Goal: Information Seeking & Learning: Learn about a topic

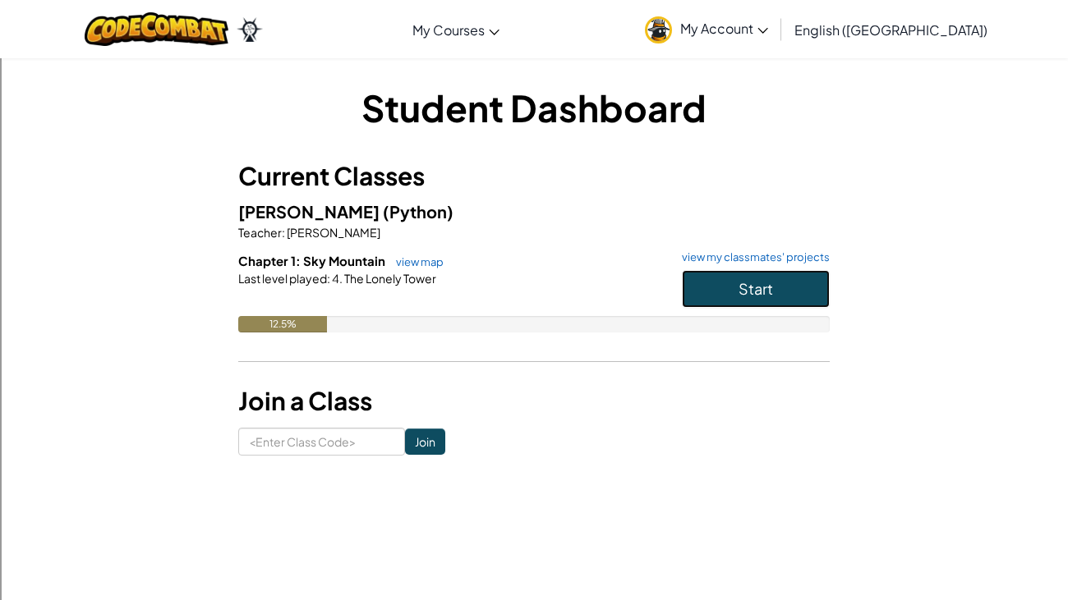
click at [779, 303] on button "Start" at bounding box center [756, 289] width 148 height 38
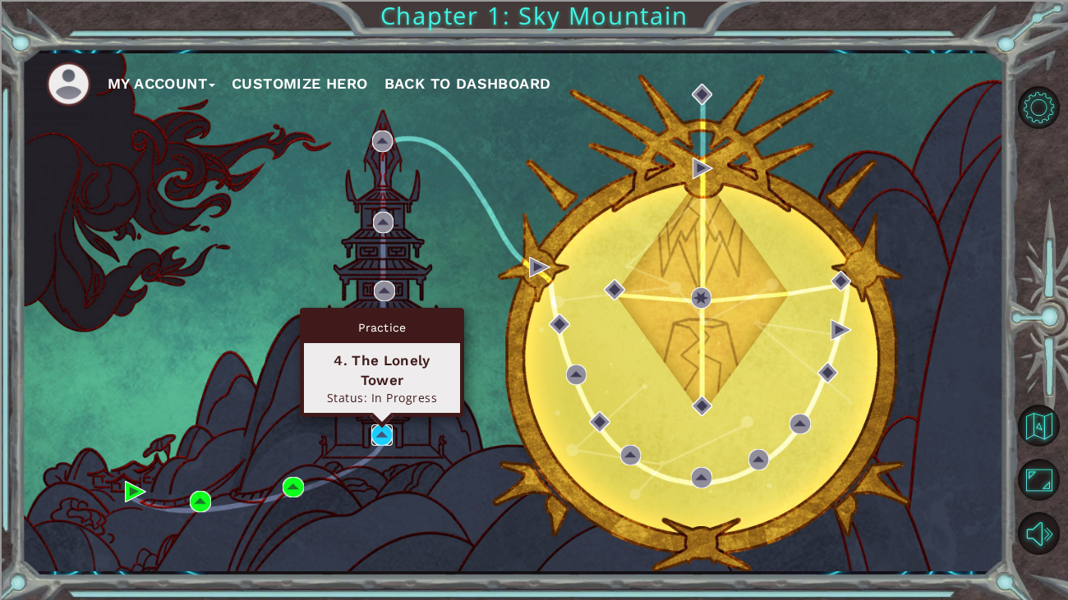
click at [371, 426] on img at bounding box center [381, 435] width 21 height 21
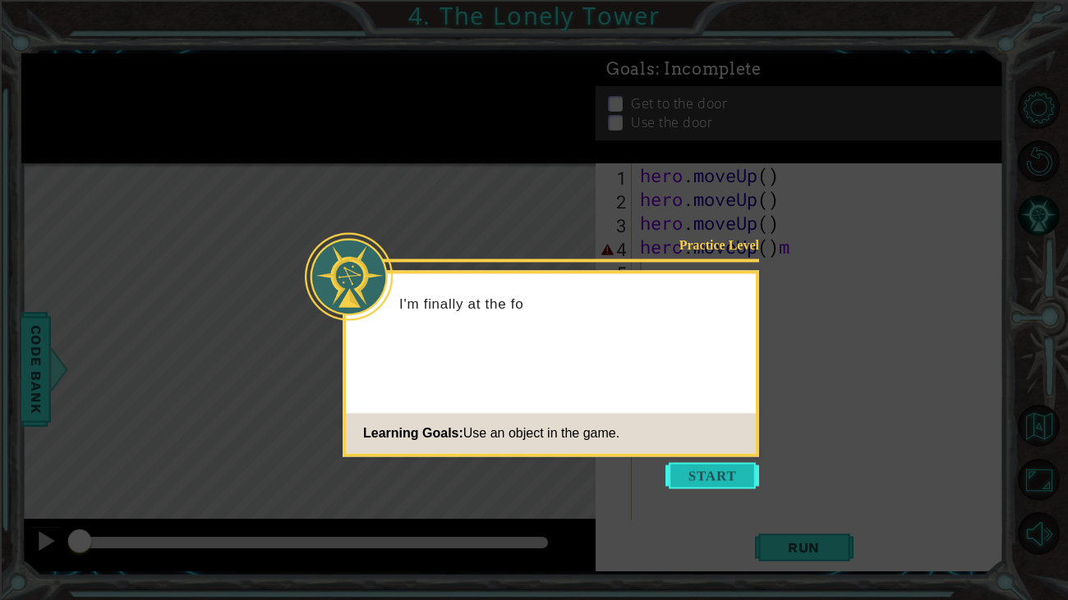
click at [722, 472] on button "Start" at bounding box center [712, 475] width 94 height 26
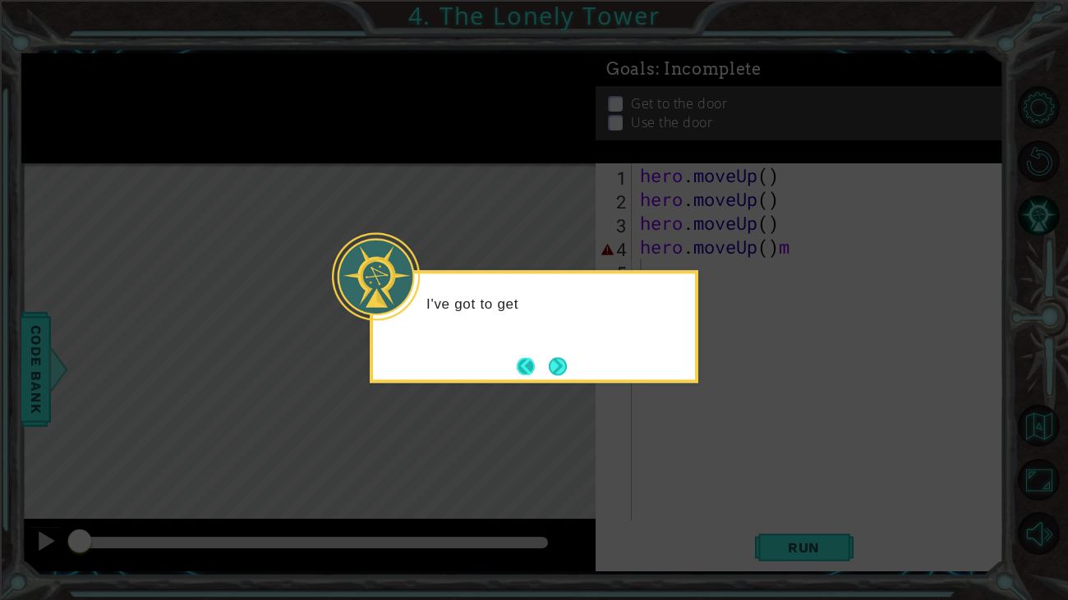
drag, startPoint x: 510, startPoint y: 352, endPoint x: 520, endPoint y: 370, distance: 19.9
click at [520, 370] on div "I've got to get" at bounding box center [534, 326] width 329 height 113
click at [527, 364] on button "Back" at bounding box center [533, 366] width 32 height 18
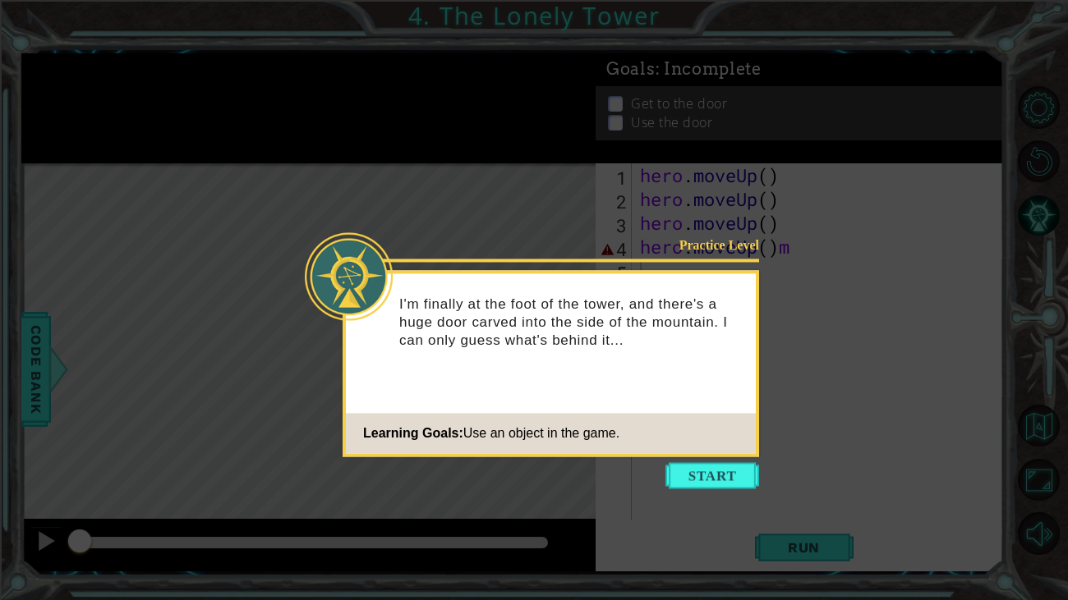
click at [714, 460] on icon at bounding box center [534, 300] width 1068 height 600
click at [713, 465] on button "Start" at bounding box center [712, 475] width 94 height 26
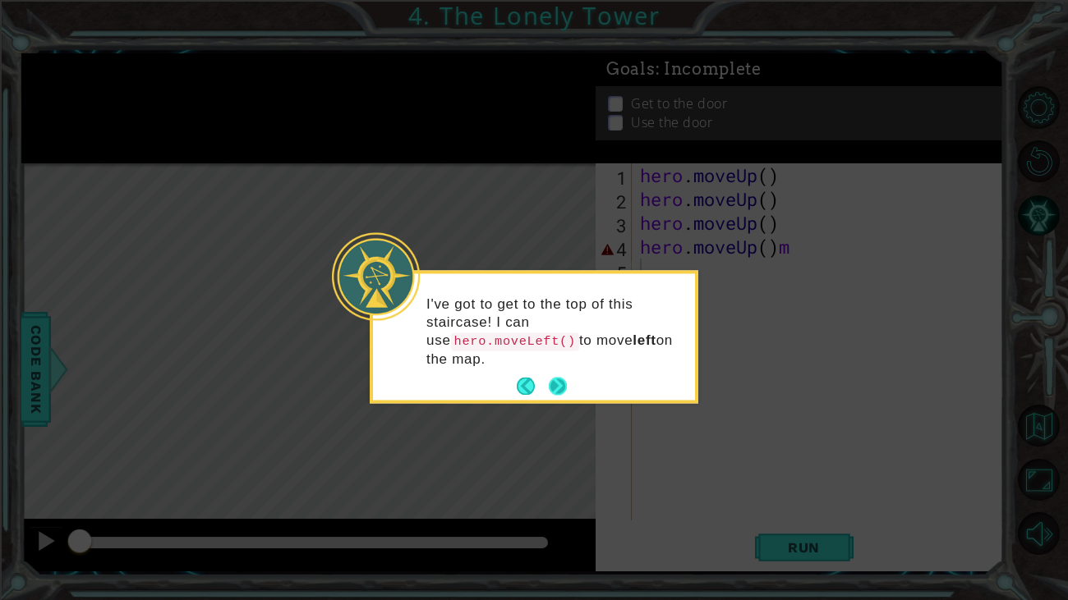
click at [565, 379] on button "Next" at bounding box center [558, 387] width 18 height 18
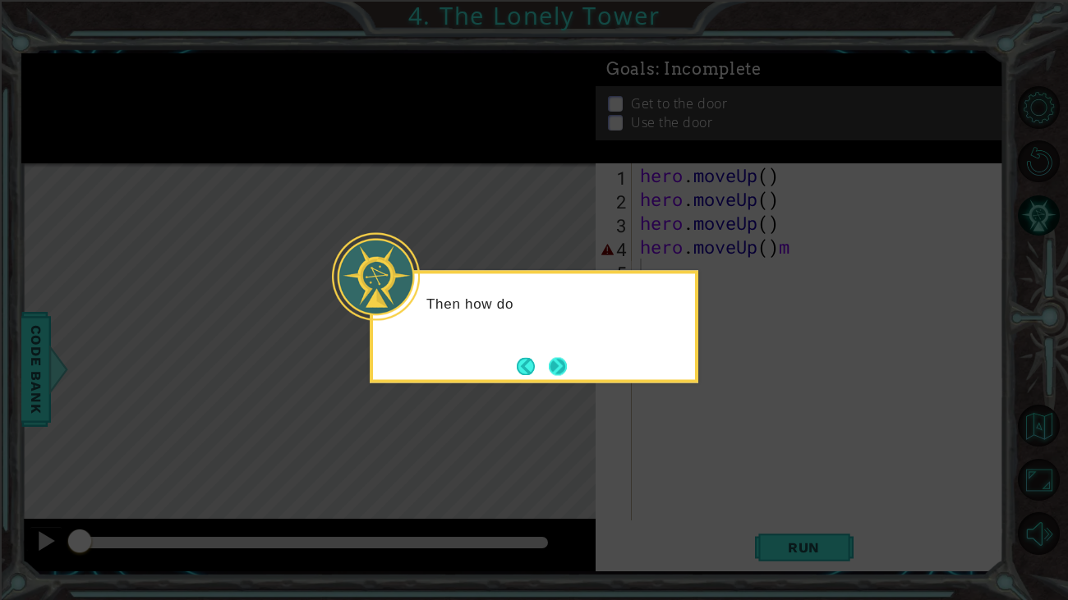
click at [560, 369] on button "Next" at bounding box center [558, 366] width 19 height 19
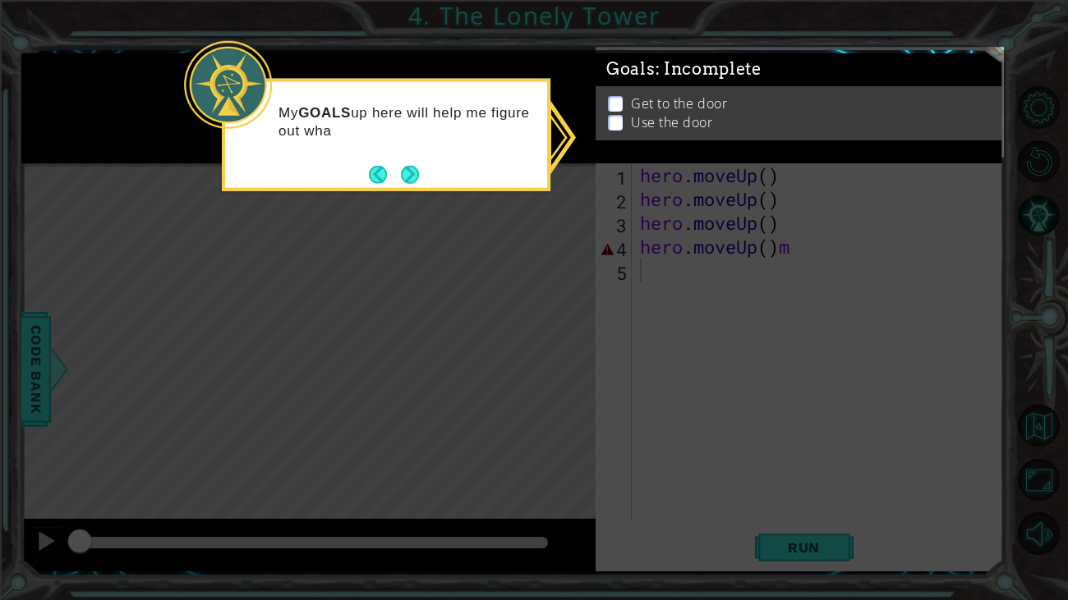
click at [417, 190] on div "My GOALS up here will help me figure out wha" at bounding box center [386, 135] width 329 height 113
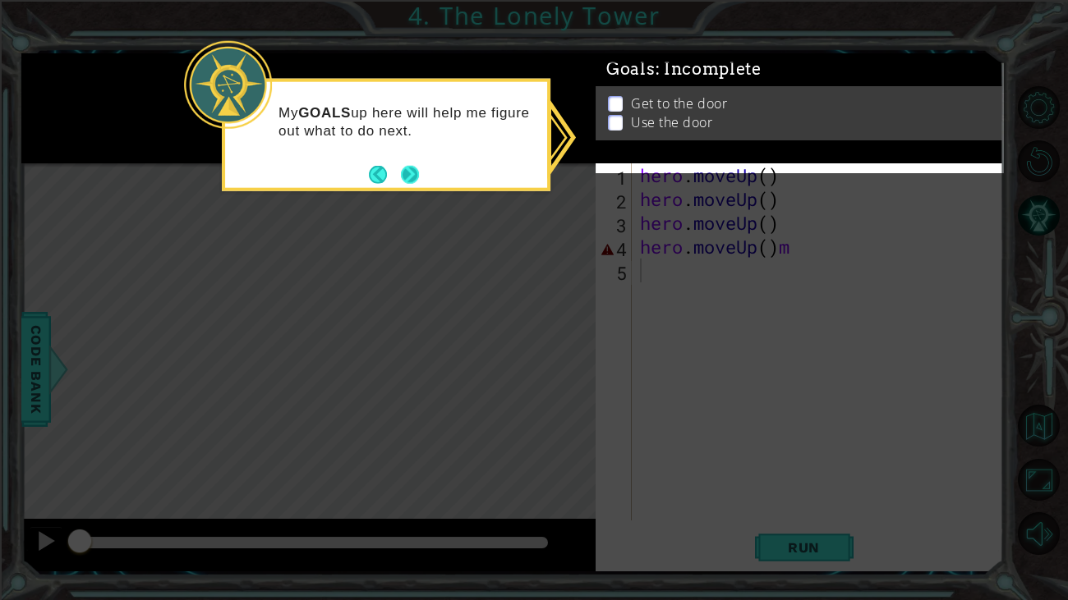
click at [407, 178] on button "Next" at bounding box center [410, 174] width 18 height 18
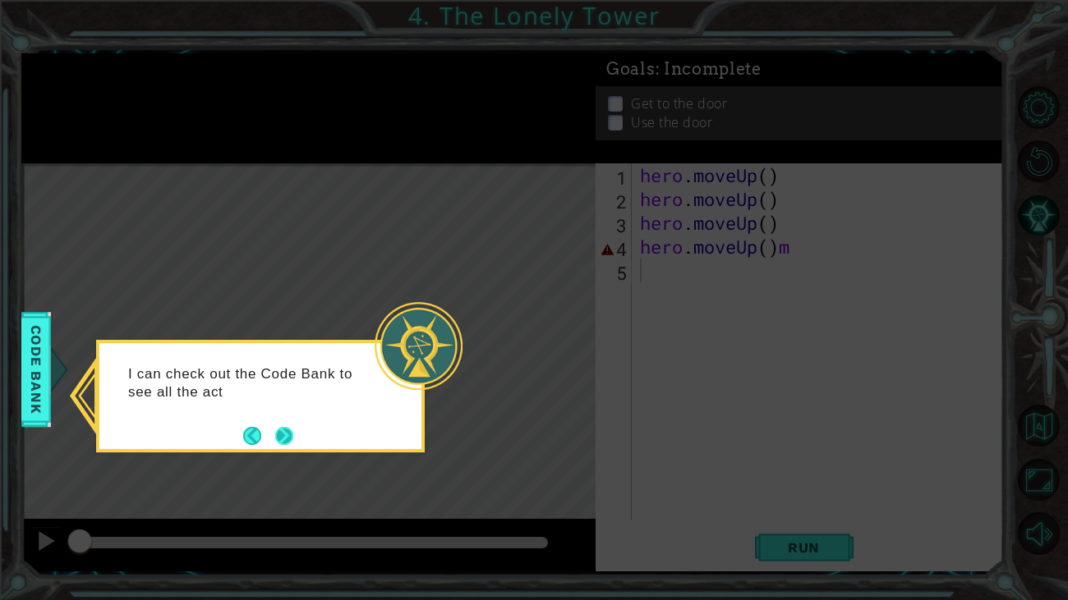
click at [286, 430] on button "Next" at bounding box center [284, 435] width 19 height 19
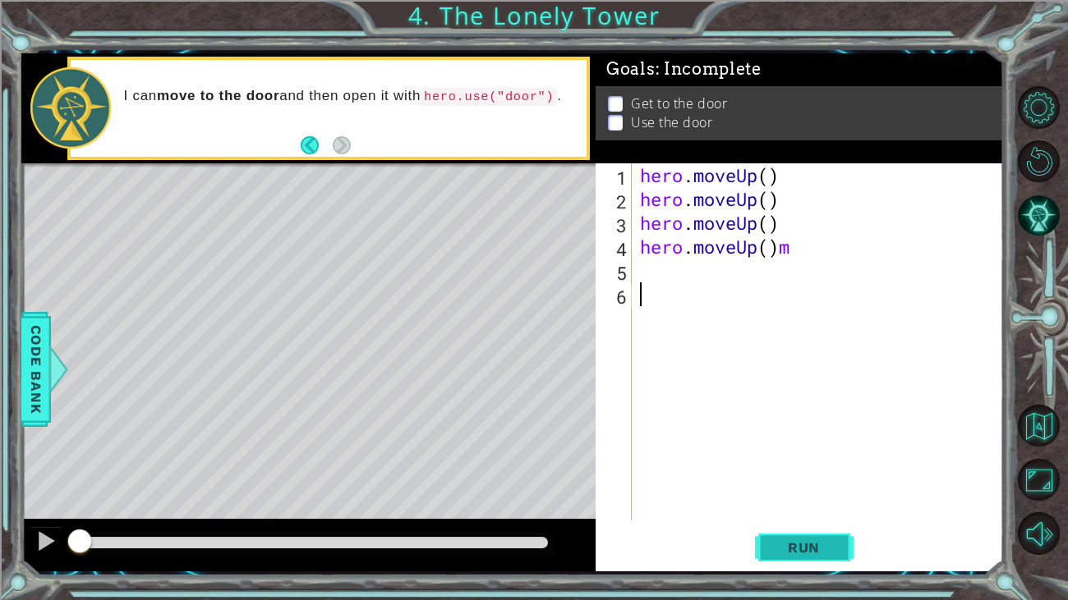
click at [827, 554] on span "Run" at bounding box center [803, 548] width 65 height 16
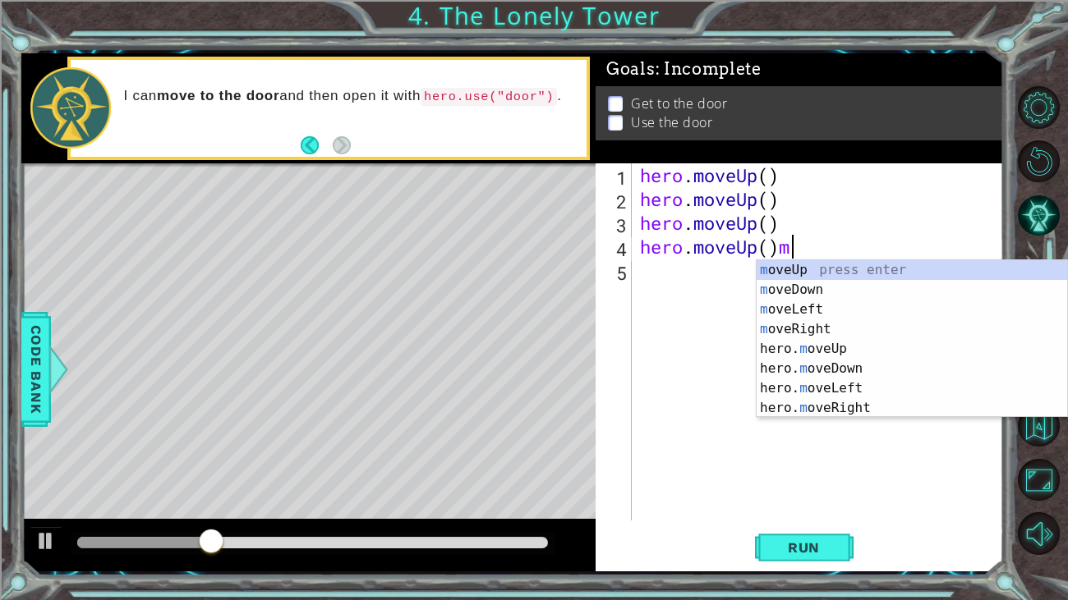
type textarea "hero.moveUp()"
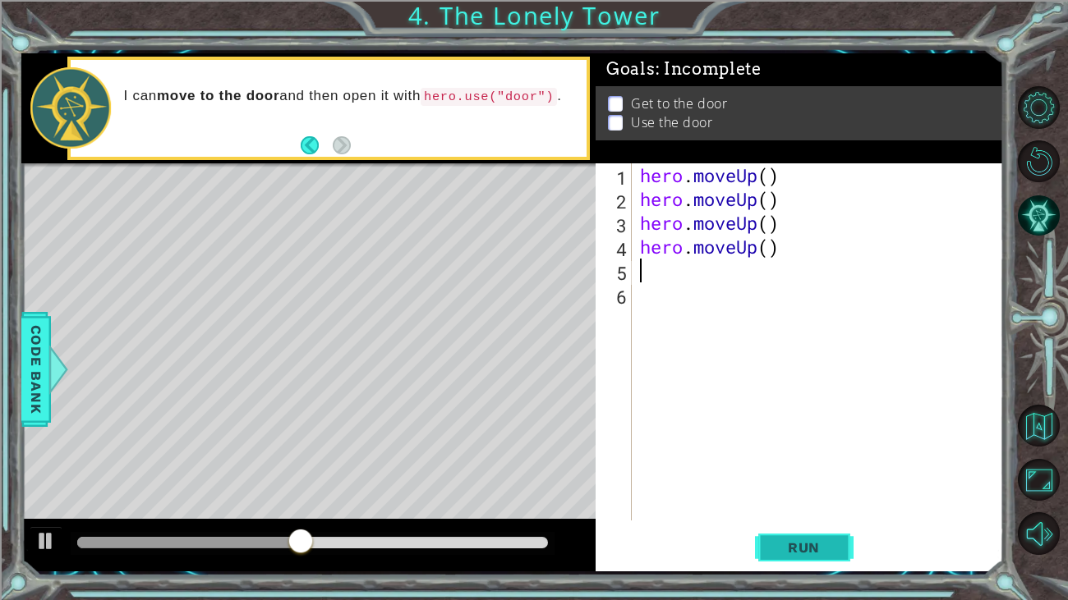
click at [802, 550] on span "Run" at bounding box center [803, 548] width 65 height 16
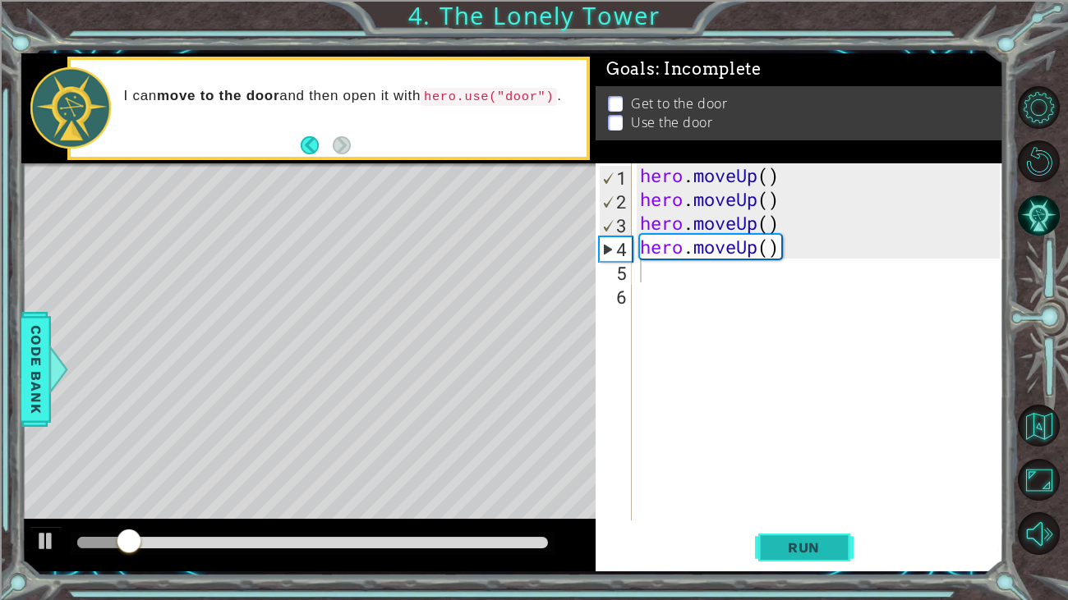
click at [783, 554] on span "Run" at bounding box center [803, 548] width 65 height 16
click at [780, 561] on button "Run" at bounding box center [804, 547] width 99 height 41
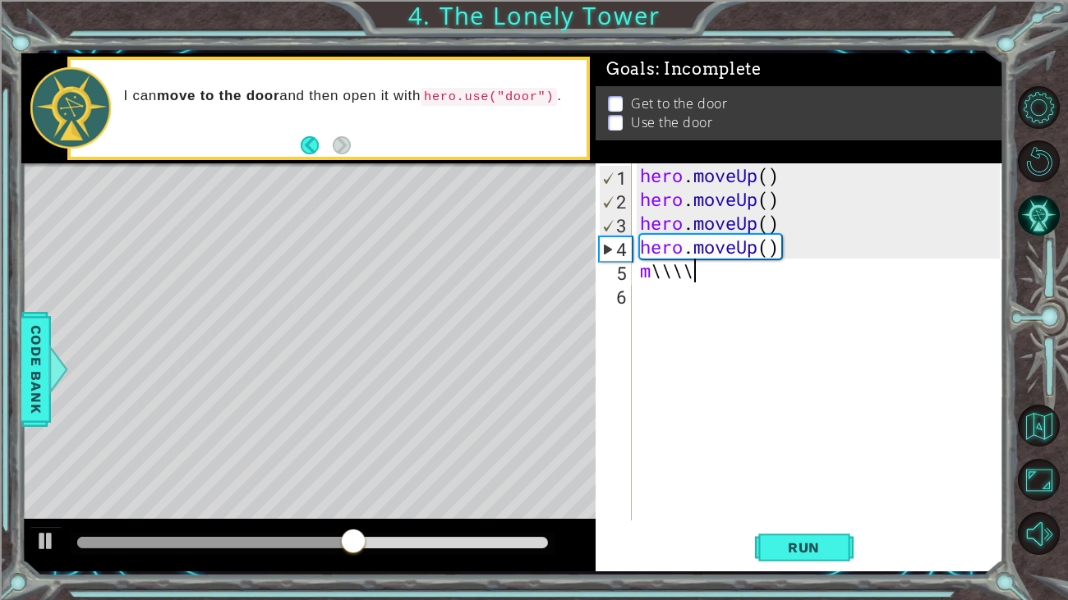
scroll to position [0, 1]
type textarea "m"
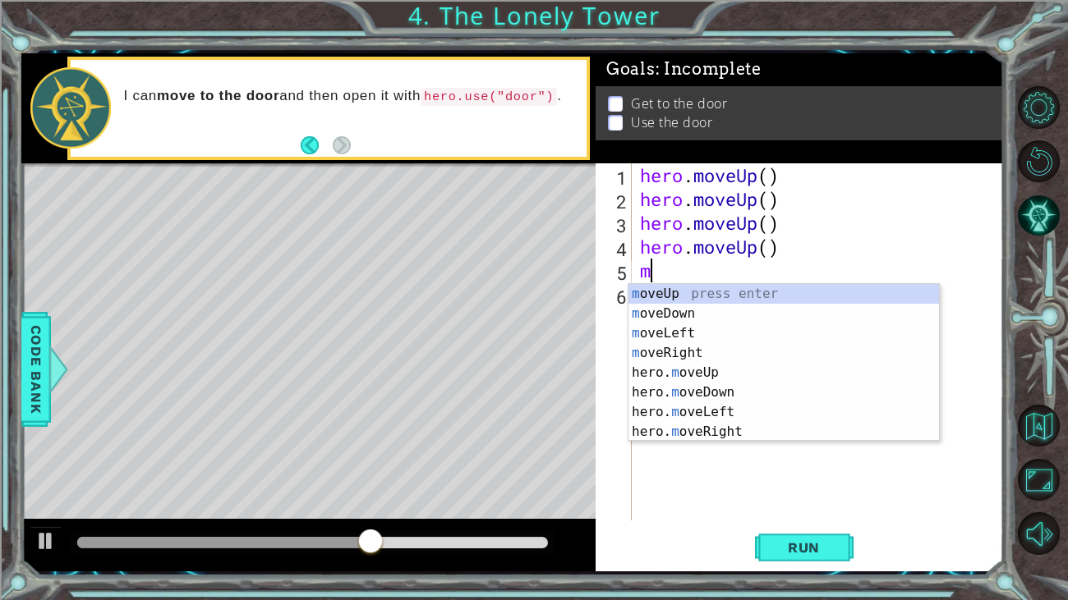
scroll to position [0, 0]
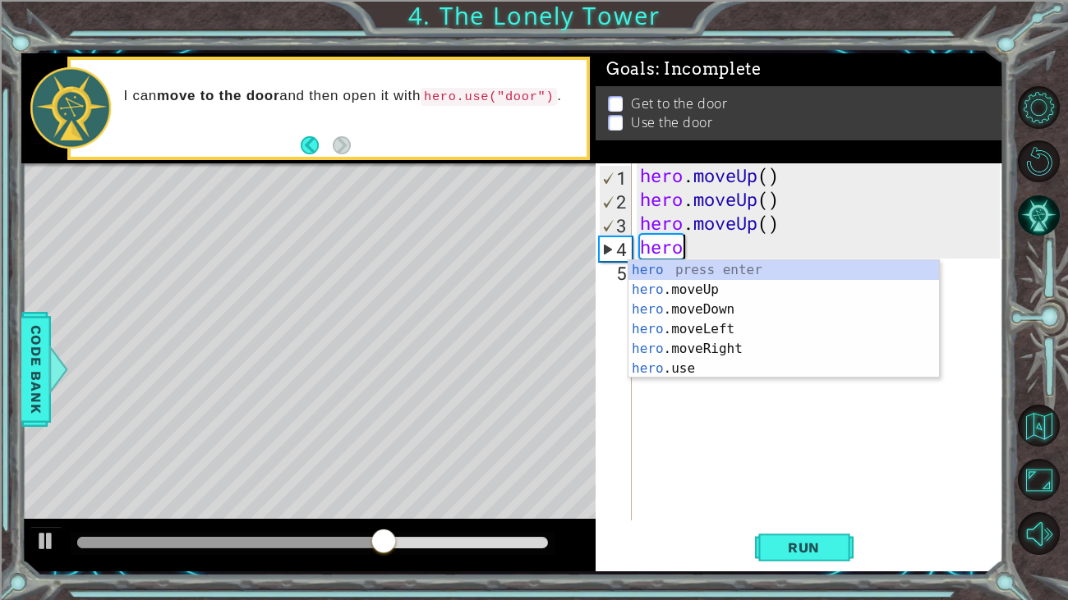
type textarea "h"
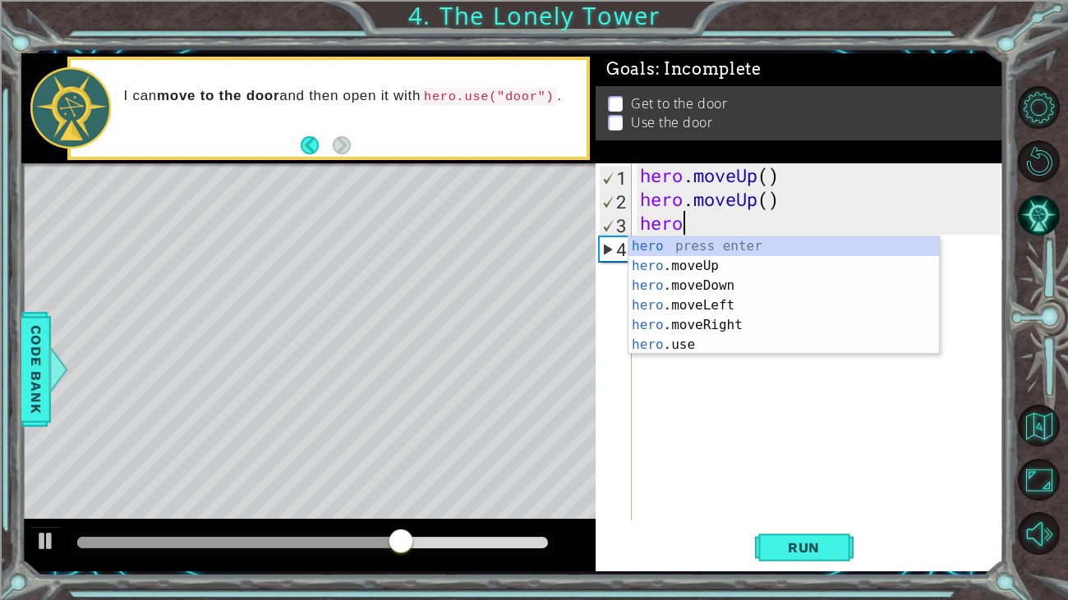
type textarea "h"
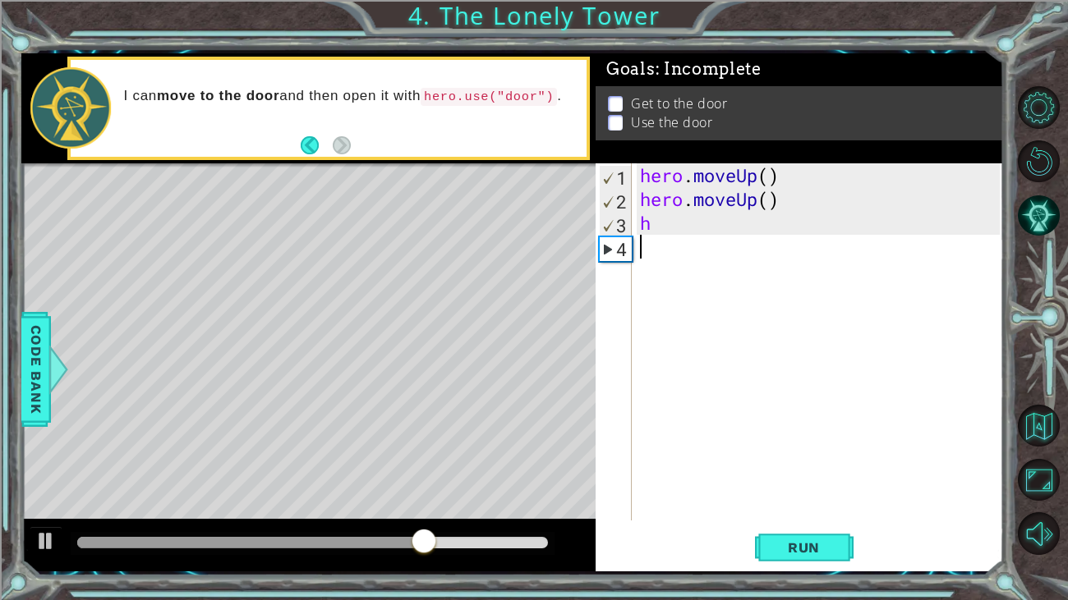
type textarea "h"
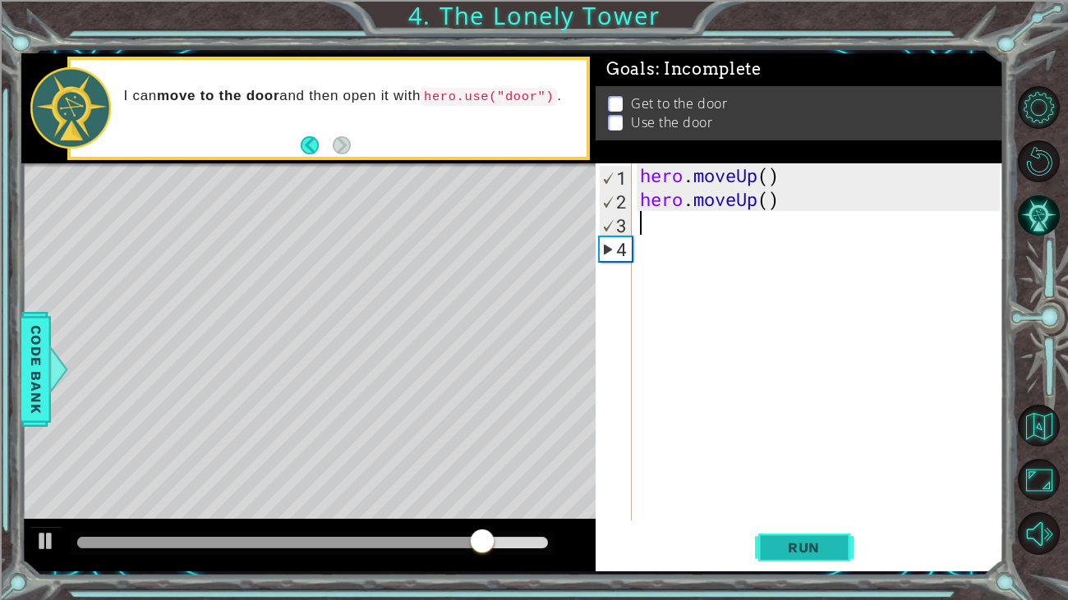
click at [800, 554] on span "Run" at bounding box center [803, 548] width 65 height 16
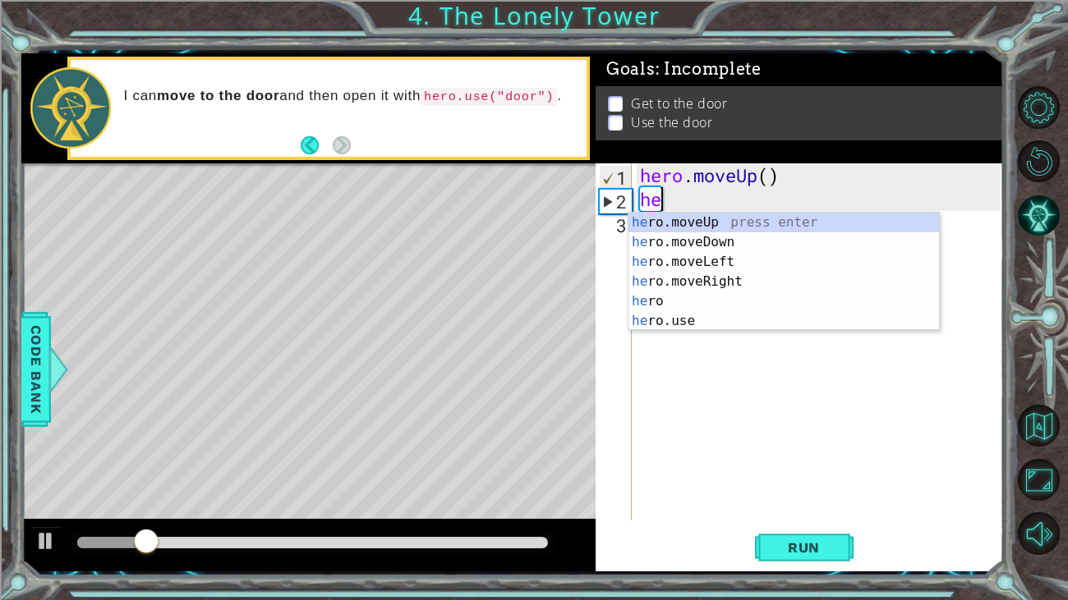
type textarea "h"
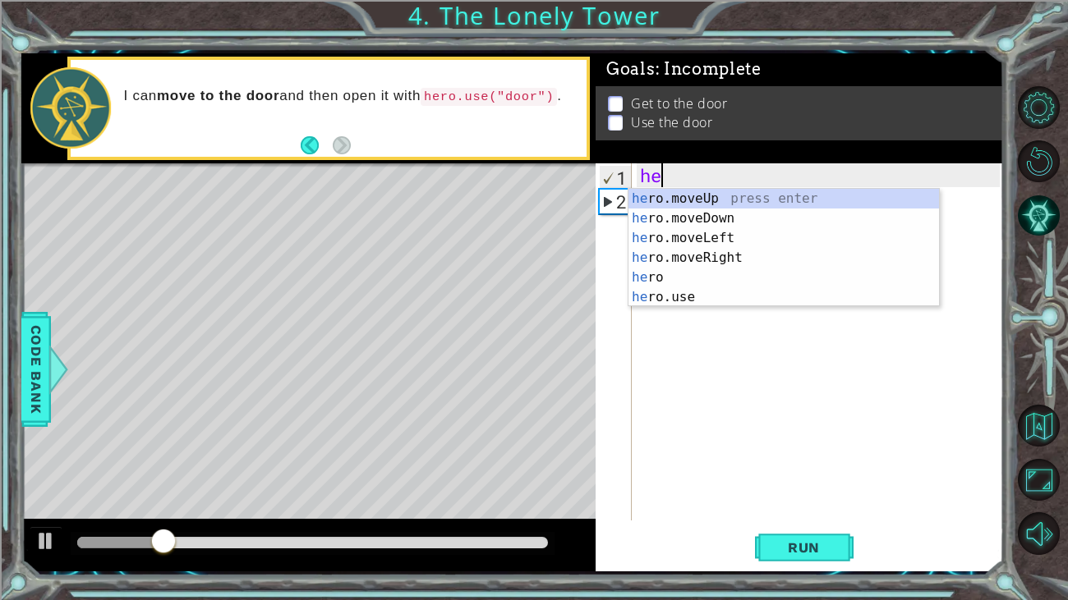
type textarea "h"
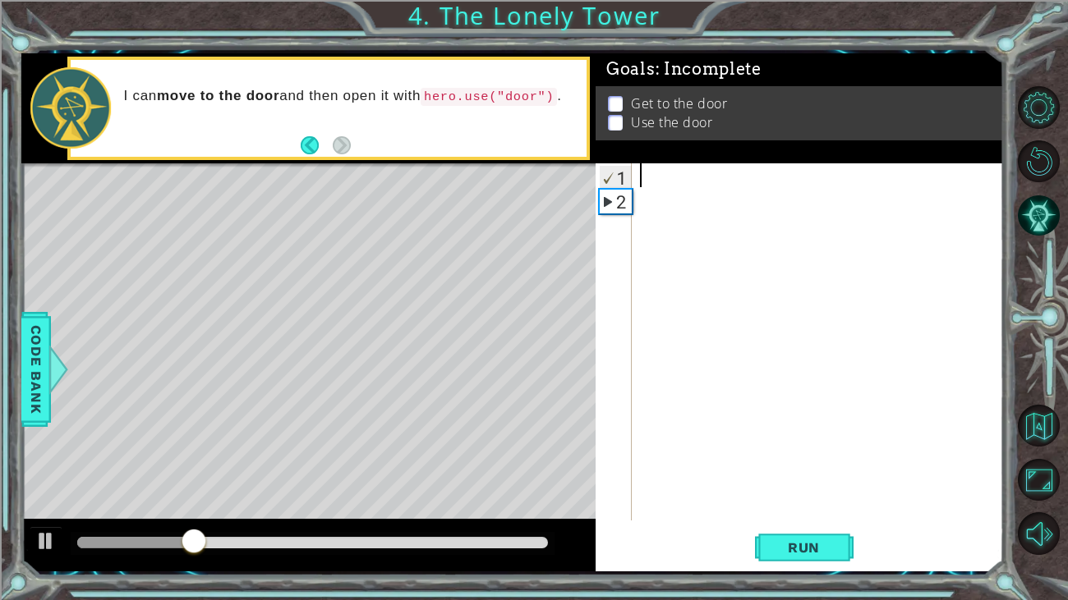
type textarea "m"
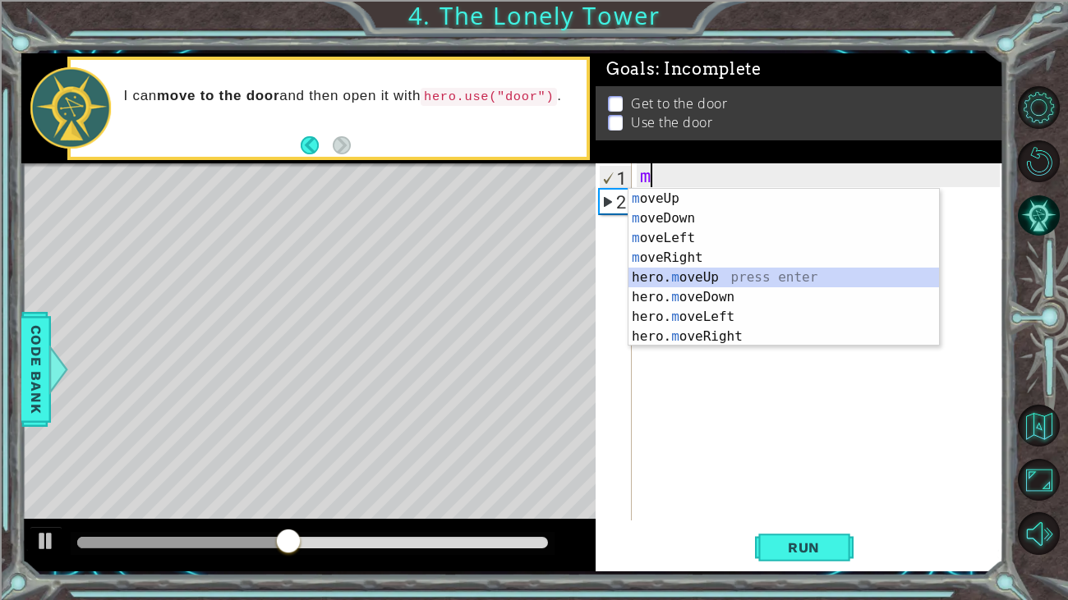
click at [694, 274] on div "m oveUp press enter m oveDown press enter m oveLeft press enter m oveRight pres…" at bounding box center [783, 287] width 310 height 197
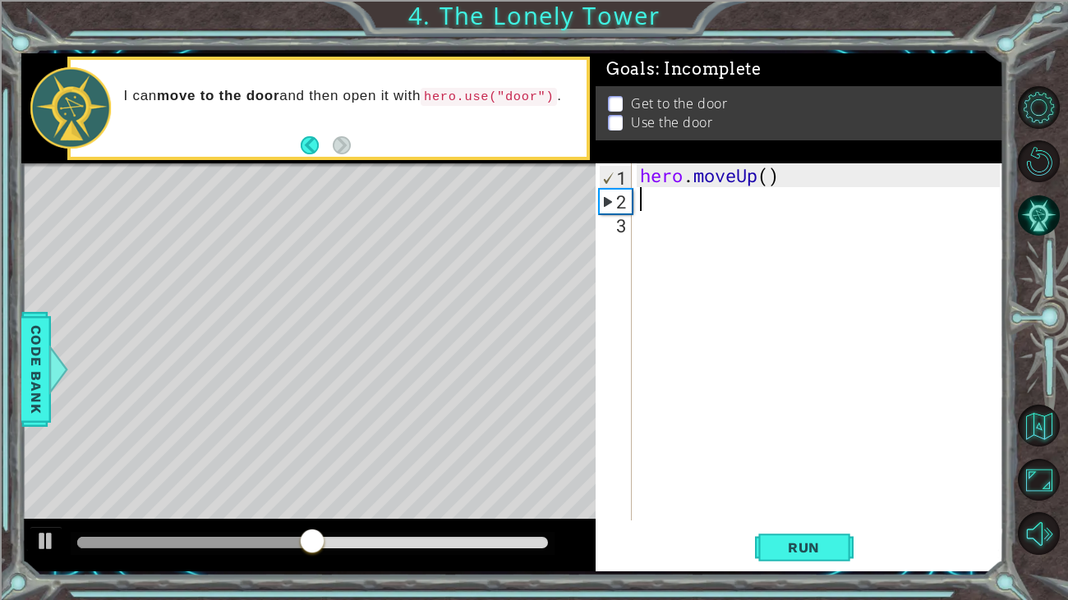
type textarea "m"
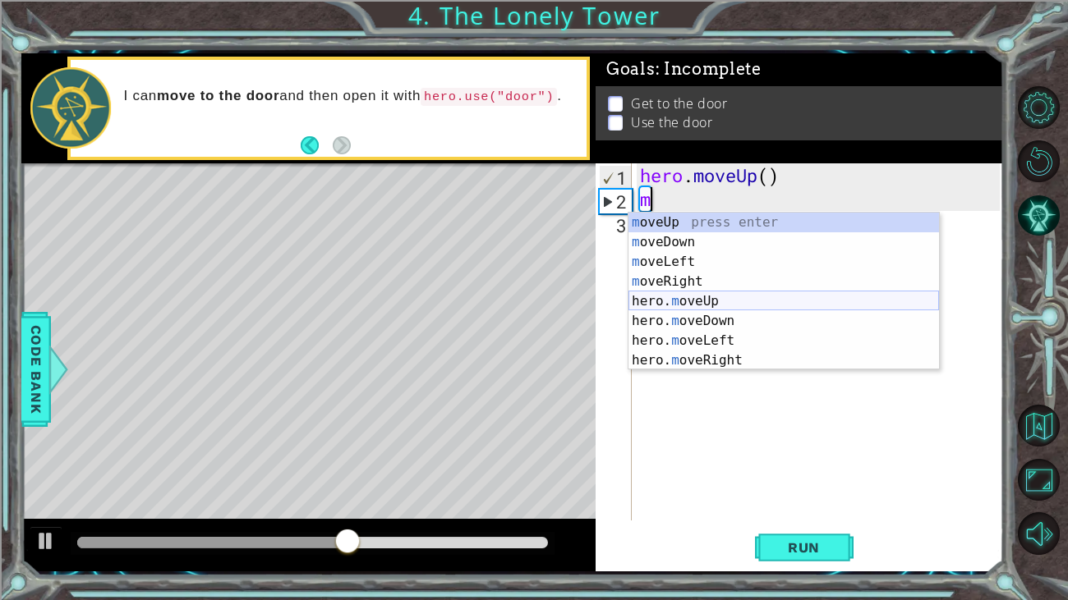
click at [690, 299] on div "m oveUp press enter m oveDown press enter m oveLeft press enter m oveRight pres…" at bounding box center [783, 311] width 310 height 197
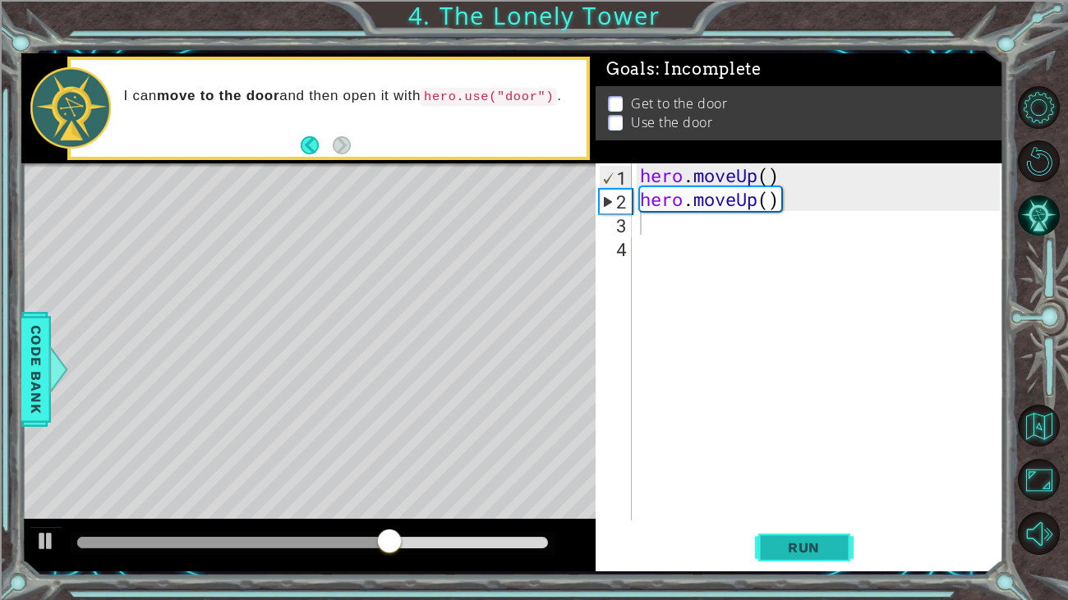
click at [811, 552] on span "Run" at bounding box center [803, 548] width 65 height 16
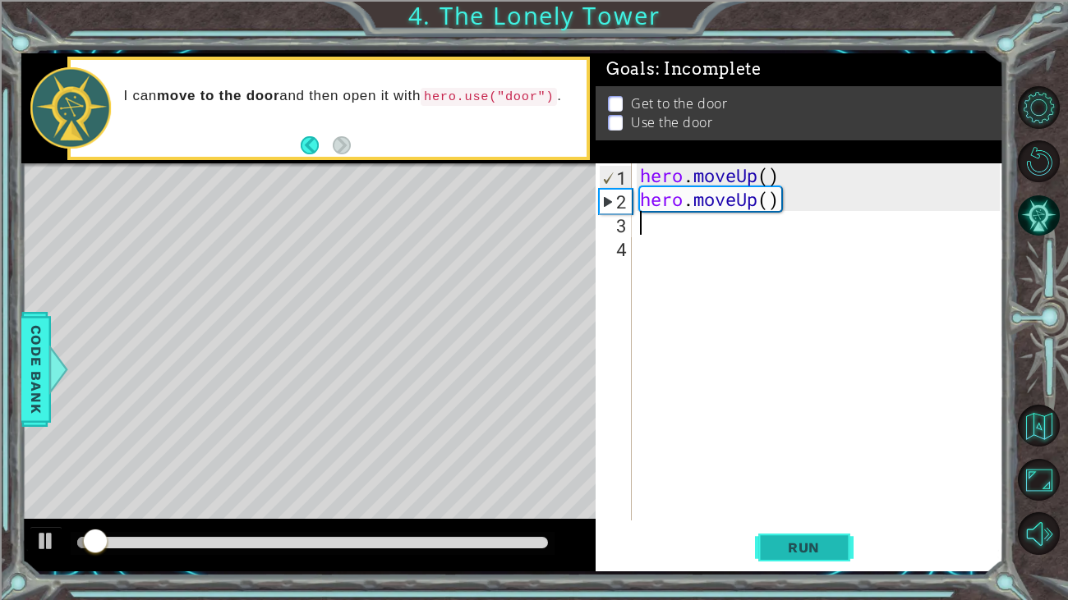
click at [814, 552] on span "Run" at bounding box center [803, 548] width 65 height 16
type textarea "m"
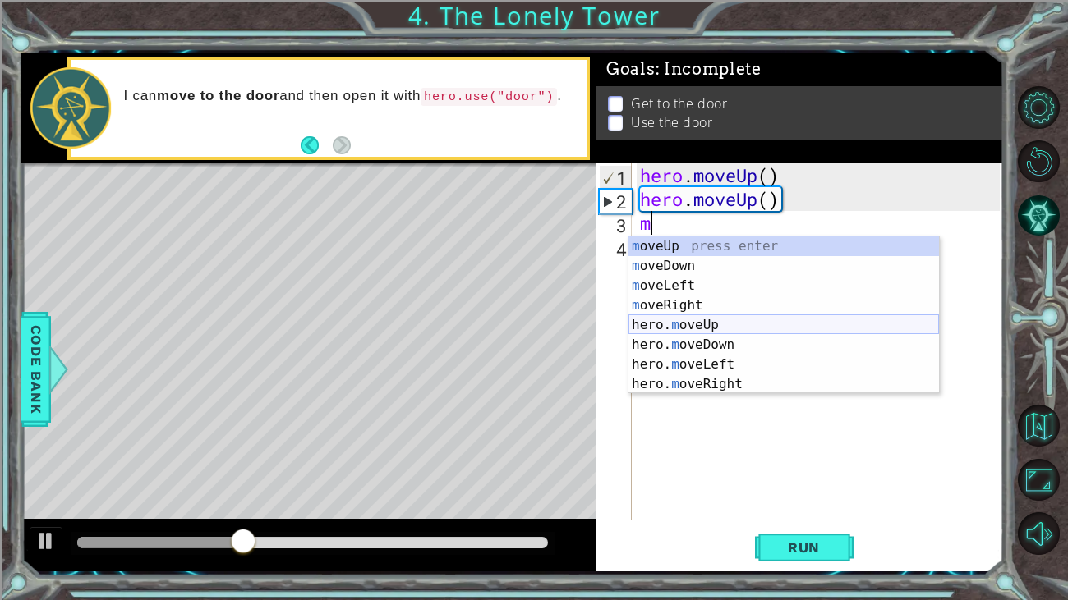
click at [715, 319] on div "m oveUp press enter m oveDown press enter m oveLeft press enter m oveRight pres…" at bounding box center [783, 335] width 310 height 197
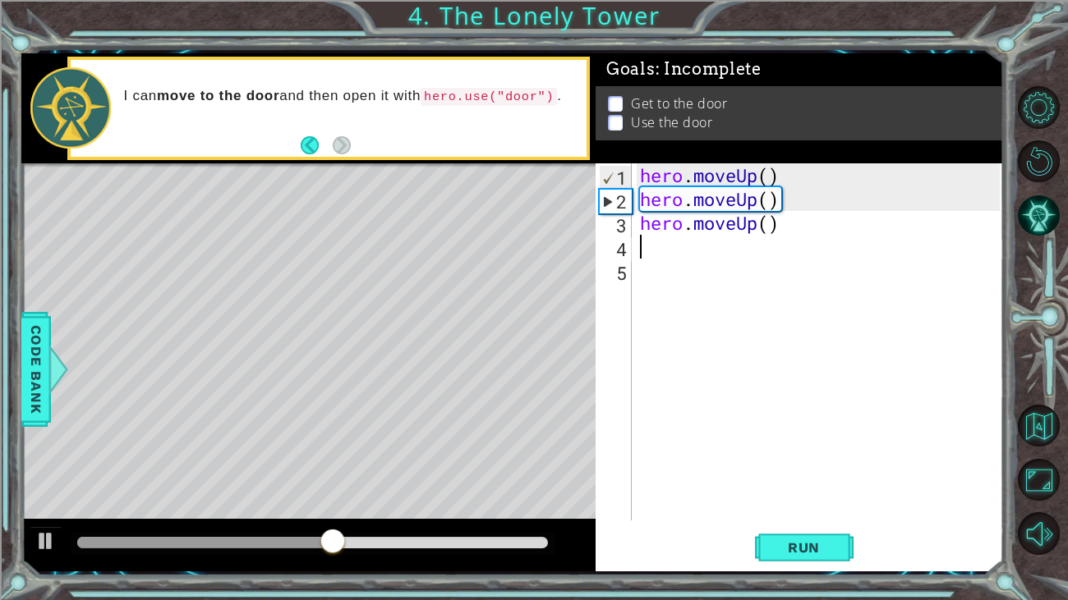
click at [615, 181] on div "1" at bounding box center [616, 178] width 32 height 24
type textarea "hero.moveUp()"
click at [669, 259] on div "hero . moveUp ( ) hero . moveUp ( ) hero . moveUp ( )" at bounding box center [822, 365] width 371 height 405
click at [660, 242] on div "hero . moveUp ( ) hero . moveUp ( ) hero . moveUp ( )" at bounding box center [822, 365] width 371 height 405
type textarea "m"
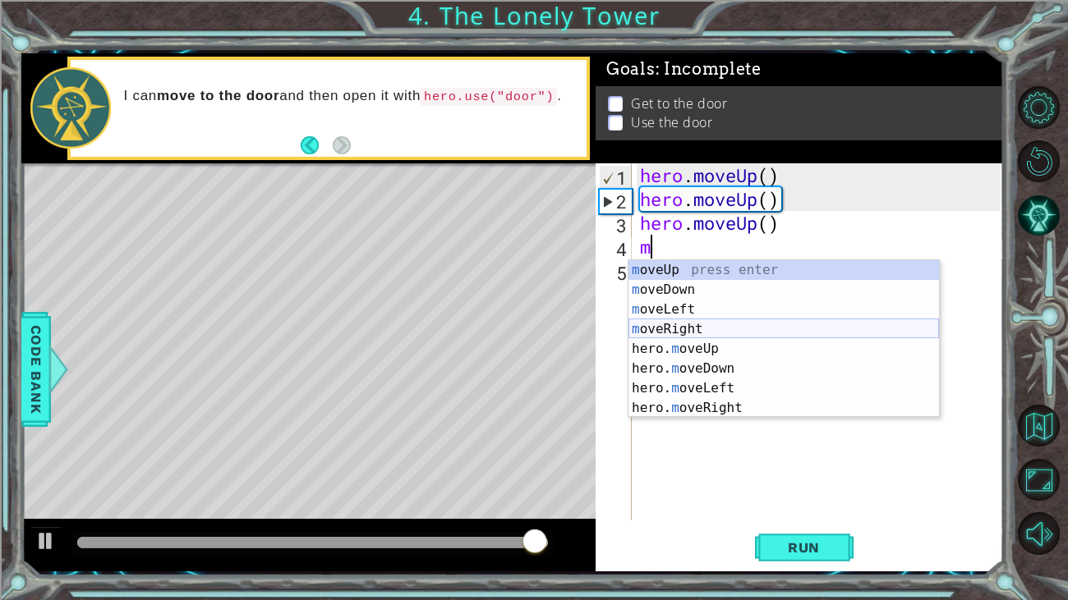
click at [689, 322] on div "m oveUp press enter m oveDown press enter m oveLeft press enter m oveRight pres…" at bounding box center [783, 358] width 310 height 197
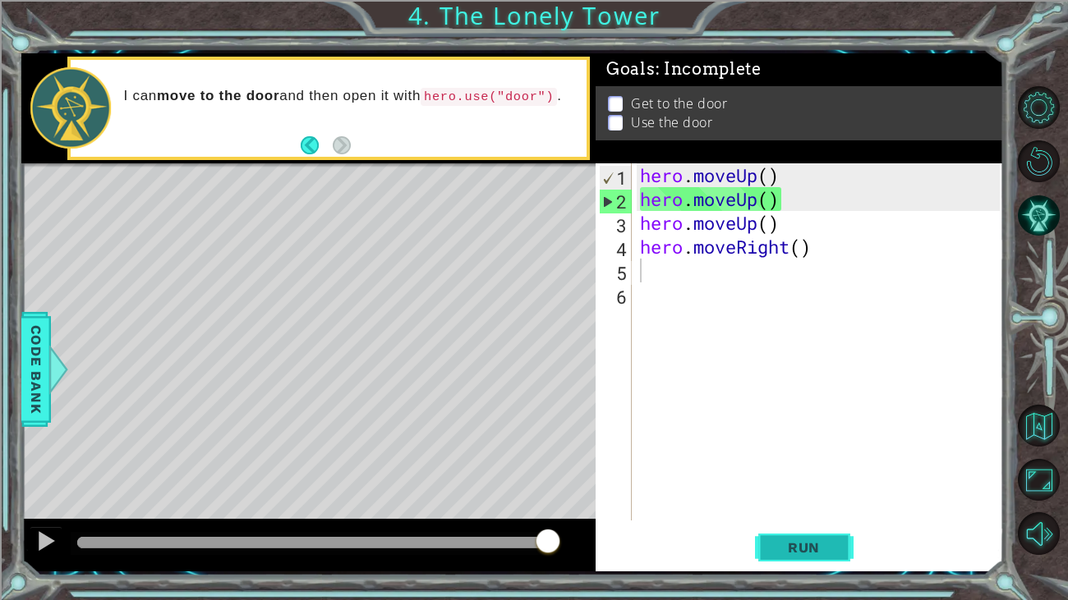
click at [821, 534] on button "Run" at bounding box center [804, 547] width 99 height 41
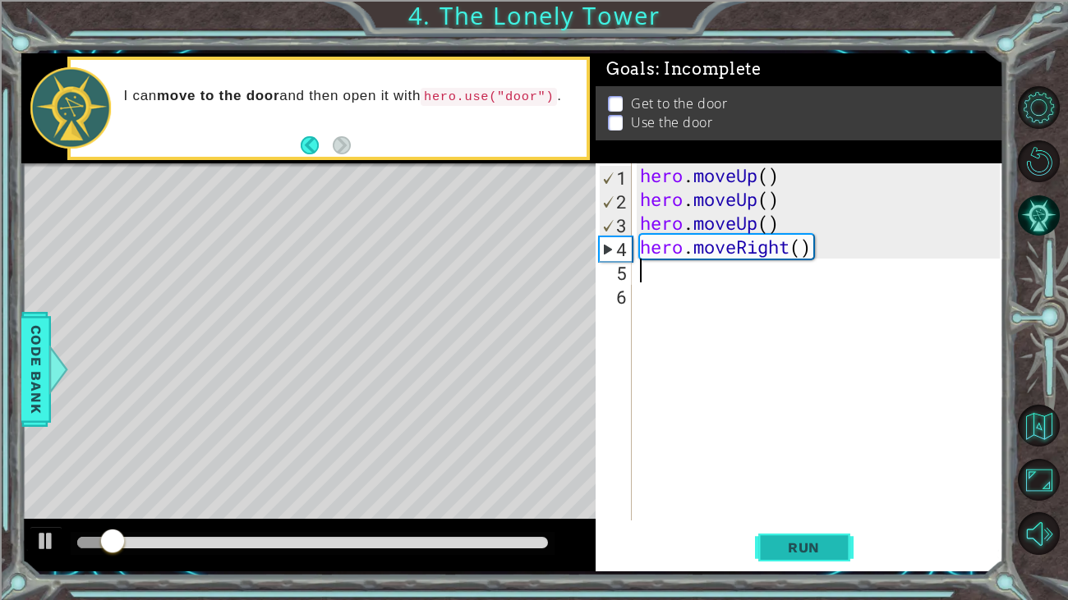
click at [788, 554] on span "Run" at bounding box center [803, 548] width 65 height 16
click at [788, 544] on span "Run" at bounding box center [803, 548] width 65 height 16
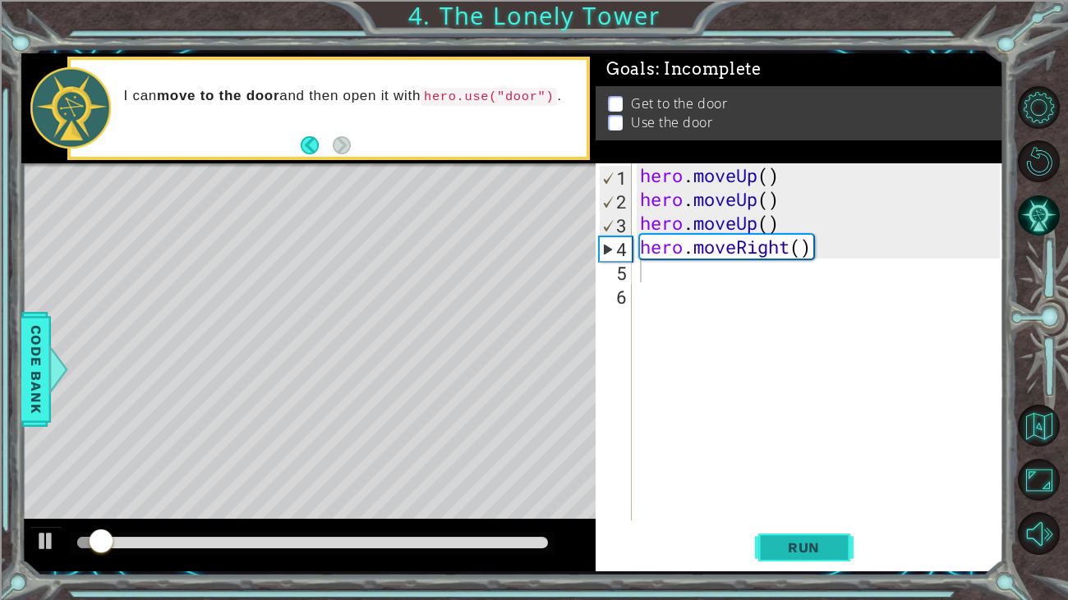
click at [789, 544] on span "Run" at bounding box center [803, 548] width 65 height 16
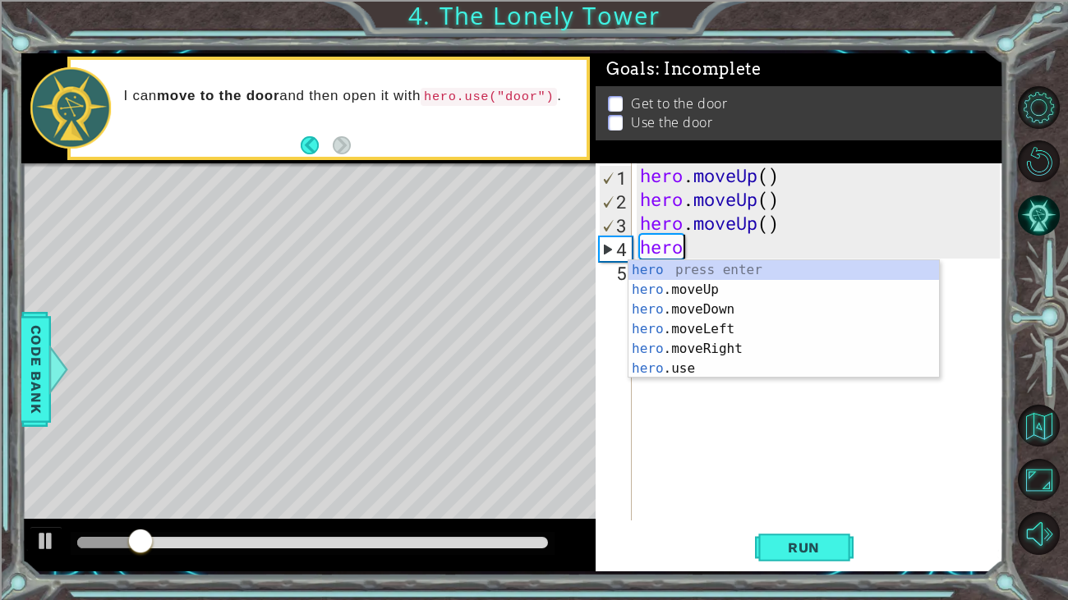
type textarea "h"
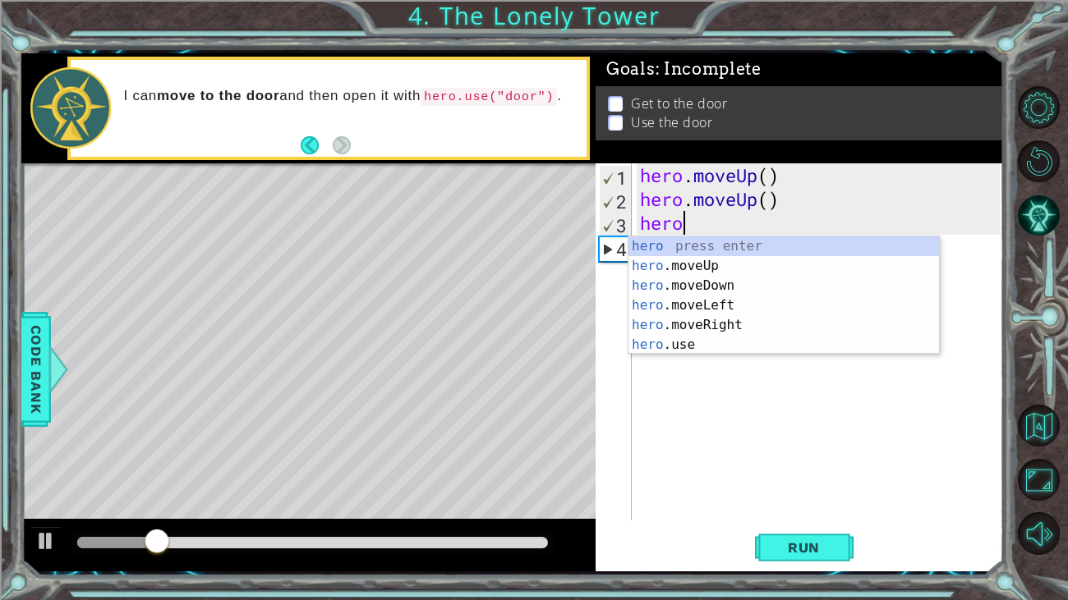
type textarea "h"
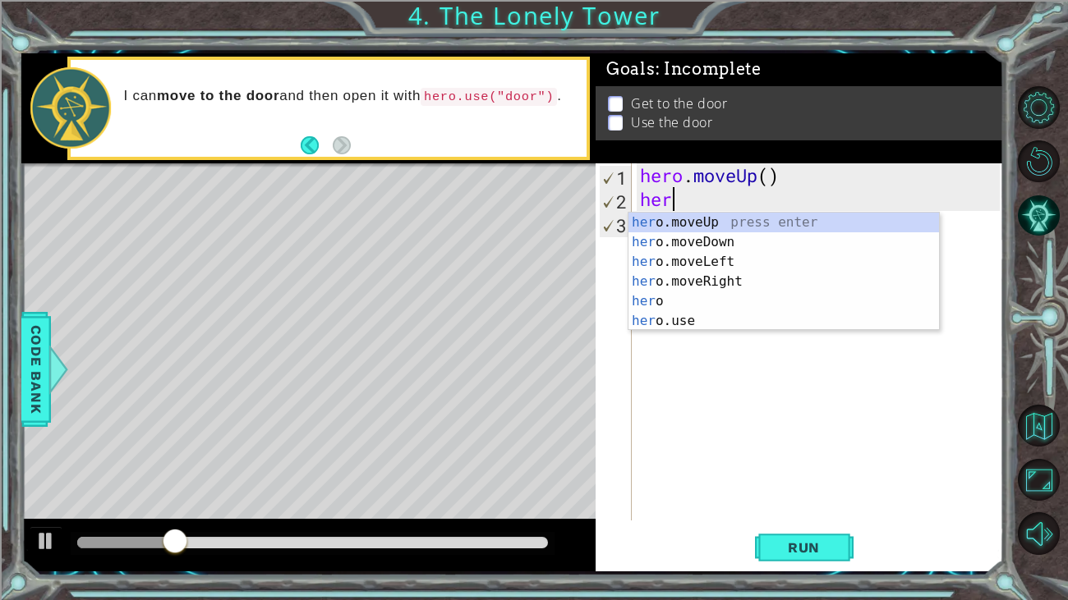
type textarea "h"
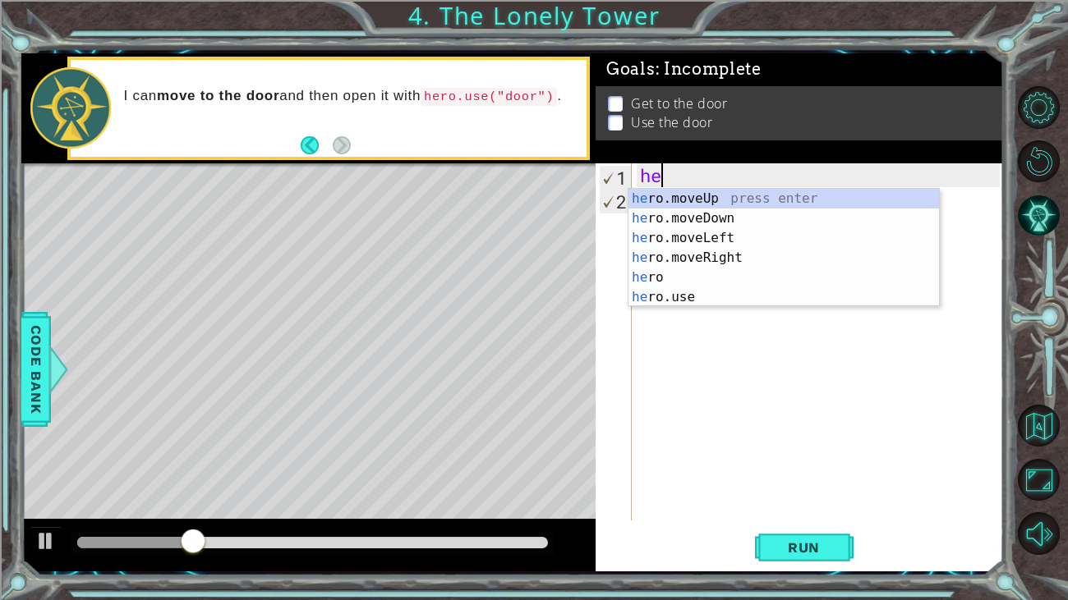
type textarea "h"
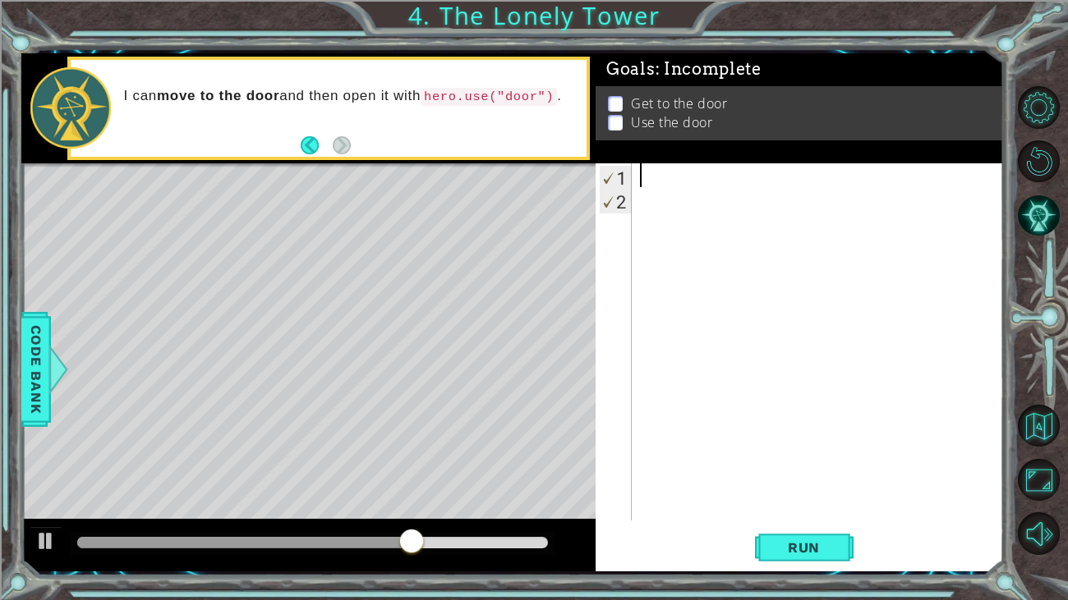
type textarea "m"
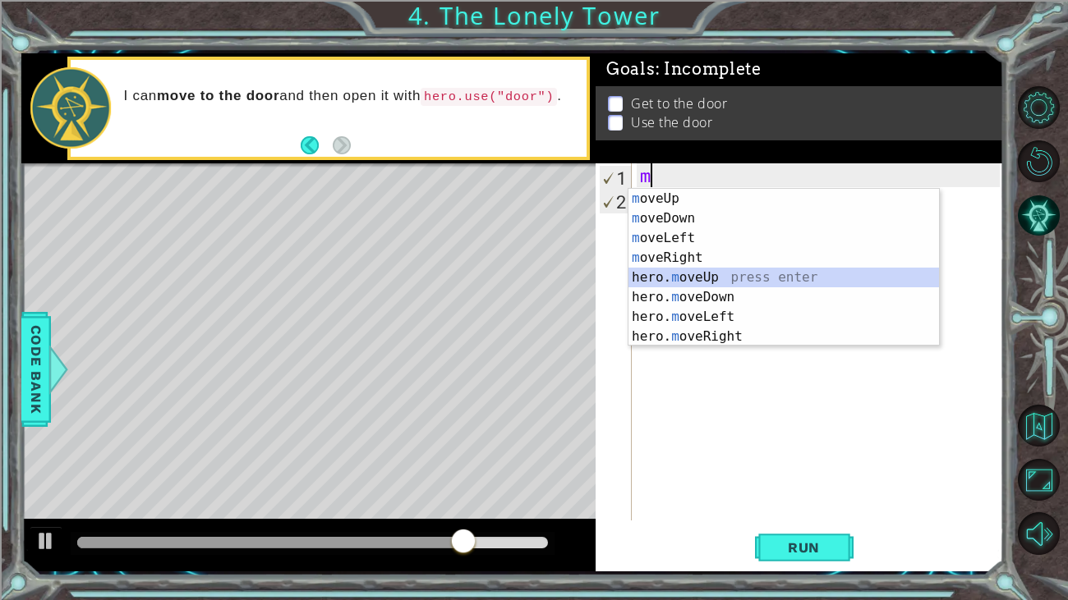
click at [707, 269] on div "m oveUp press enter m oveDown press enter m oveLeft press enter m oveRight pres…" at bounding box center [783, 287] width 310 height 197
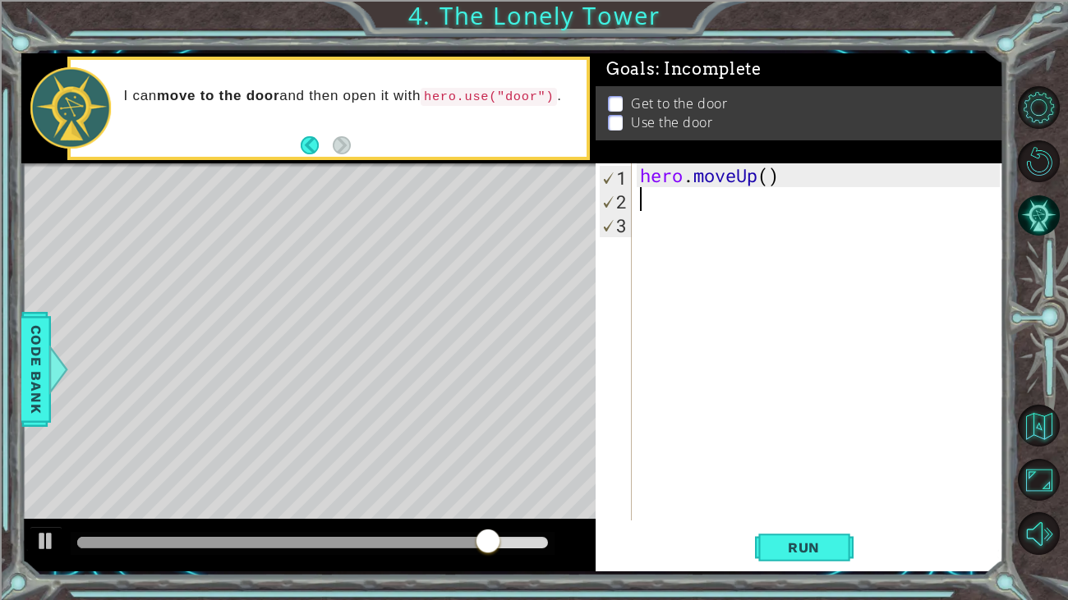
type textarea "m"
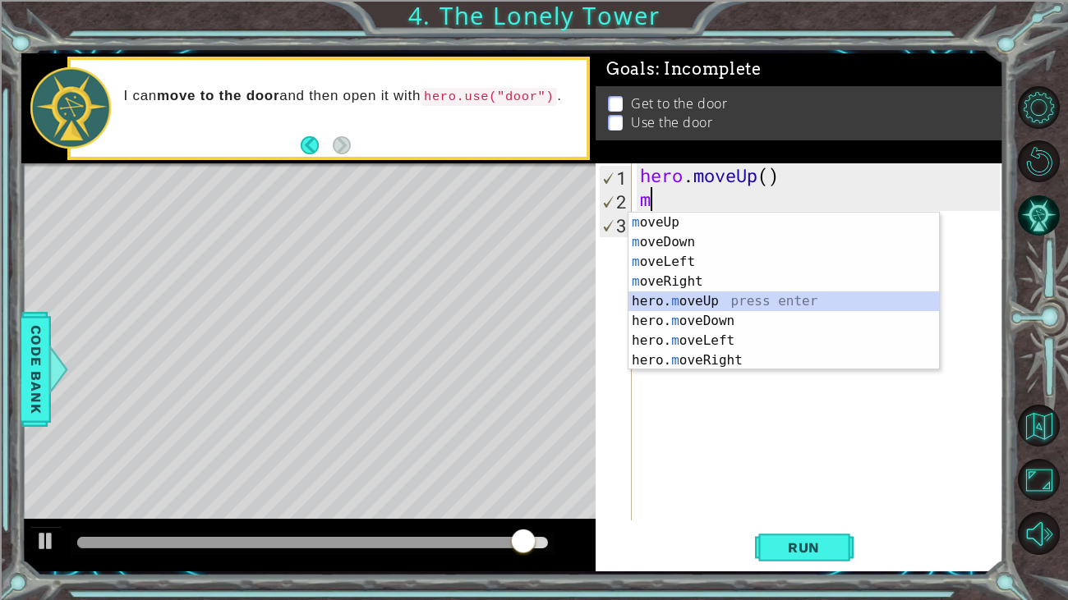
click at [702, 292] on div "m oveUp press enter m oveDown press enter m oveLeft press enter m oveRight pres…" at bounding box center [783, 311] width 310 height 197
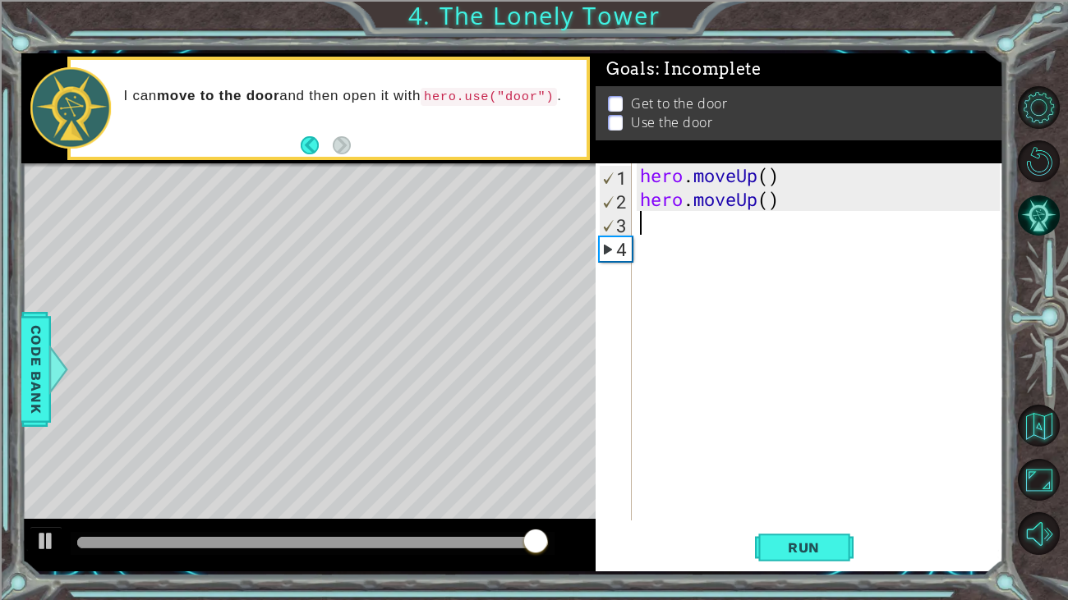
type textarea "m"
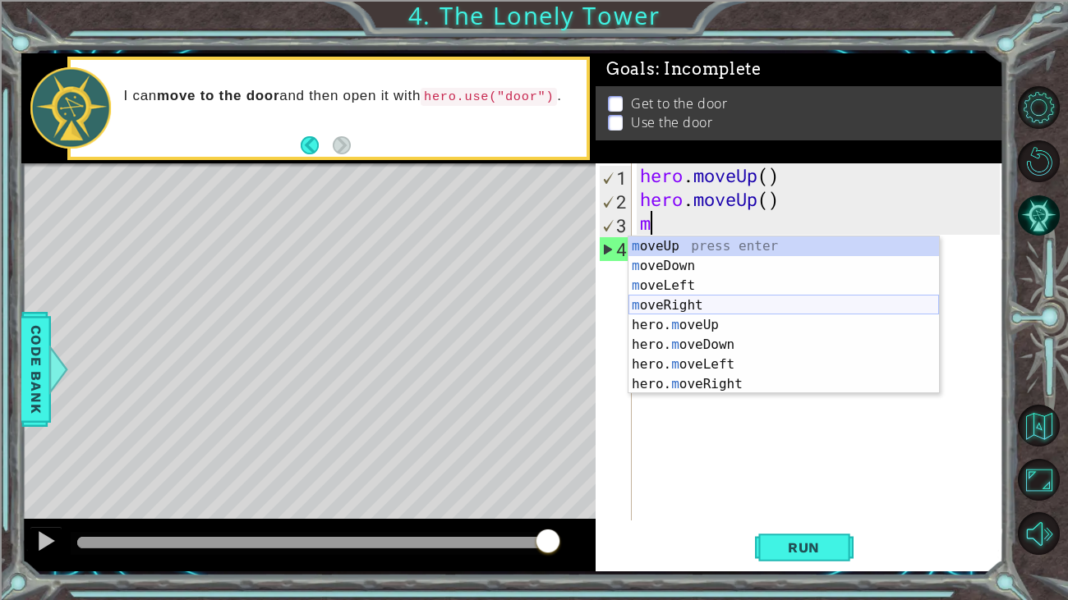
click at [705, 306] on div "m oveUp press enter m oveDown press enter m oveLeft press enter m oveRight pres…" at bounding box center [783, 335] width 310 height 197
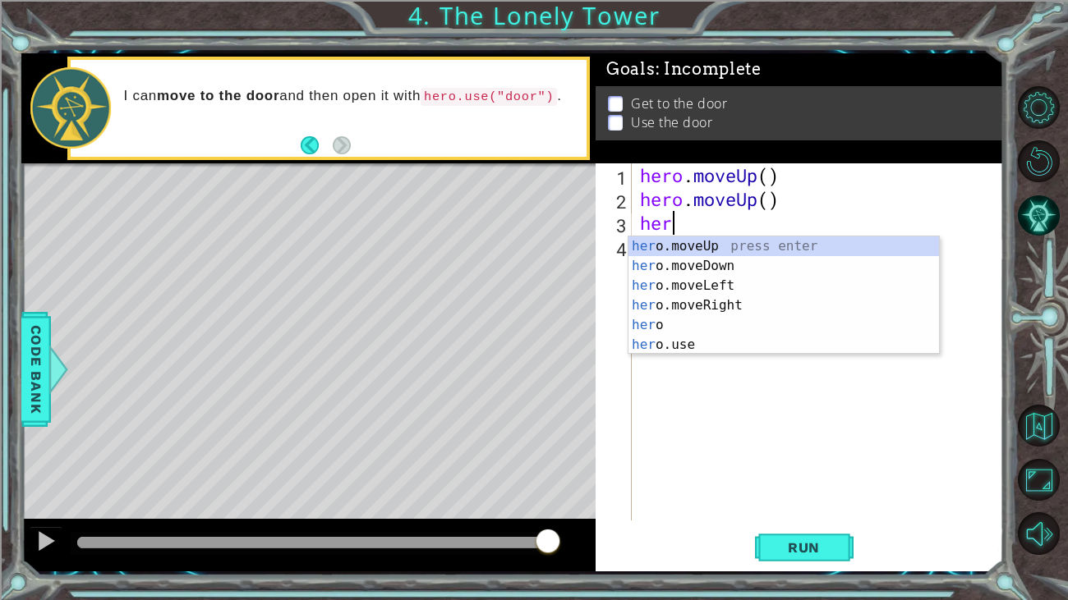
type textarea "h"
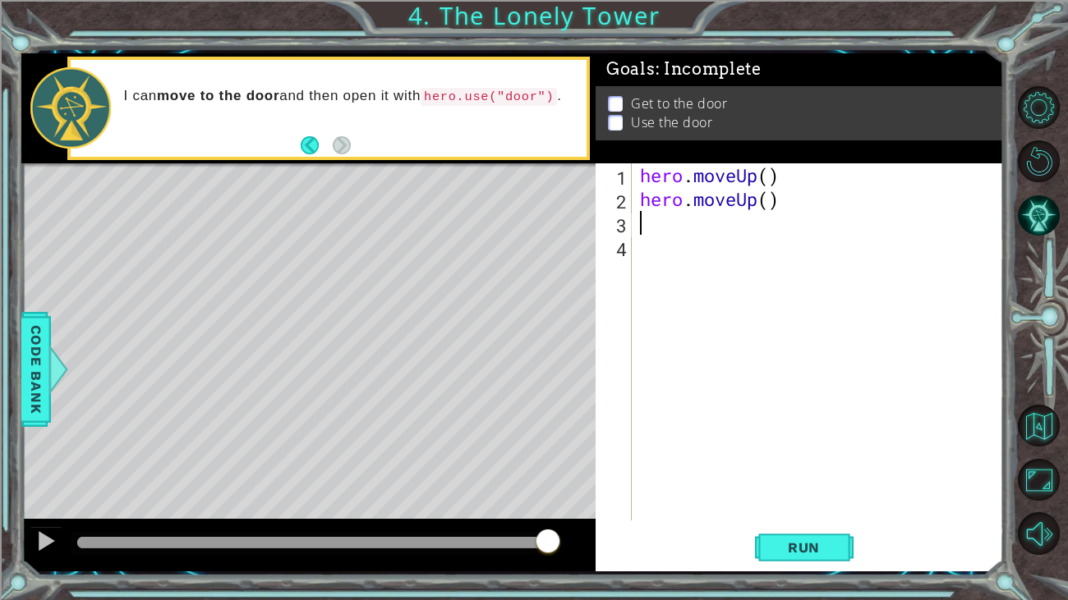
type textarea "m"
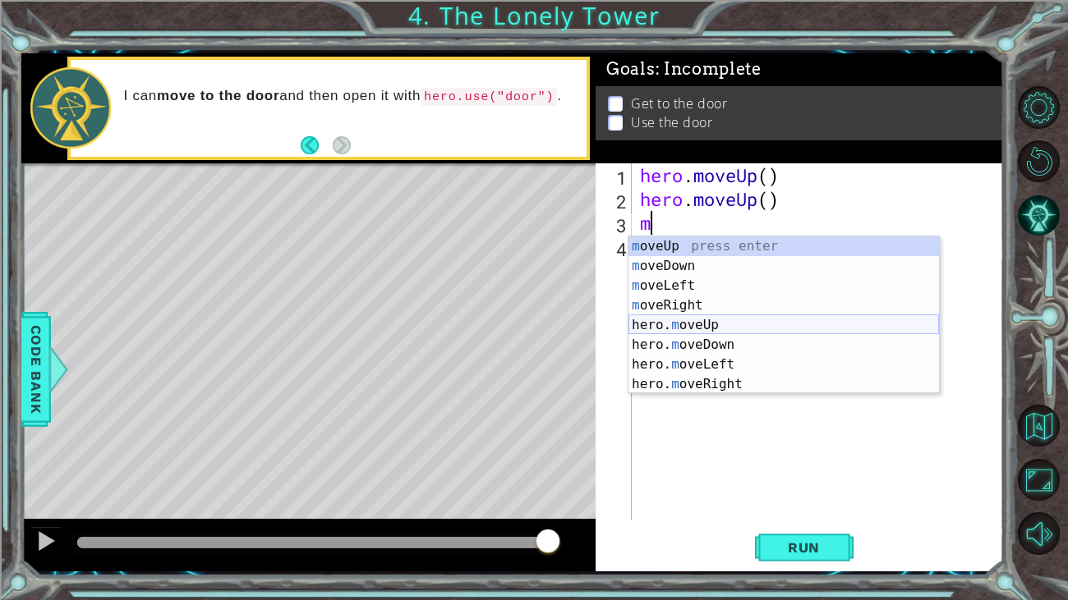
click at [701, 320] on div "m oveUp press enter m oveDown press enter m oveLeft press enter m oveRight pres…" at bounding box center [783, 335] width 310 height 197
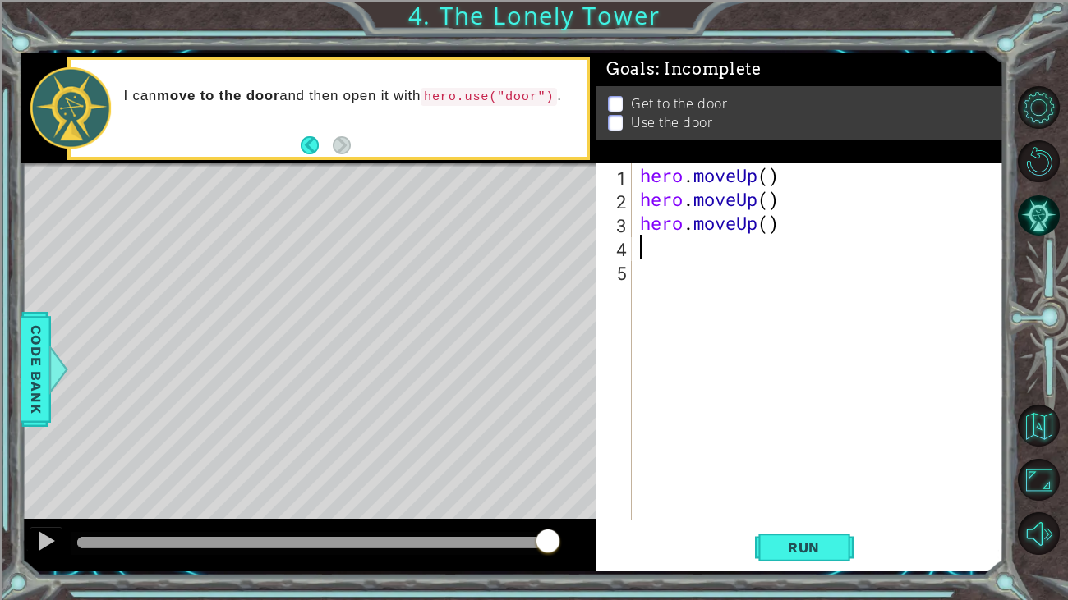
type textarea "m"
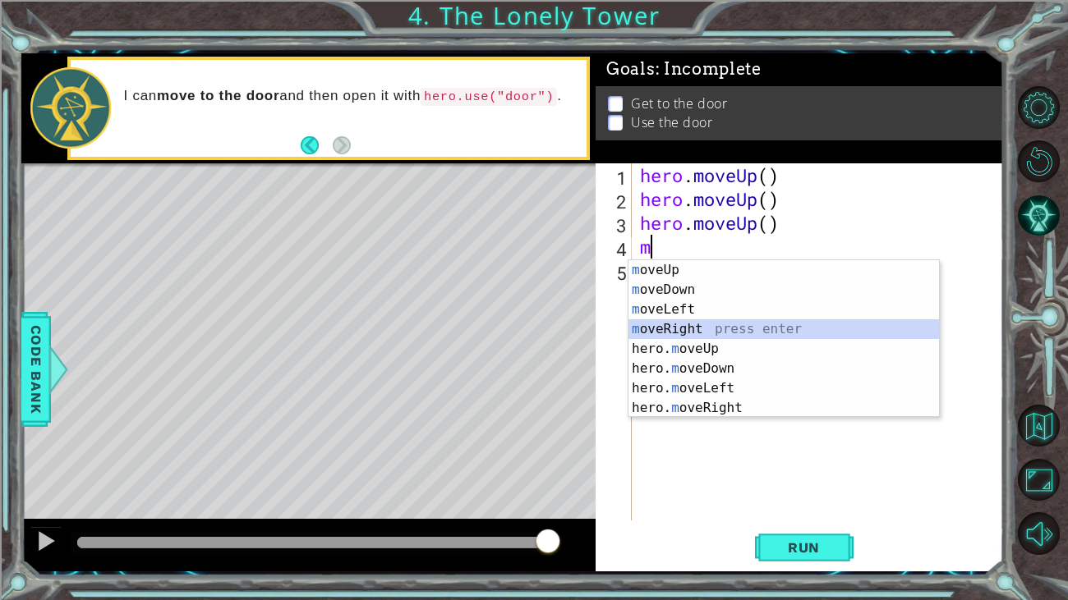
click at [701, 320] on div "m oveUp press enter m oveDown press enter m oveLeft press enter m oveRight pres…" at bounding box center [783, 358] width 310 height 197
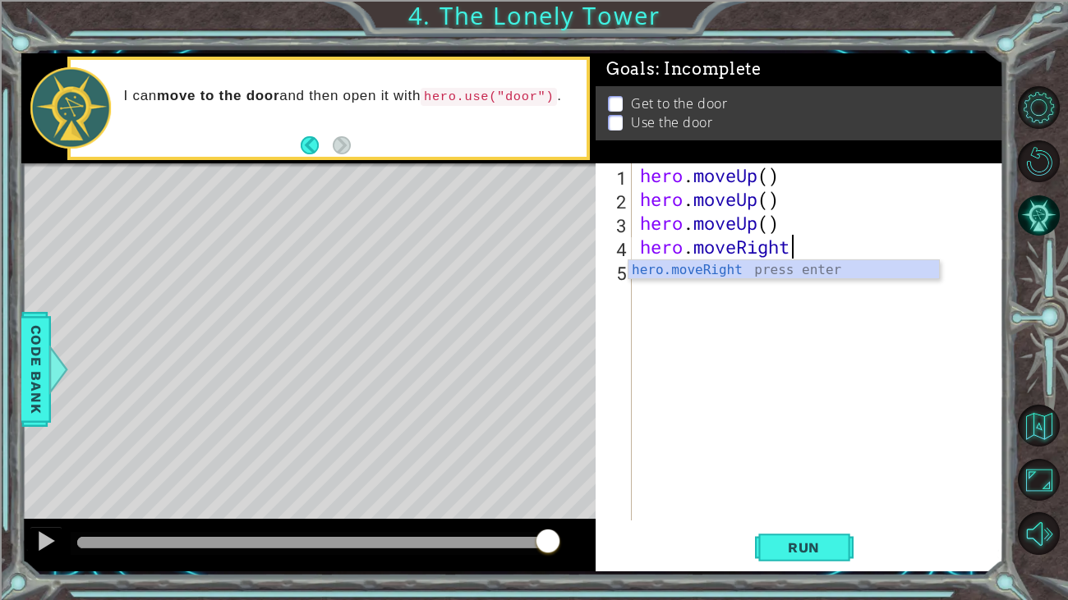
type textarea "hero.moveRigh"
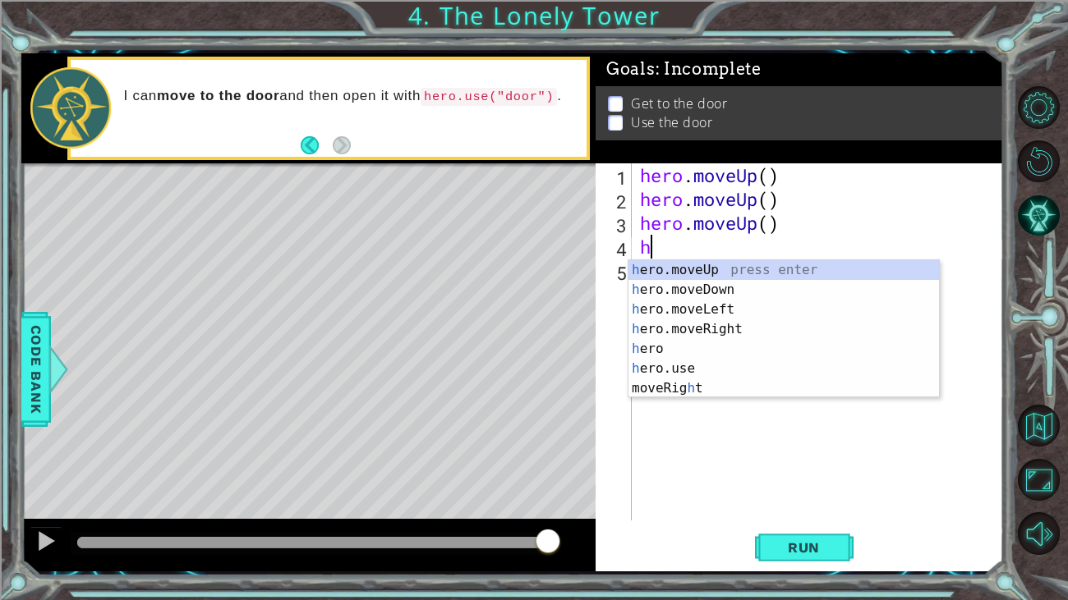
type textarea "h"
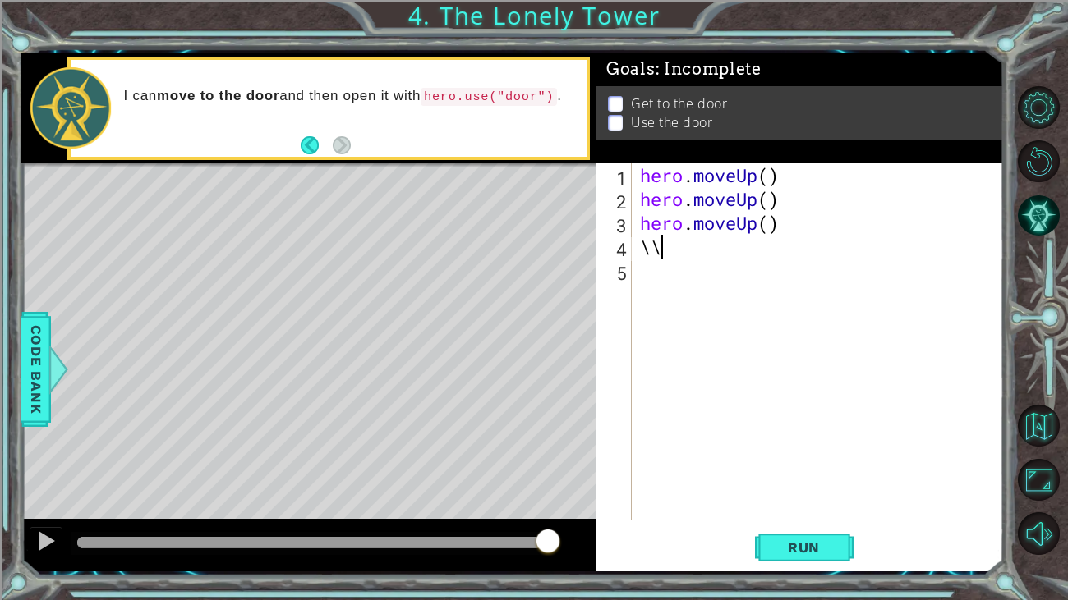
type textarea "\"
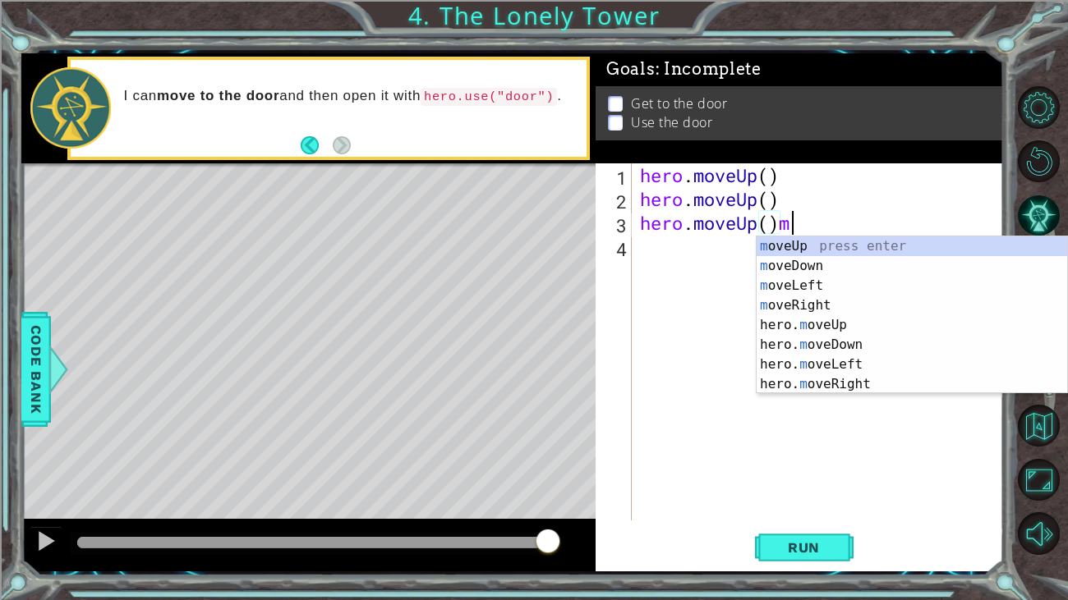
scroll to position [0, 5]
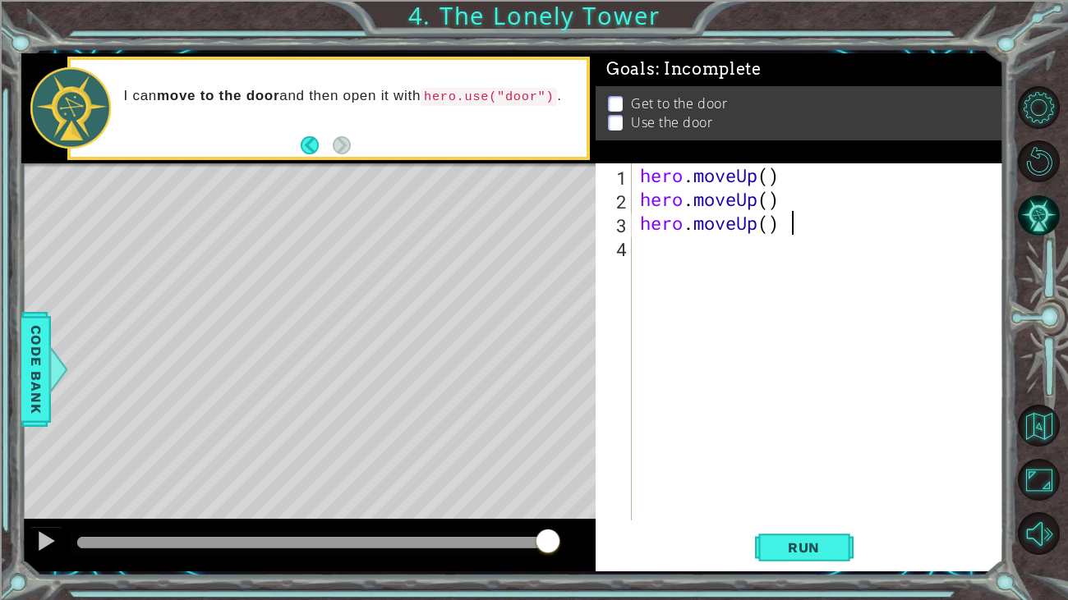
type textarea "hero.moveUp()"
type textarea "m"
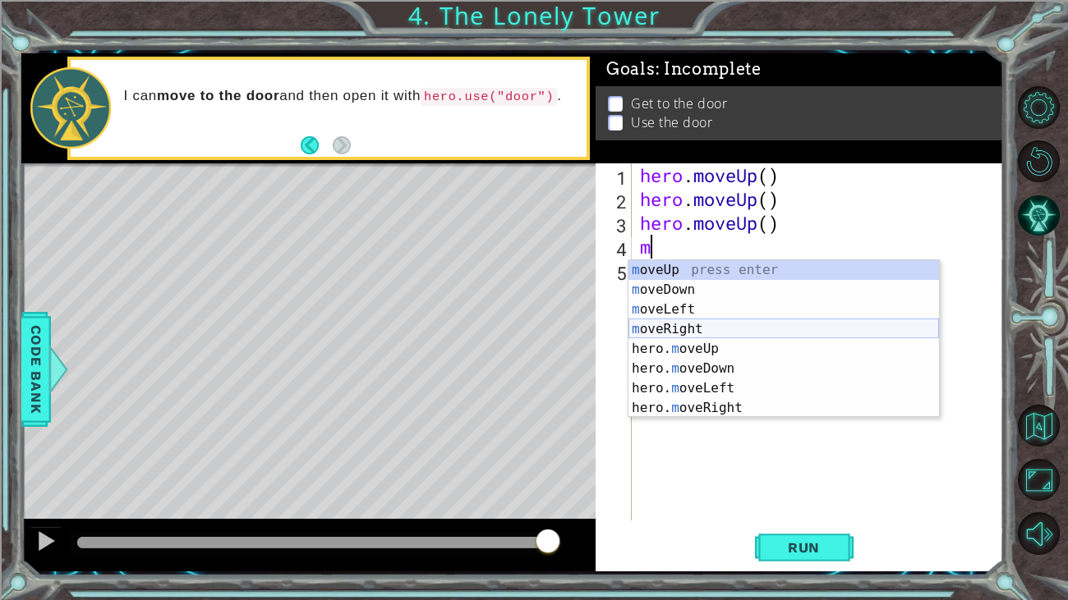
click at [723, 332] on div "m oveUp press enter m oveDown press enter m oveLeft press enter m oveRight pres…" at bounding box center [783, 358] width 310 height 197
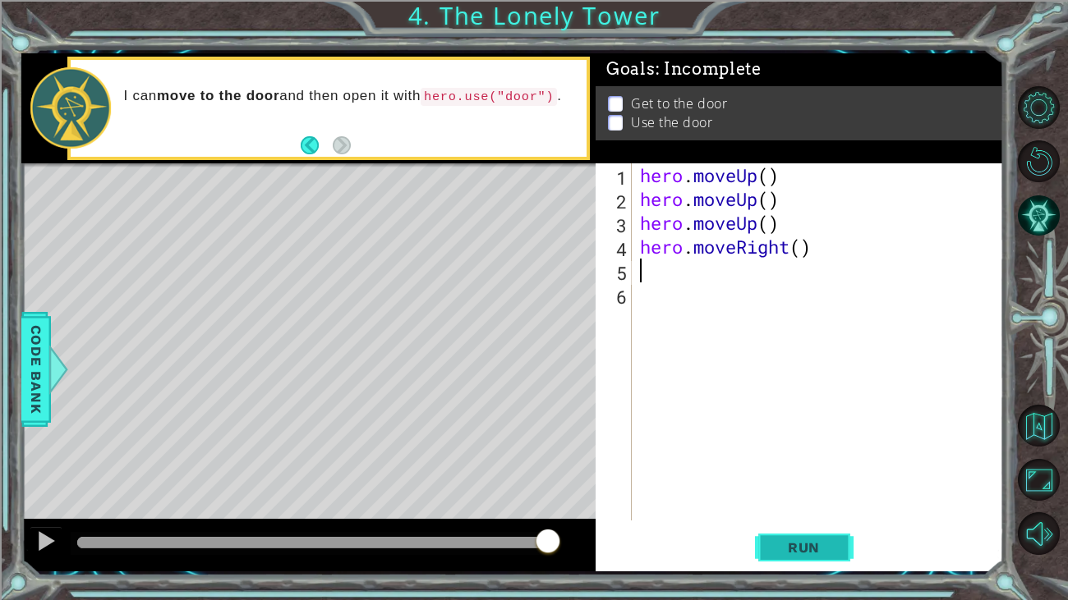
click at [801, 537] on button "Run" at bounding box center [804, 547] width 99 height 41
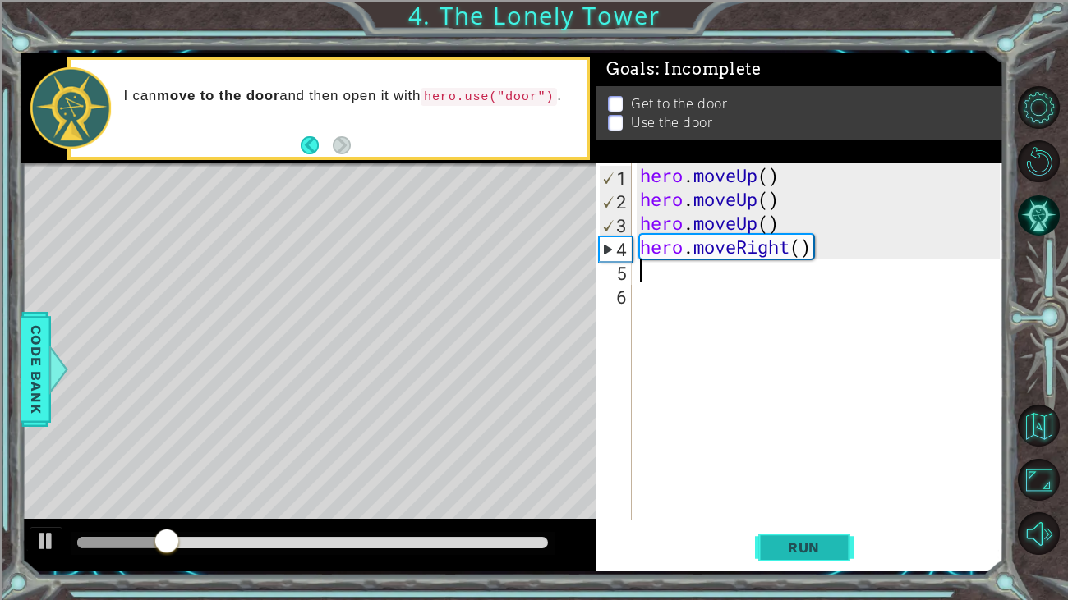
click at [801, 537] on button "Run" at bounding box center [804, 547] width 99 height 41
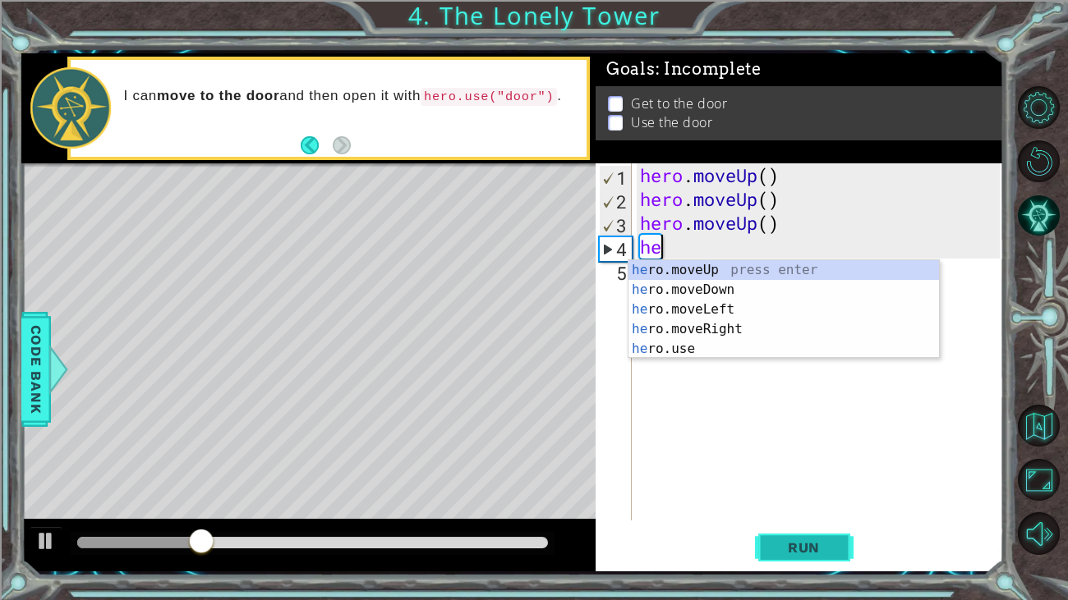
type textarea "h"
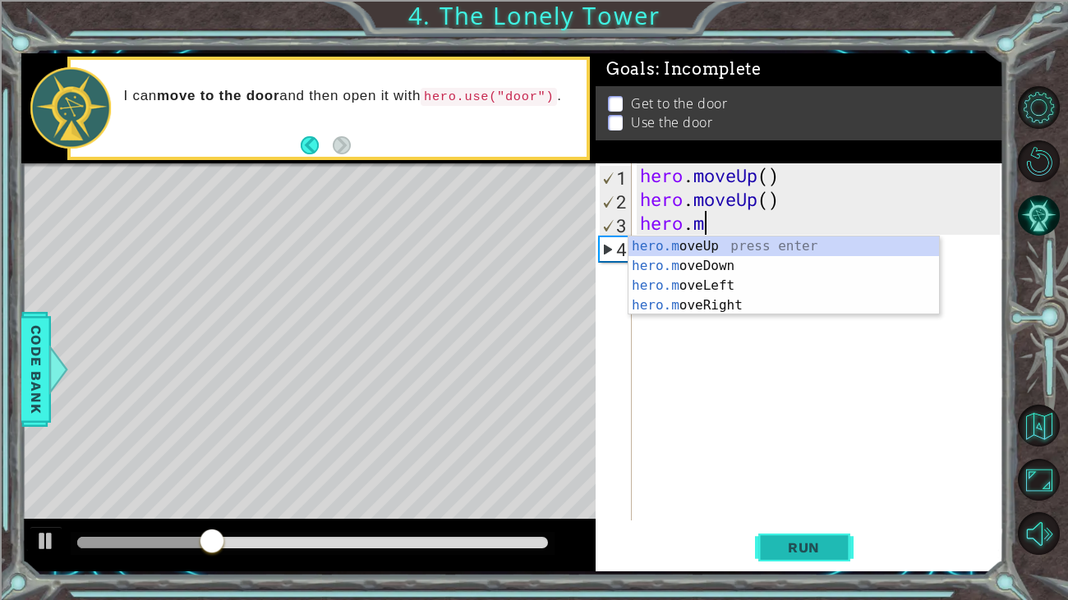
type textarea "h"
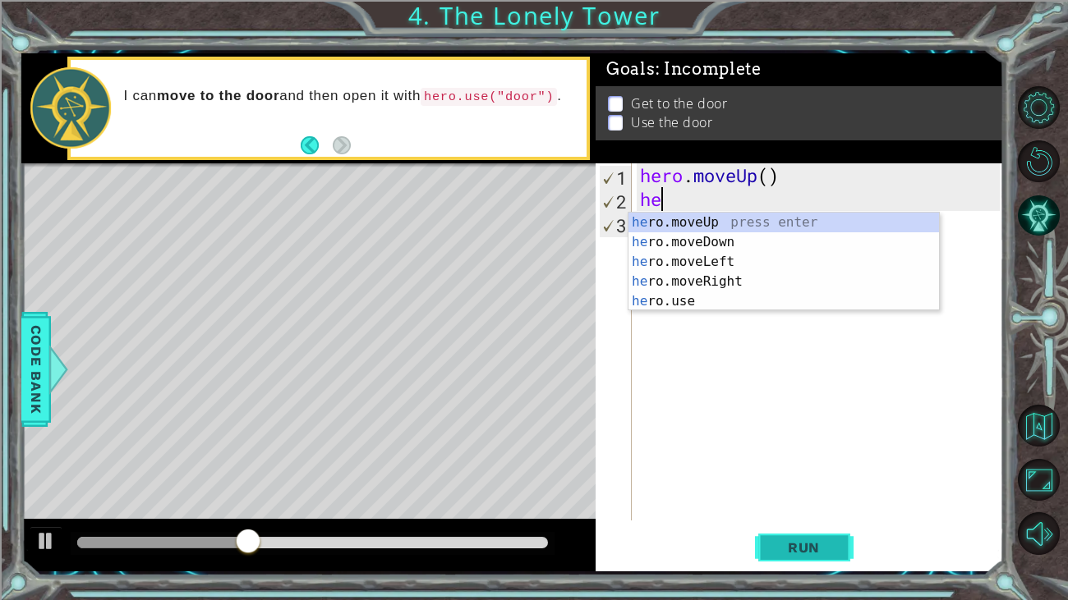
type textarea "h"
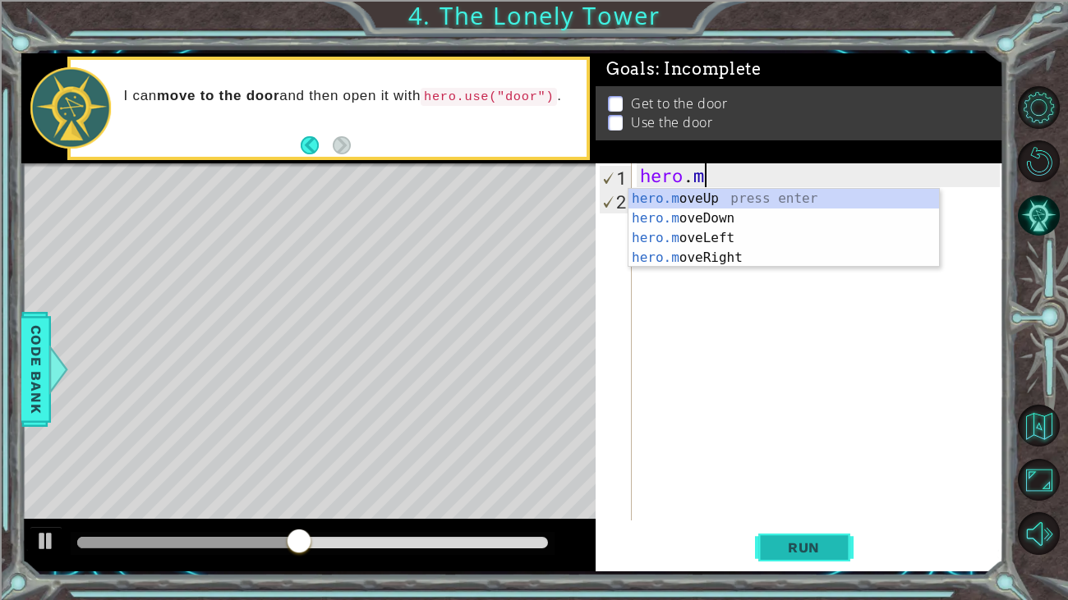
type textarea "h"
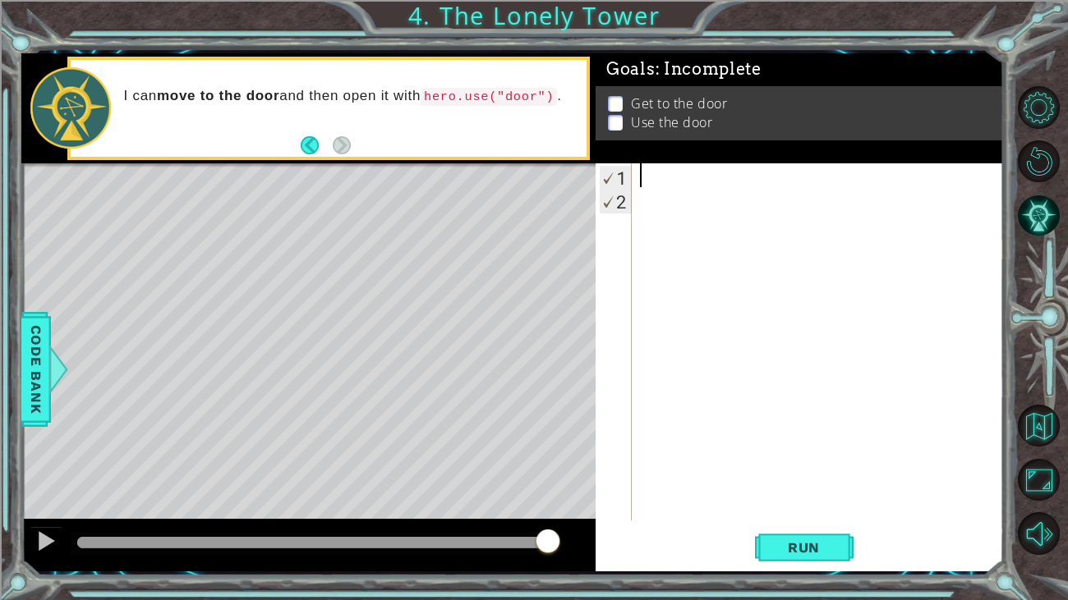
type textarea "`"
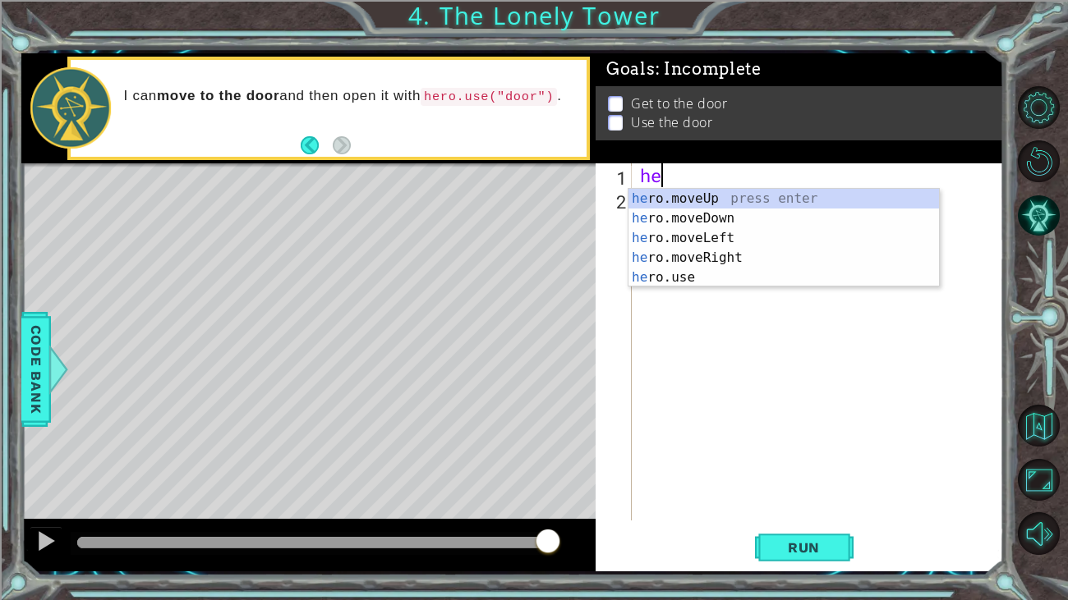
type textarea "hero"
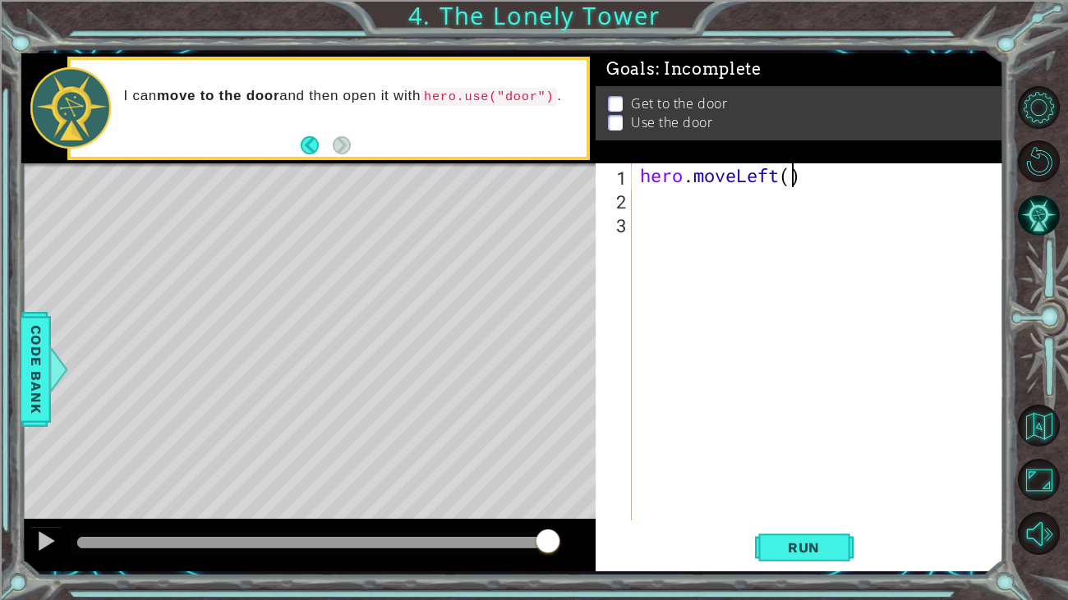
click at [792, 177] on div "hero . moveLeft ( )" at bounding box center [822, 365] width 371 height 405
type textarea "hero.moveLeft(2)"
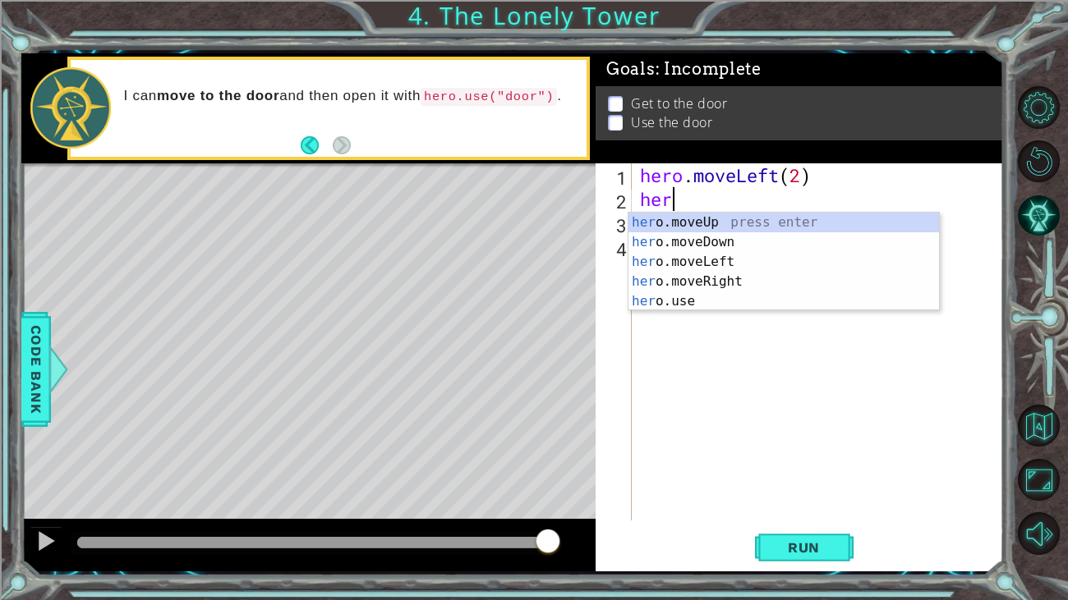
scroll to position [0, 1]
type textarea "hero"
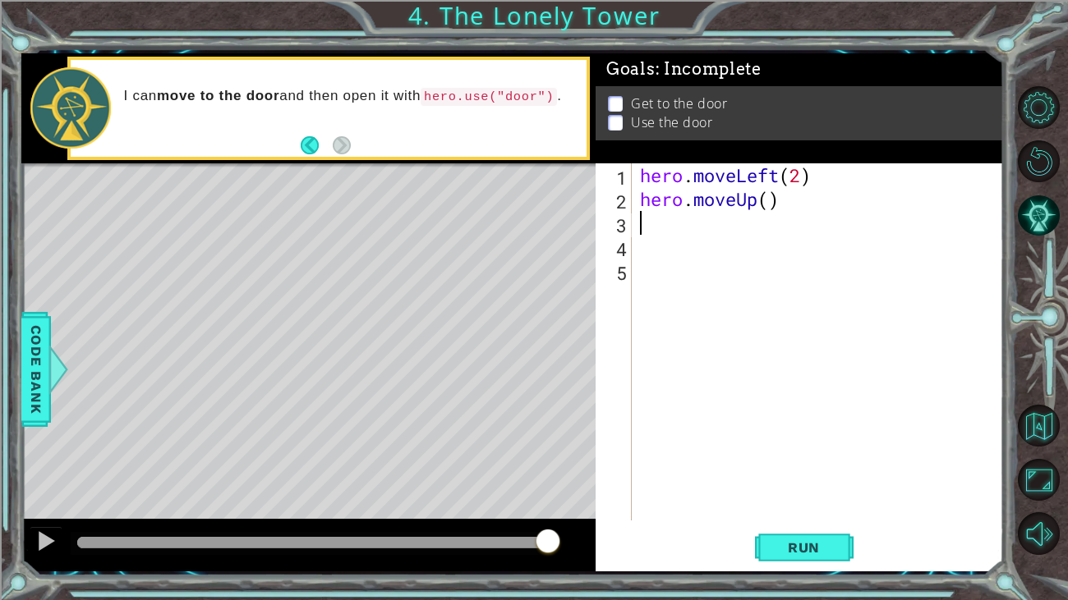
scroll to position [0, 0]
click at [769, 195] on div "hero . moveLeft ( 2 ) hero . moveUp ( )" at bounding box center [822, 365] width 371 height 405
type textarea "hero.moveUp(2)"
click at [790, 196] on div "hero . moveLeft ( 2 ) hero . moveUp ( 2 )" at bounding box center [822, 365] width 371 height 405
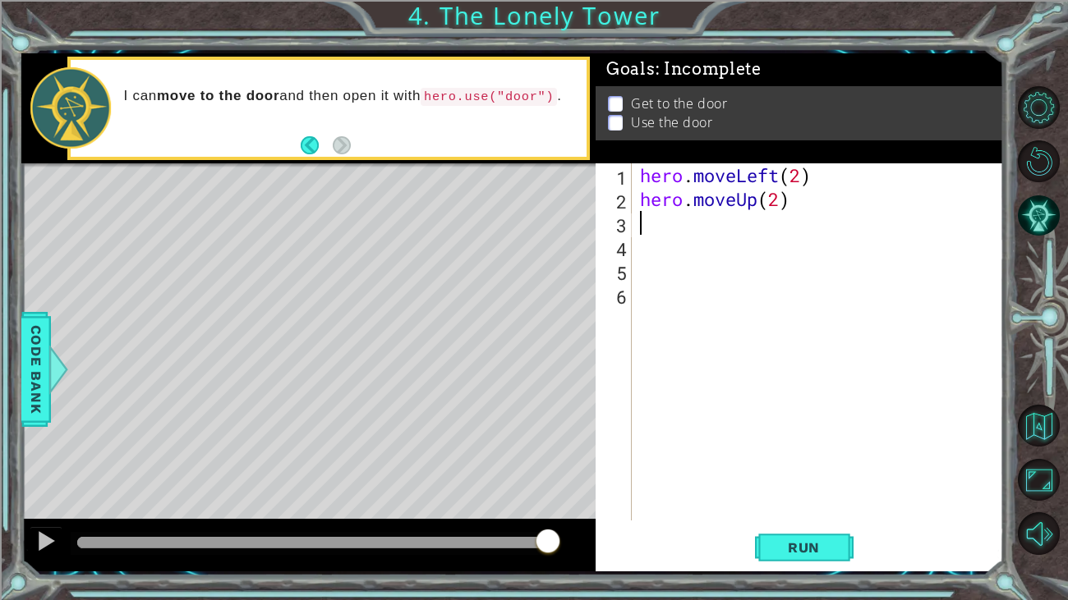
scroll to position [0, 0]
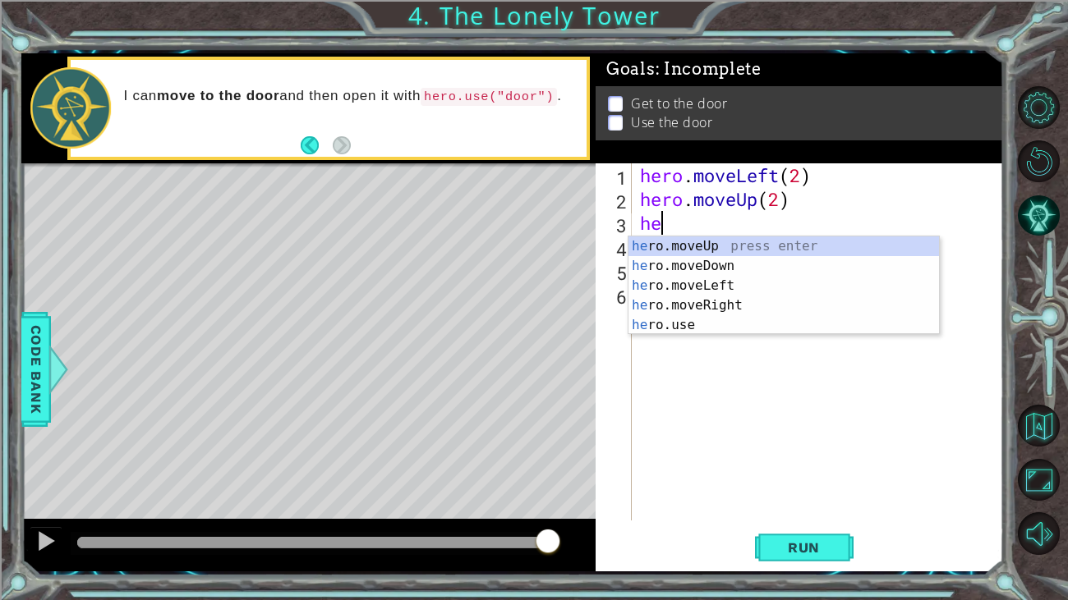
type textarea "hero"
click at [711, 308] on div "hero .moveUp press enter hero .moveDown press enter hero .moveLeft press enter …" at bounding box center [783, 306] width 310 height 138
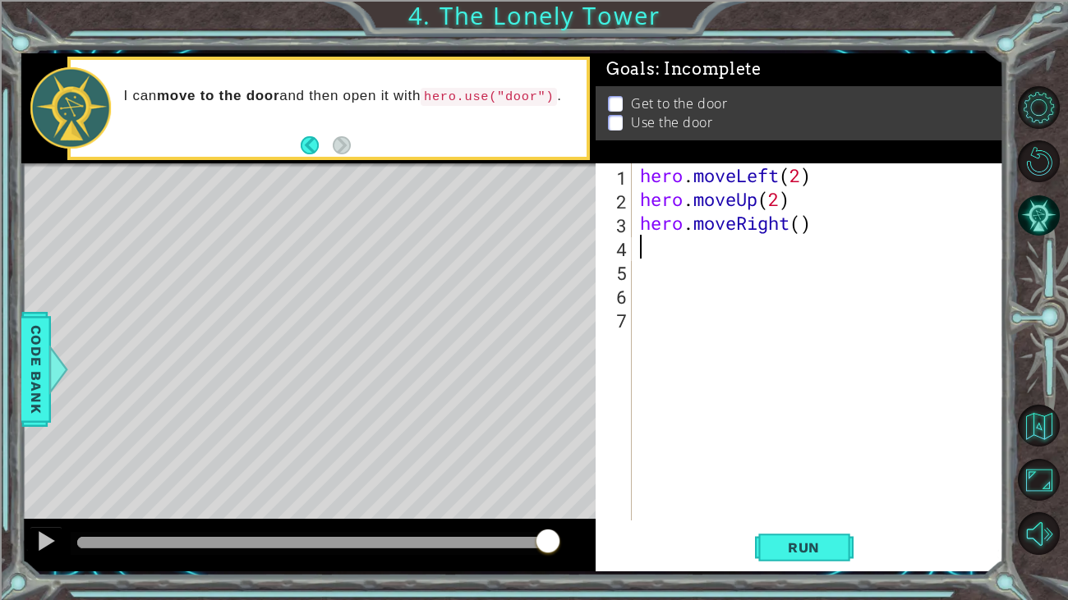
click at [799, 221] on div "hero . moveLeft ( 2 ) hero . moveUp ( 2 ) hero . moveRight ( )" at bounding box center [822, 365] width 371 height 405
type textarea "hero.moveRight(2)"
click at [782, 246] on div "hero . moveLeft ( 2 ) hero . moveUp ( 2 ) hero . moveRight ( 2 )" at bounding box center [822, 365] width 371 height 405
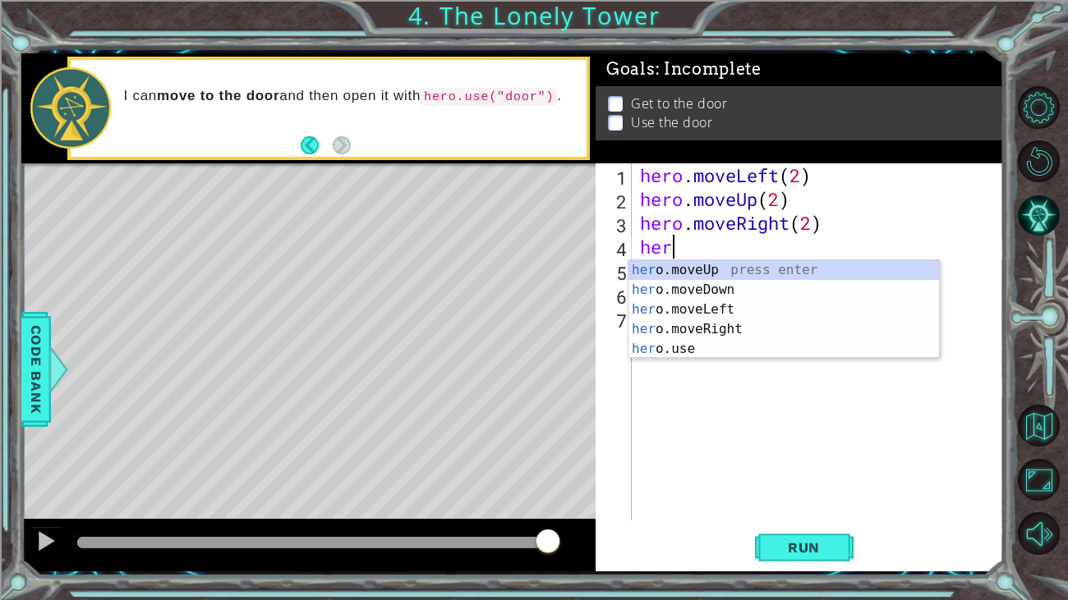
scroll to position [0, 1]
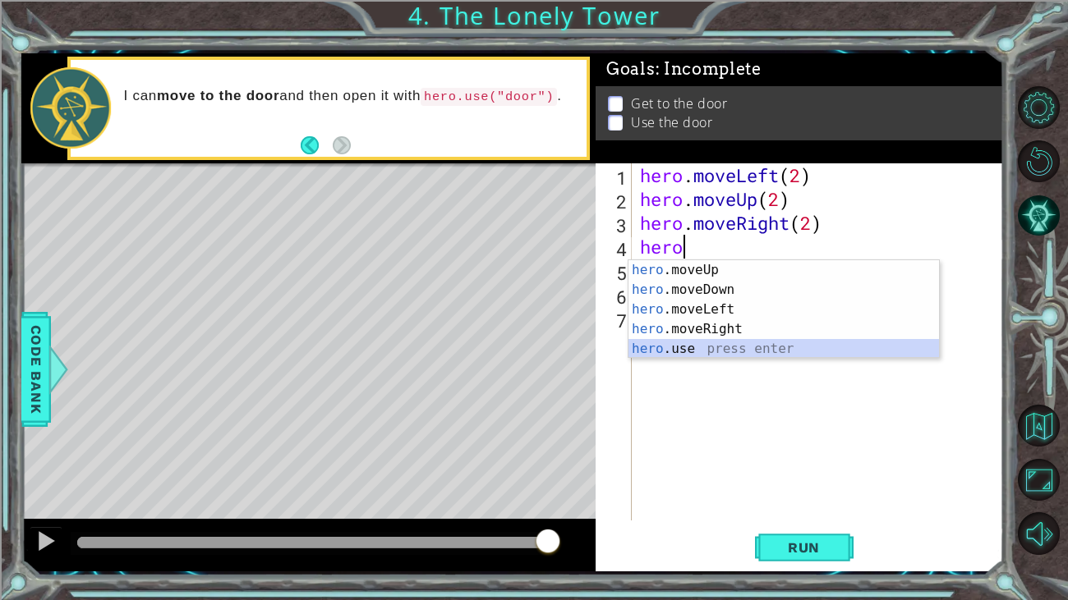
click at [695, 341] on div "hero .moveUp press enter hero .moveDown press enter hero .moveLeft press enter …" at bounding box center [783, 329] width 310 height 138
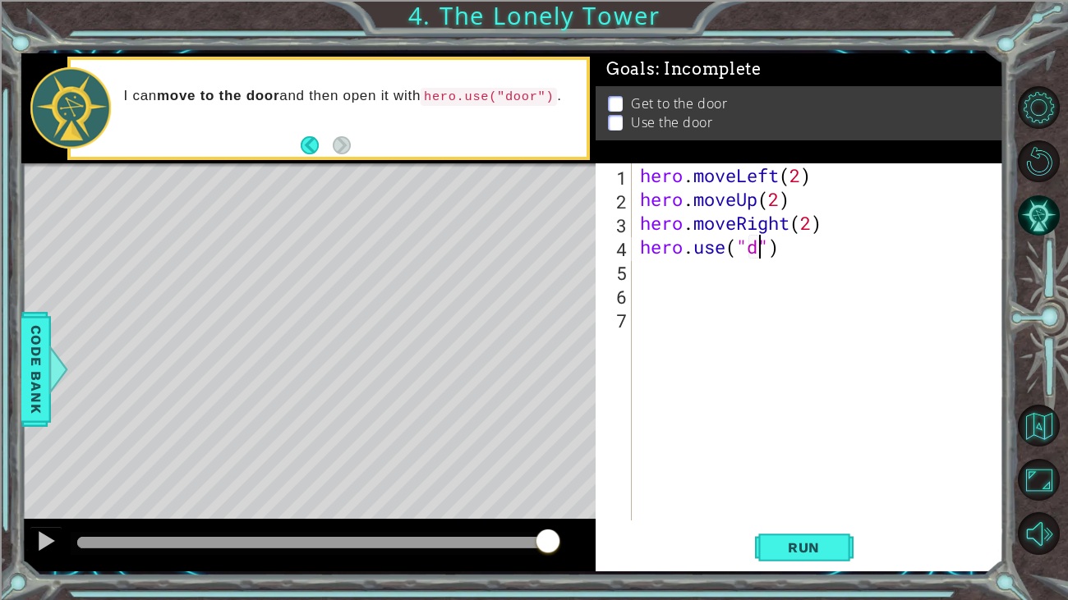
scroll to position [0, 6]
type textarea "hero.use("door")"
click at [811, 261] on div "hero . moveLeft ( 2 ) hero . moveUp ( 2 ) hero . moveRight ( 2 ) hero . use ( "…" at bounding box center [822, 365] width 371 height 405
click at [797, 538] on button "Run" at bounding box center [804, 547] width 99 height 41
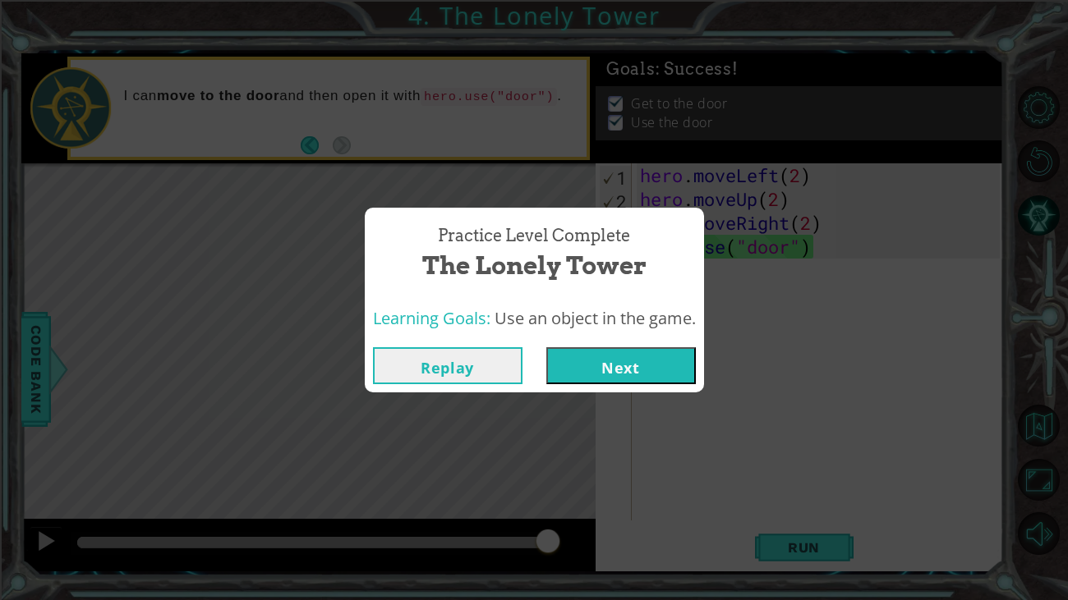
click at [664, 383] on button "Next" at bounding box center [620, 365] width 149 height 37
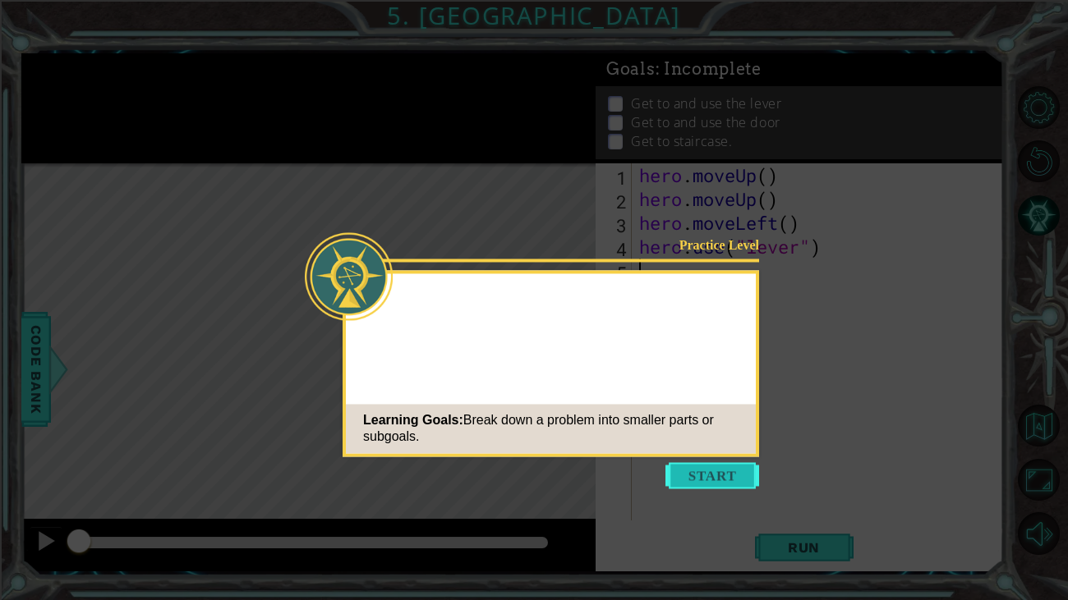
click at [710, 475] on button "Start" at bounding box center [712, 475] width 94 height 26
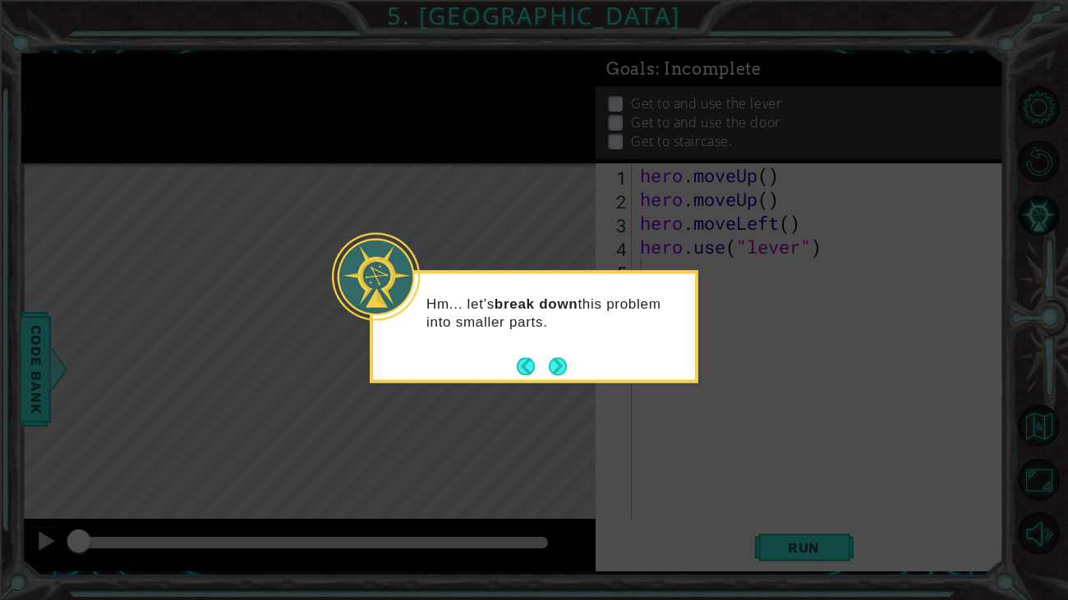
click at [568, 394] on icon at bounding box center [534, 300] width 1068 height 600
click at [567, 372] on button "Next" at bounding box center [558, 366] width 18 height 18
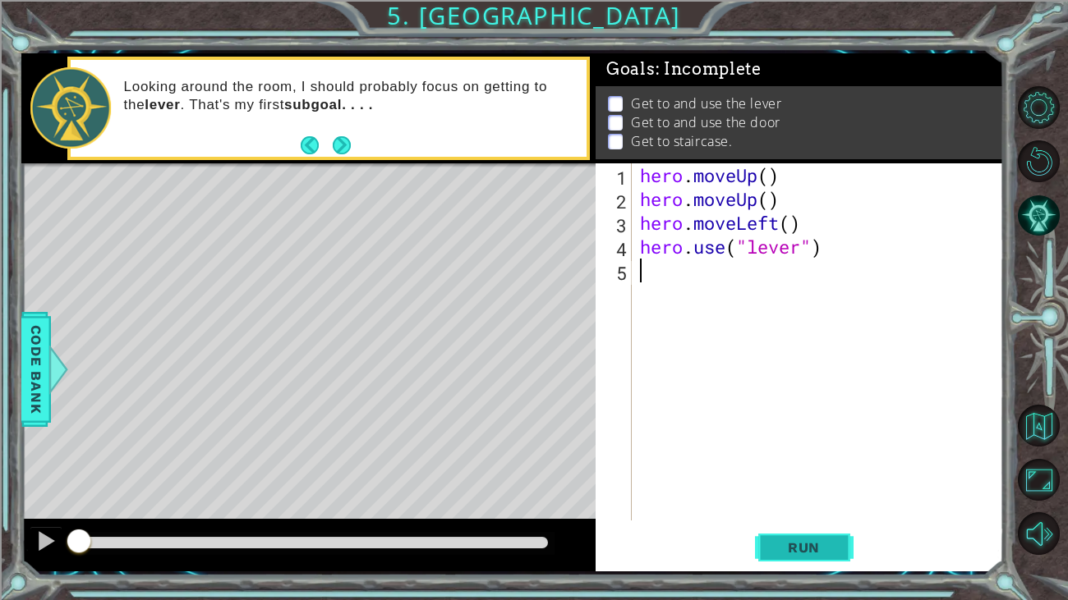
click at [811, 551] on span "Run" at bounding box center [803, 548] width 65 height 16
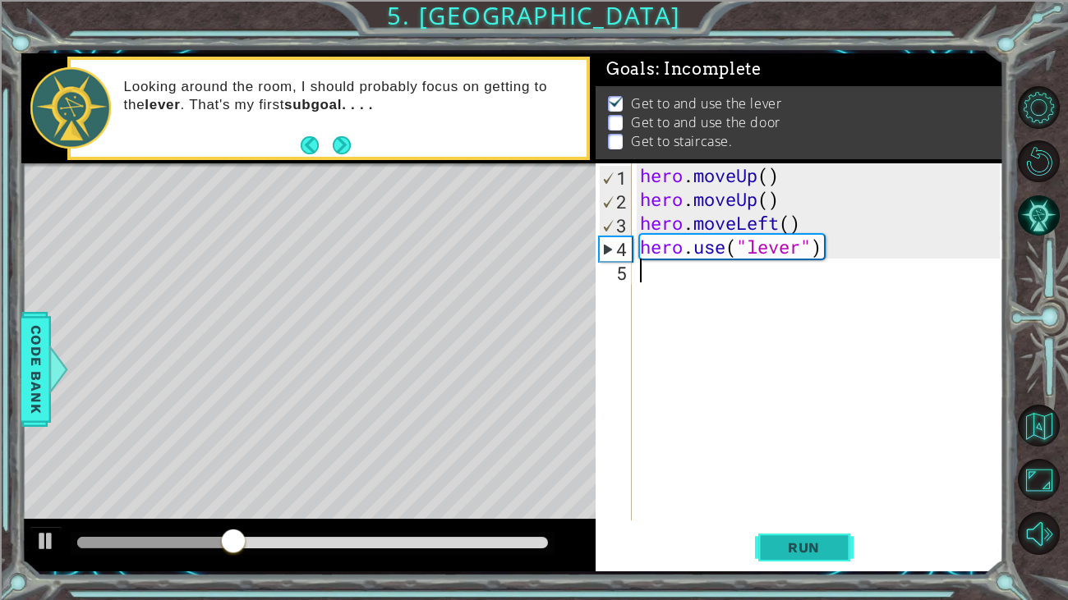
type textarea "m"
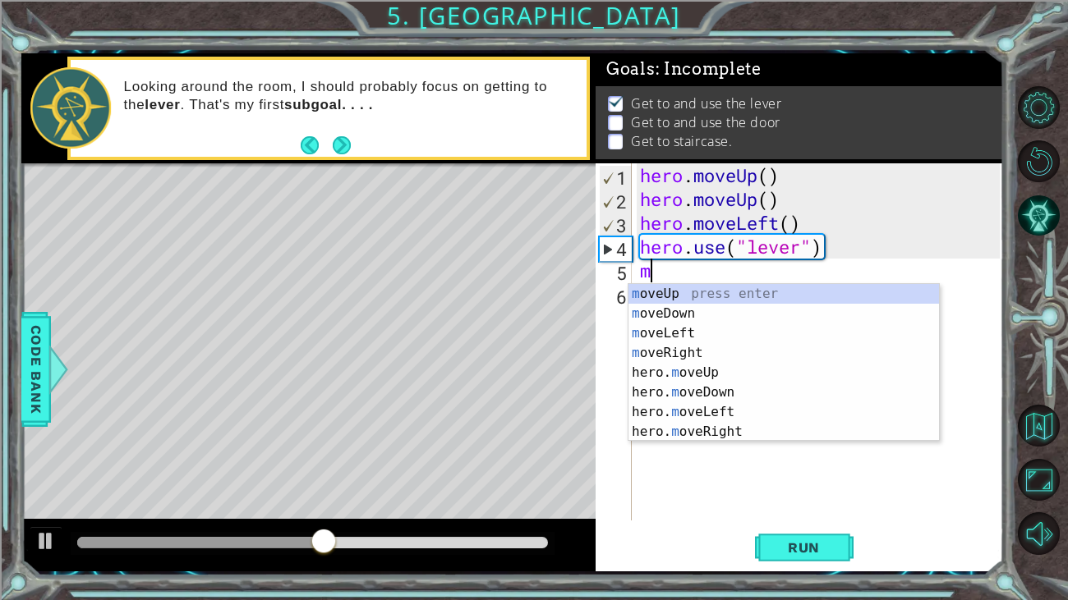
click at [677, 360] on div "m oveUp press enter m oveDown press enter m oveLeft press enter m oveRight pres…" at bounding box center [783, 382] width 310 height 197
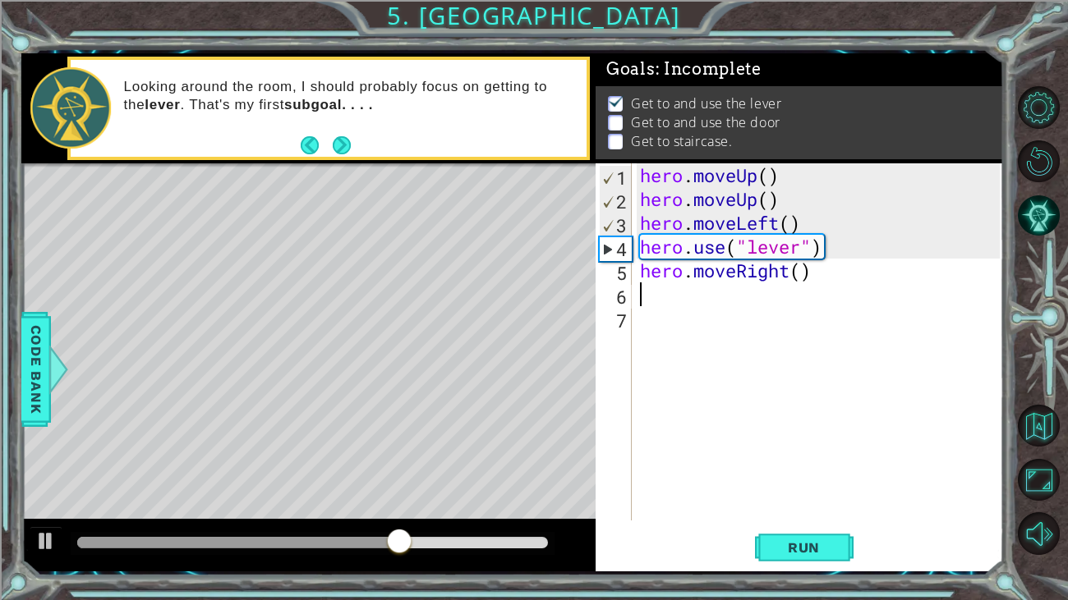
type textarea "m"
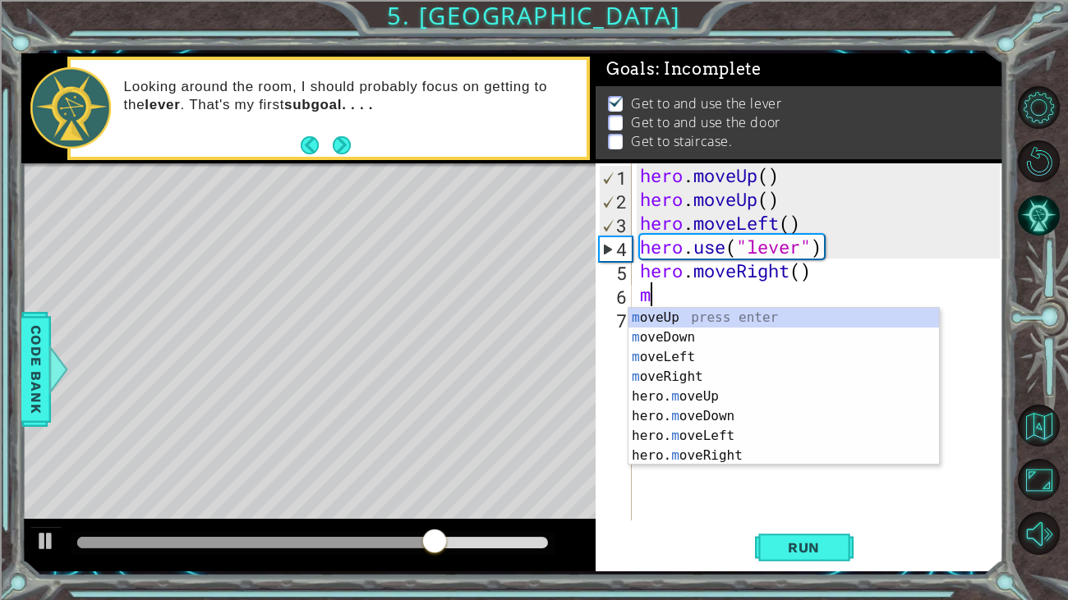
click at [691, 404] on div "m oveUp press enter m oveDown press enter m oveLeft press enter m oveRight pres…" at bounding box center [783, 406] width 310 height 197
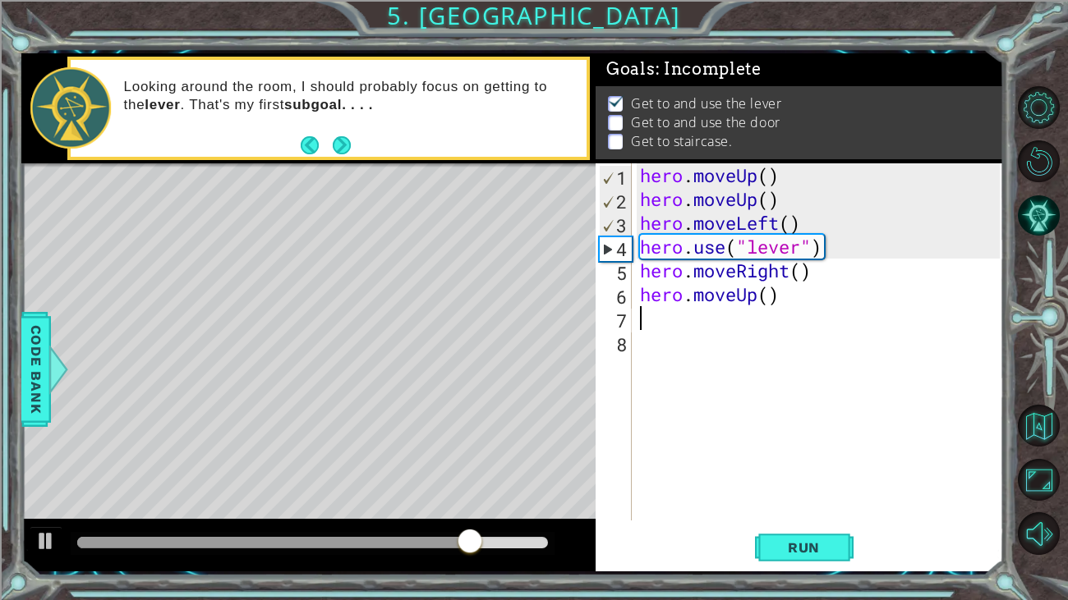
type textarea "m"
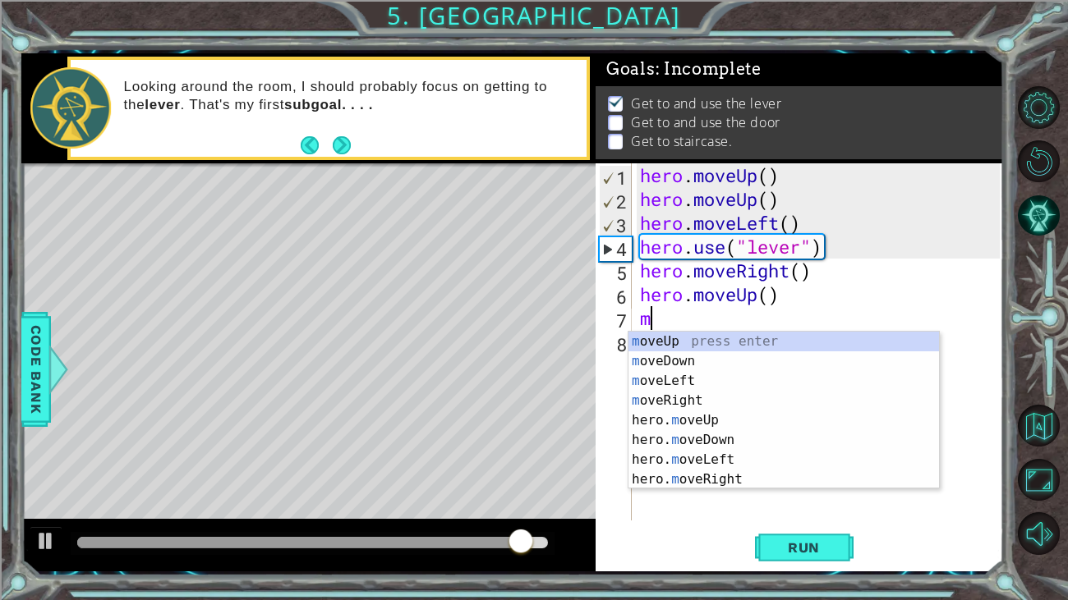
click at [715, 425] on div "m oveUp press enter m oveDown press enter m oveLeft press enter m oveRight pres…" at bounding box center [783, 430] width 310 height 197
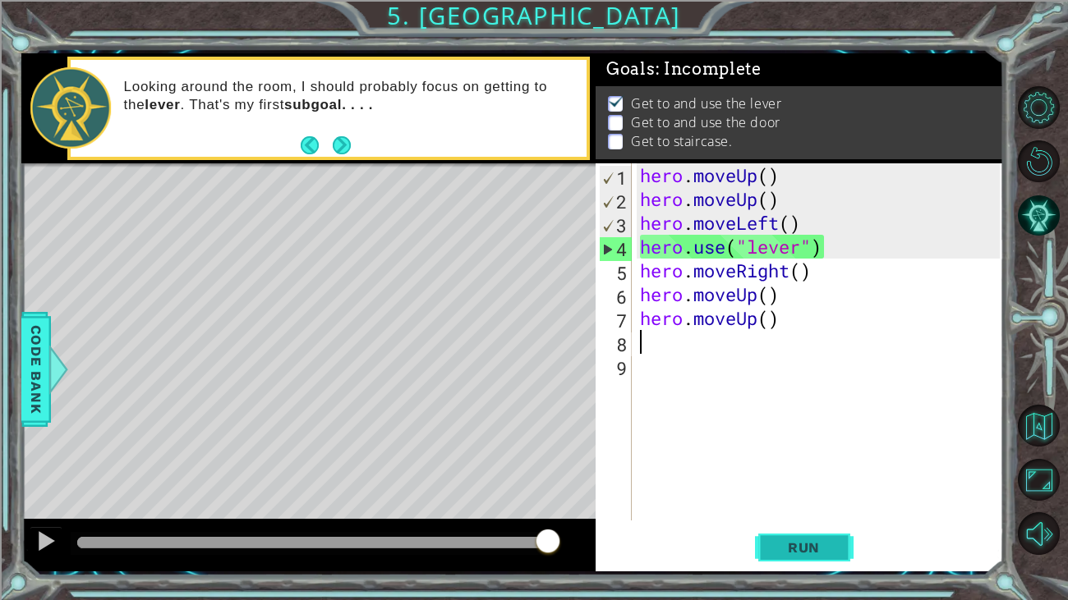
click at [796, 559] on button "Run" at bounding box center [804, 547] width 99 height 41
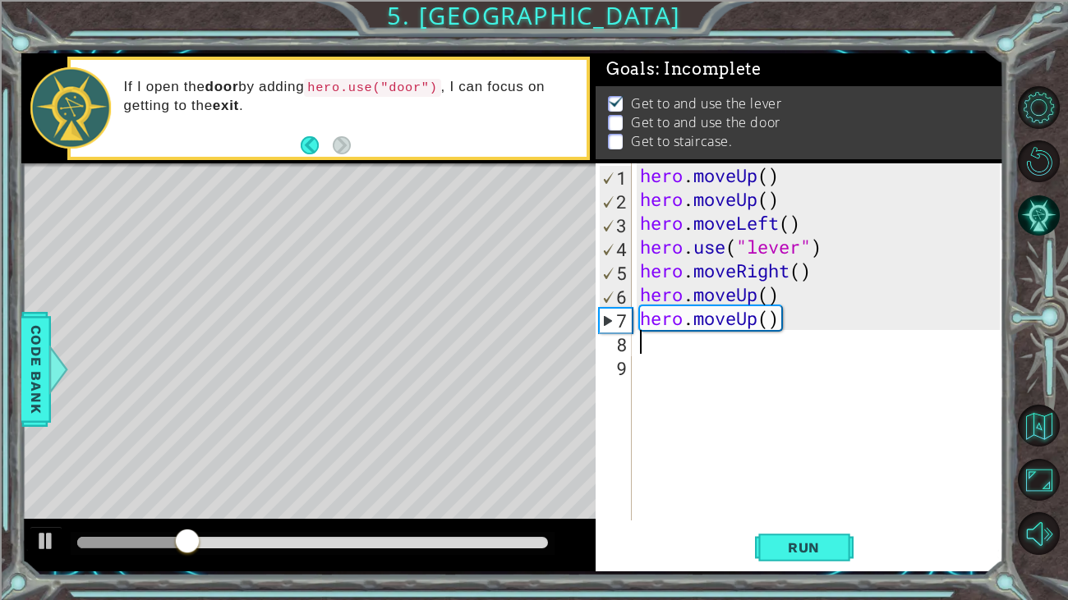
click at [812, 279] on div "hero . moveUp ( ) hero . moveUp ( ) hero . moveLeft ( ) hero . use ( "lever" ) …" at bounding box center [822, 365] width 371 height 405
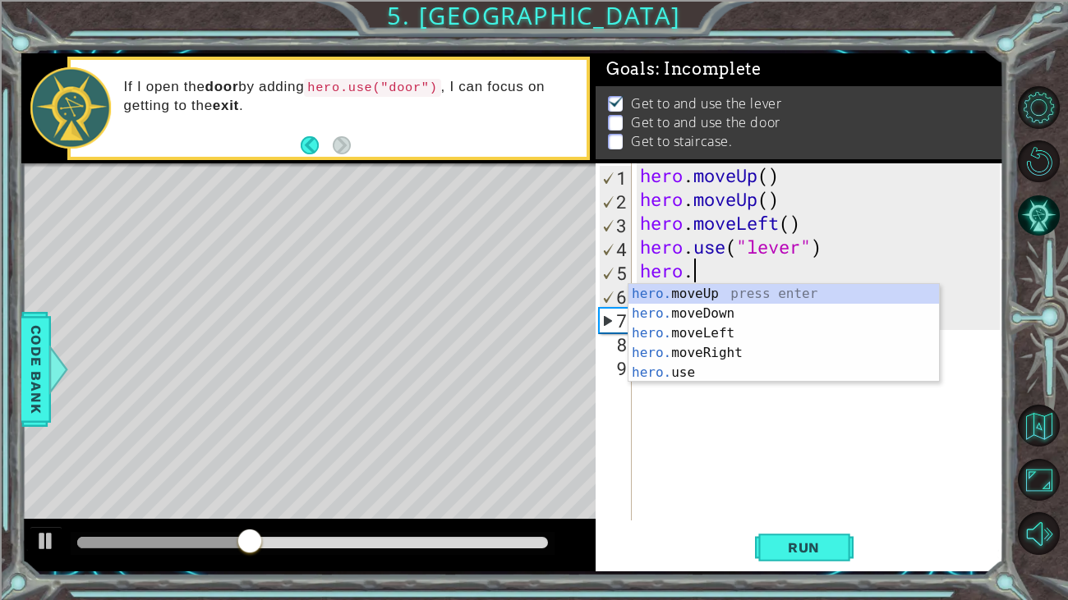
type textarea "hero"
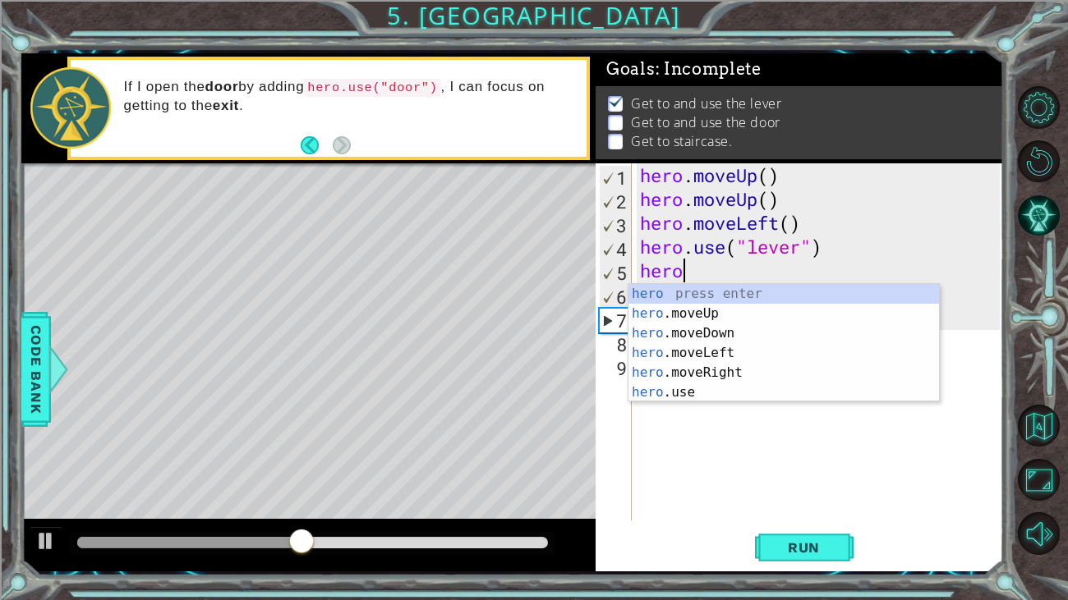
click at [724, 355] on div "hero press enter hero .moveUp press enter hero .moveDown press enter hero .move…" at bounding box center [783, 363] width 310 height 158
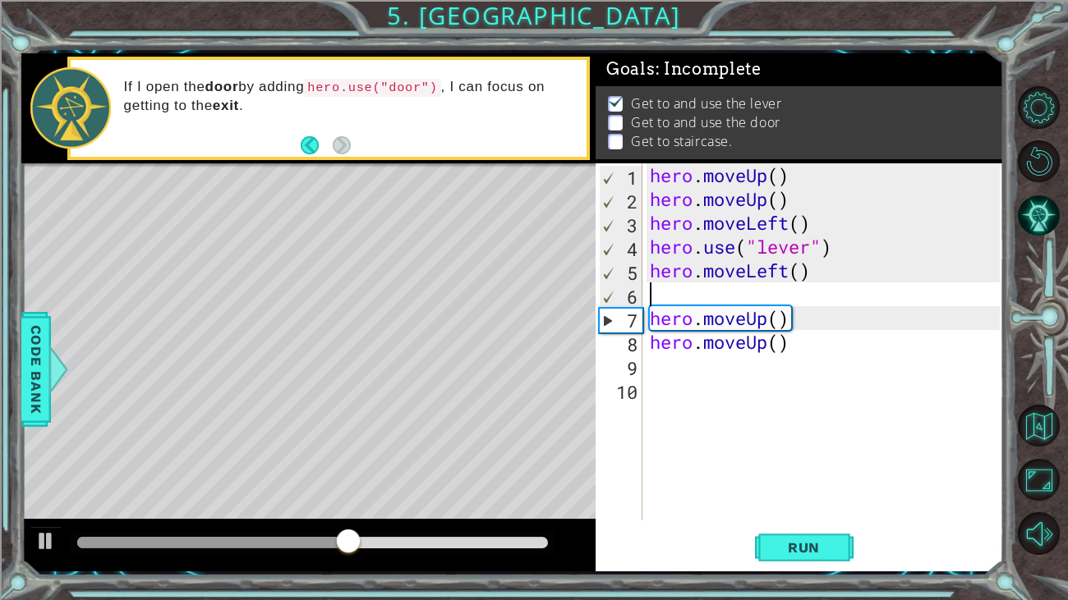
type textarea "hero.moveLeft()"
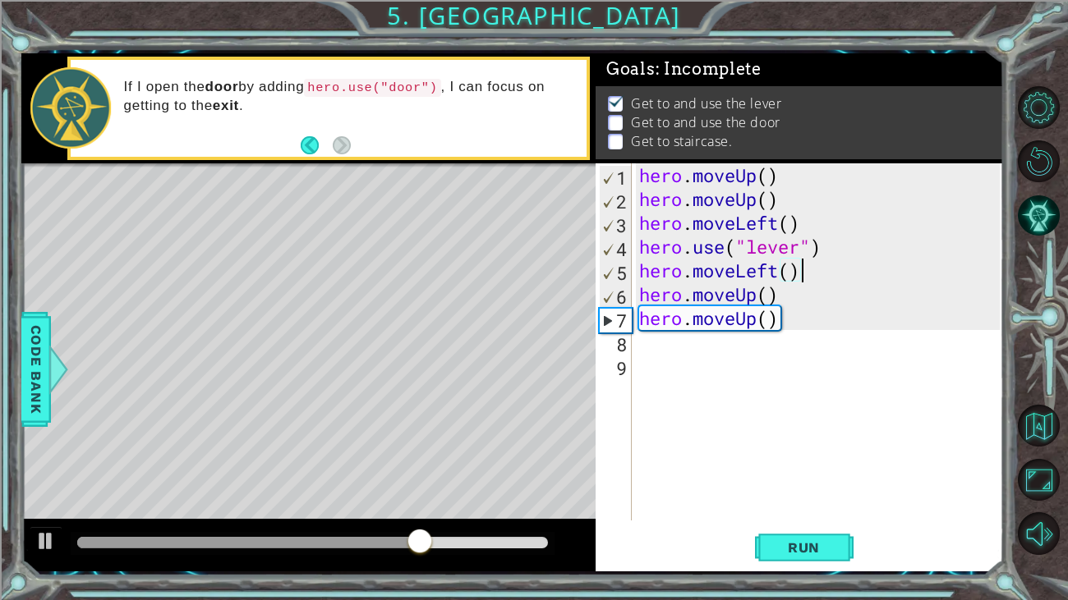
click at [647, 343] on div "hero . moveUp ( ) hero . moveUp ( ) hero . moveLeft ( ) hero . use ( "lever" ) …" at bounding box center [822, 365] width 372 height 405
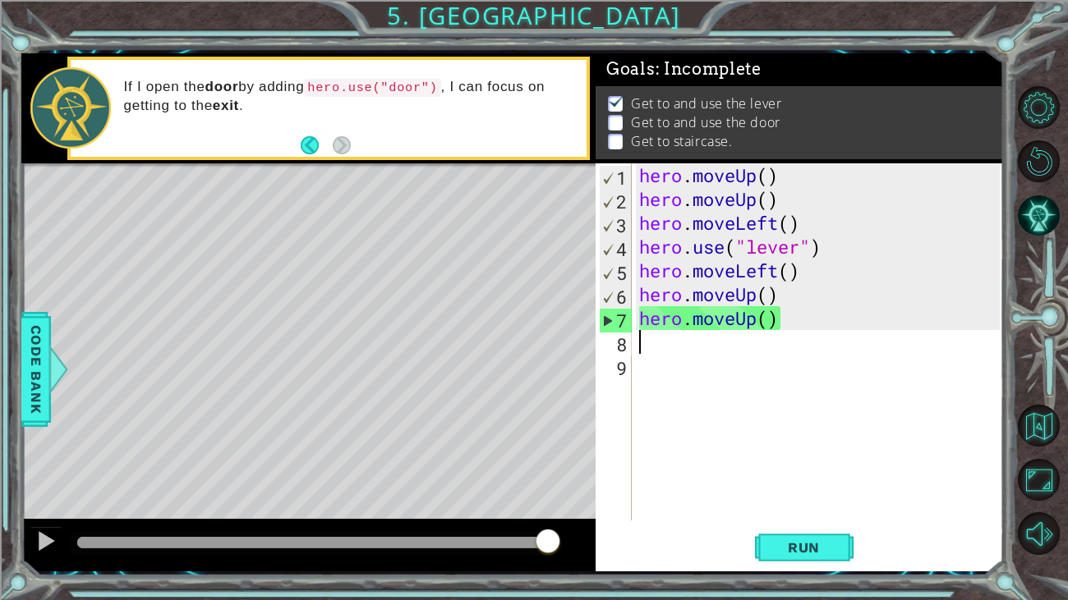
type textarea "m"
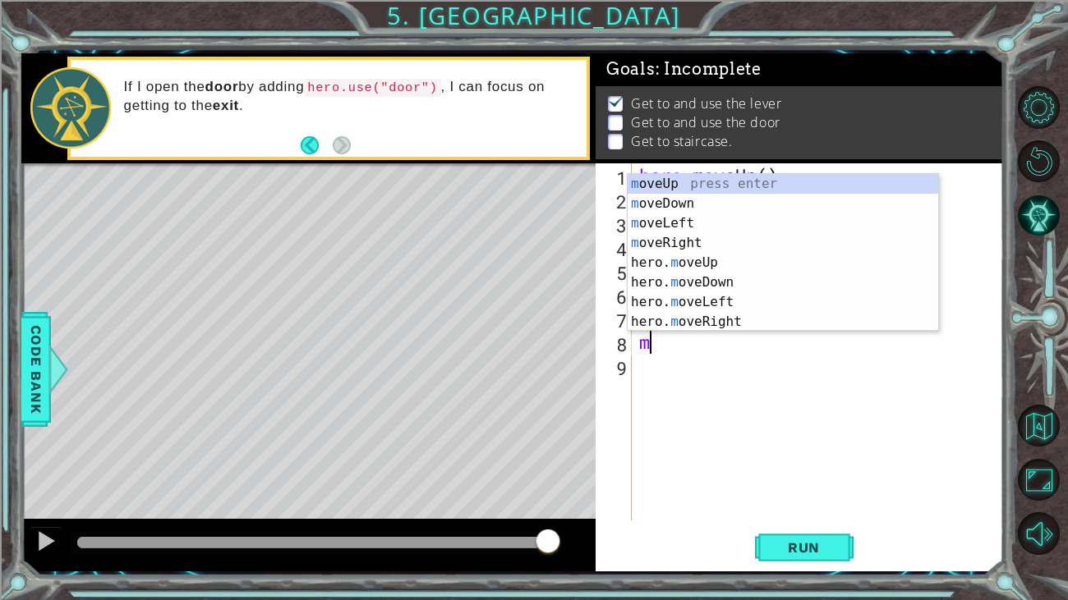
click at [711, 272] on div "m oveUp press enter m oveDown press enter m oveLeft press enter m oveRight pres…" at bounding box center [783, 272] width 310 height 197
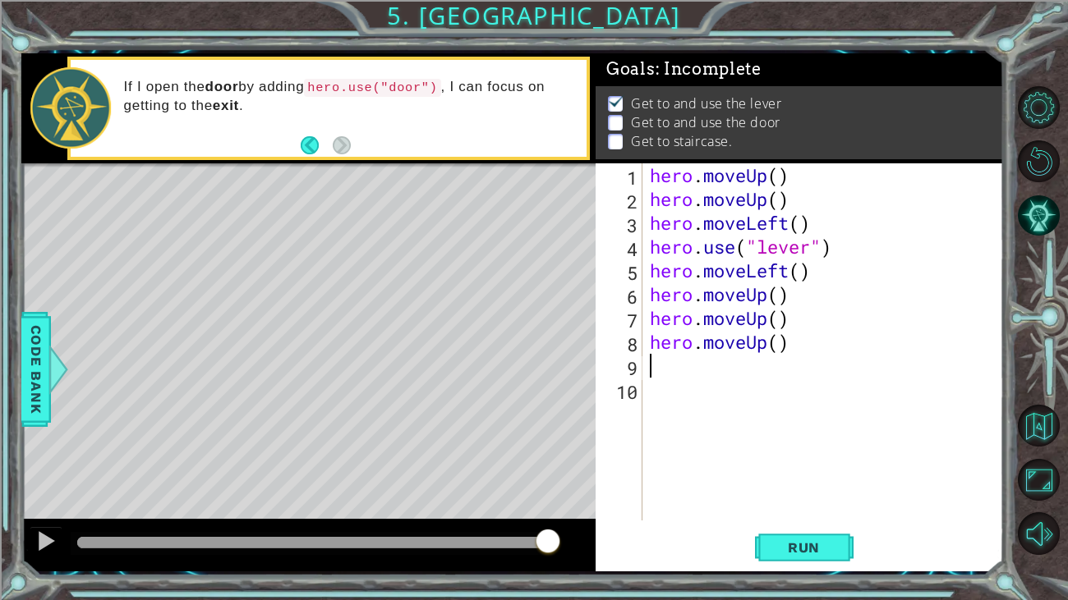
type textarea "m"
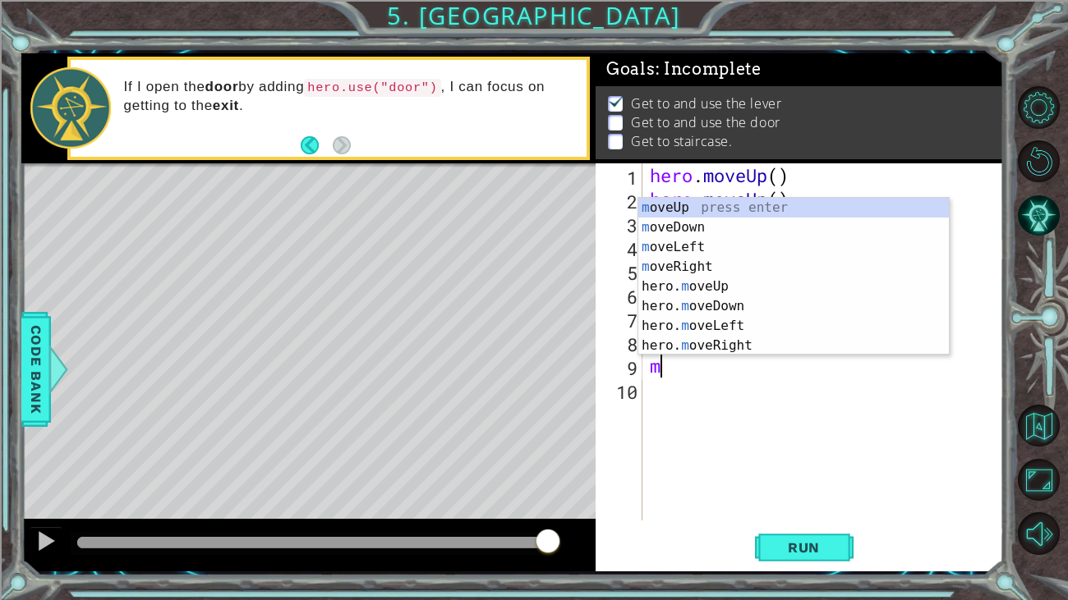
click at [732, 348] on div "m oveUp press enter m oveDown press enter m oveLeft press enter m oveRight pres…" at bounding box center [793, 296] width 310 height 197
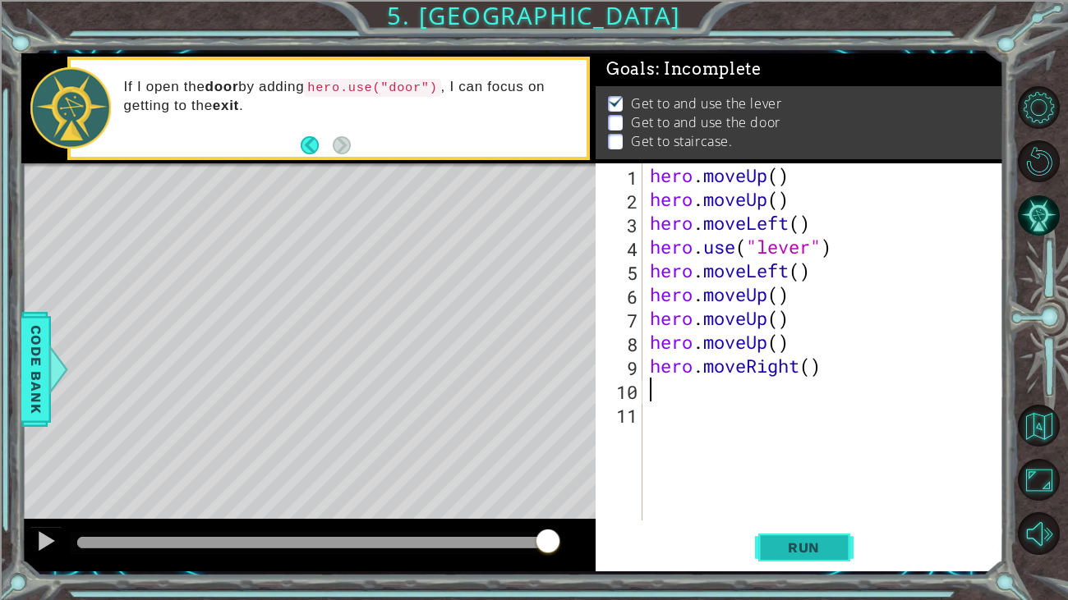
click at [813, 551] on span "Run" at bounding box center [803, 548] width 65 height 16
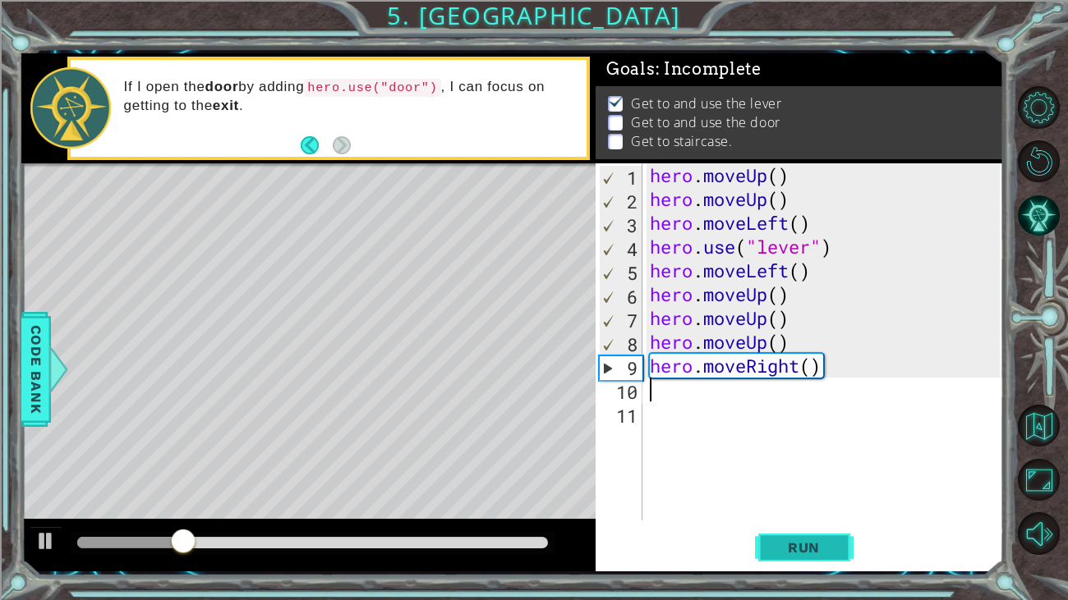
click at [813, 564] on button "Run" at bounding box center [804, 547] width 99 height 41
type textarea "m"
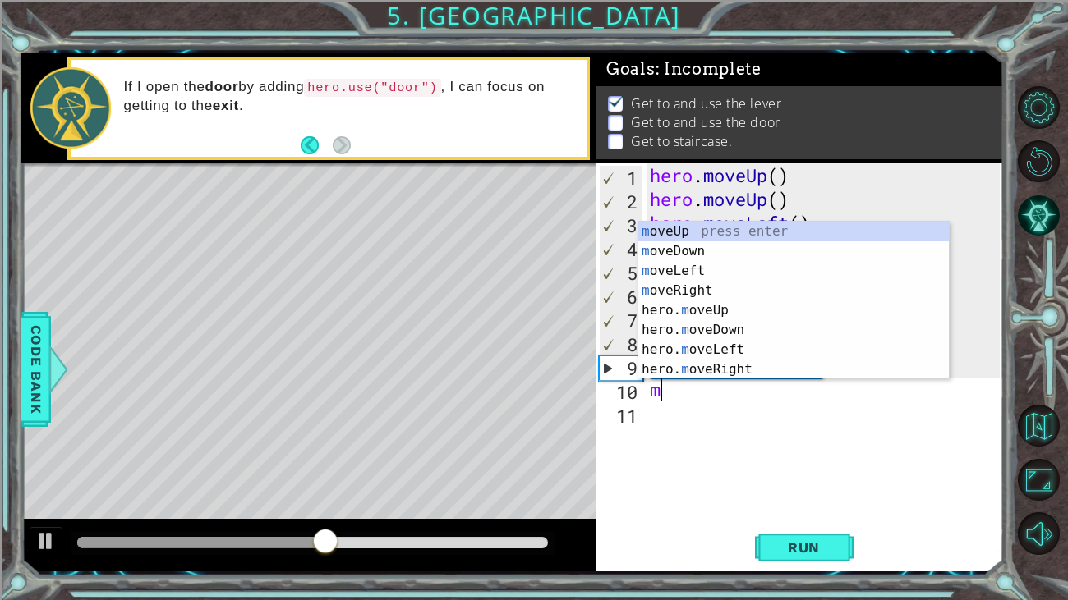
click at [718, 313] on div "m oveUp press enter m oveDown press enter m oveLeft press enter m oveRight pres…" at bounding box center [793, 320] width 310 height 197
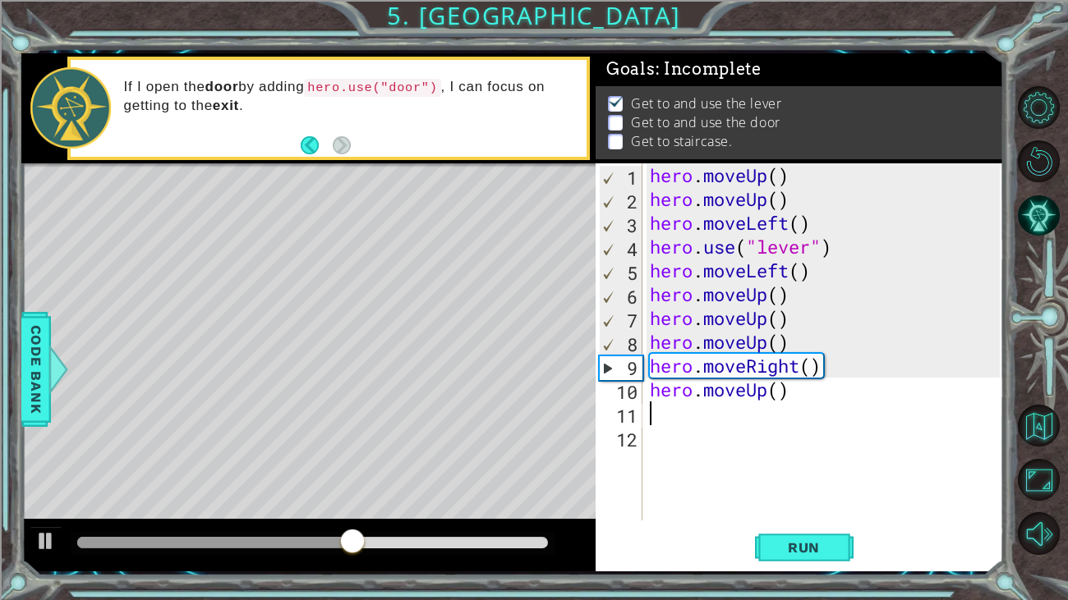
type textarea "m"
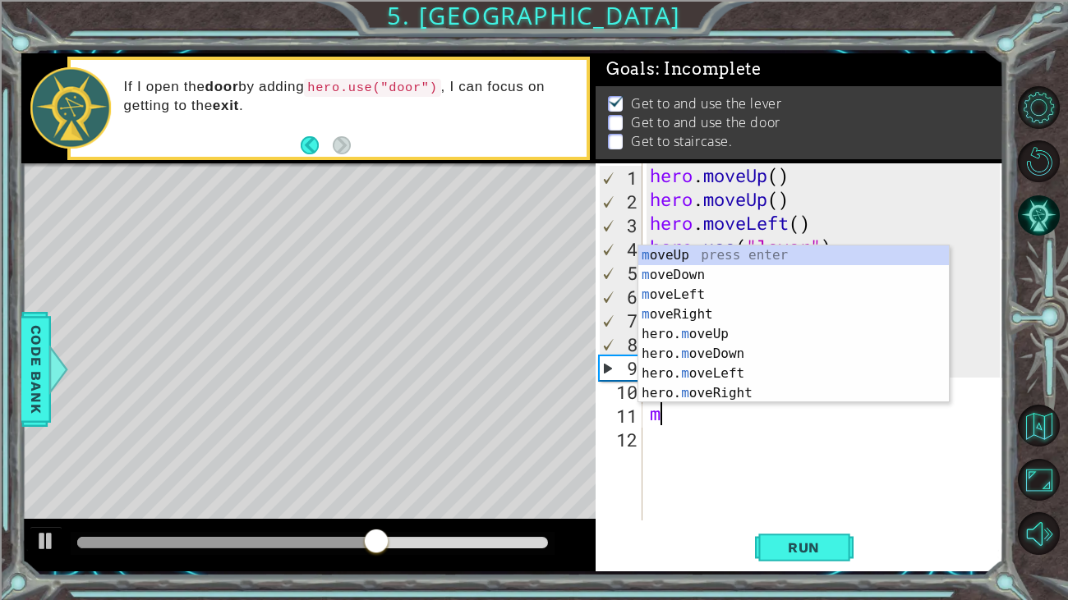
click at [731, 333] on div "m oveUp press enter m oveDown press enter m oveLeft press enter m oveRight pres…" at bounding box center [793, 344] width 310 height 197
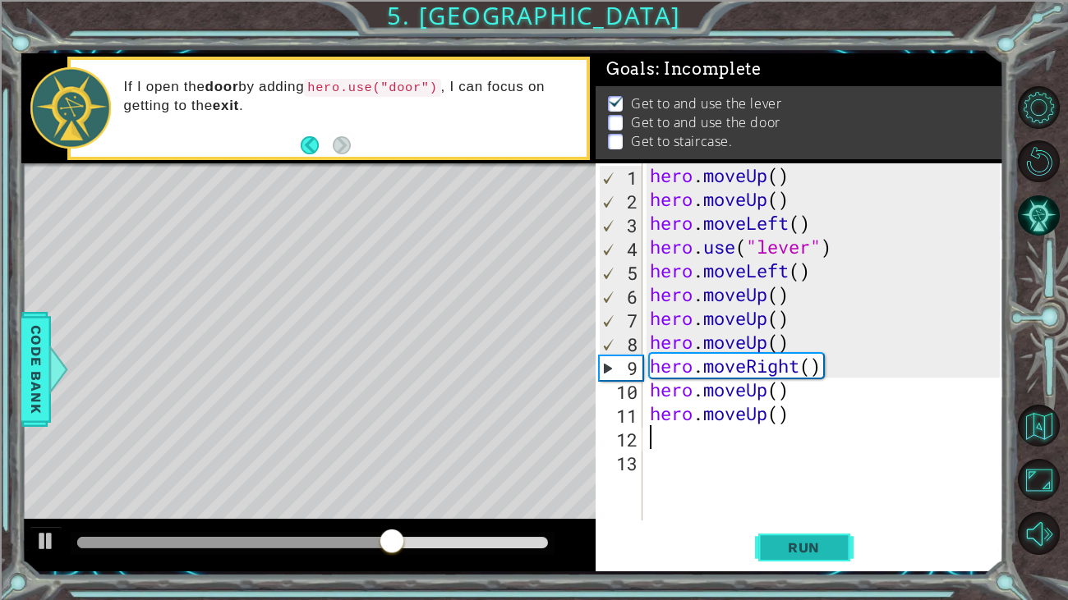
click at [810, 564] on button "Run" at bounding box center [804, 547] width 99 height 41
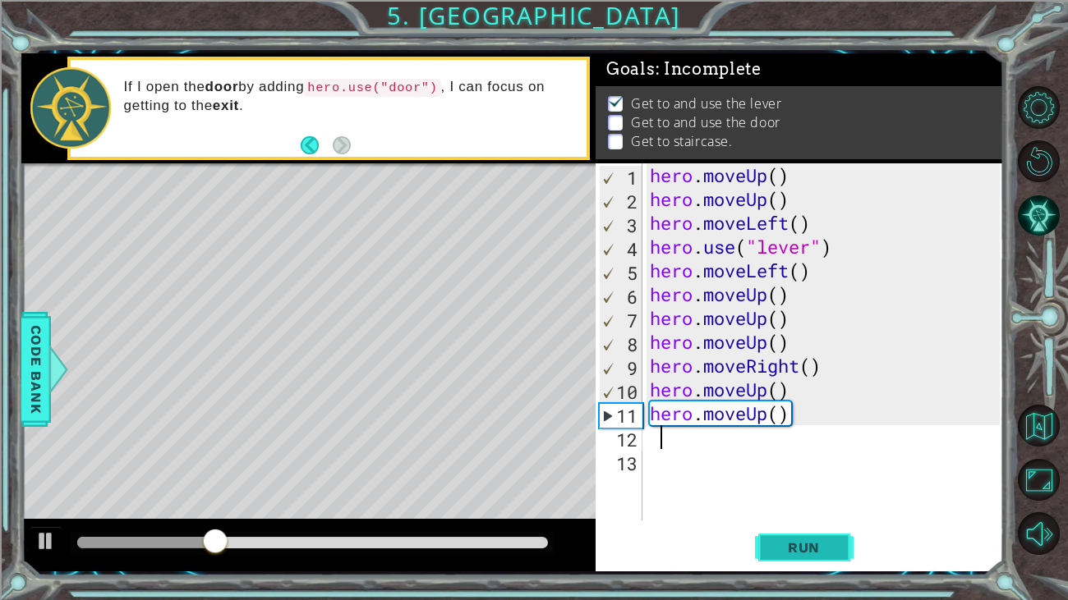
type textarea "m"
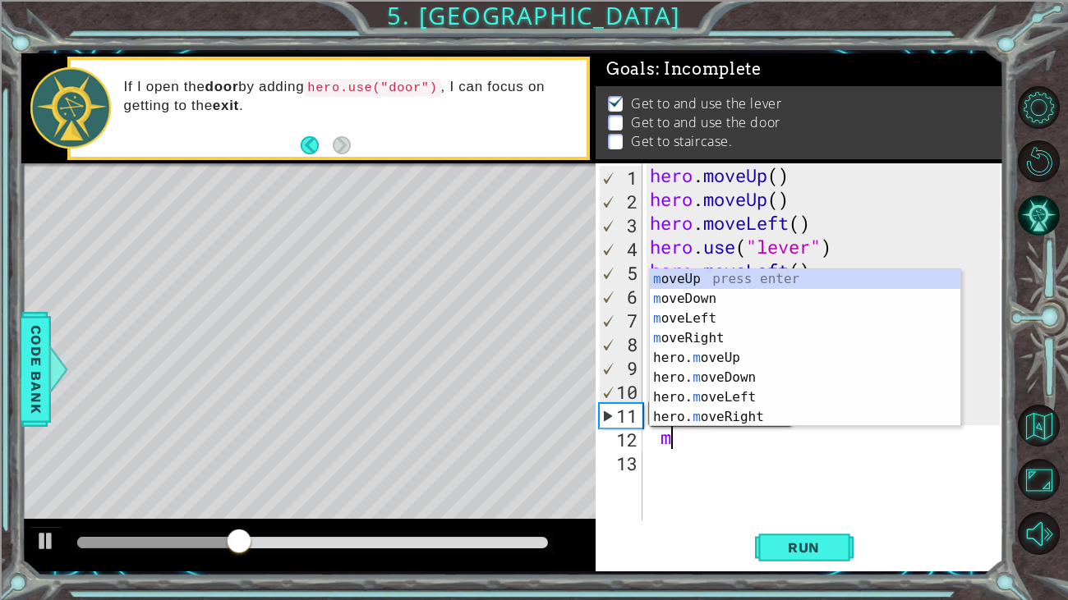
click at [728, 363] on div "m oveUp press enter m oveDown press enter m oveLeft press enter m oveRight pres…" at bounding box center [805, 367] width 310 height 197
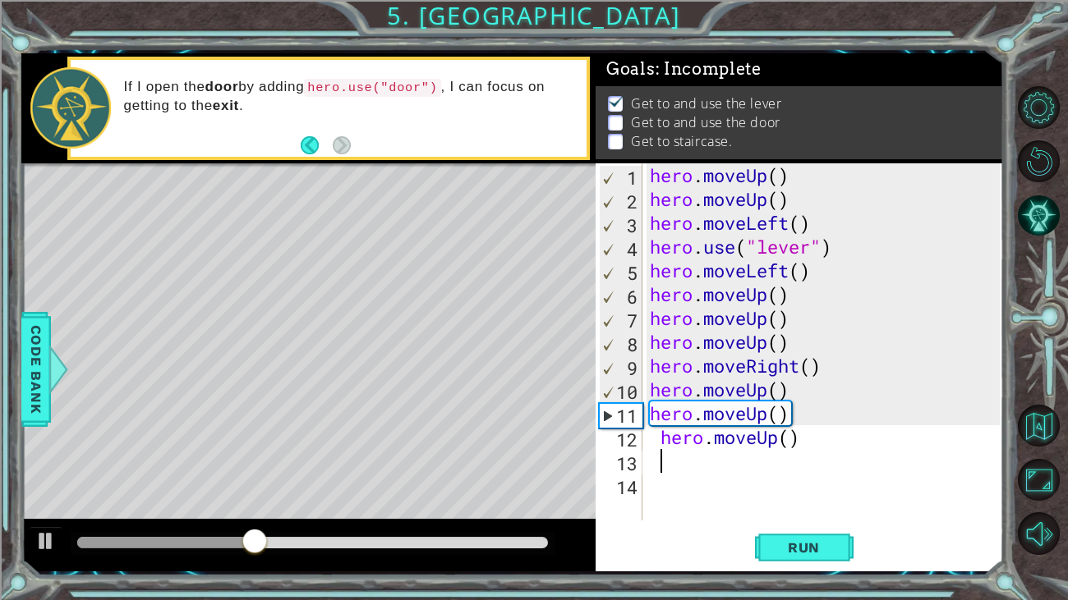
type textarea "m"
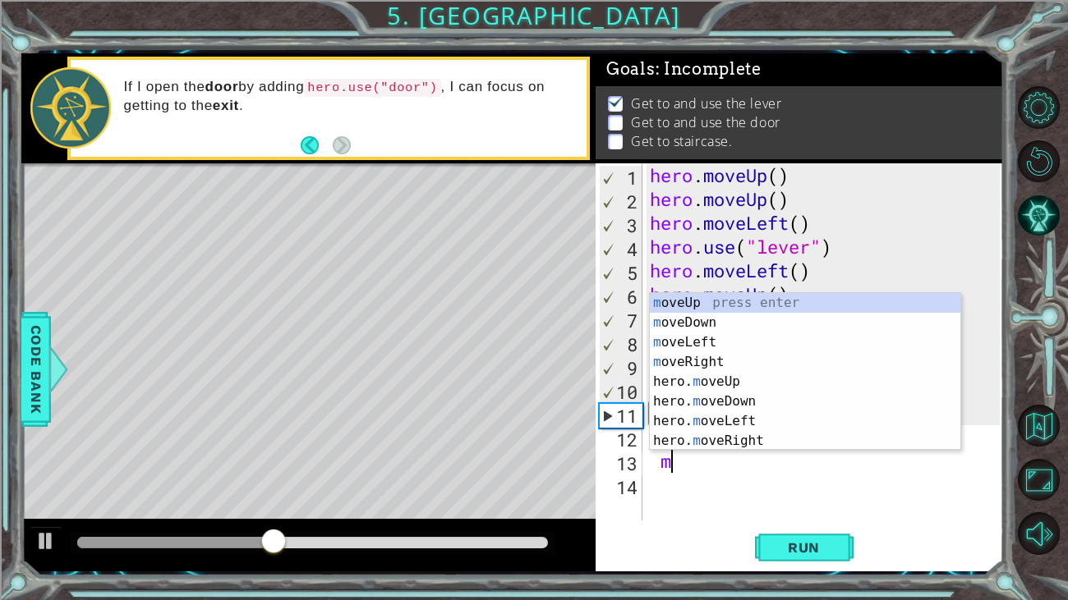
click at [723, 386] on div "m oveUp press enter m oveDown press enter m oveLeft press enter m oveRight pres…" at bounding box center [805, 391] width 310 height 197
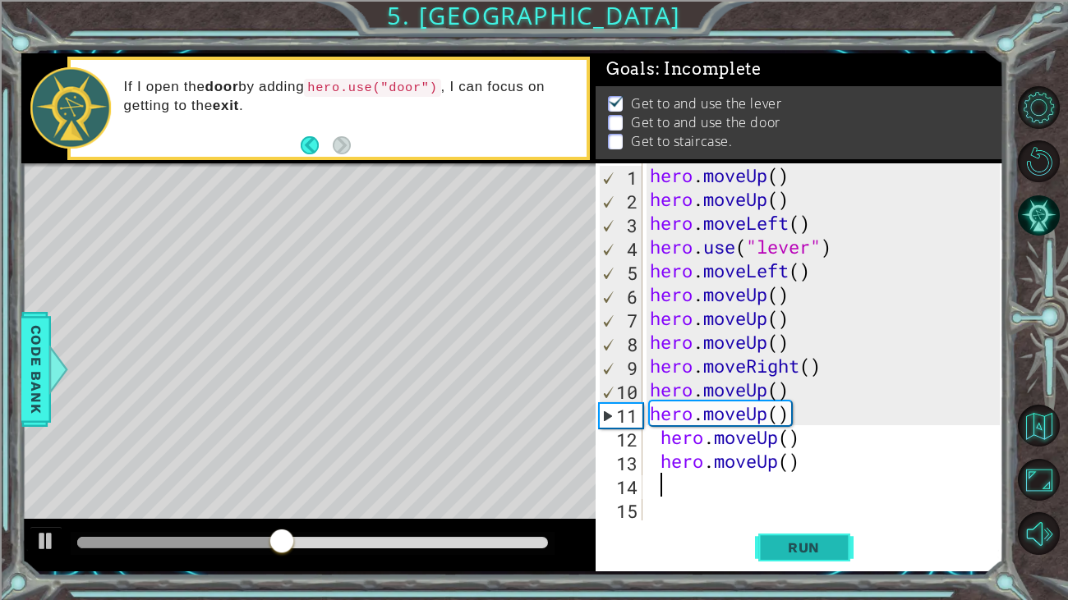
click at [805, 543] on span "Run" at bounding box center [803, 548] width 65 height 16
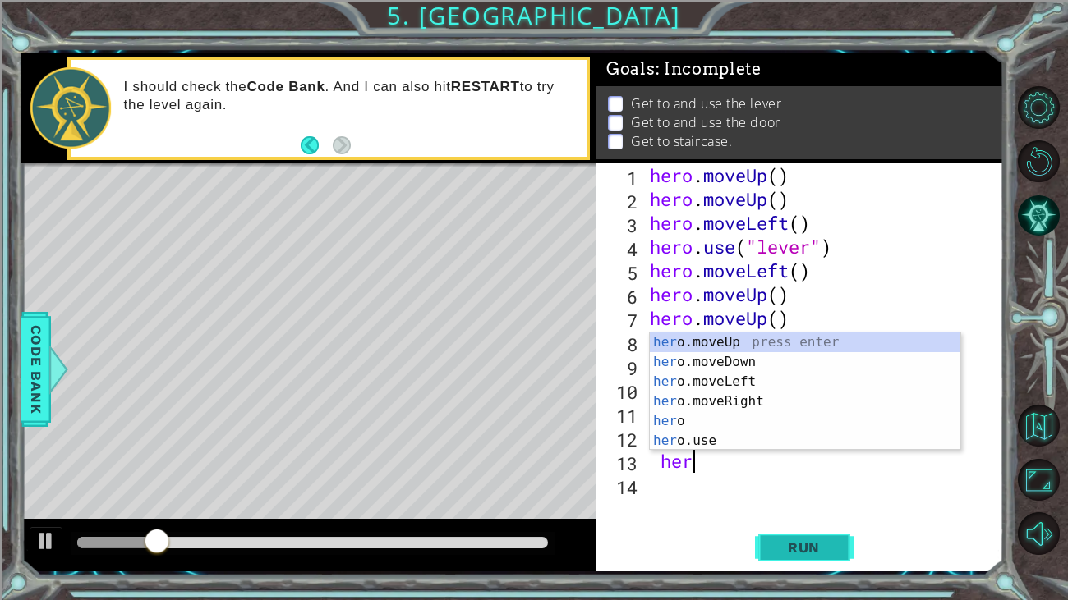
type textarea "h"
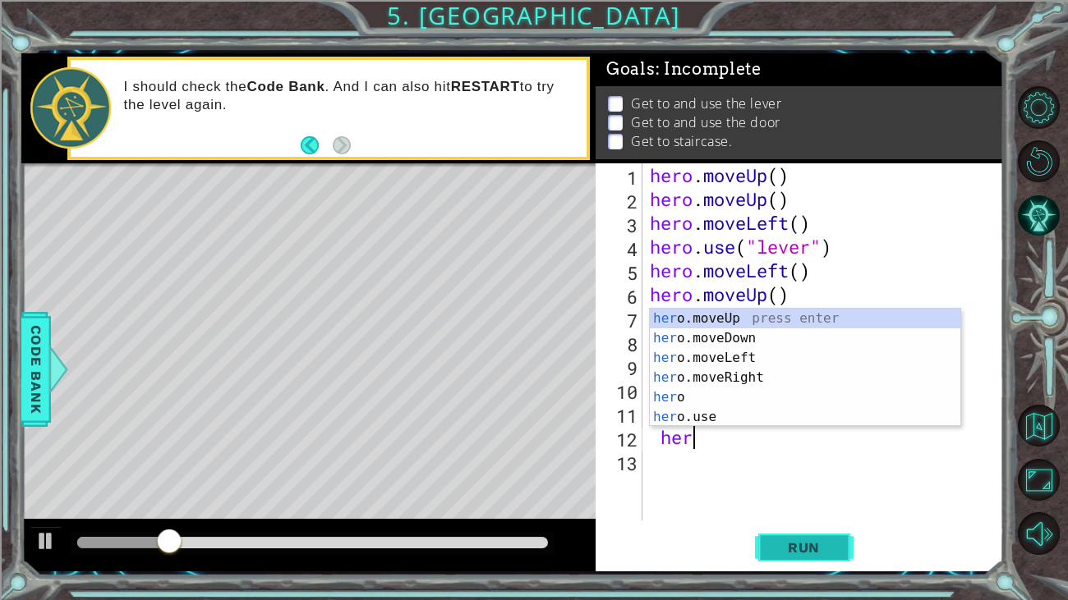
type textarea "h"
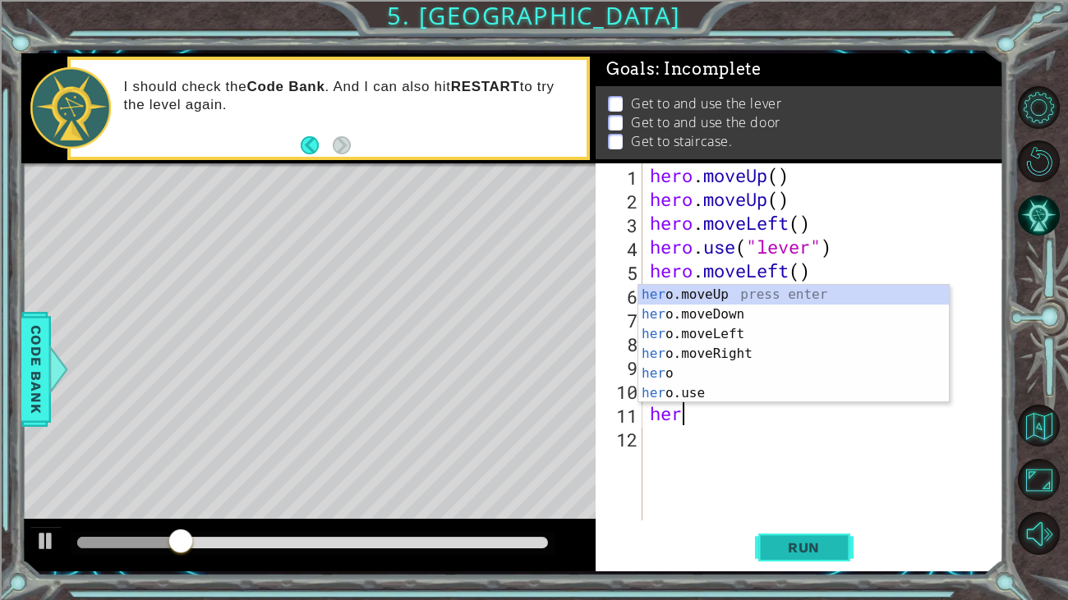
type textarea "h"
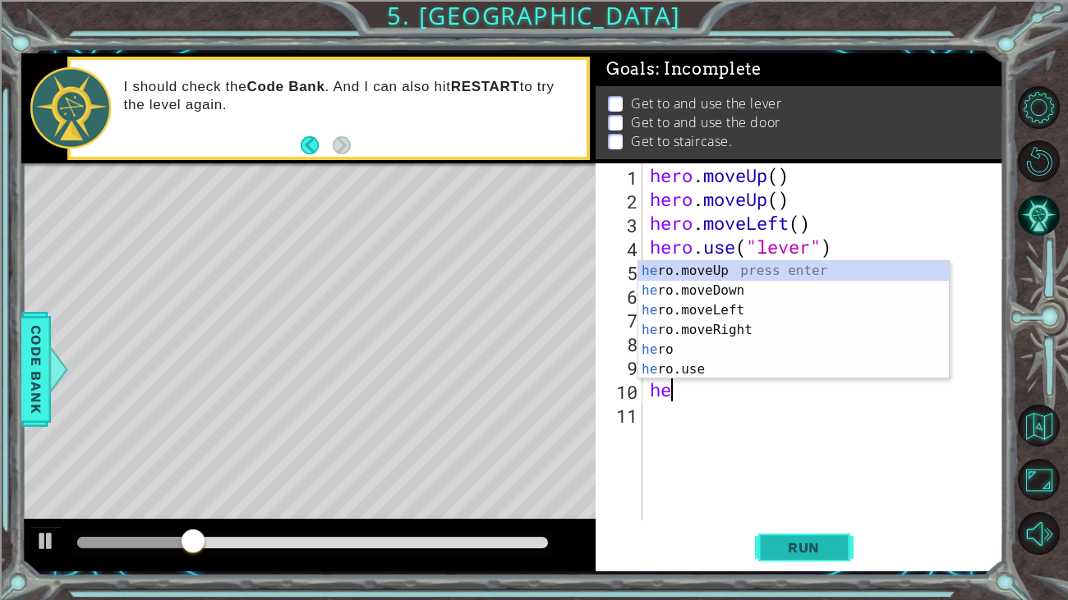
type textarea "h"
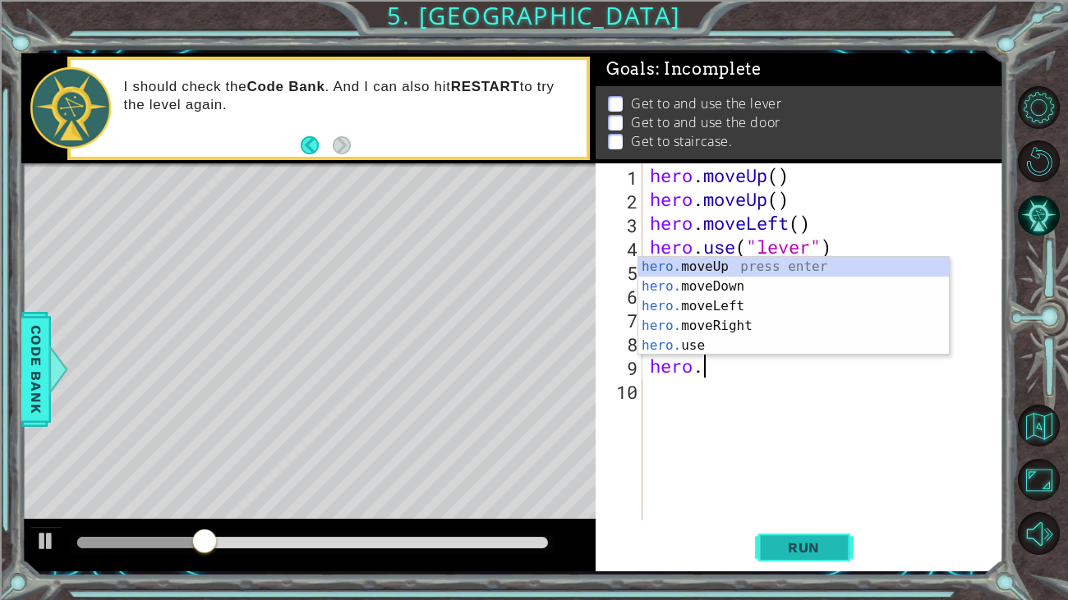
type textarea "h"
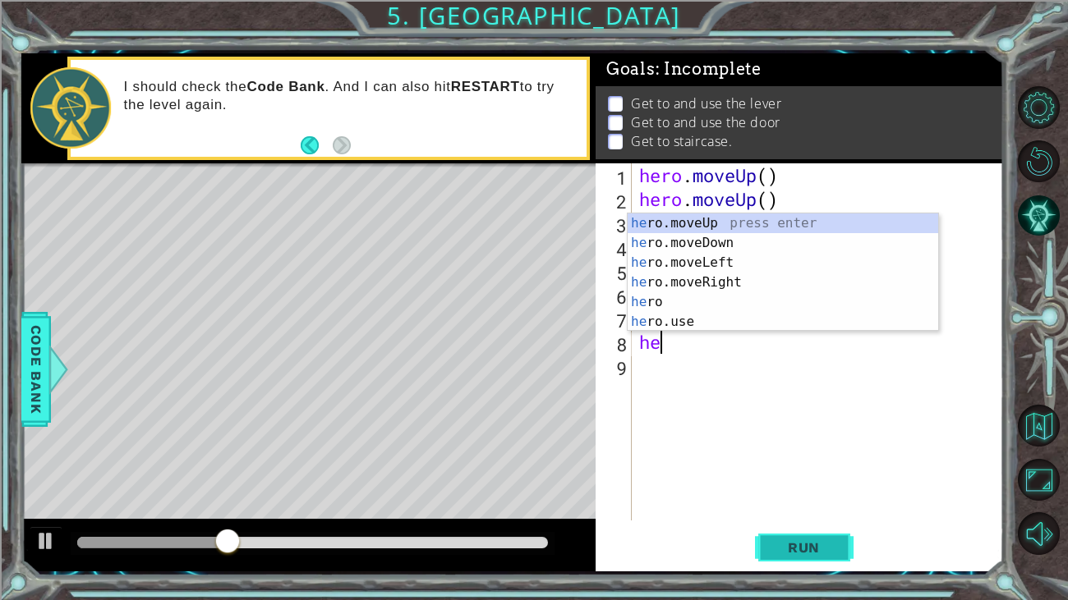
type textarea "h"
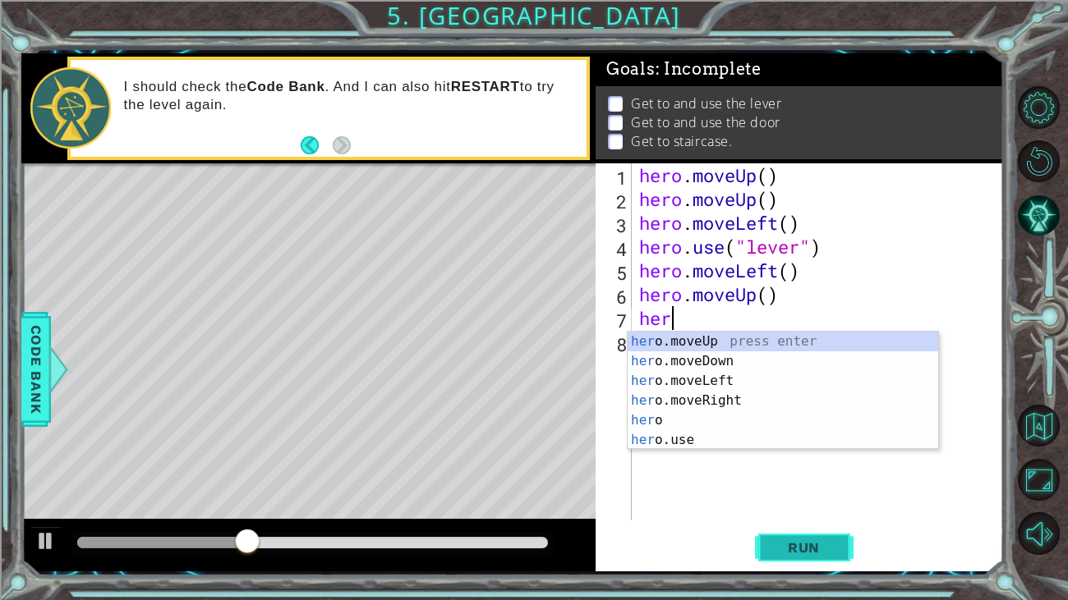
type textarea "h"
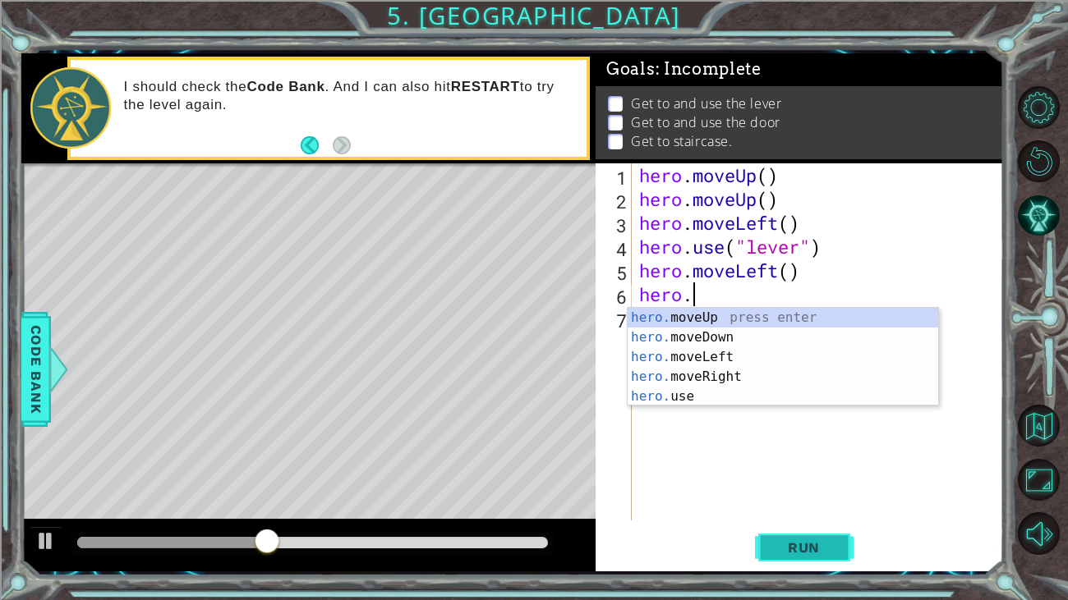
type textarea "h"
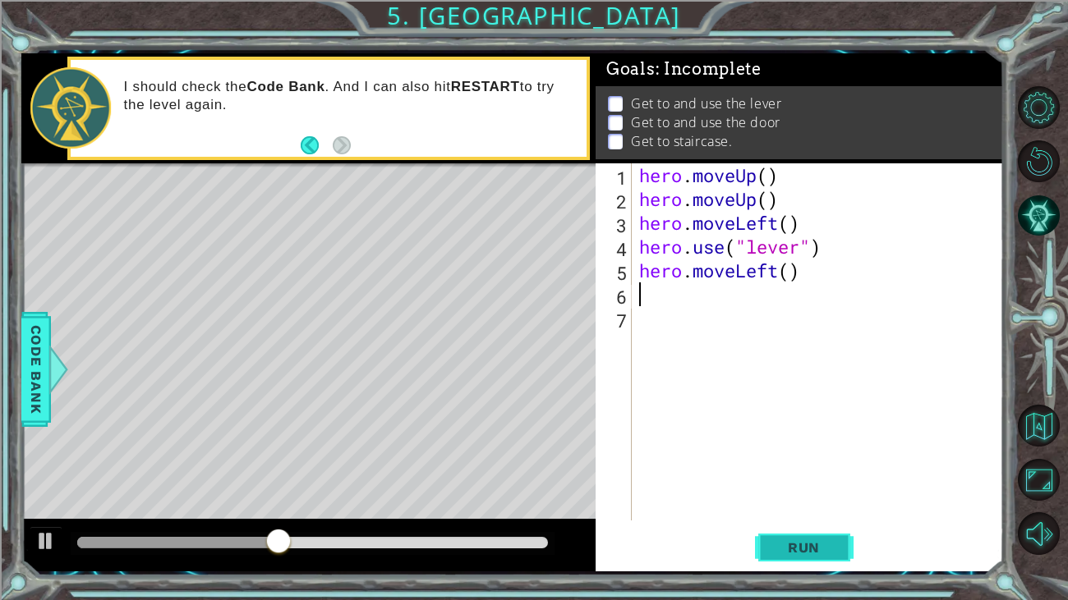
type textarea "hero.moveLeft()"
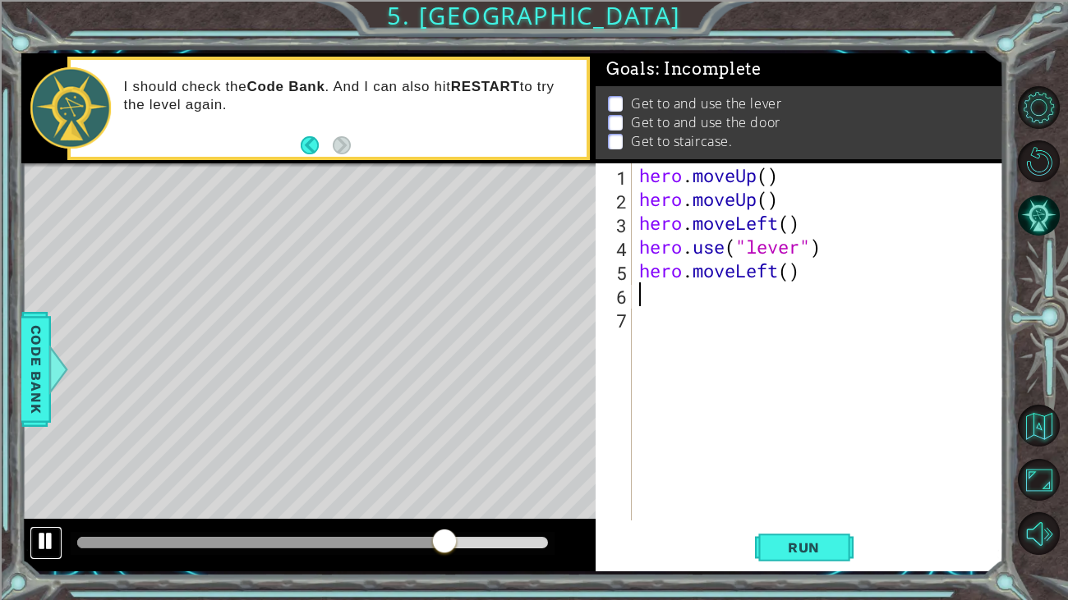
click at [39, 531] on div at bounding box center [45, 541] width 21 height 21
click at [39, 538] on div at bounding box center [45, 541] width 21 height 21
click at [41, 540] on div at bounding box center [45, 541] width 21 height 21
type textarea "m"
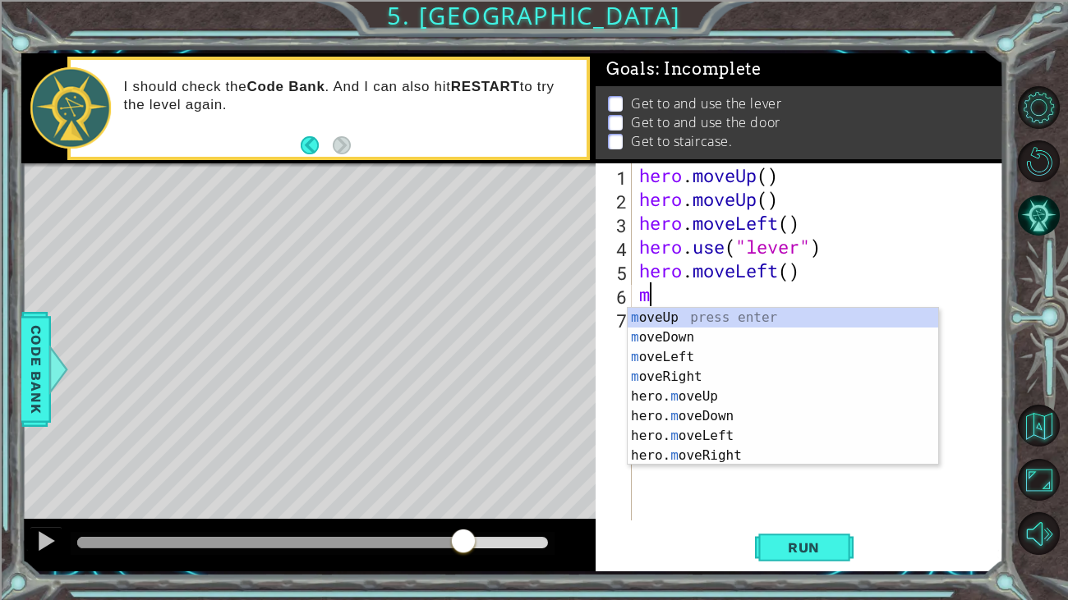
click at [683, 380] on div "m oveUp press enter m oveDown press enter m oveLeft press enter m oveRight pres…" at bounding box center [783, 406] width 310 height 197
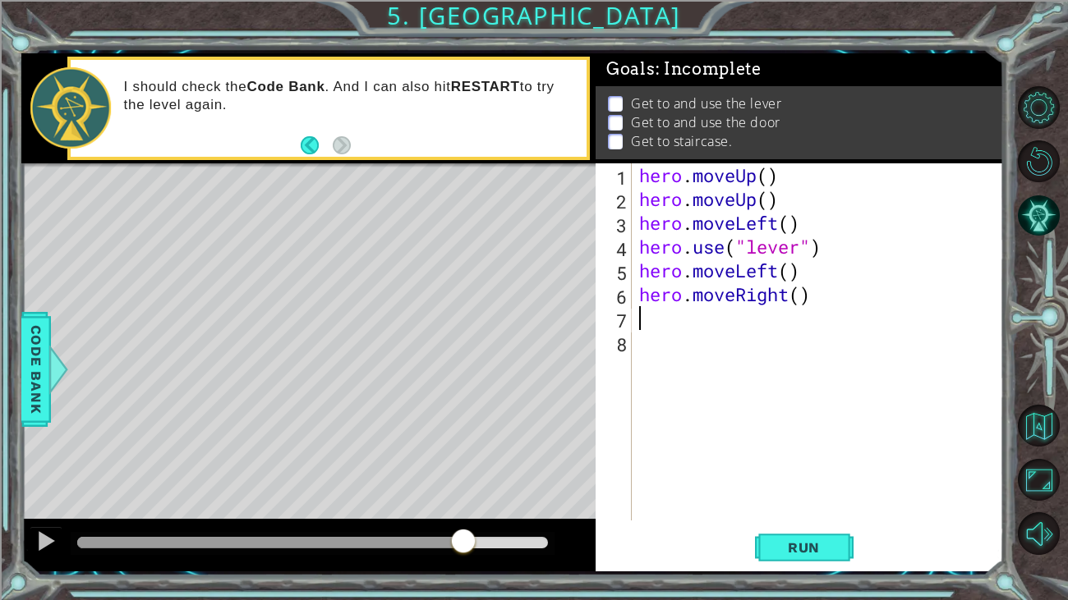
type textarea "m"
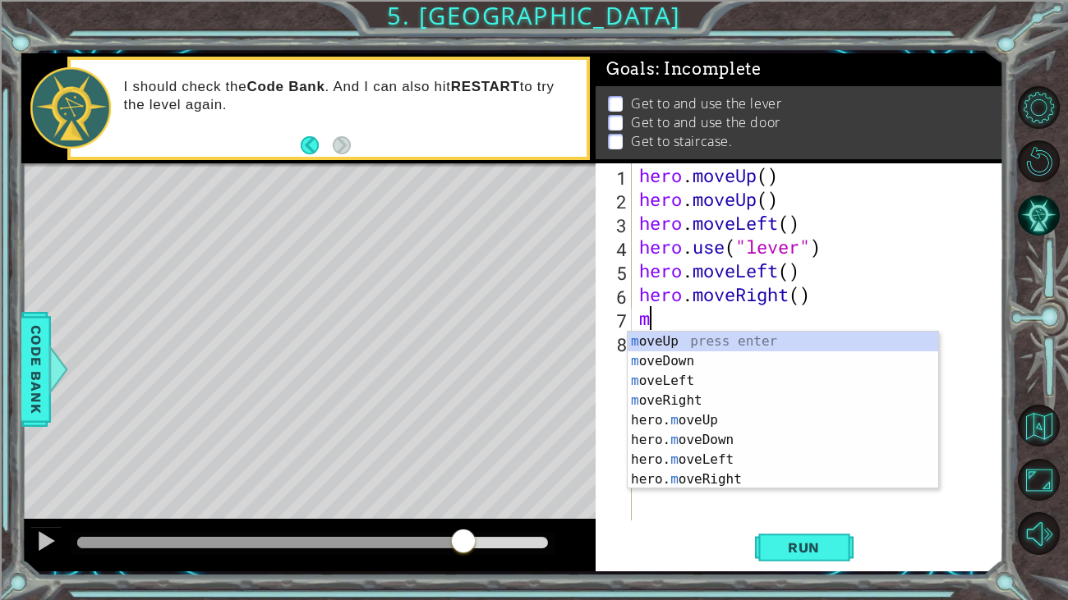
click at [720, 421] on div "m oveUp press enter m oveDown press enter m oveLeft press enter m oveRight pres…" at bounding box center [783, 430] width 310 height 197
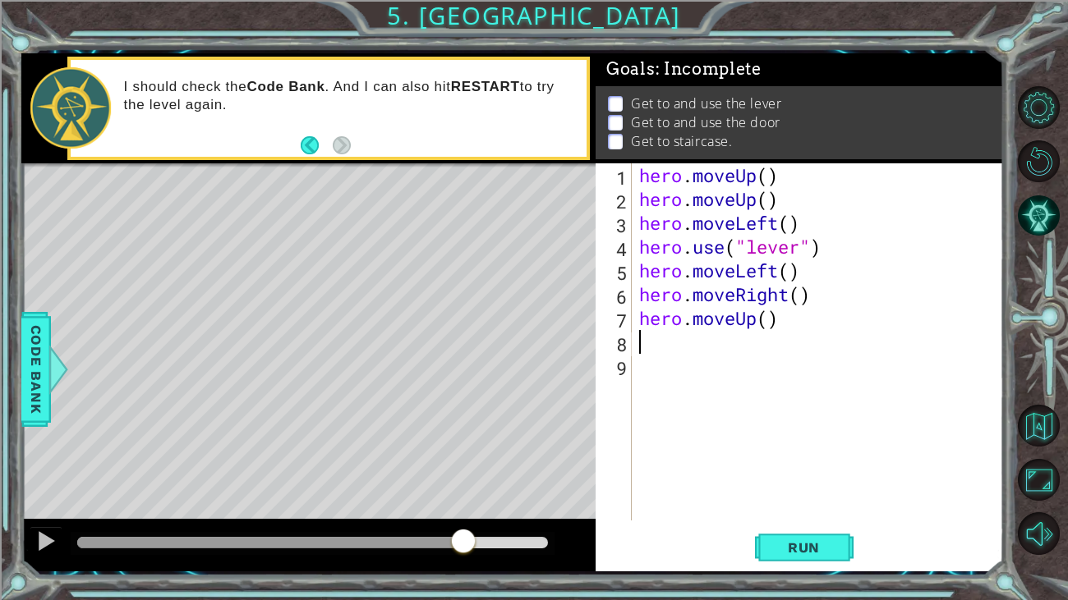
click at [762, 322] on div "hero . moveUp ( ) hero . moveUp ( ) hero . moveLeft ( ) hero . use ( "lever" ) …" at bounding box center [822, 365] width 372 height 405
click at [775, 320] on div "hero . moveUp ( ) hero . moveUp ( ) hero . moveLeft ( ) hero . use ( "lever" ) …" at bounding box center [822, 365] width 372 height 405
click at [795, 554] on span "Run" at bounding box center [803, 548] width 65 height 16
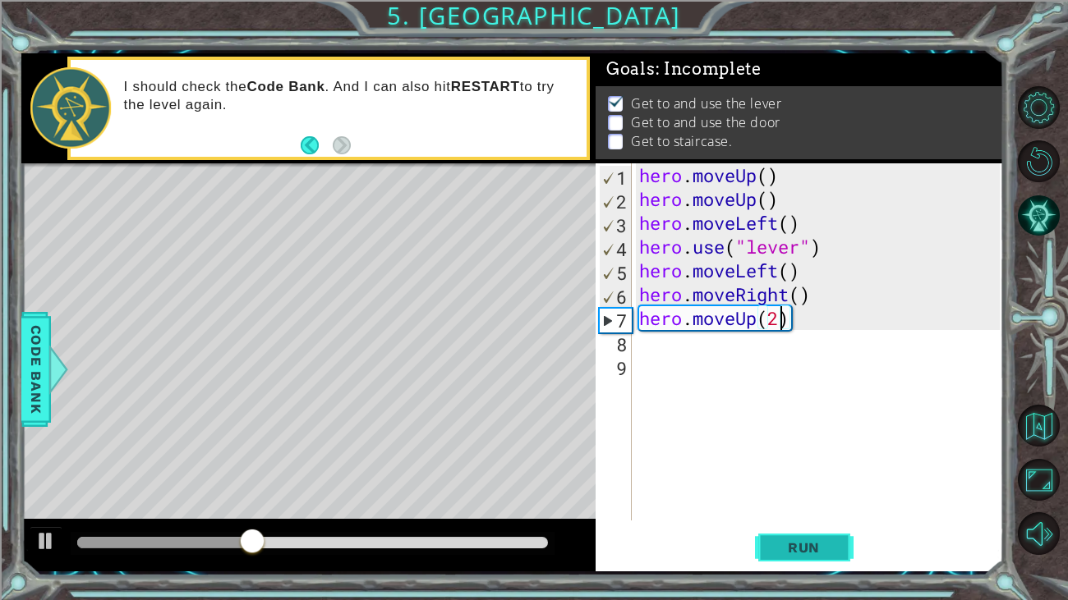
scroll to position [0, 5]
type textarea "hero.moveUp(3)"
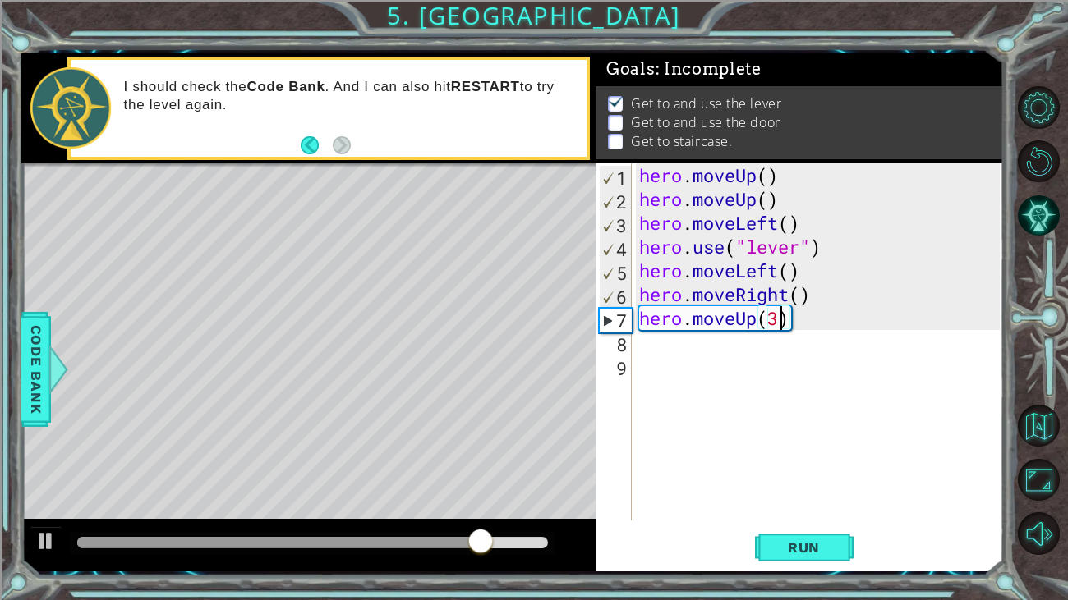
click at [804, 520] on div "hero . moveUp ( ) hero . moveUp ( ) hero . moveLeft ( ) hero . use ( "lever" ) …" at bounding box center [822, 365] width 372 height 405
click at [806, 544] on span "Run" at bounding box center [803, 548] width 65 height 16
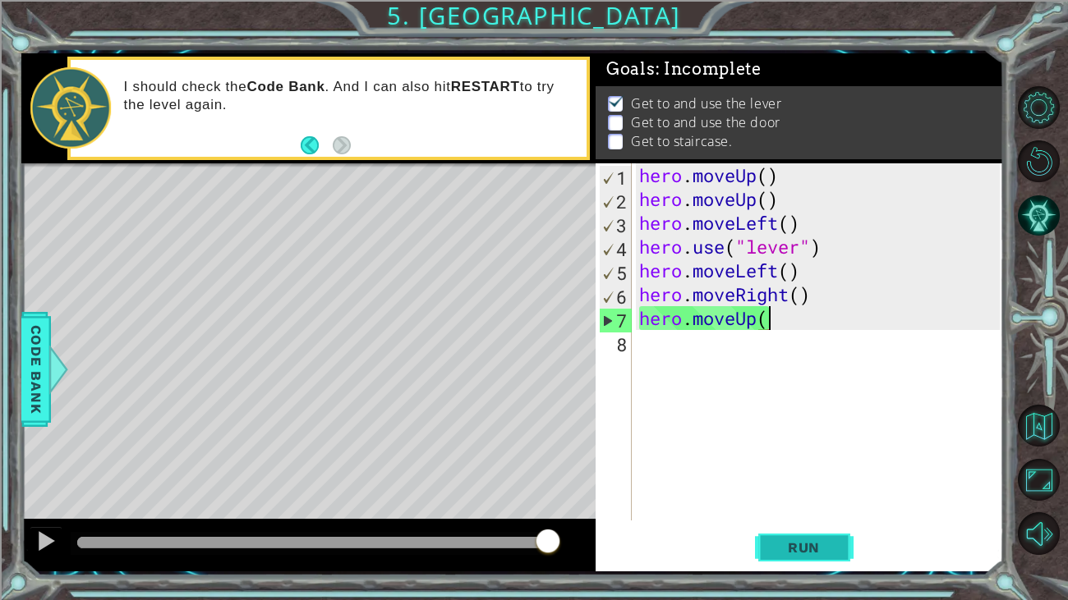
click at [839, 560] on button "Run" at bounding box center [804, 547] width 99 height 41
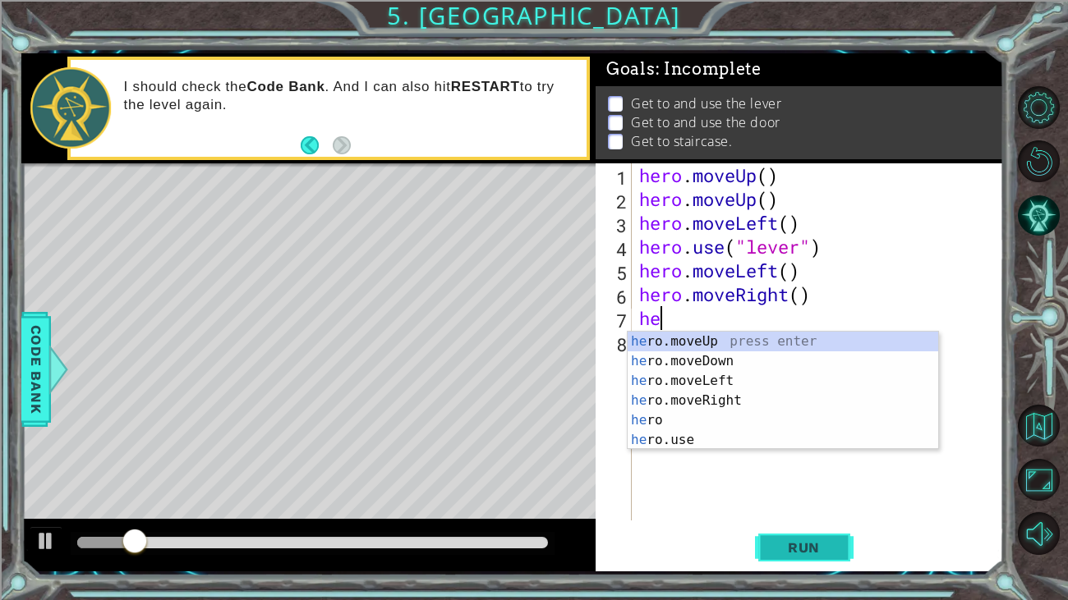
type textarea "h"
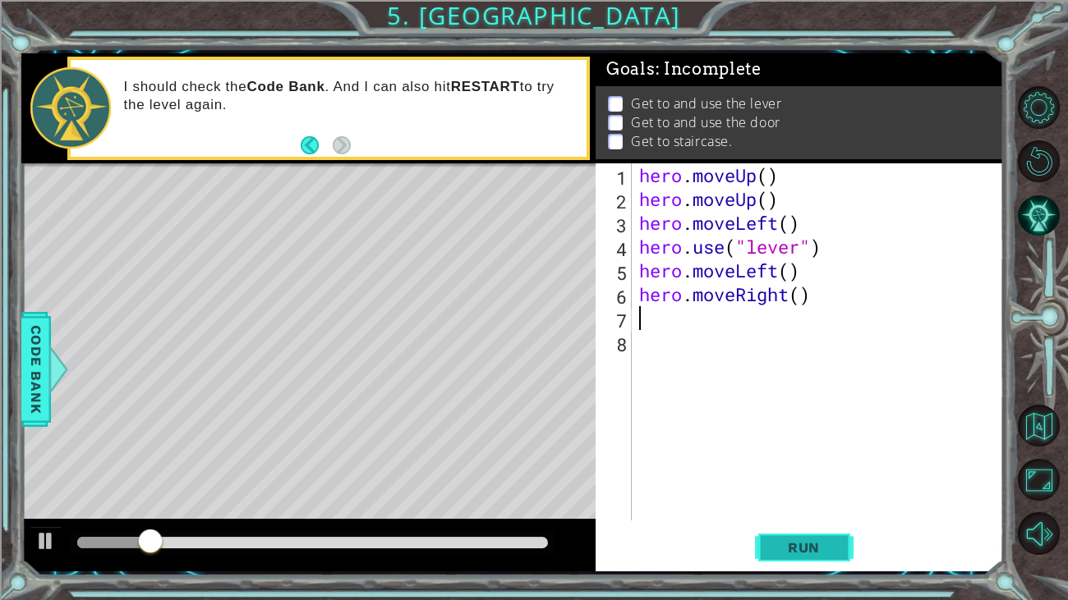
type textarea "m"
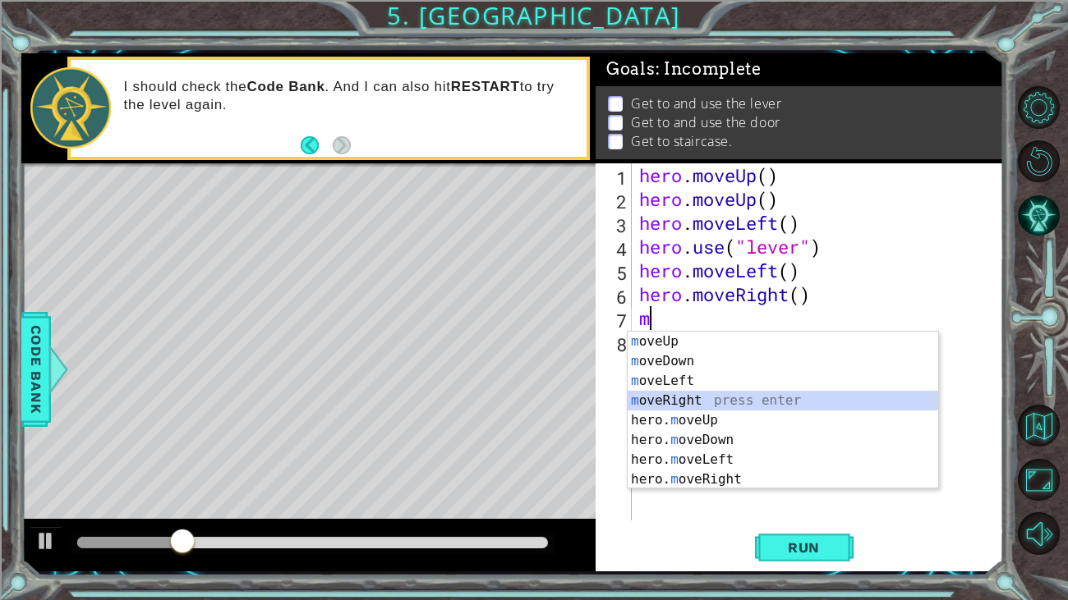
click at [679, 402] on div "m oveUp press enter m oveDown press enter m oveLeft press enter m oveRight pres…" at bounding box center [783, 430] width 310 height 197
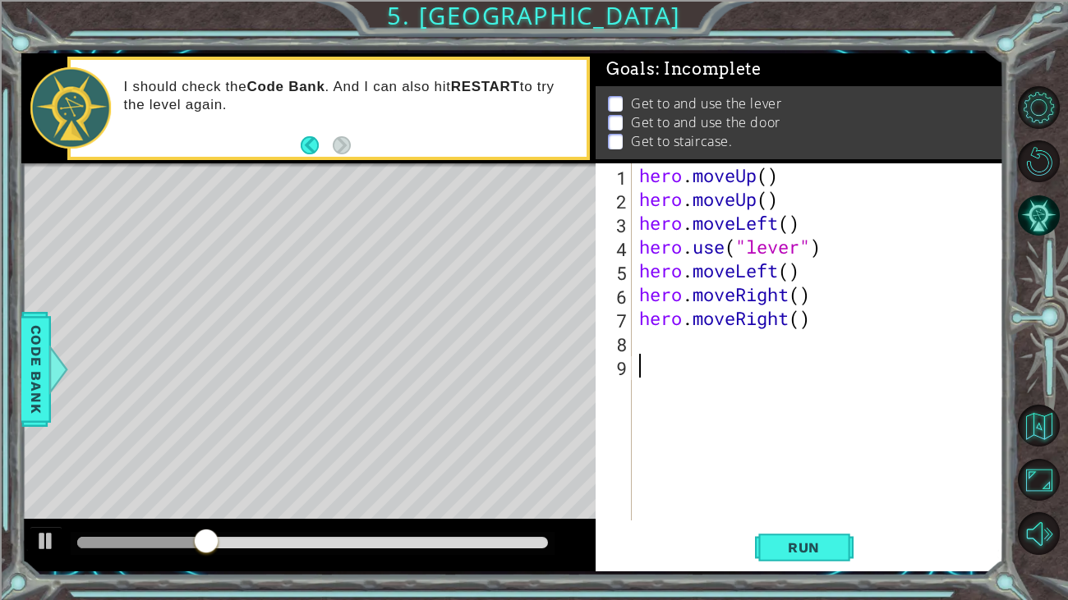
click at [679, 402] on div "hero . moveUp ( ) hero . moveUp ( ) hero . moveLeft ( ) hero . use ( "lever" ) …" at bounding box center [822, 365] width 372 height 405
click at [658, 333] on div "hero . moveUp ( ) hero . moveUp ( ) hero . moveLeft ( ) hero . use ( "lever" ) …" at bounding box center [822, 365] width 372 height 405
type textarea "m"
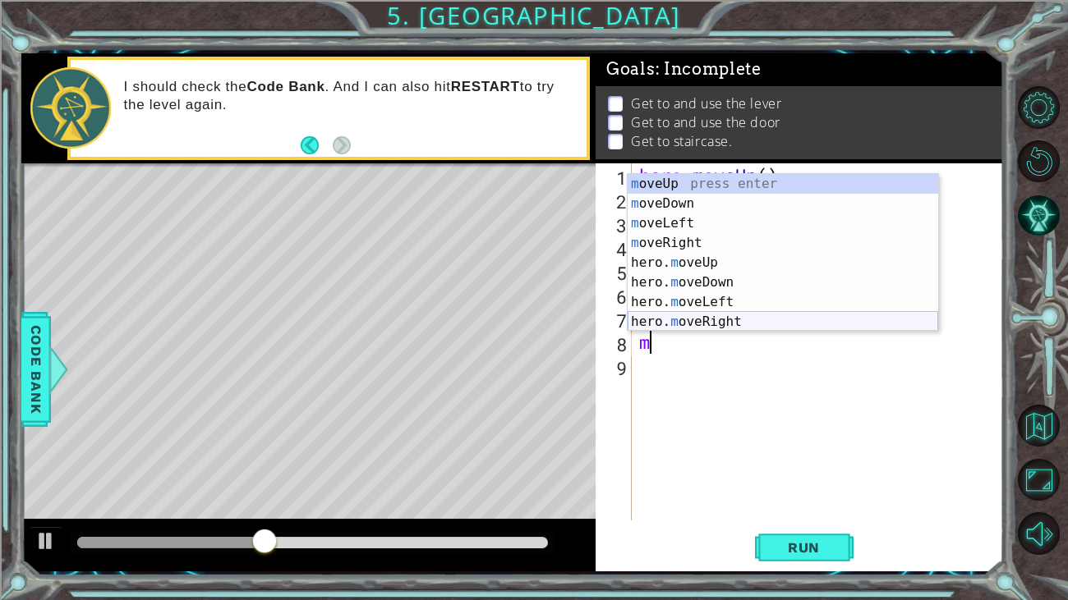
click at [699, 329] on div "m oveUp press enter m oveDown press enter m oveLeft press enter m oveRight pres…" at bounding box center [783, 272] width 310 height 197
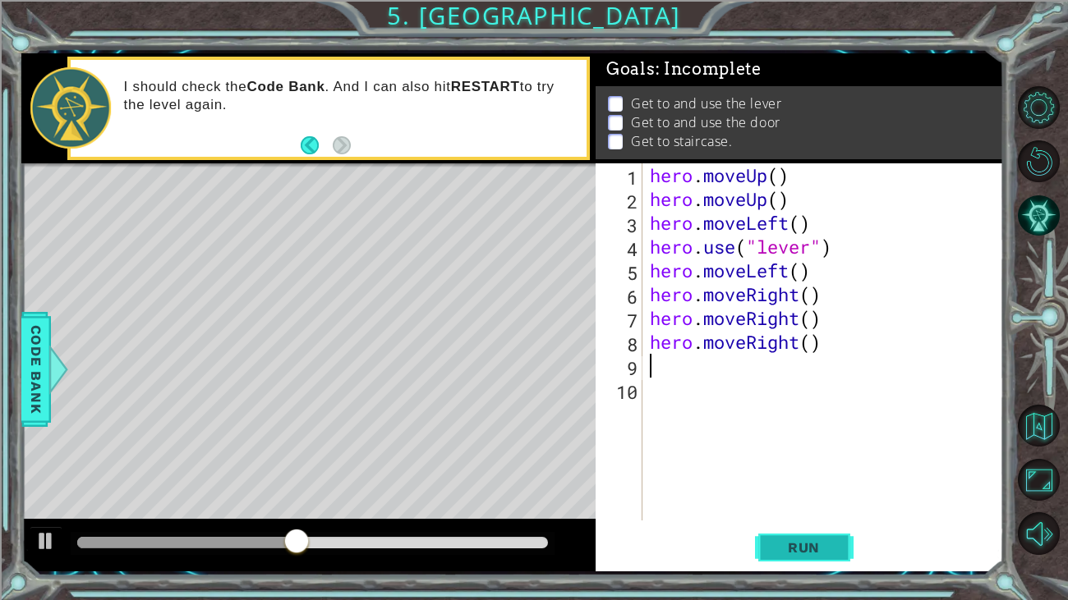
click at [834, 548] on span "Run" at bounding box center [803, 548] width 65 height 16
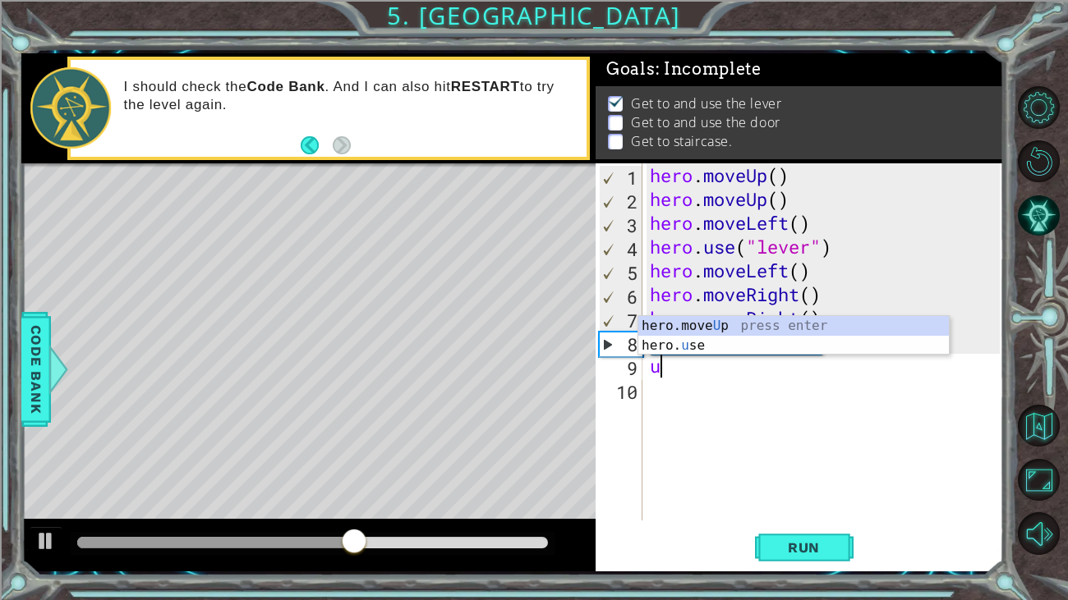
click at [749, 352] on div "hero.move U p press enter hero. u se press enter" at bounding box center [793, 355] width 310 height 79
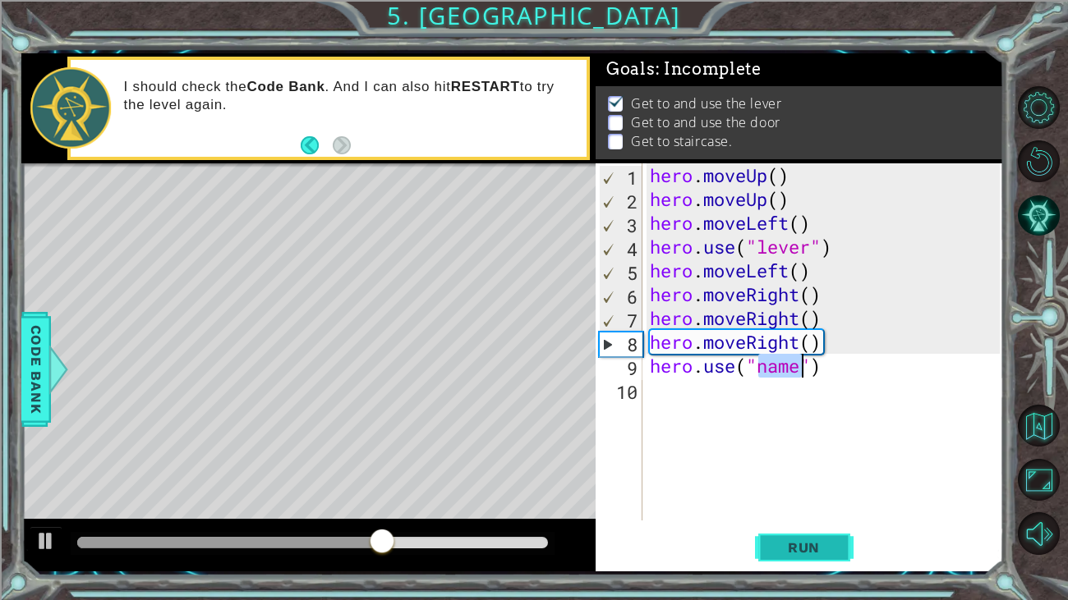
click at [816, 536] on button "Run" at bounding box center [804, 547] width 99 height 41
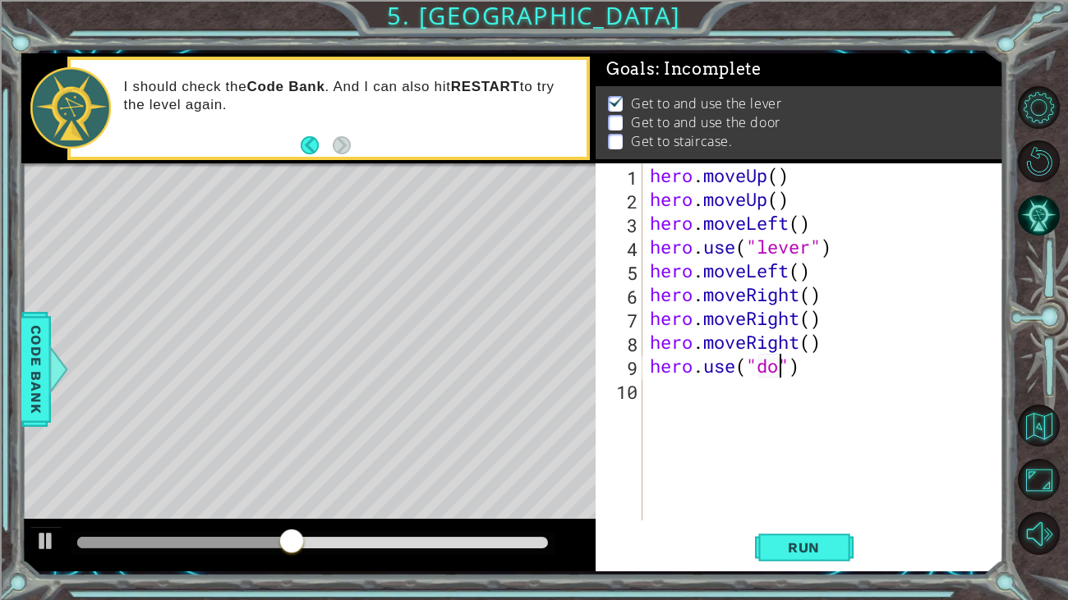
scroll to position [0, 6]
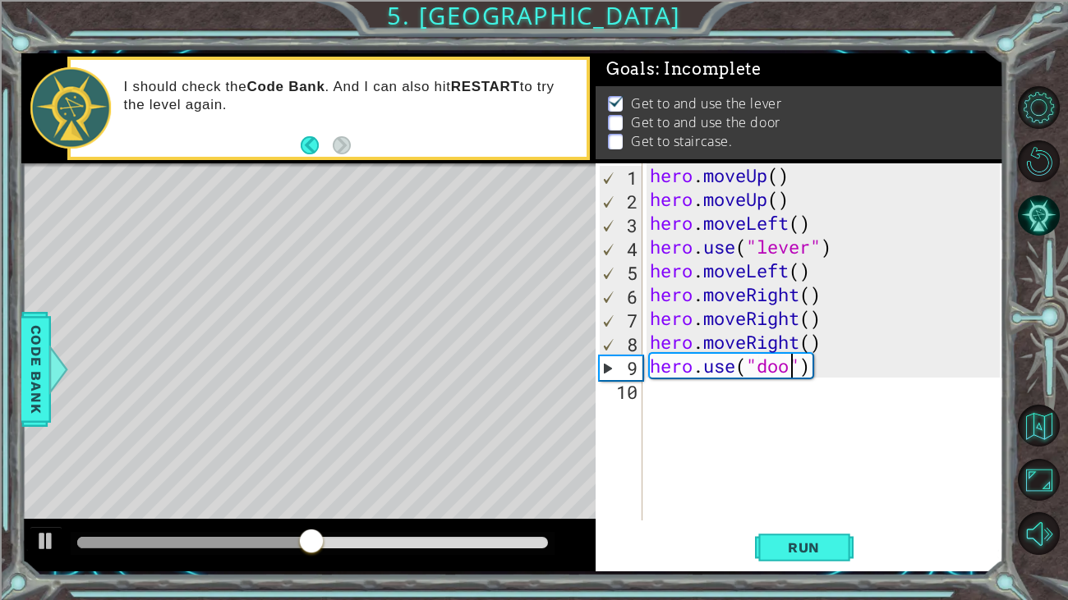
type textarea "hero.use("door")"
click at [804, 558] on button "Run" at bounding box center [804, 547] width 99 height 41
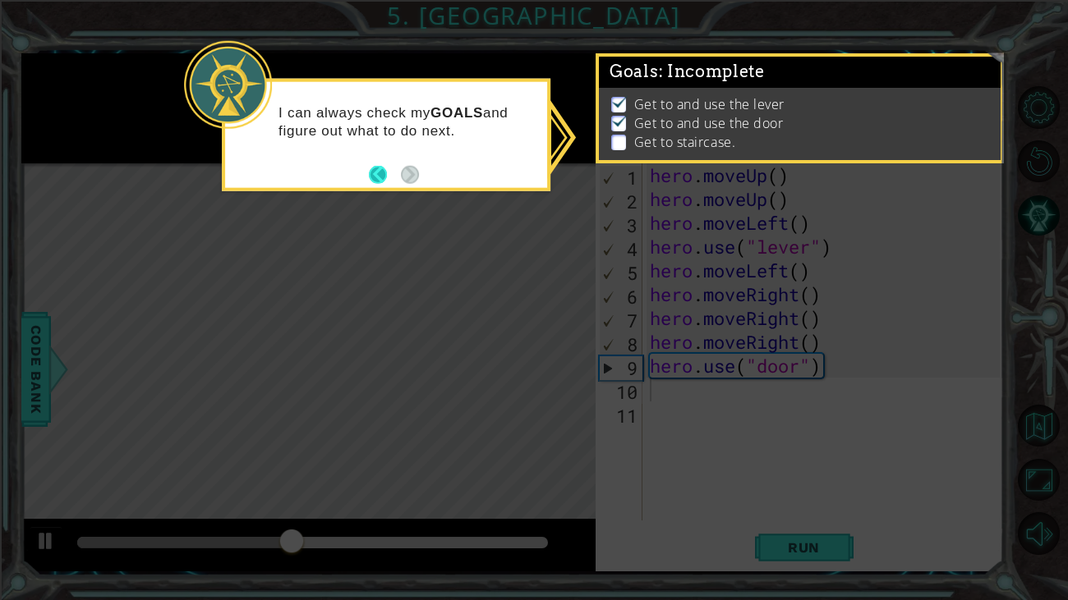
click at [373, 181] on button "Back" at bounding box center [385, 174] width 32 height 18
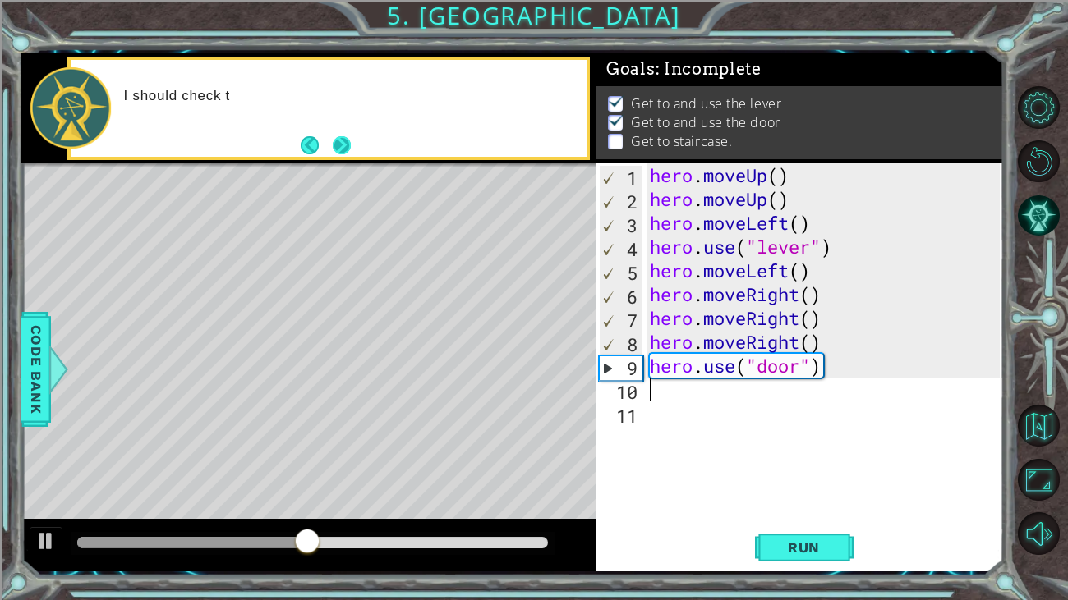
click at [343, 148] on button "Next" at bounding box center [341, 145] width 18 height 18
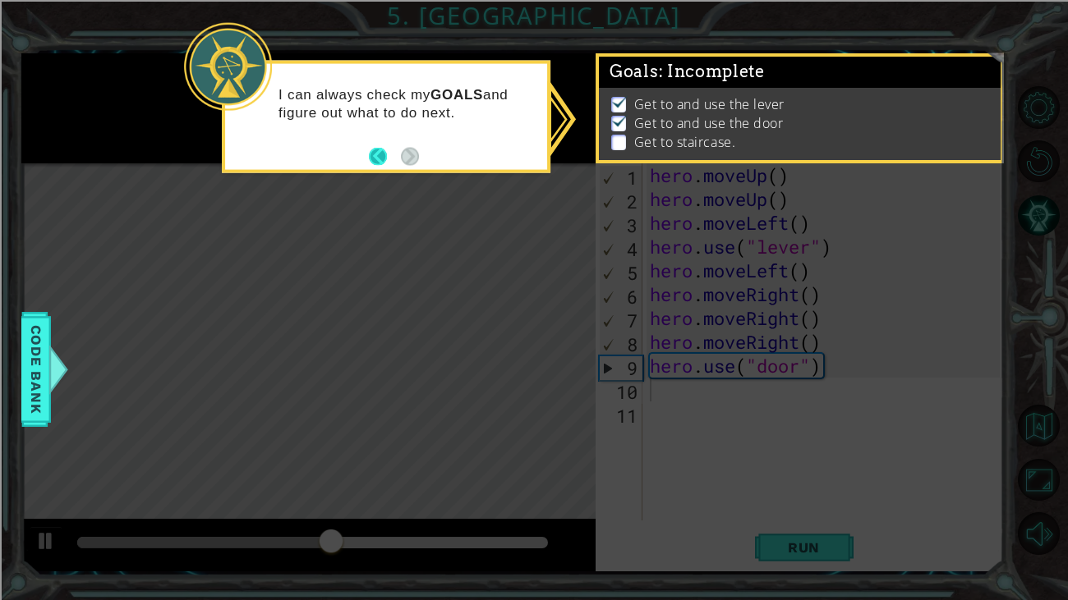
click at [381, 150] on button "Back" at bounding box center [385, 156] width 32 height 18
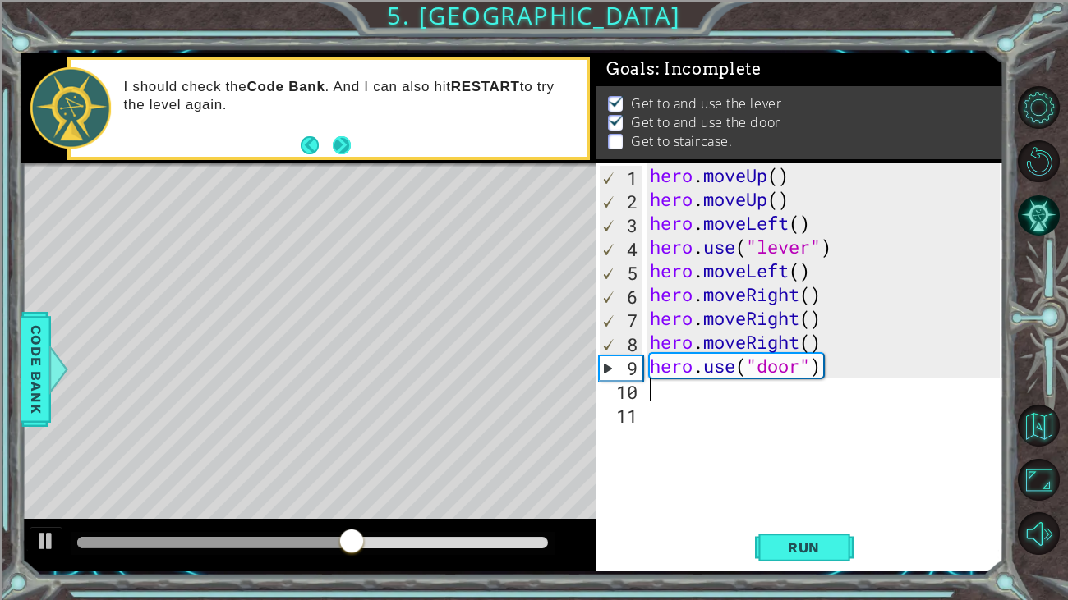
click at [345, 149] on button "Next" at bounding box center [341, 145] width 18 height 18
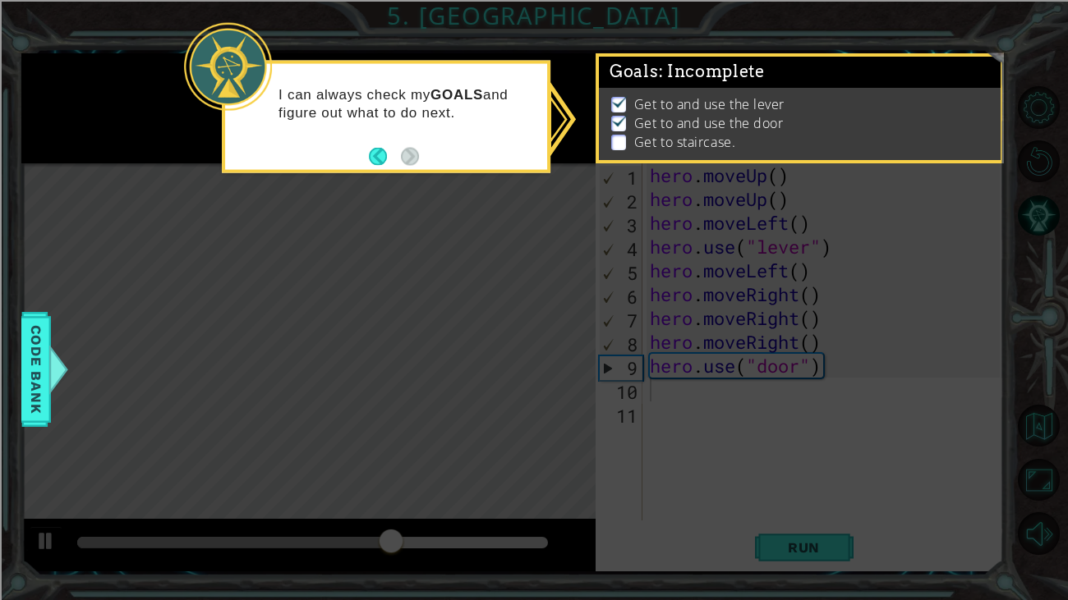
click at [617, 144] on p at bounding box center [618, 143] width 15 height 16
click at [613, 126] on img at bounding box center [619, 120] width 16 height 13
click at [378, 155] on button "Back" at bounding box center [385, 156] width 32 height 18
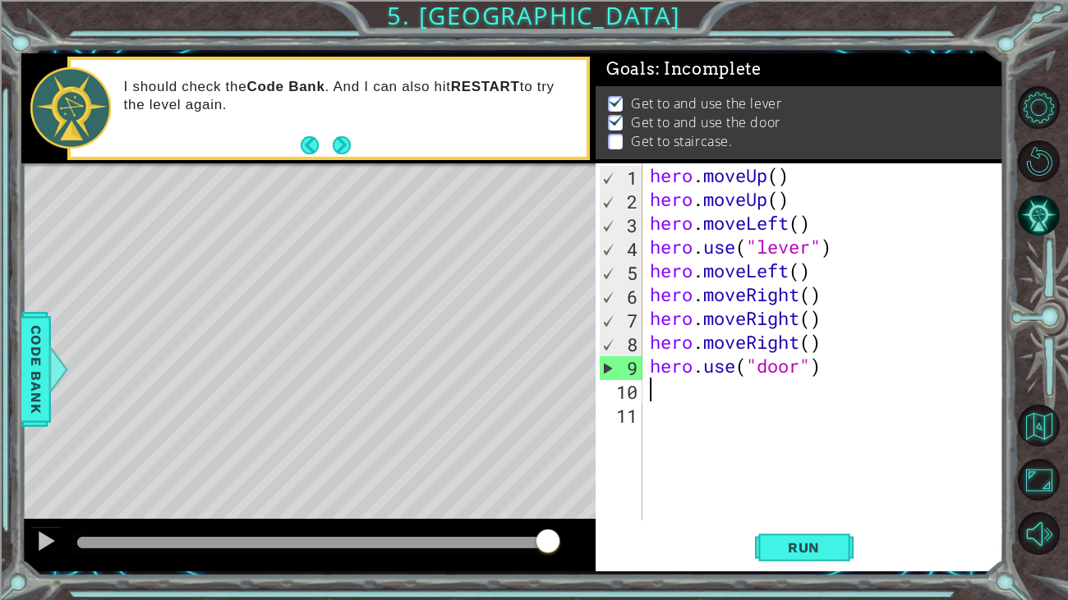
type textarea "m"
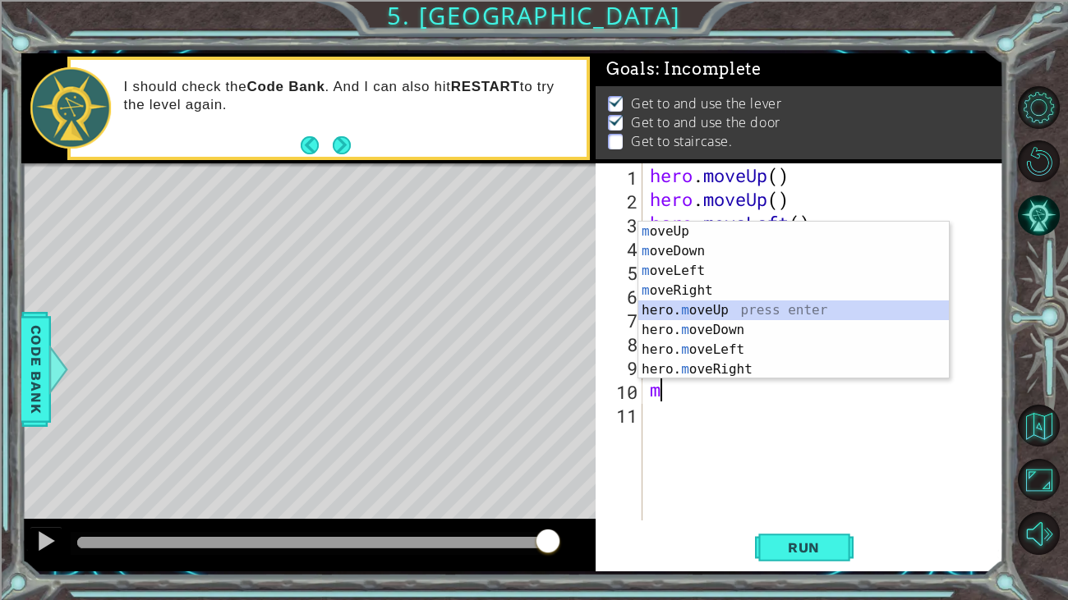
click at [725, 309] on div "m oveUp press enter m oveDown press enter m oveLeft press enter m oveRight pres…" at bounding box center [793, 320] width 310 height 197
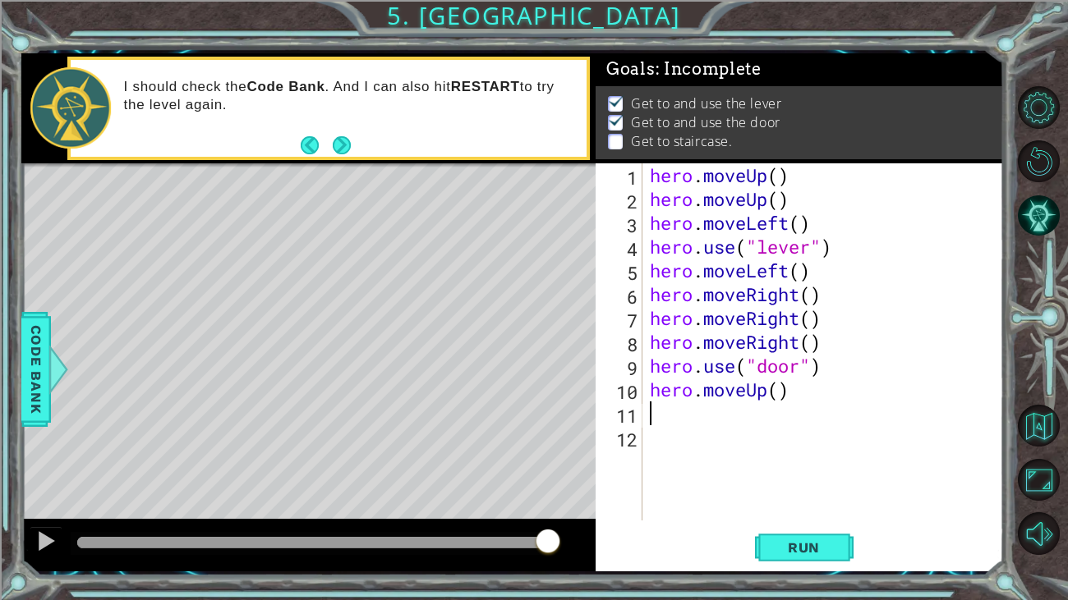
type textarea "m"
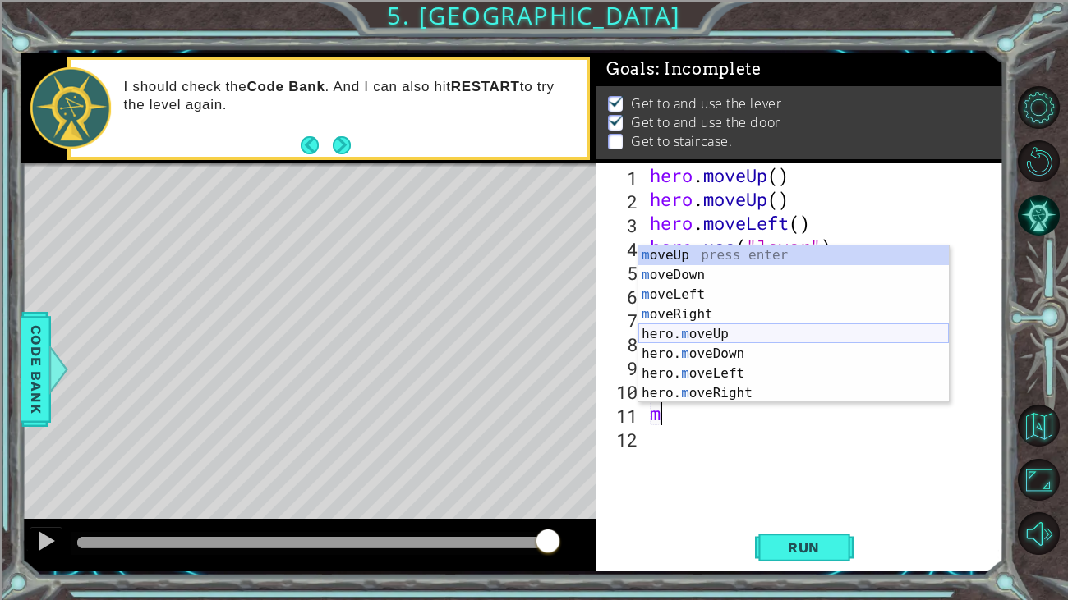
click at [713, 327] on div "m oveUp press enter m oveDown press enter m oveLeft press enter m oveRight pres…" at bounding box center [793, 344] width 310 height 197
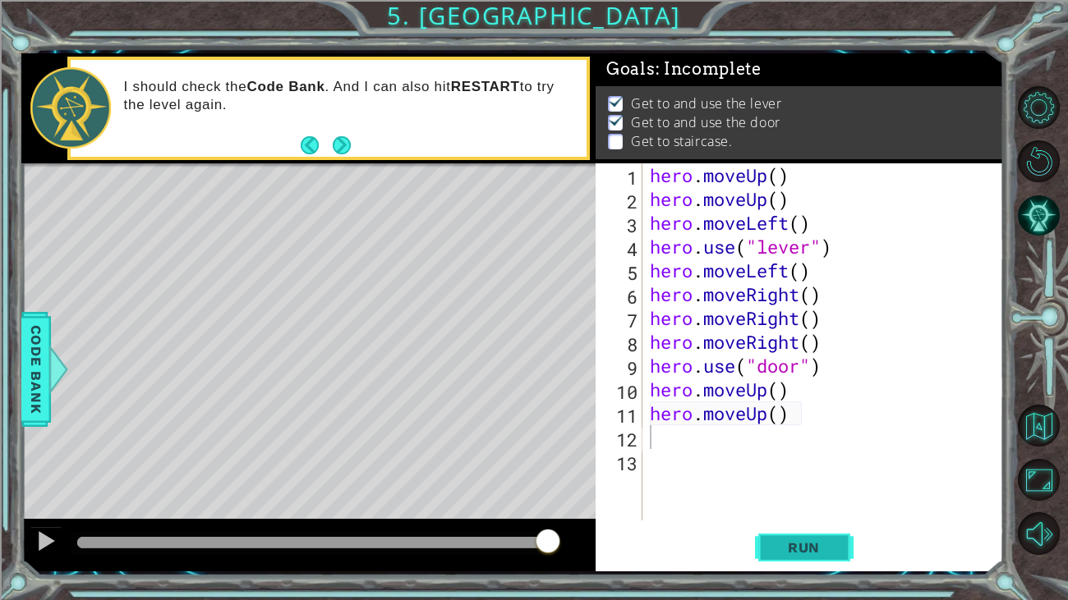
click at [794, 542] on span "Run" at bounding box center [803, 548] width 65 height 16
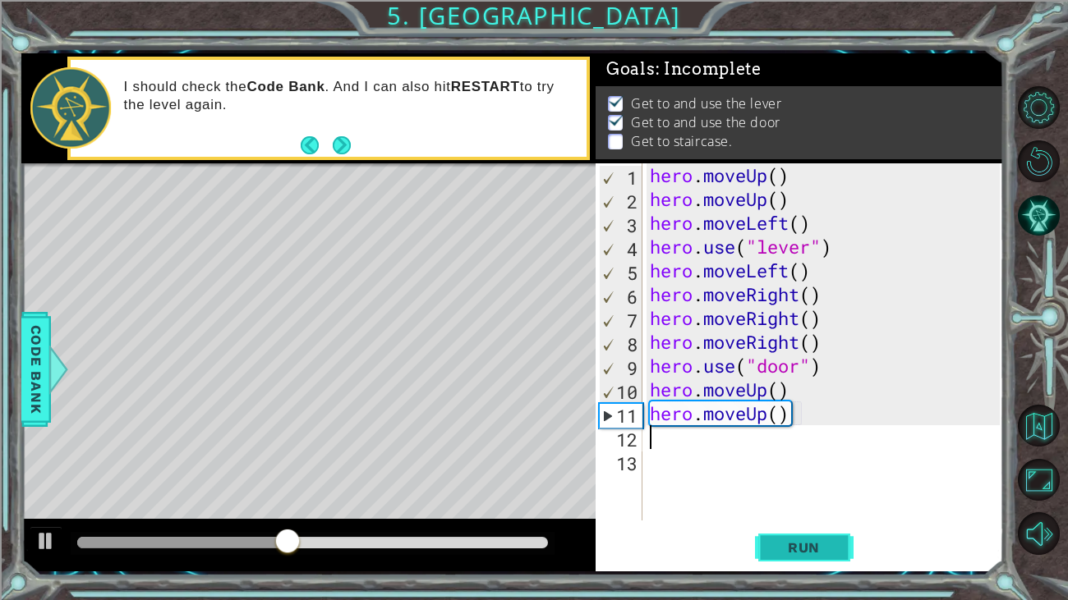
type textarea "m"
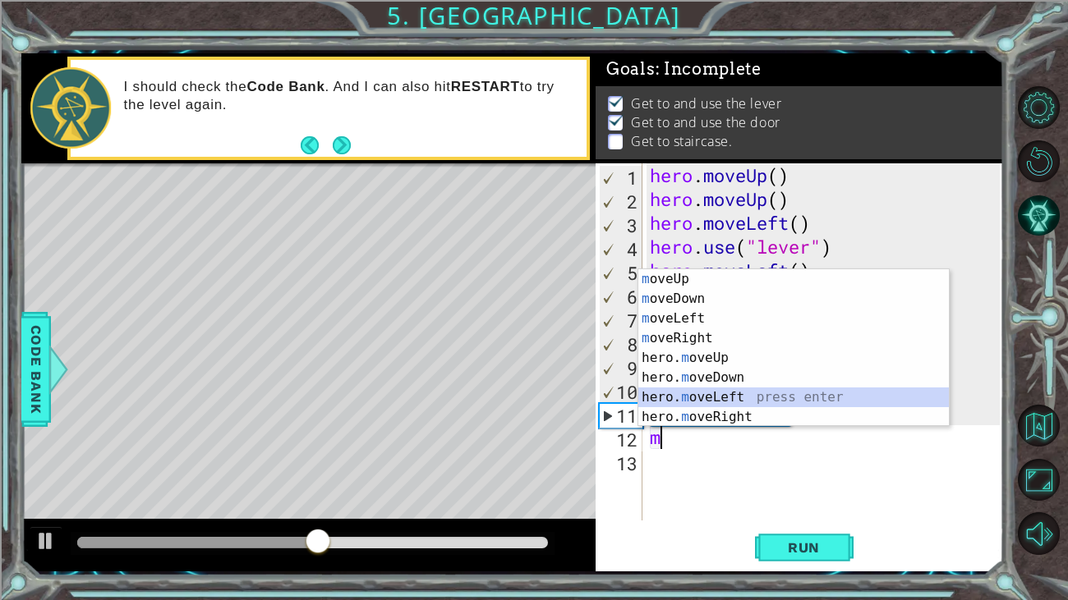
click at [708, 398] on div "m oveUp press enter m oveDown press enter m oveLeft press enter m oveRight pres…" at bounding box center [793, 367] width 310 height 197
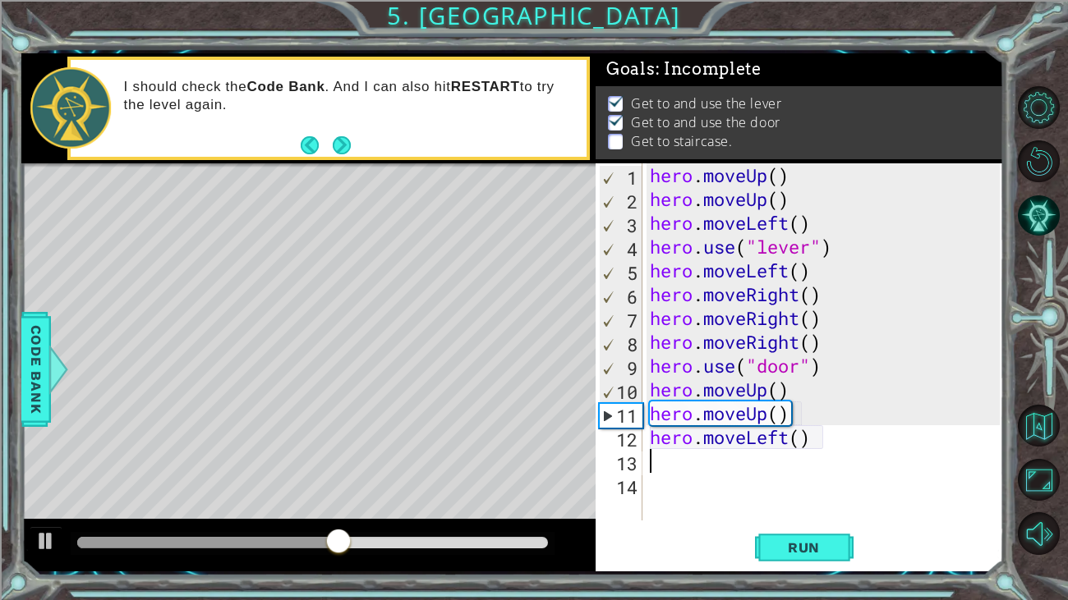
type textarea "m"
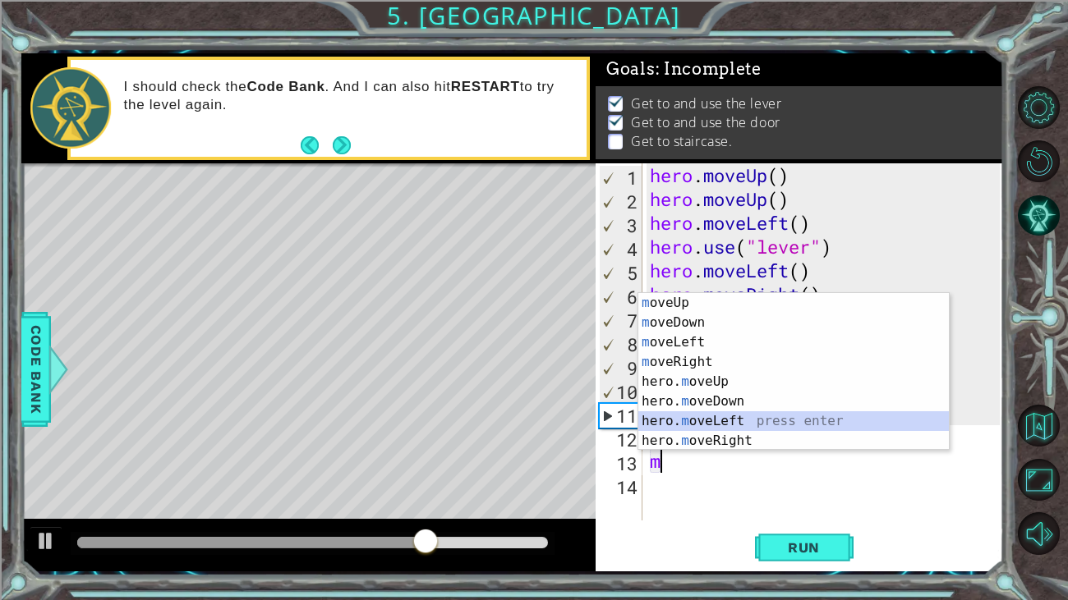
click at [738, 411] on div "m oveUp press enter m oveDown press enter m oveLeft press enter m oveRight pres…" at bounding box center [793, 391] width 310 height 197
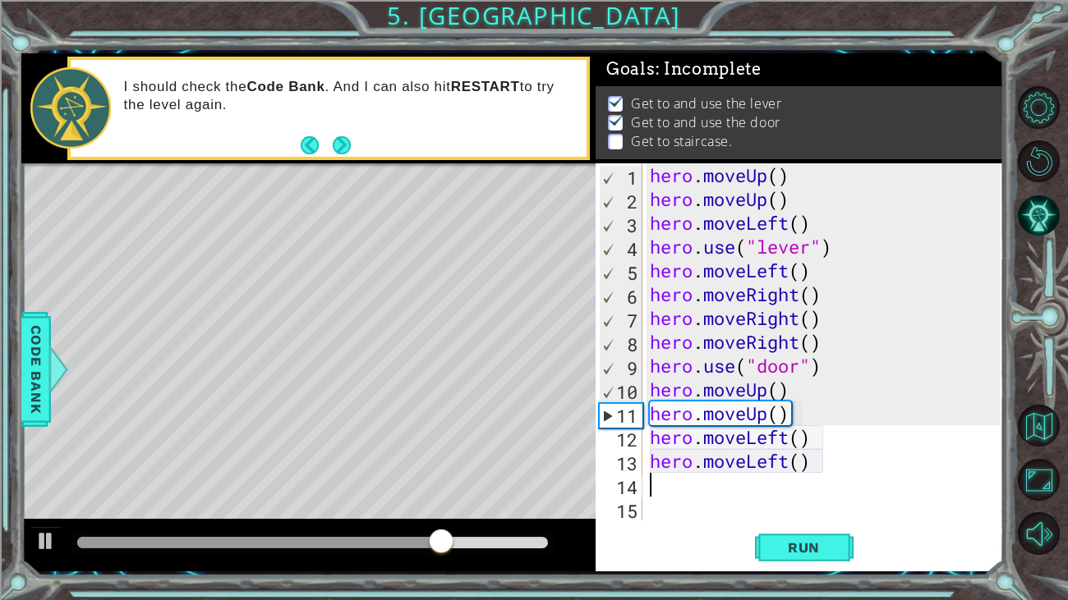
type textarea "m"
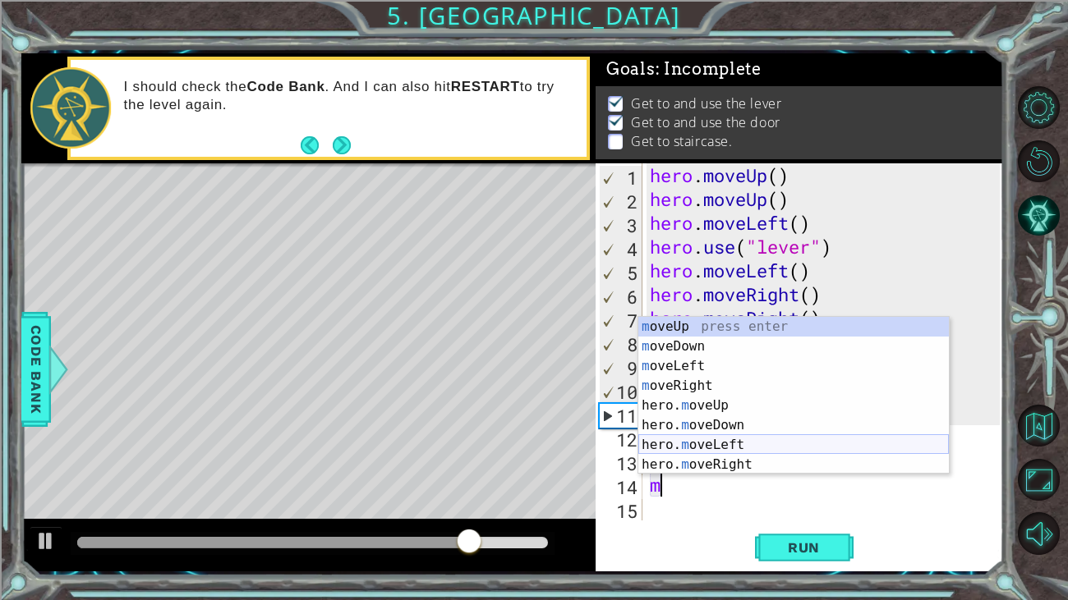
click at [720, 441] on div "m oveUp press enter m oveDown press enter m oveLeft press enter m oveRight pres…" at bounding box center [793, 415] width 310 height 197
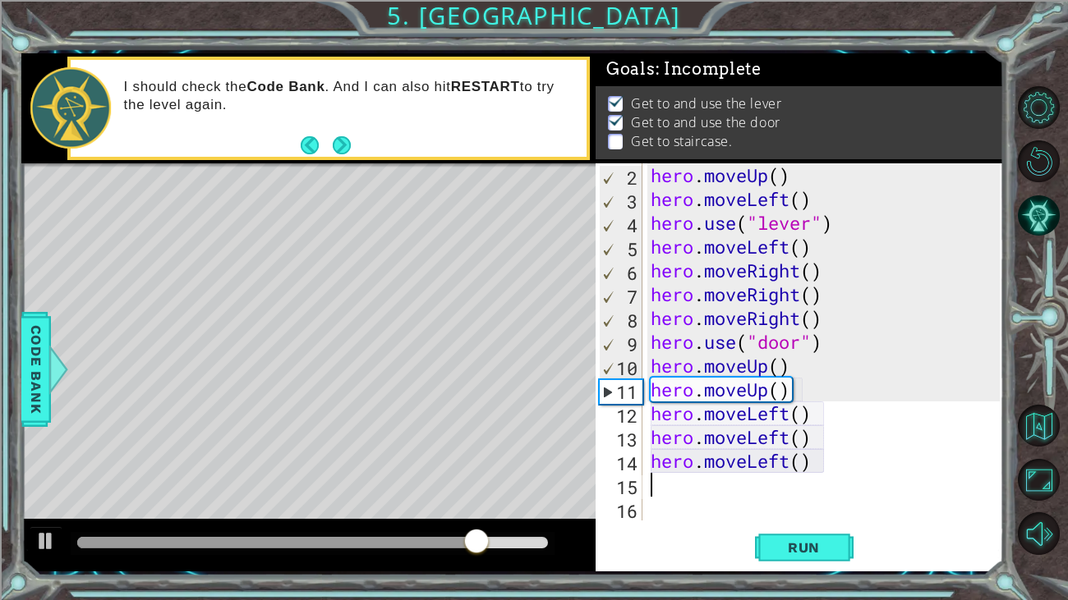
scroll to position [23, 0]
click at [810, 549] on span "Run" at bounding box center [803, 548] width 65 height 16
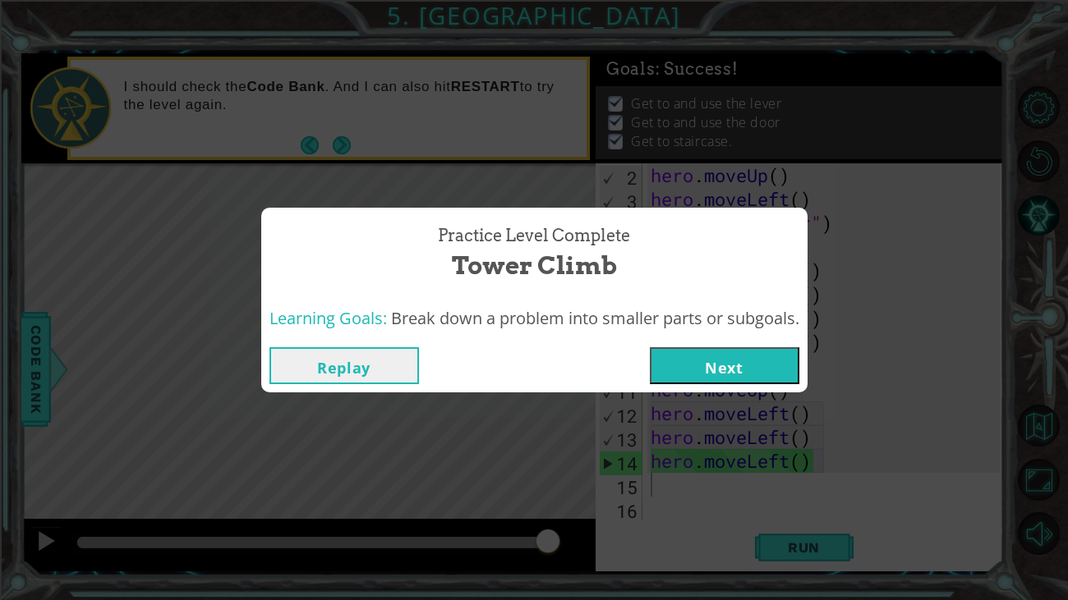
click at [740, 377] on button "Next" at bounding box center [724, 365] width 149 height 37
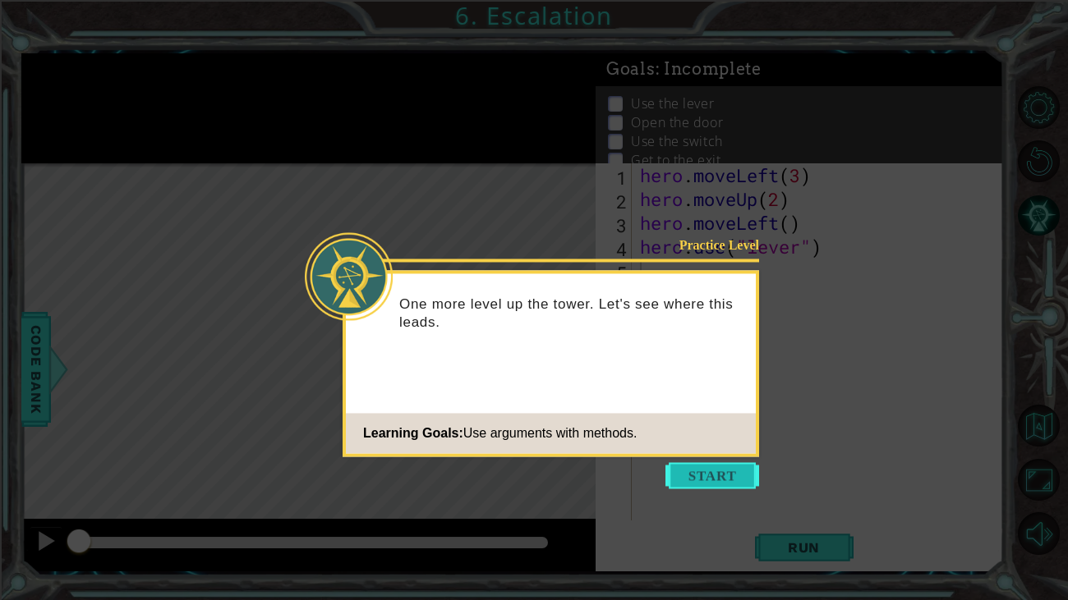
click at [729, 486] on button "Start" at bounding box center [712, 475] width 94 height 26
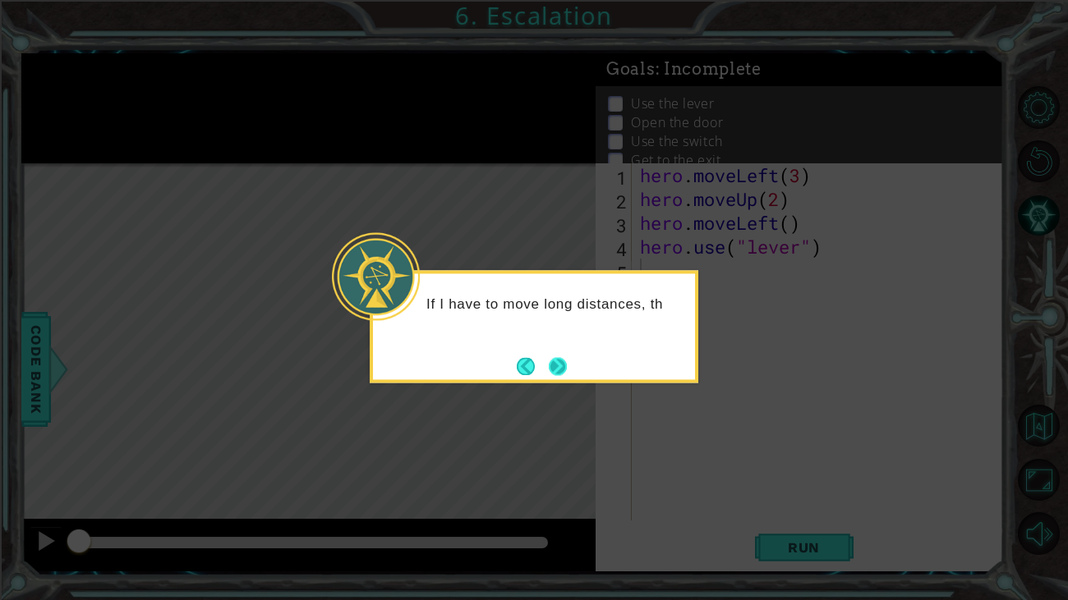
click at [549, 357] on button "Next" at bounding box center [558, 366] width 19 height 19
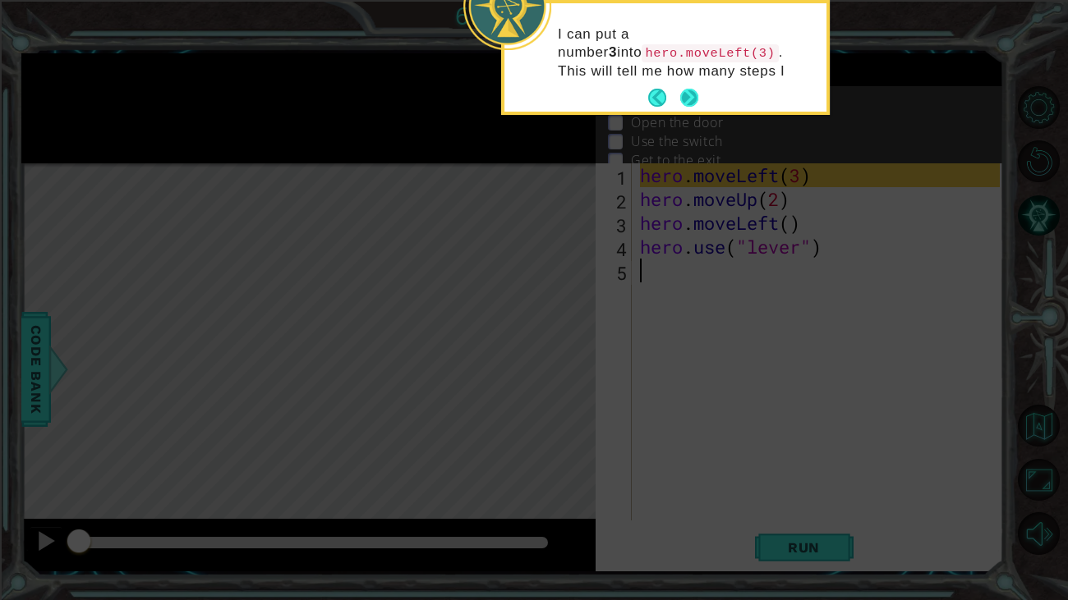
click at [680, 94] on button "Next" at bounding box center [689, 98] width 18 height 18
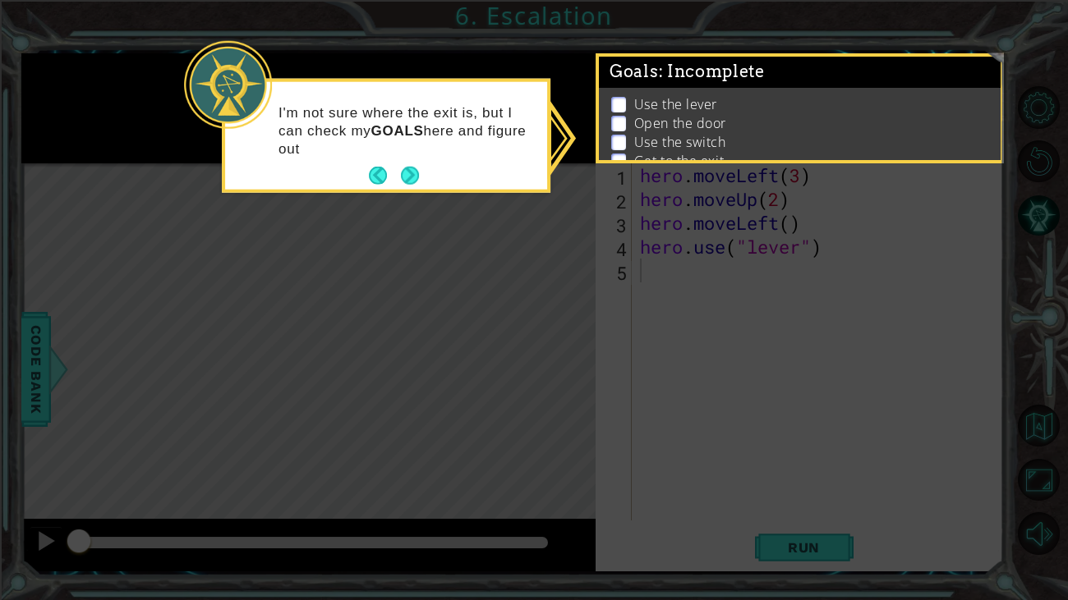
scroll to position [18, 0]
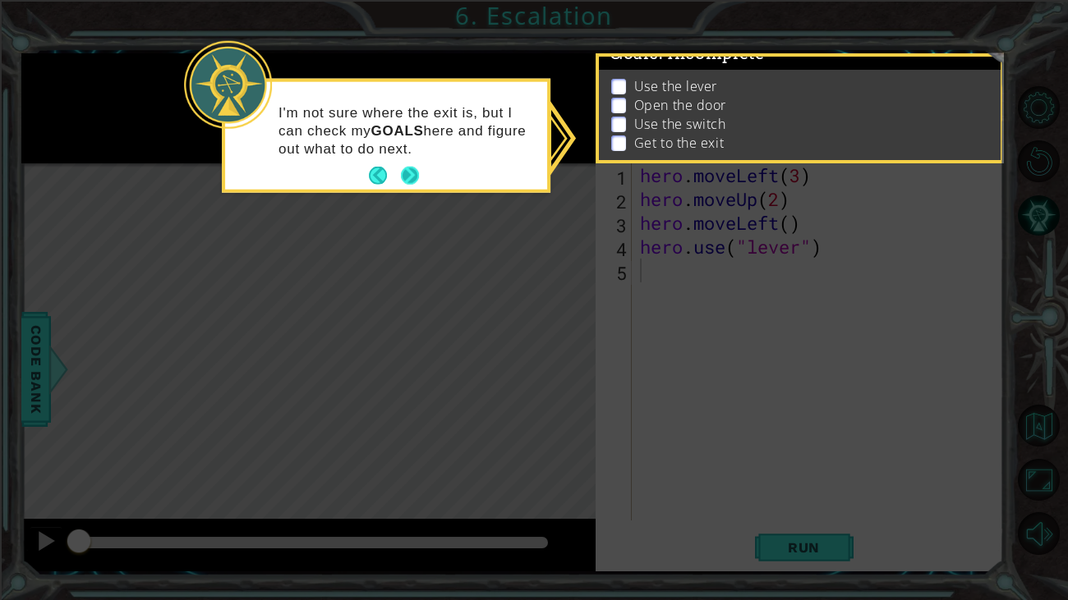
click at [407, 173] on button "Next" at bounding box center [410, 176] width 18 height 18
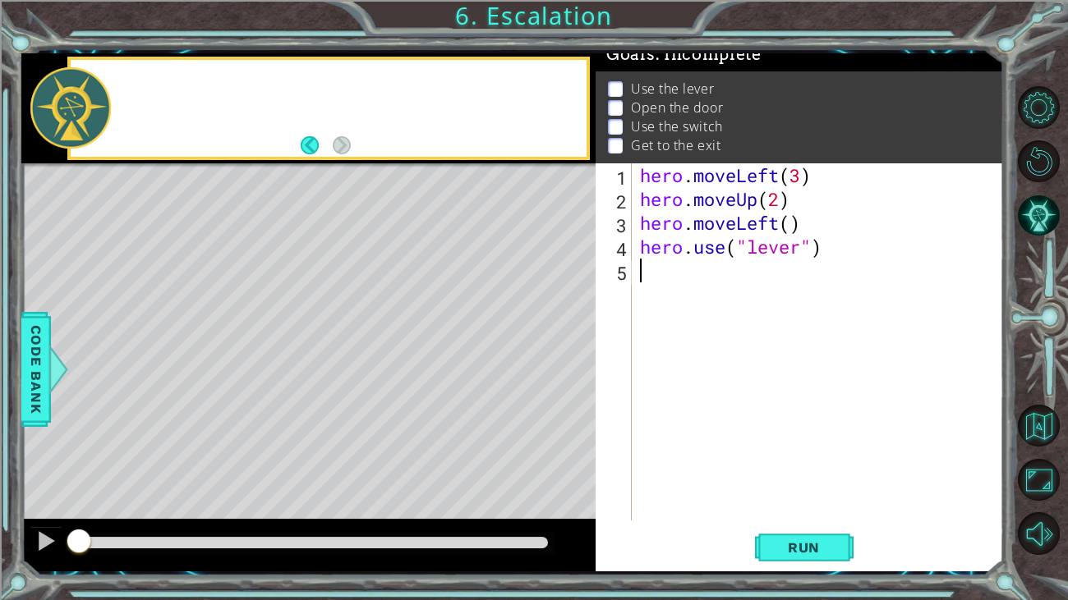
scroll to position [15, 0]
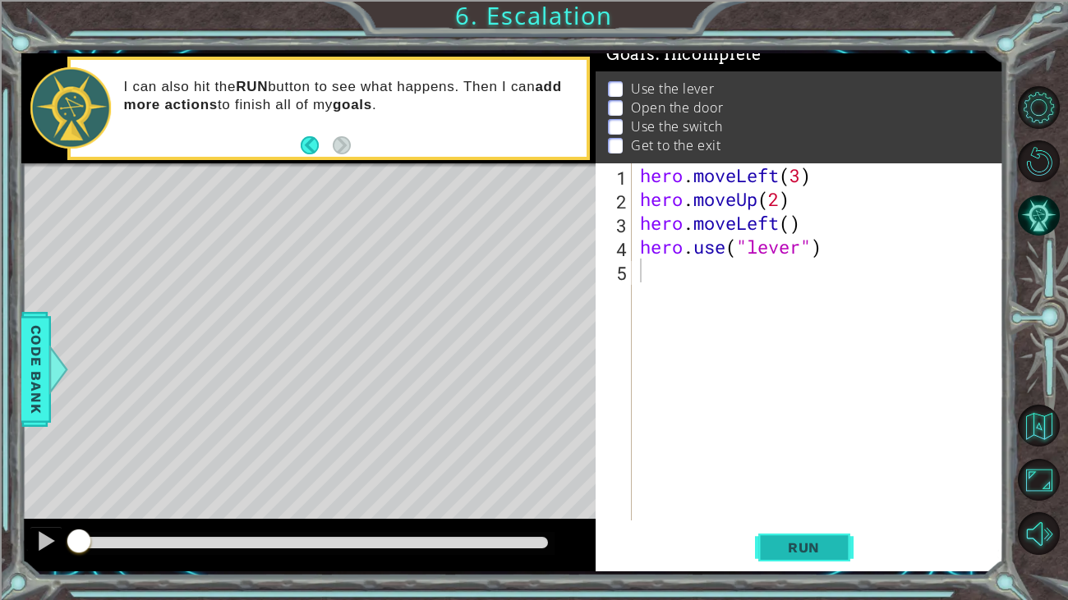
click at [816, 561] on button "Run" at bounding box center [804, 547] width 99 height 41
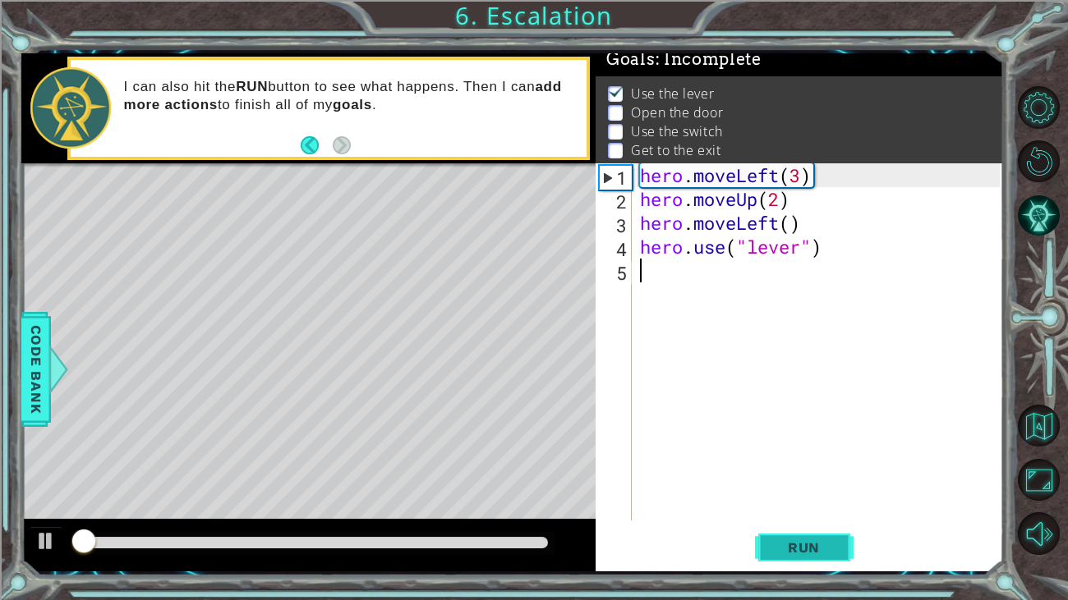
scroll to position [7, 0]
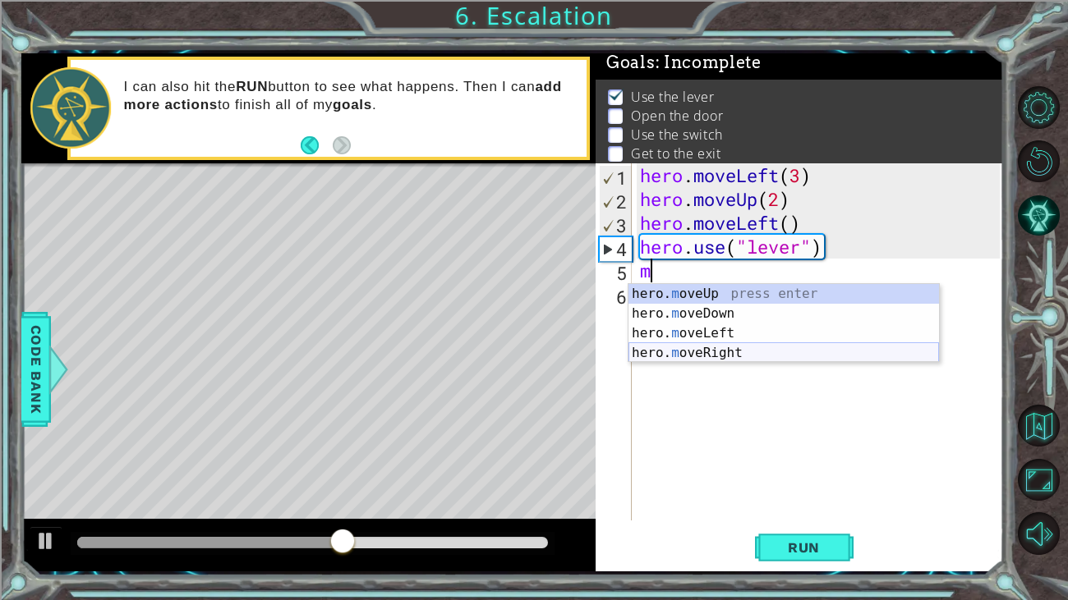
click at [750, 347] on div "hero. m oveUp press enter hero. m oveDown press enter hero. m oveLeft press ent…" at bounding box center [783, 343] width 310 height 118
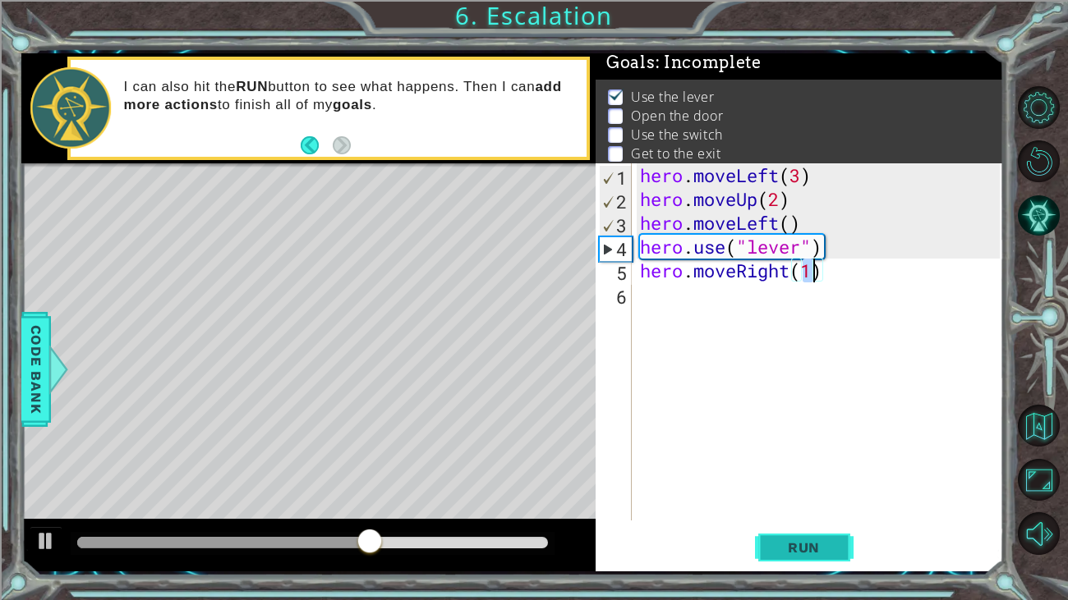
click at [846, 547] on button "Run" at bounding box center [804, 547] width 99 height 41
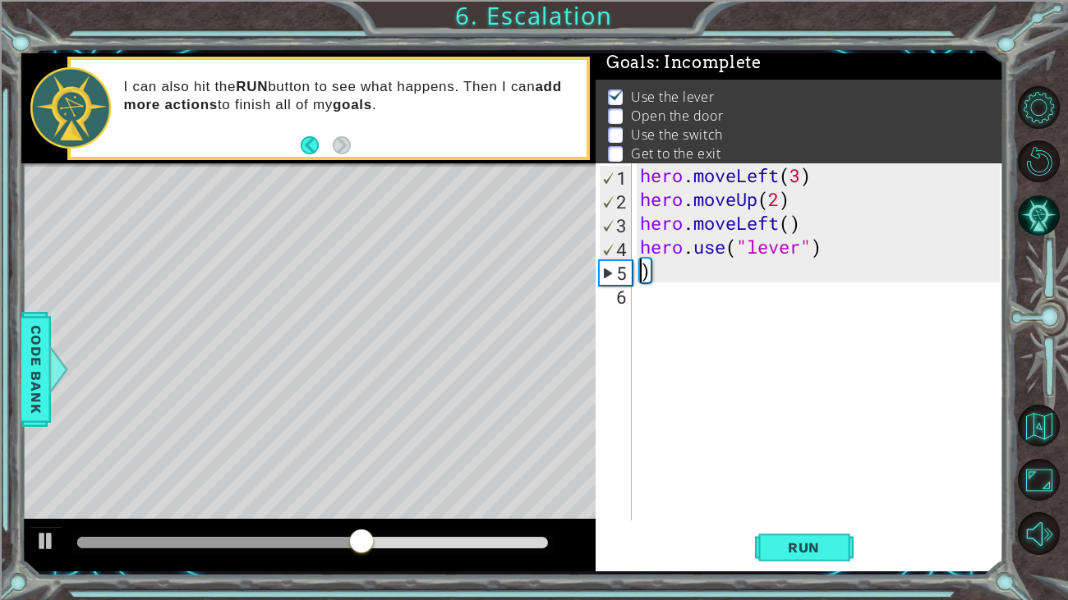
click at [676, 276] on div "hero . moveLeft ( 3 ) hero . moveUp ( 2 ) hero . moveLeft ( ) hero . use ( "lev…" at bounding box center [822, 365] width 371 height 405
click at [663, 261] on div "hero . moveLeft ( 3 ) hero . moveUp ( 2 ) hero . moveLeft ( ) hero . use ( "lev…" at bounding box center [822, 365] width 371 height 405
click at [660, 274] on div "hero . moveLeft ( 3 ) hero . moveUp ( 2 ) hero . moveLeft ( ) hero . use ( "lev…" at bounding box center [822, 365] width 371 height 405
type textarea ")"
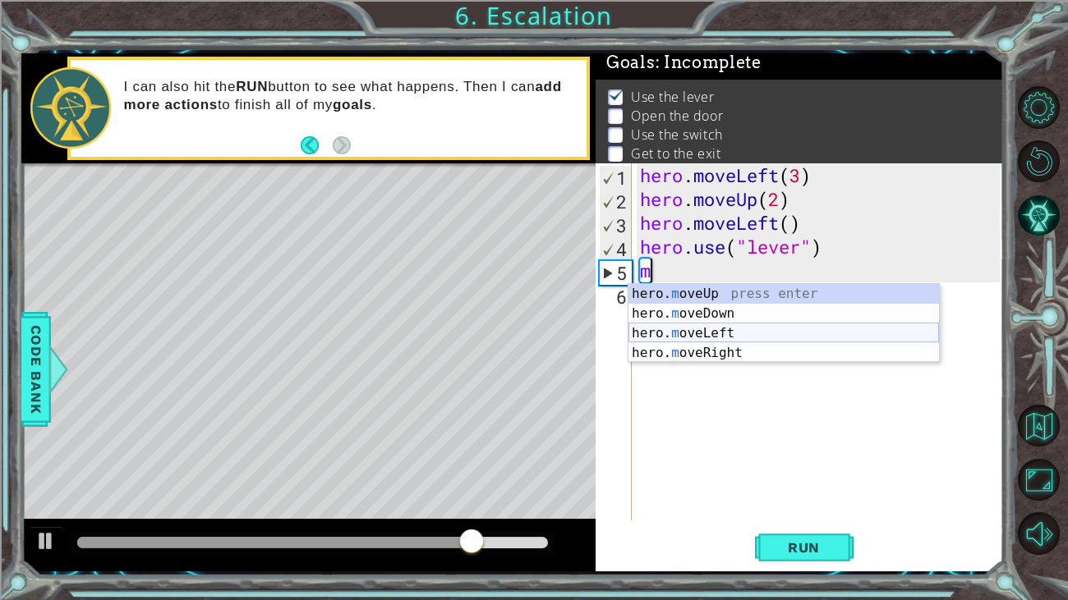
click at [767, 326] on div "hero. m oveUp press enter hero. m oveDown press enter hero. m oveLeft press ent…" at bounding box center [783, 343] width 310 height 118
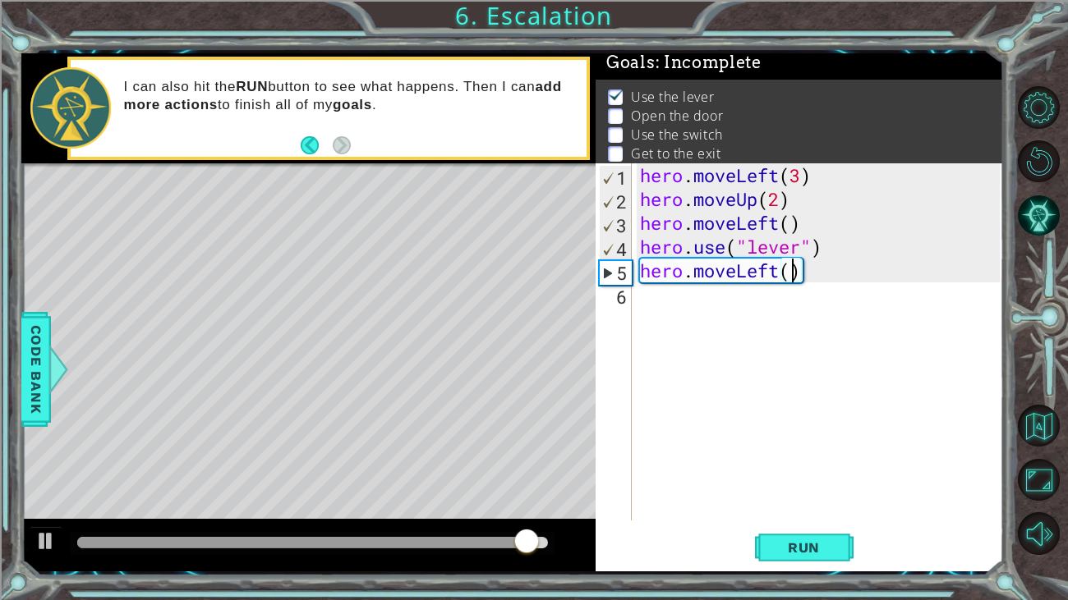
scroll to position [0, 7]
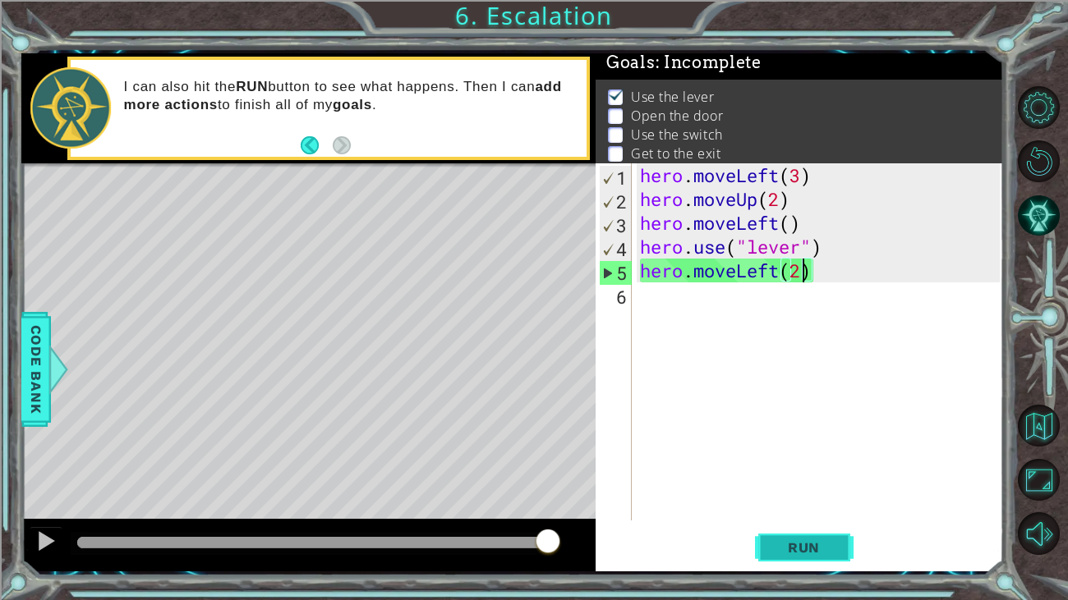
click at [830, 542] on span "Run" at bounding box center [803, 548] width 65 height 16
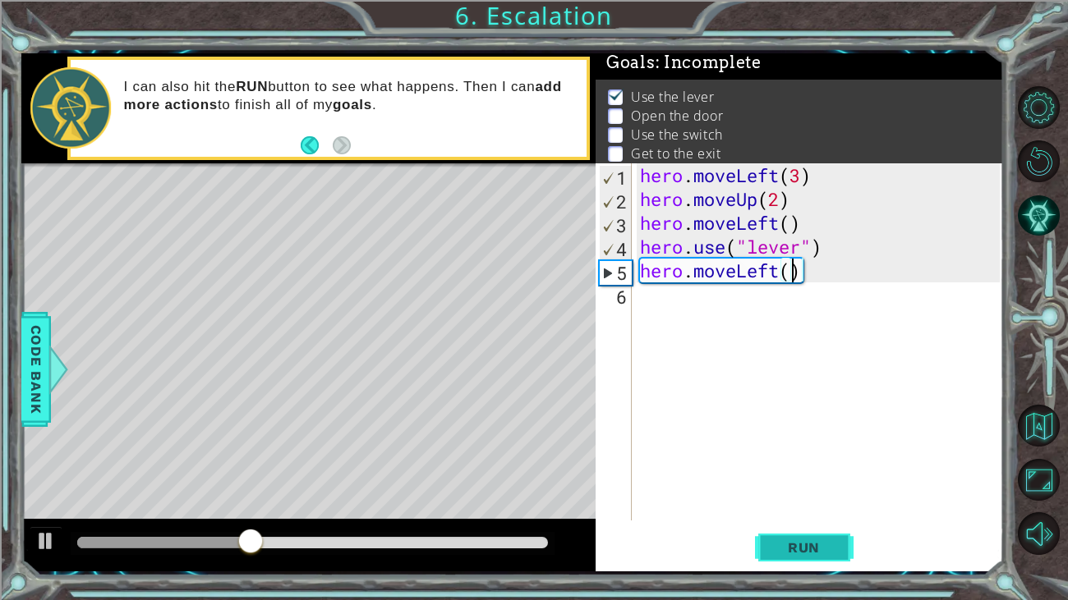
scroll to position [0, 6]
type textarea "hero.moveLeft(1)"
click at [654, 303] on div "hero . moveLeft ( 3 ) hero . moveUp ( 2 ) hero . moveLeft ( ) hero . use ( "lev…" at bounding box center [822, 365] width 371 height 405
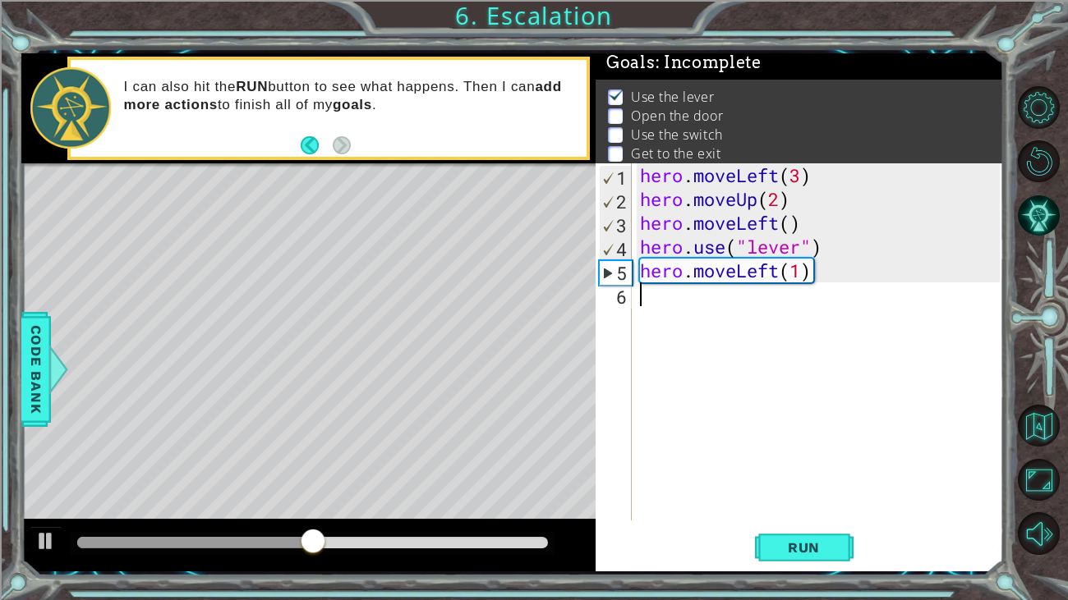
click at [654, 303] on div "hero . moveLeft ( 3 ) hero . moveUp ( 2 ) hero . moveLeft ( ) hero . use ( "lev…" at bounding box center [822, 365] width 371 height 405
type textarea "m"
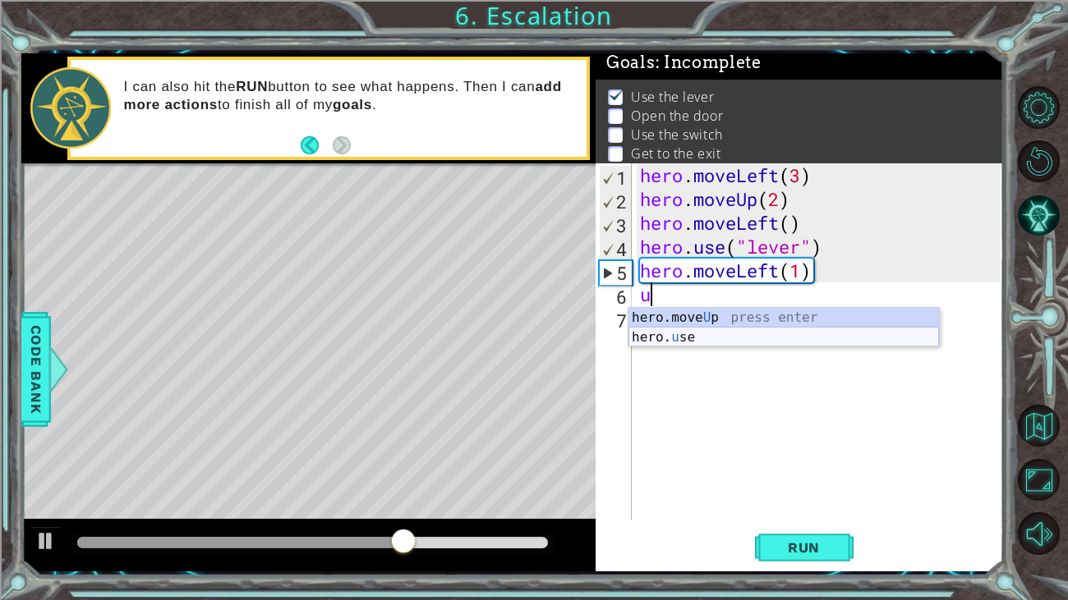
click at [712, 331] on div "hero.move U p press enter hero. u se press enter" at bounding box center [783, 347] width 310 height 79
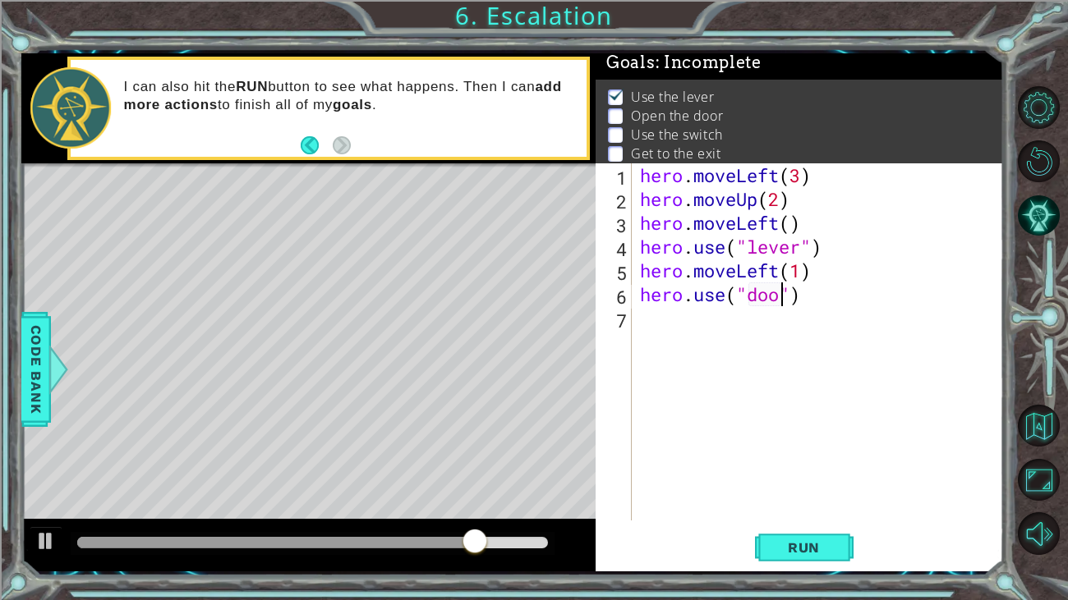
scroll to position [0, 6]
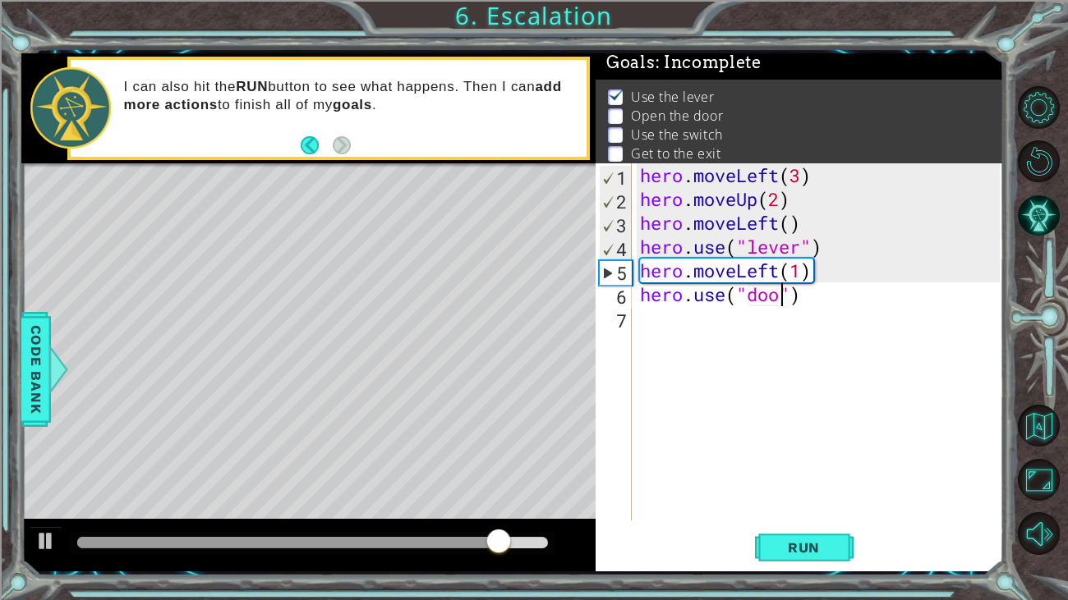
type textarea "hero.use("door")"
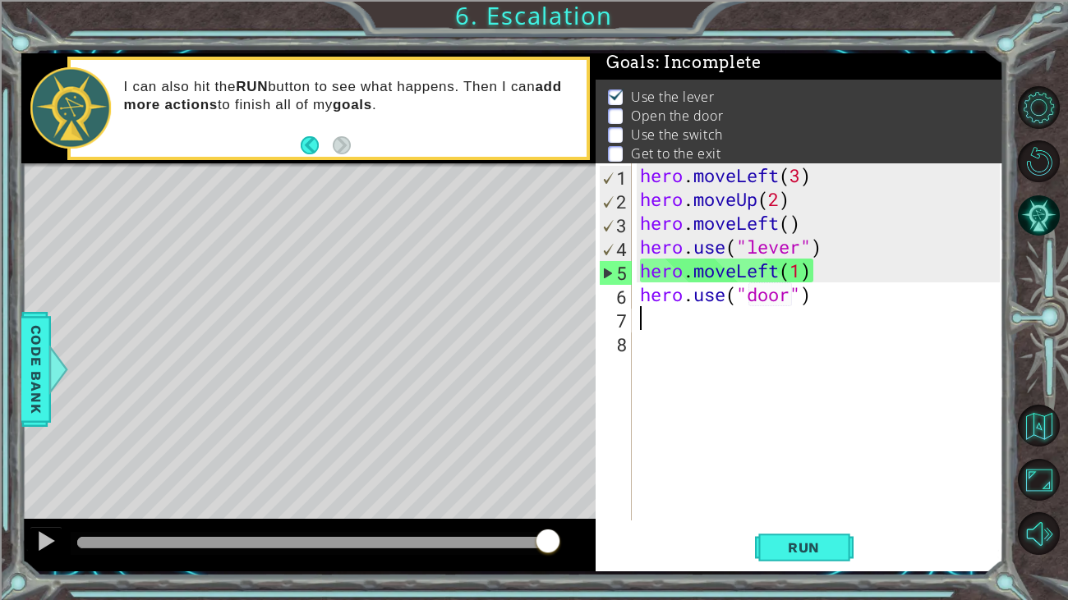
click at [899, 409] on div "hero . moveLeft ( 3 ) hero . moveUp ( 2 ) hero . moveLeft ( ) hero . use ( "lev…" at bounding box center [822, 365] width 371 height 405
click at [647, 325] on div "hero . moveLeft ( 3 ) hero . moveUp ( 2 ) hero . moveLeft ( ) hero . use ( "lev…" at bounding box center [822, 365] width 371 height 405
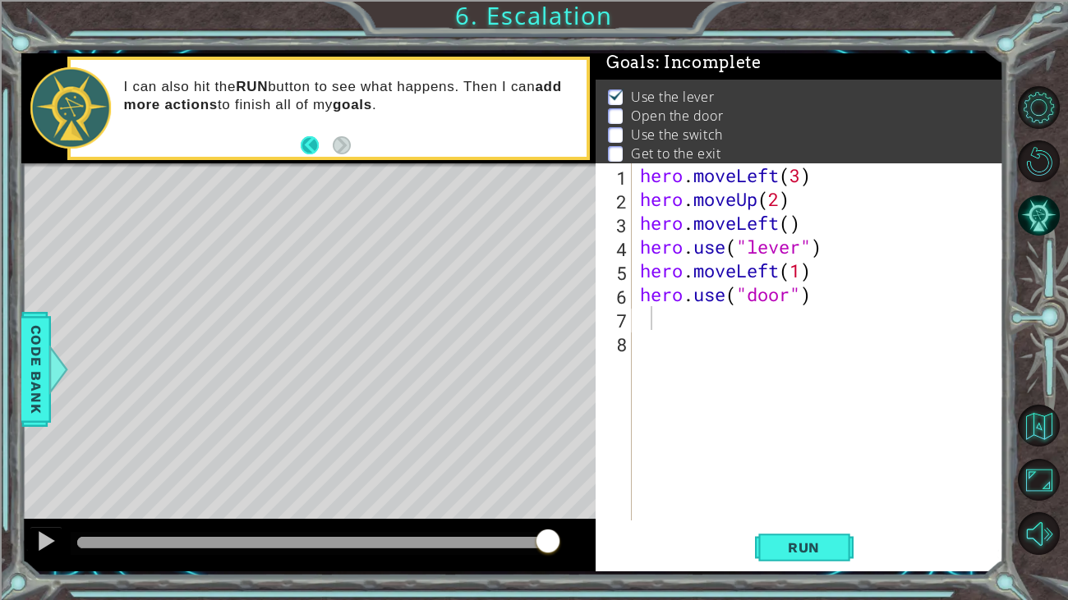
click at [302, 146] on button "Back" at bounding box center [317, 145] width 32 height 18
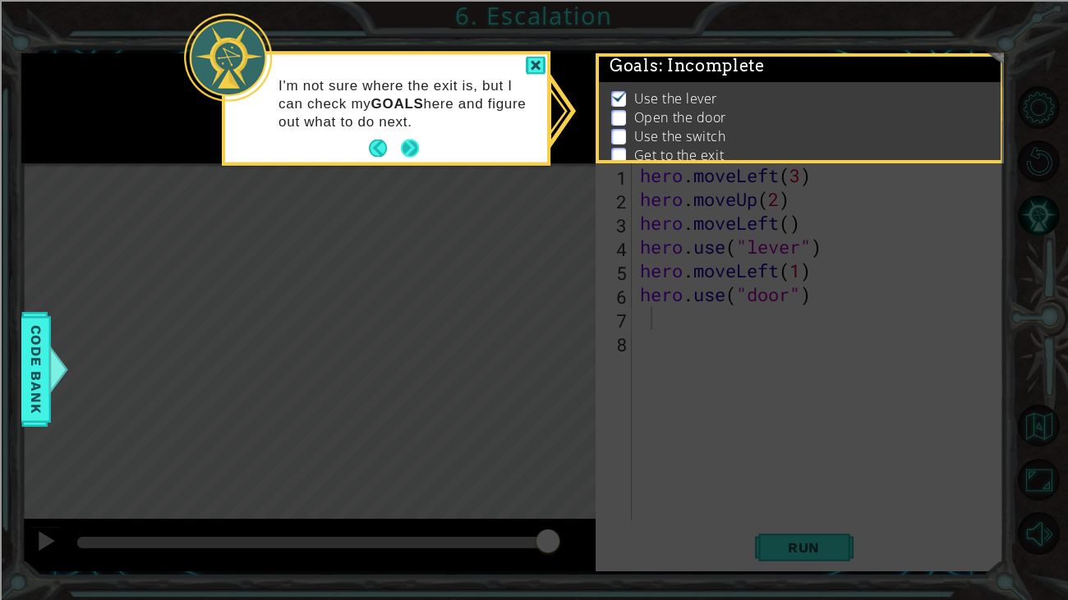
click at [416, 147] on button "Next" at bounding box center [410, 149] width 18 height 18
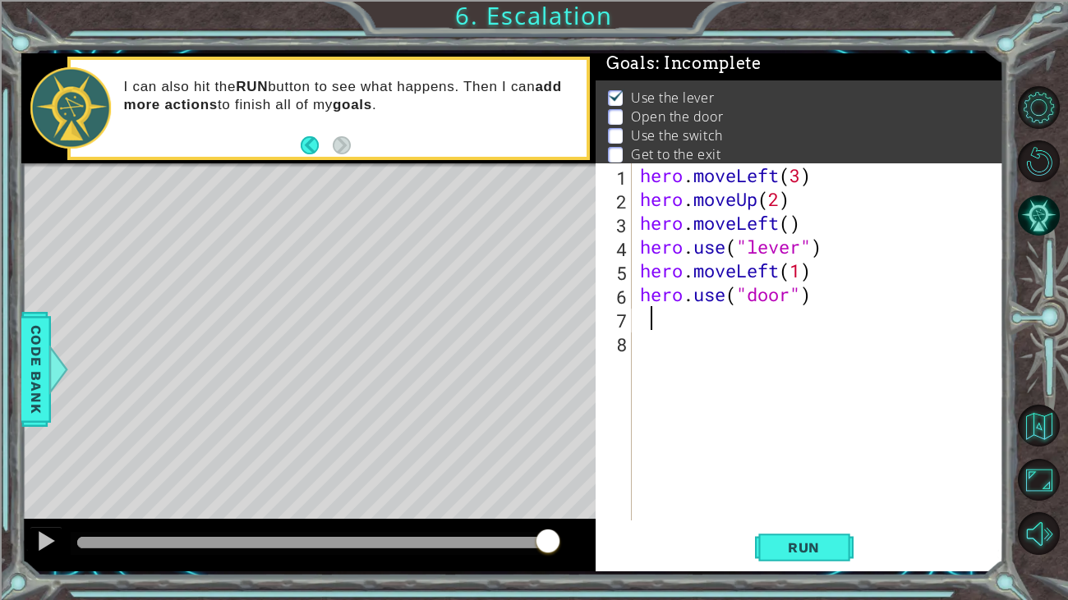
scroll to position [3, 0]
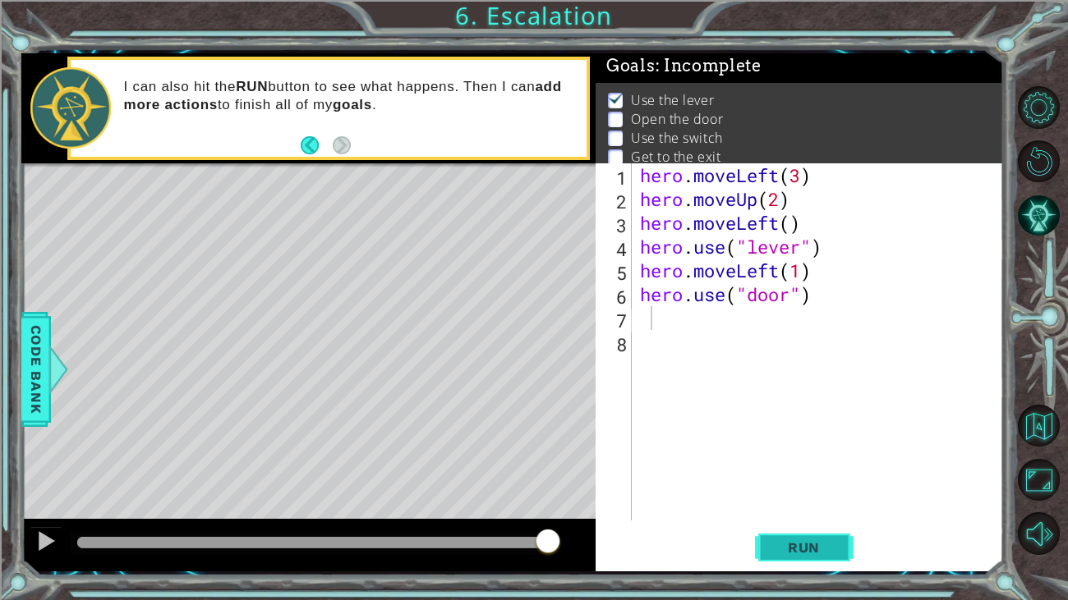
click at [804, 549] on span "Run" at bounding box center [803, 548] width 65 height 16
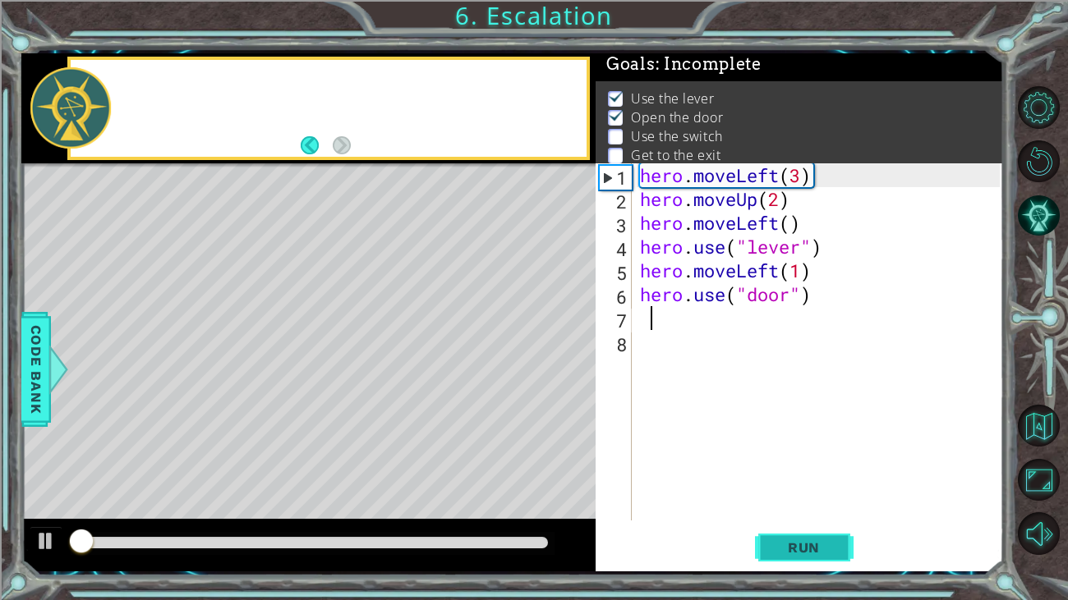
scroll to position [7, 0]
click at [814, 549] on span "Run" at bounding box center [803, 548] width 65 height 16
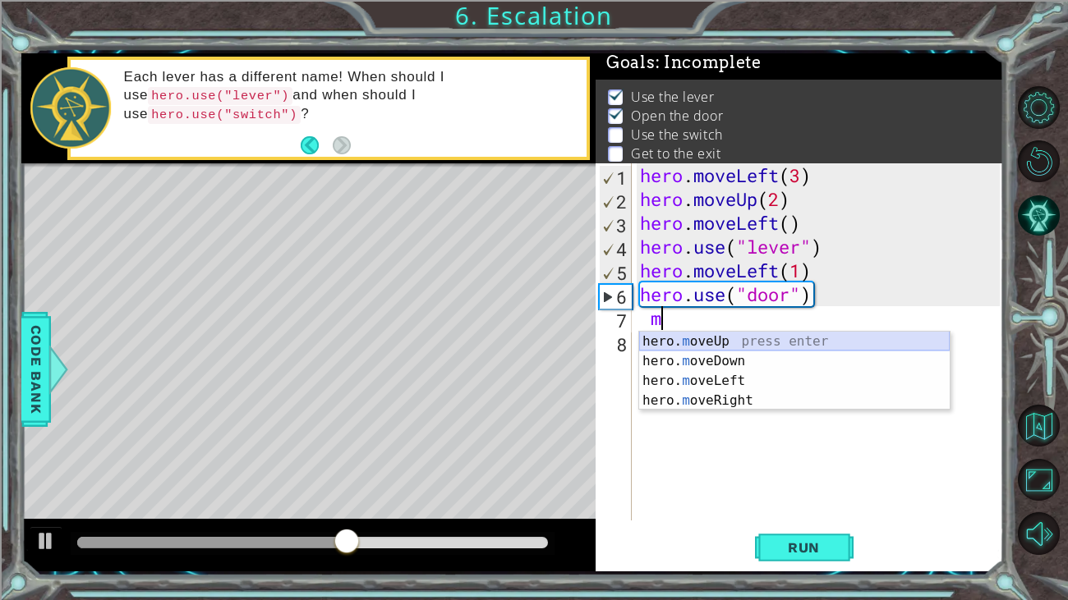
click at [722, 335] on div "hero. m oveUp press enter hero. m oveDown press enter hero. m oveLeft press ent…" at bounding box center [794, 391] width 310 height 118
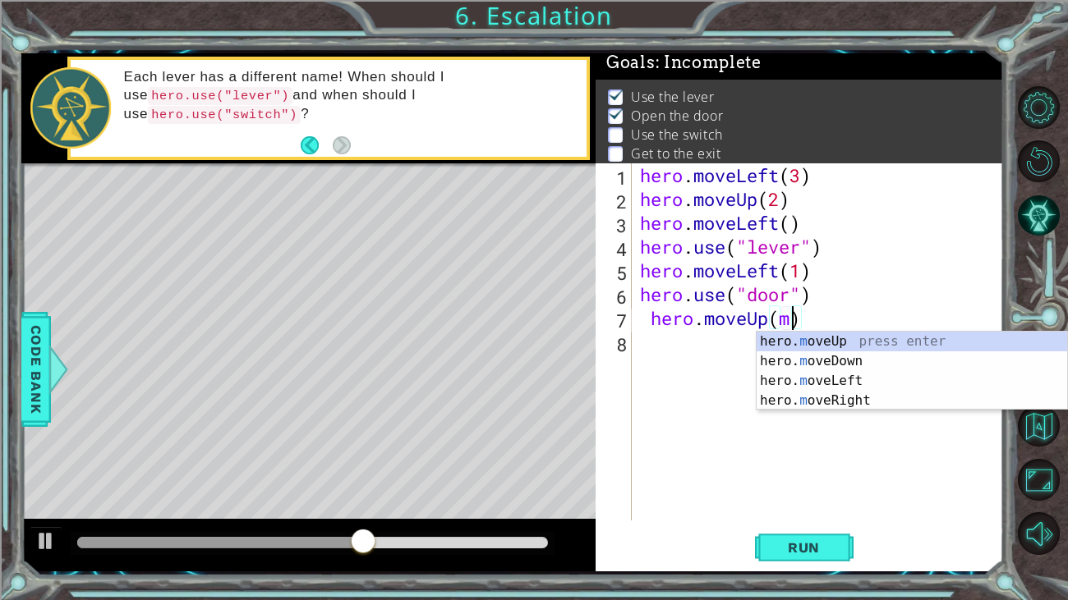
scroll to position [0, 6]
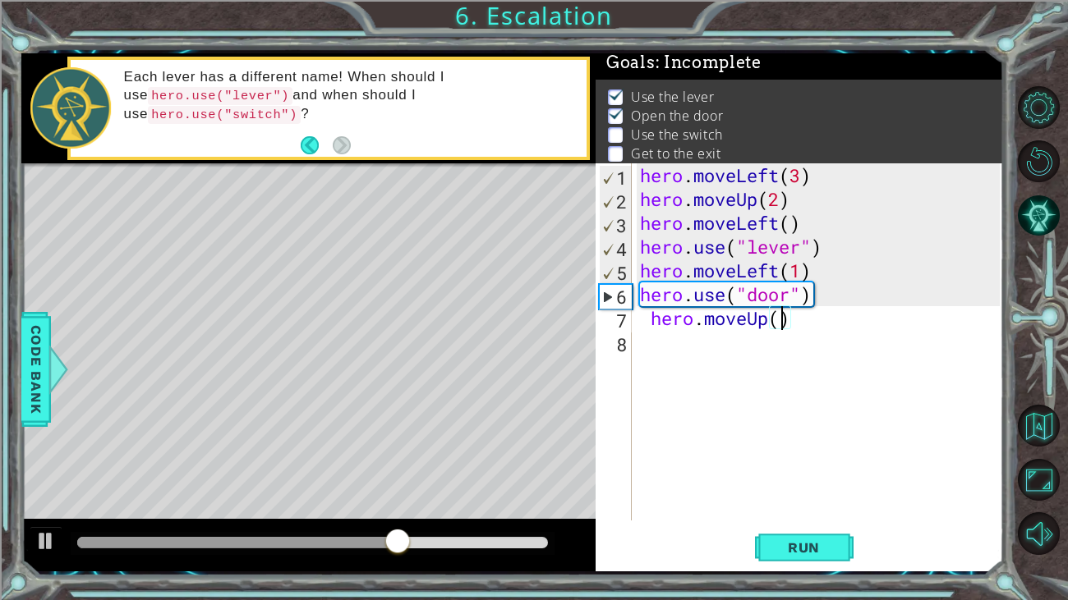
type textarea "hero.moveUp(2)"
click at [783, 559] on button "Run" at bounding box center [804, 547] width 99 height 41
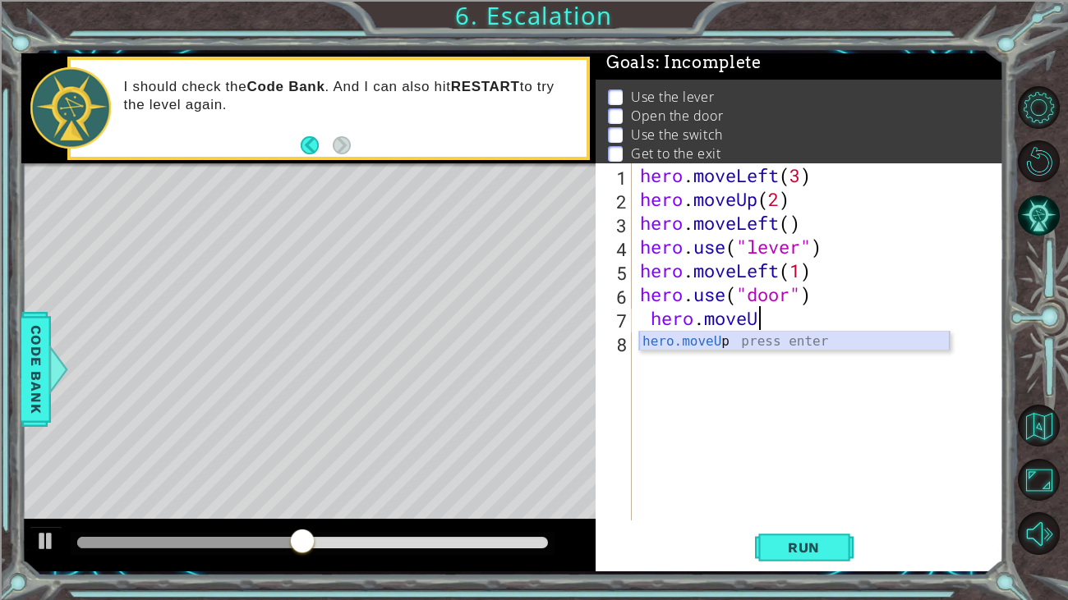
click at [870, 336] on div "hero.moveU p press enter" at bounding box center [794, 361] width 310 height 59
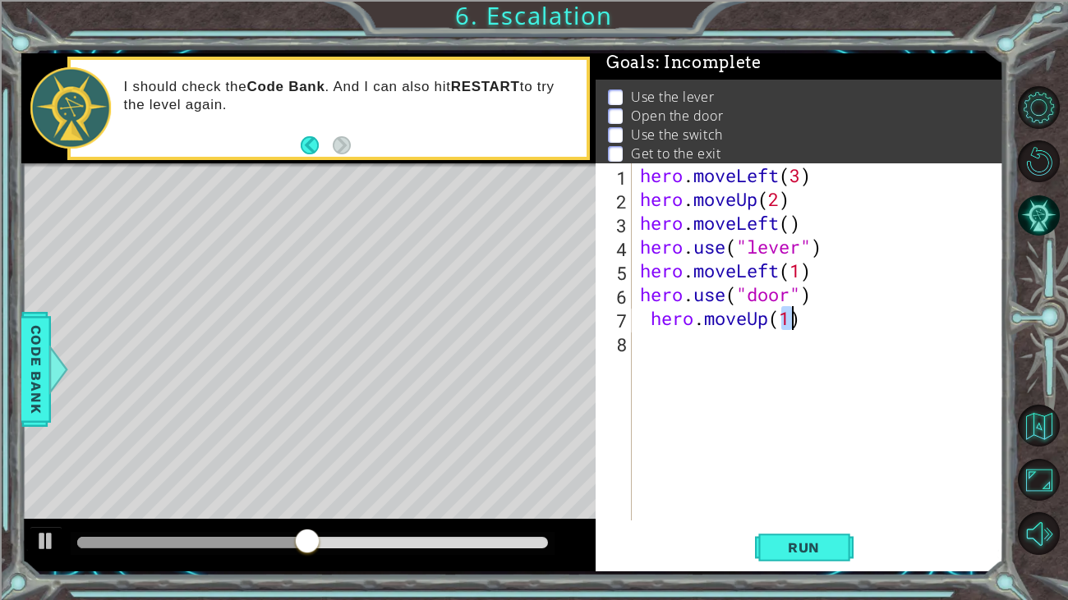
type textarea "hero.moveUp(1)"
click at [827, 537] on button "Run" at bounding box center [804, 547] width 99 height 41
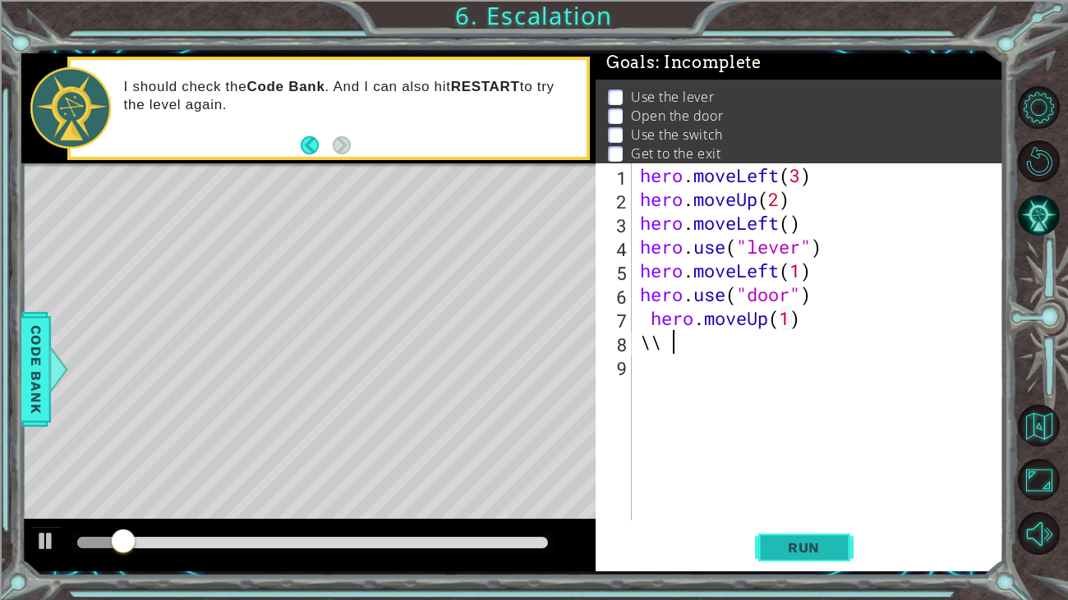
type textarea "\"
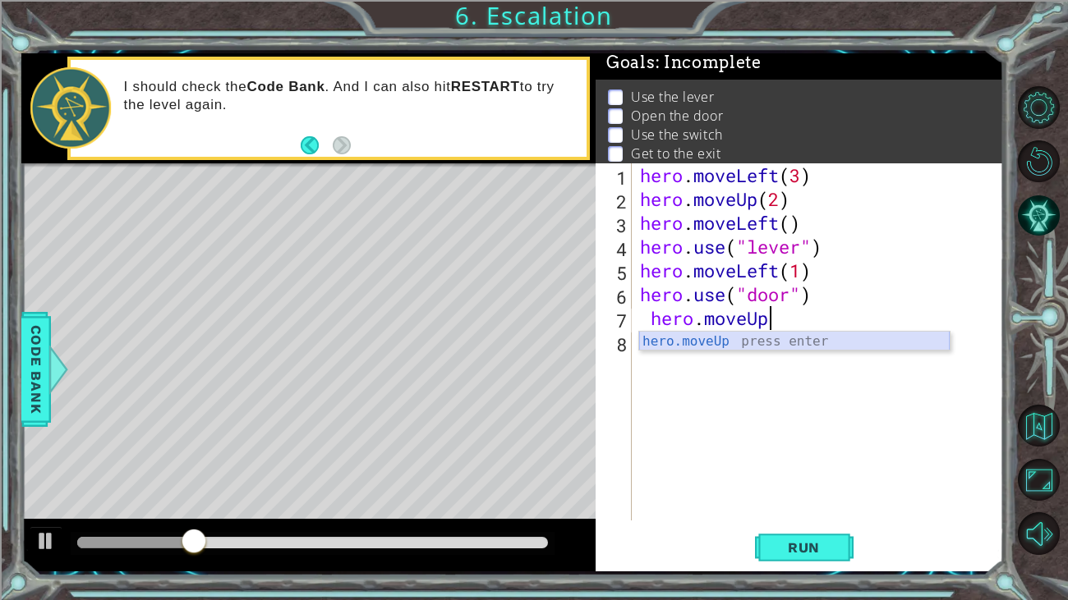
click at [807, 349] on div "hero.moveUp press enter" at bounding box center [794, 361] width 310 height 59
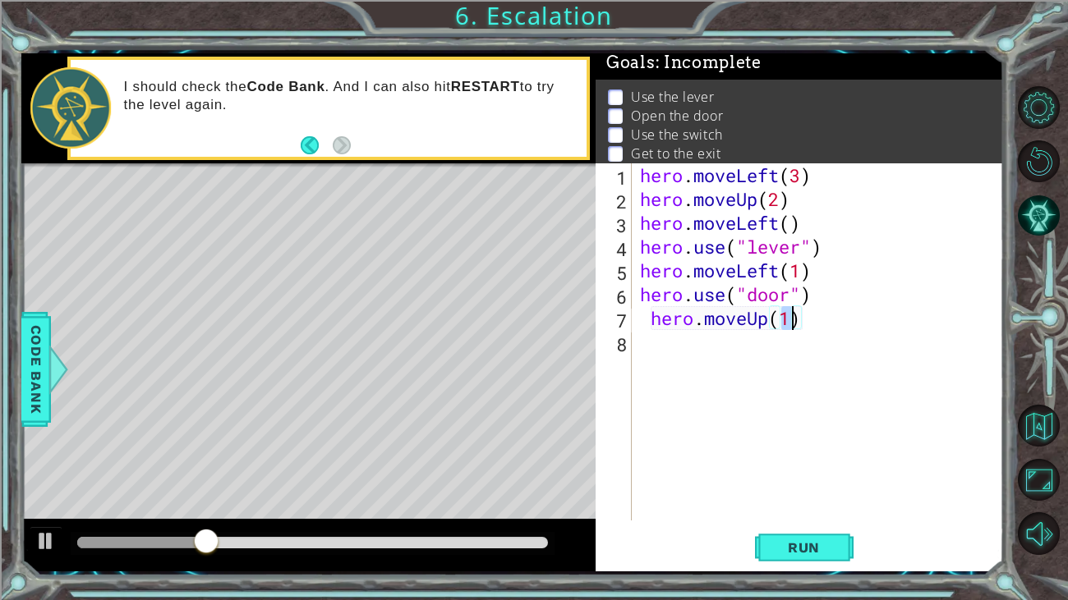
type textarea "hero.moveUp(\)"
click at [774, 560] on button "Run" at bounding box center [804, 547] width 99 height 41
type textarea ")"
click at [688, 330] on div "hero . moveLeft ( 3 ) hero . moveUp ( 2 ) hero . moveLeft ( ) hero . use ( "lev…" at bounding box center [822, 365] width 371 height 405
click at [662, 316] on div "hero . moveLeft ( 3 ) hero . moveUp ( 2 ) hero . moveLeft ( ) hero . use ( "lev…" at bounding box center [822, 365] width 371 height 405
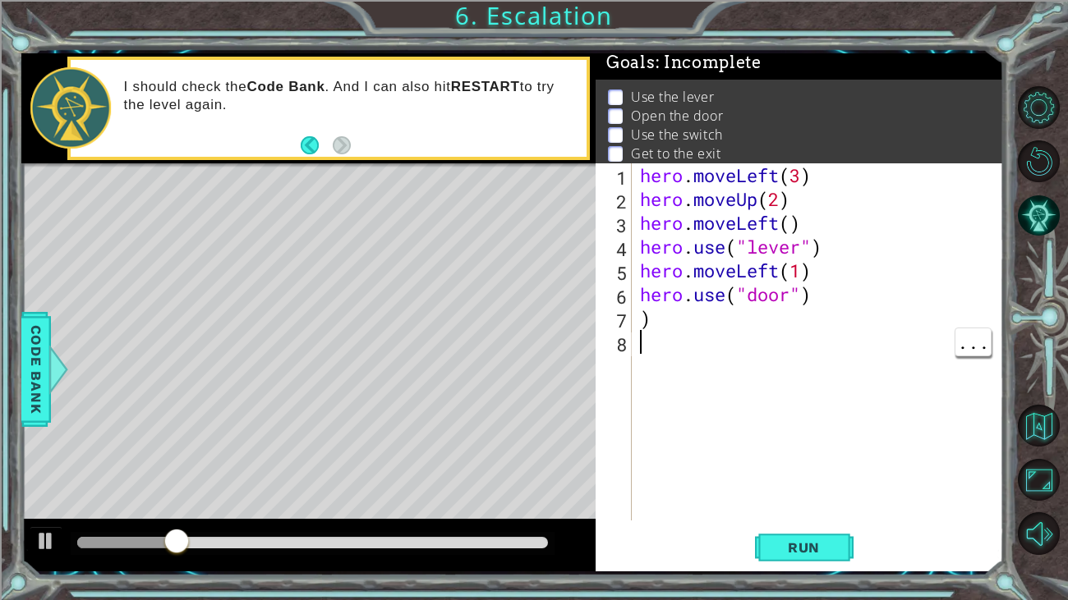
type textarea ")"
click at [837, 543] on button "Run" at bounding box center [804, 547] width 99 height 41
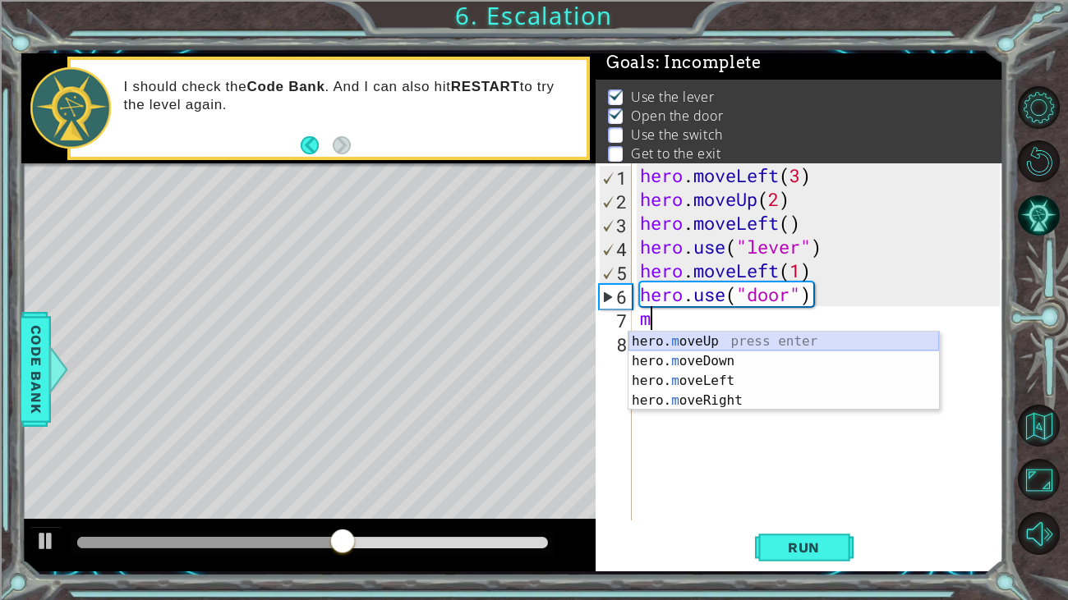
click at [729, 337] on div "hero. m oveUp press enter hero. m oveDown press enter hero. m oveLeft press ent…" at bounding box center [783, 391] width 310 height 118
type textarea "hero.moveUp(1)"
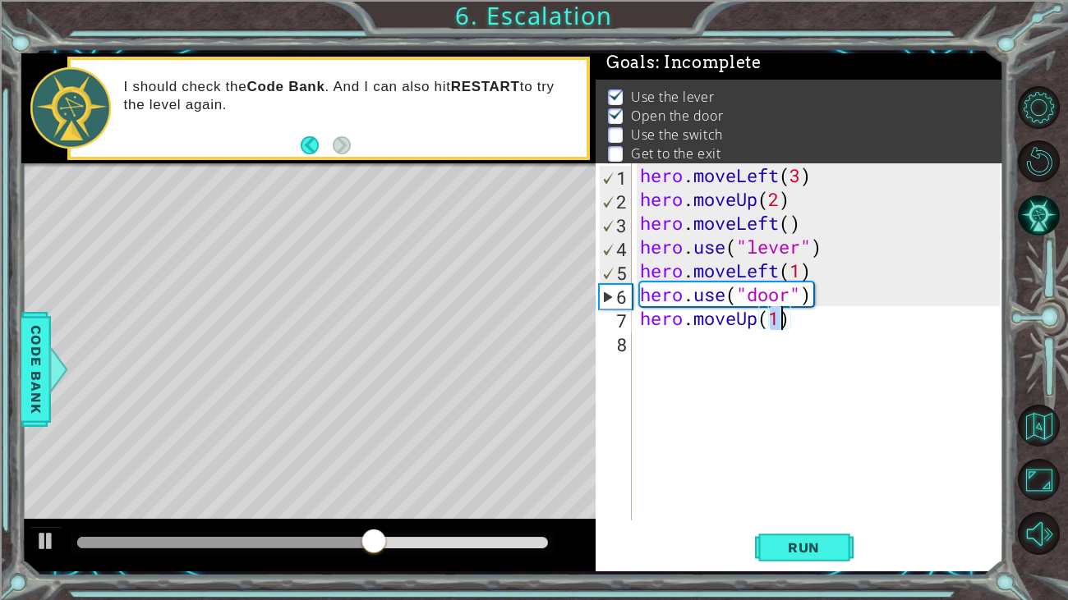
click at [704, 339] on div "hero . moveLeft ( 3 ) hero . moveUp ( 2 ) hero . moveLeft ( ) hero . use ( "lev…" at bounding box center [822, 365] width 371 height 405
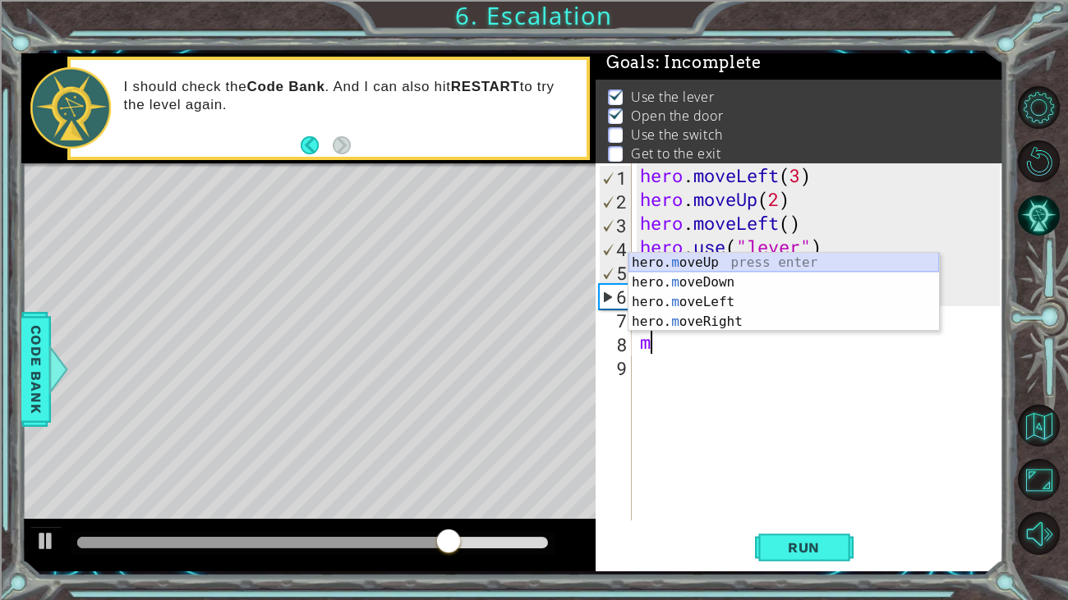
click at [741, 259] on div "hero. m oveUp press enter hero. m oveDown press enter hero. m oveLeft press ent…" at bounding box center [783, 312] width 310 height 118
type textarea "hero.moveUp(1)"
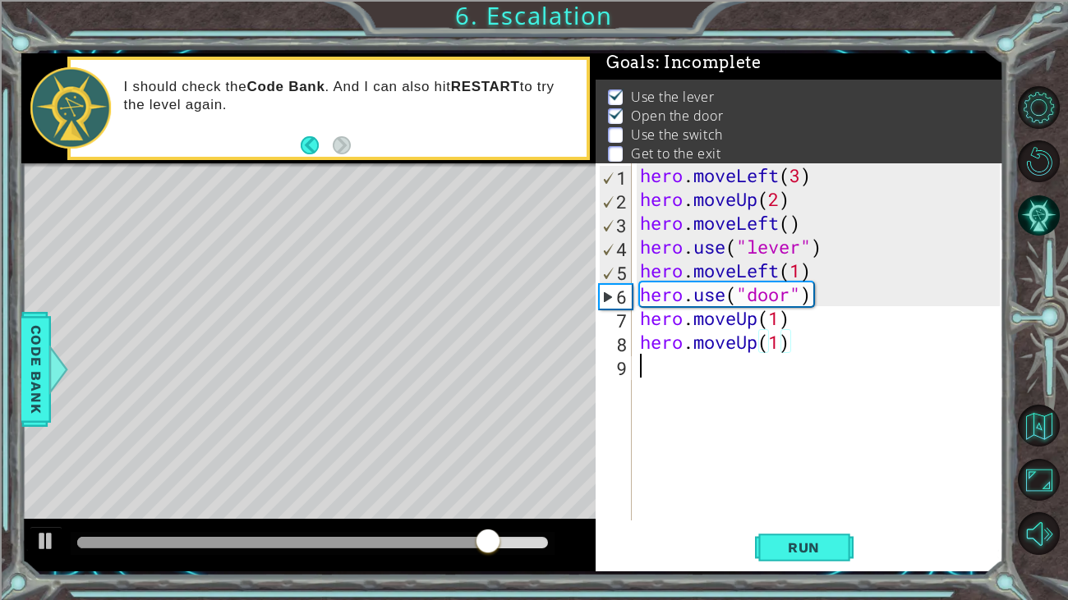
click at [682, 376] on div "hero . moveLeft ( 3 ) hero . moveUp ( 2 ) hero . moveLeft ( ) hero . use ( "lev…" at bounding box center [822, 365] width 371 height 405
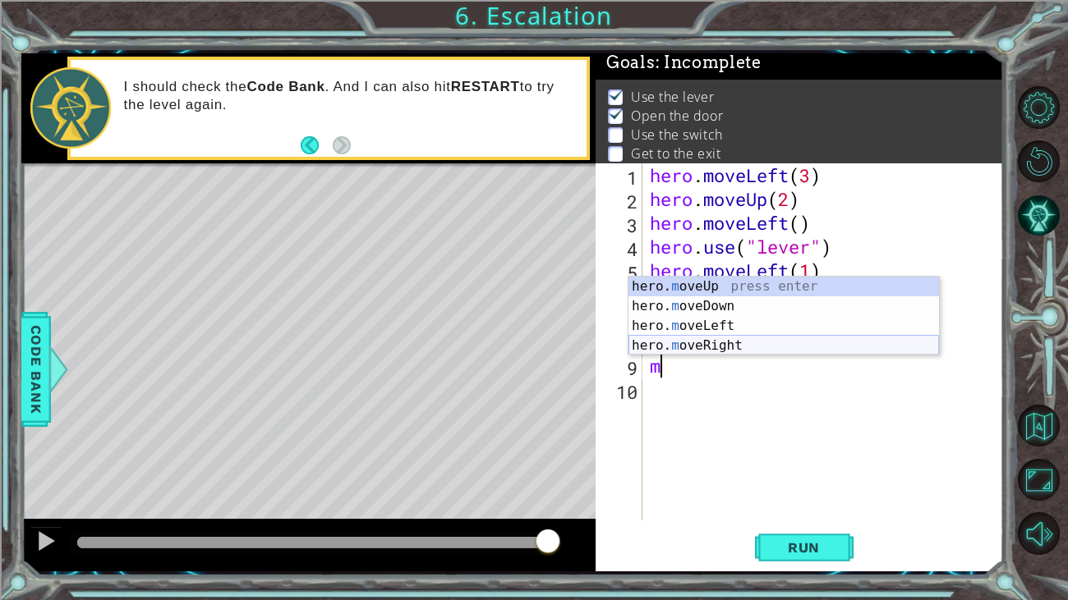
click at [729, 341] on div "hero. m oveUp press enter hero. m oveDown press enter hero. m oveLeft press ent…" at bounding box center [783, 336] width 310 height 118
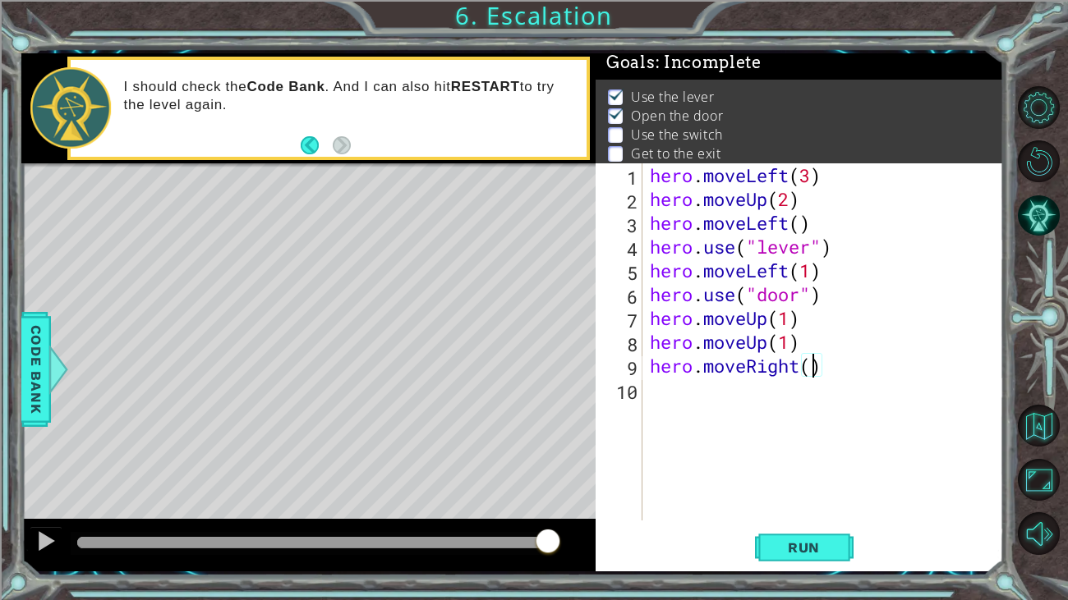
type textarea "hero.moveRight(1)"
click at [698, 390] on div "hero . moveLeft ( 3 ) hero . moveUp ( 2 ) hero . moveLeft ( ) hero . use ( "lev…" at bounding box center [826, 365] width 361 height 405
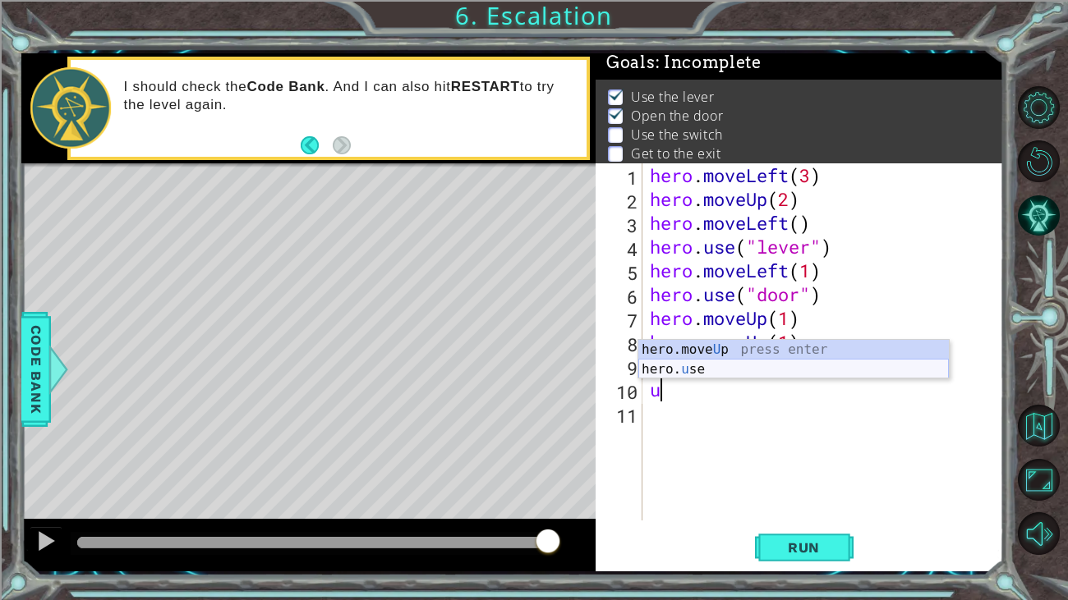
click at [752, 363] on div "hero.move U p press enter hero. u se press enter" at bounding box center [793, 379] width 310 height 79
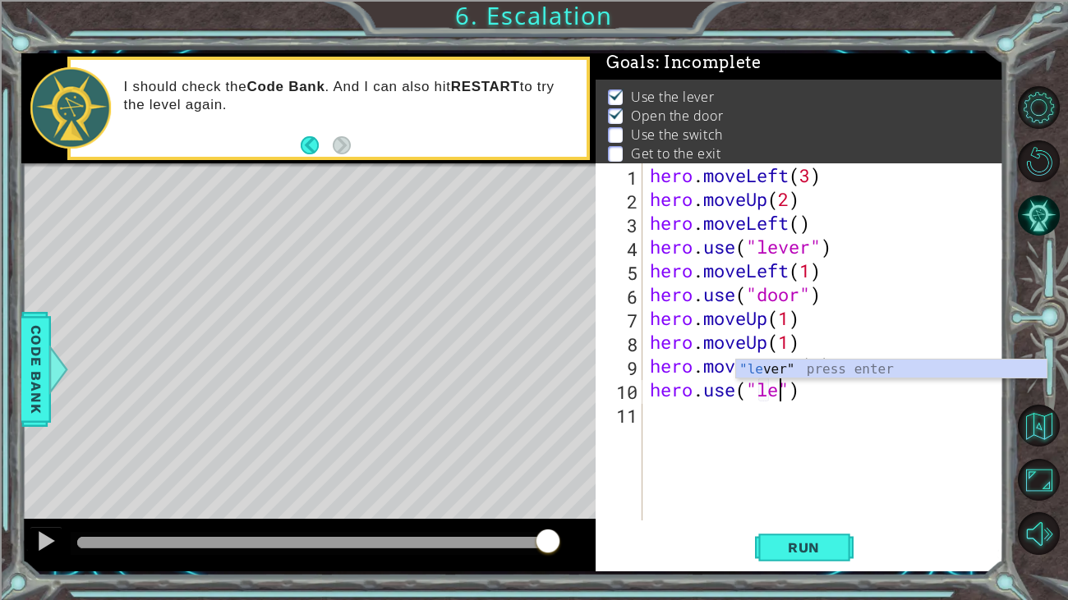
scroll to position [0, 6]
type textarea "hero.use("lever")"
click at [821, 367] on div ""lever " press enter" at bounding box center [891, 389] width 310 height 59
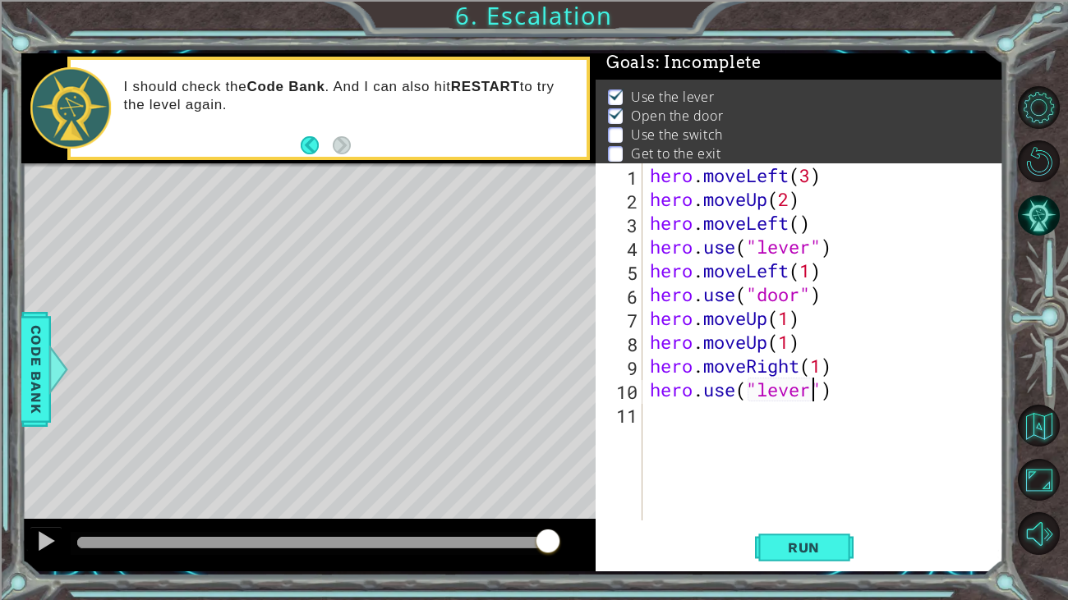
scroll to position [0, 0]
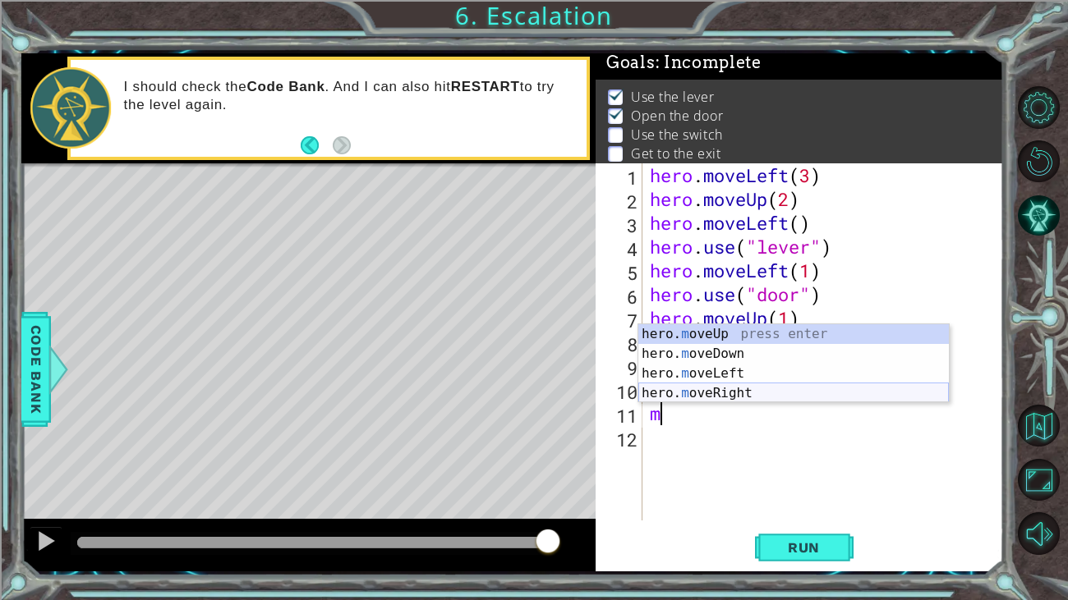
click at [689, 391] on div "hero. m oveUp press enter hero. m oveDown press enter hero. m oveLeft press ent…" at bounding box center [793, 383] width 310 height 118
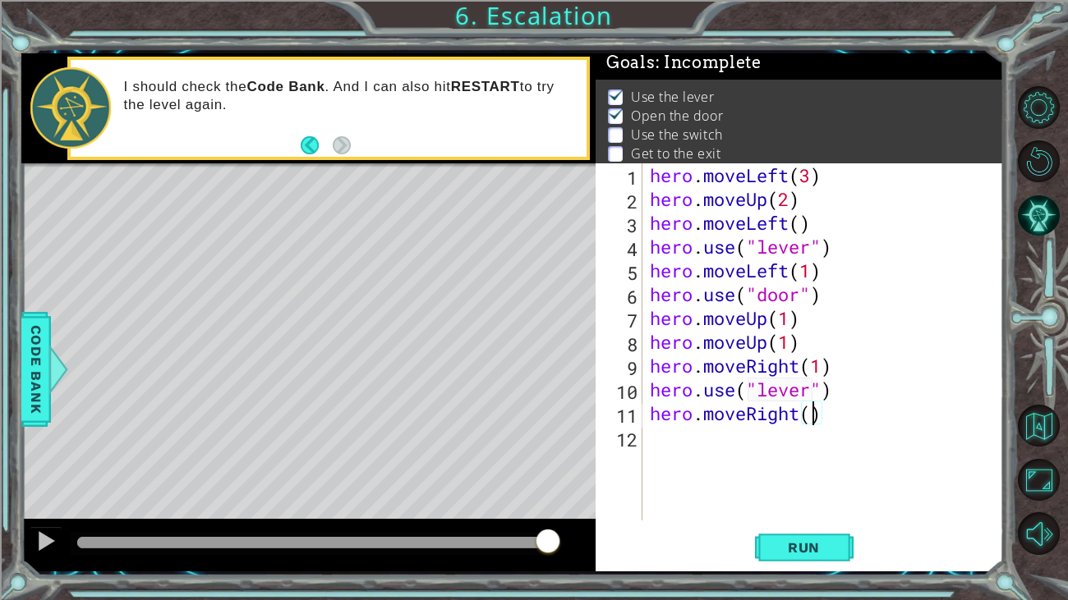
type textarea "hero.moveRight(2)"
click at [830, 549] on span "Run" at bounding box center [803, 548] width 65 height 16
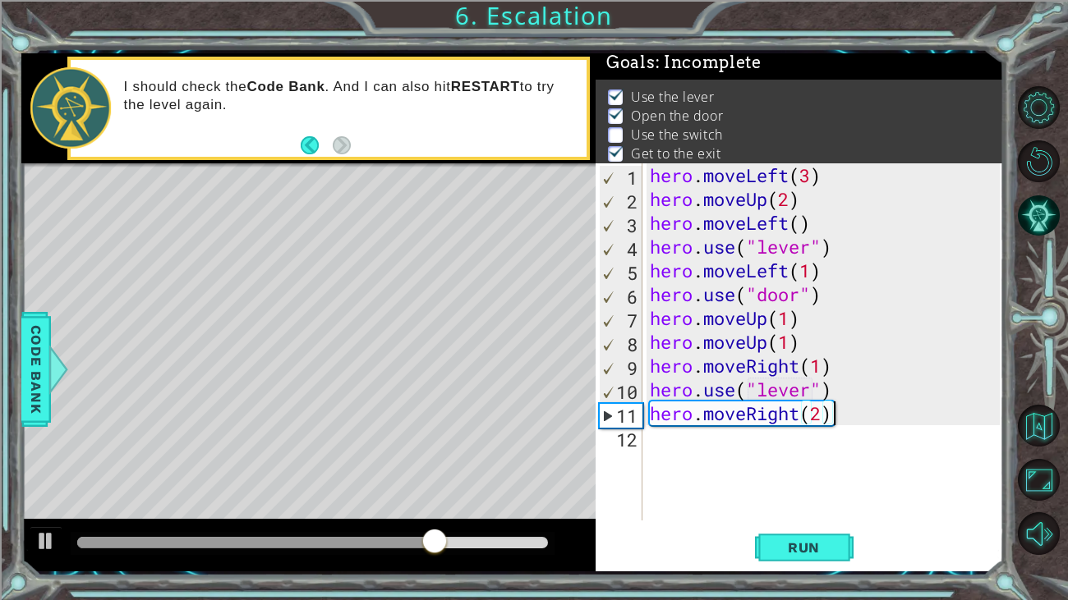
click at [802, 394] on div "hero . moveLeft ( 3 ) hero . moveUp ( 2 ) hero . moveLeft ( ) hero . use ( "lev…" at bounding box center [826, 365] width 361 height 405
click at [807, 393] on div "hero . moveLeft ( 3 ) hero . moveUp ( 2 ) hero . moveLeft ( ) hero . use ( "lev…" at bounding box center [826, 365] width 361 height 405
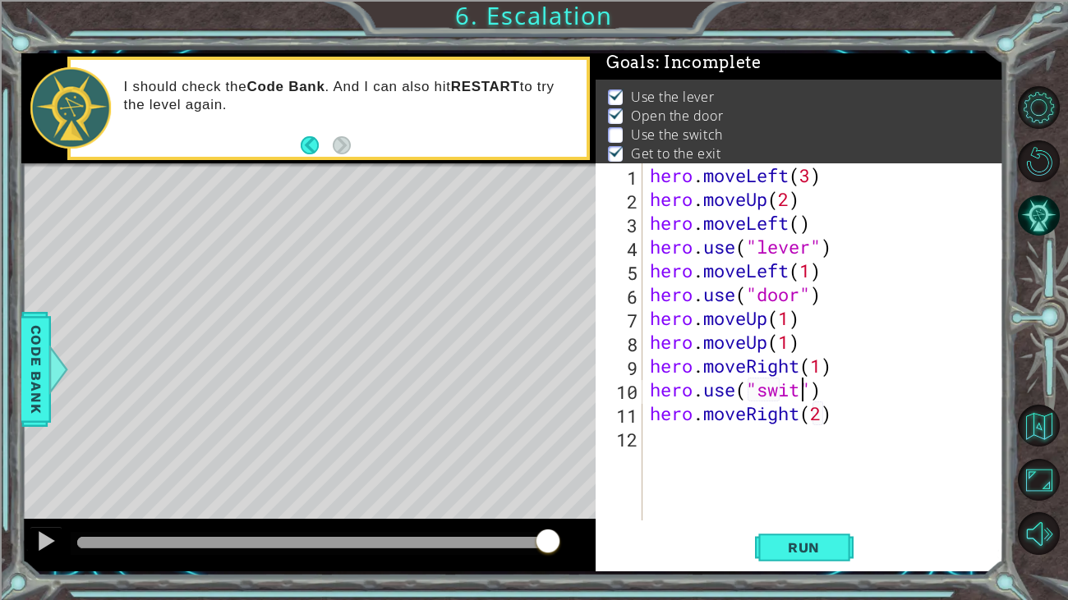
scroll to position [0, 7]
click at [811, 549] on span "Run" at bounding box center [803, 548] width 65 height 16
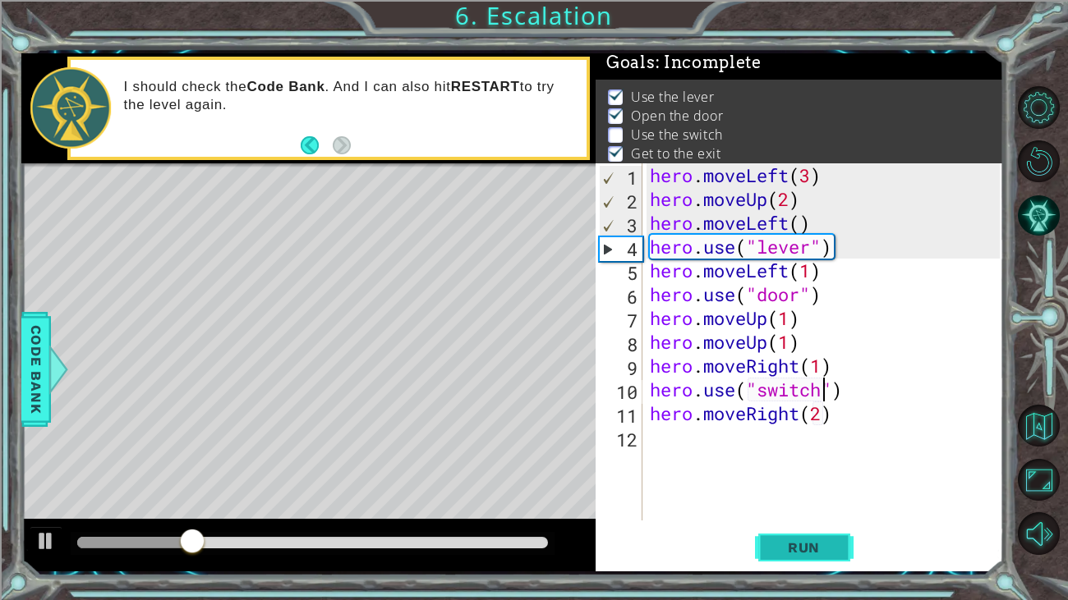
click at [811, 549] on span "Run" at bounding box center [803, 548] width 65 height 16
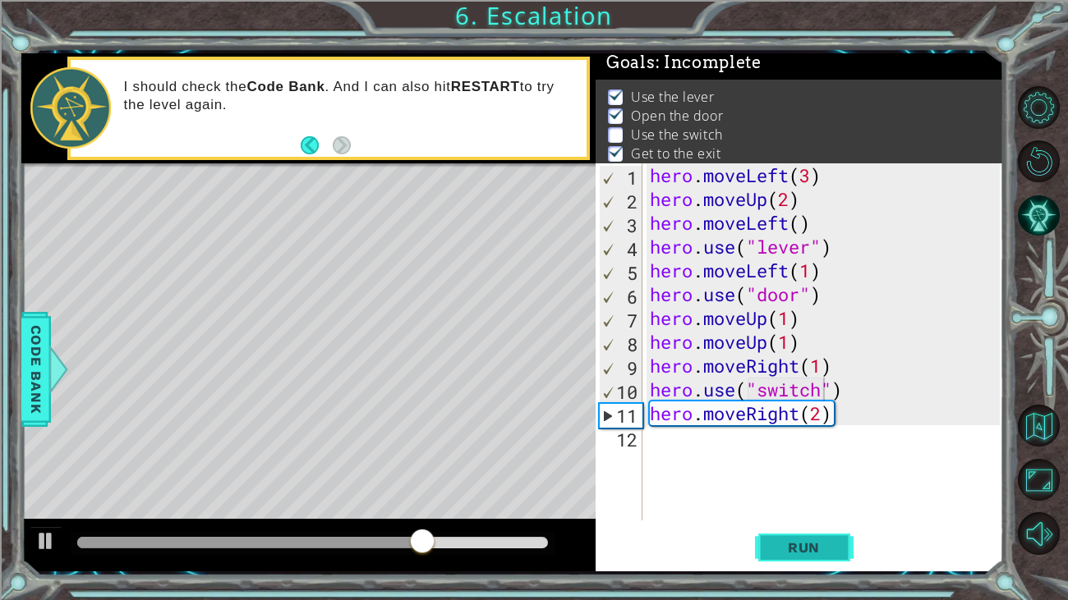
click at [815, 534] on button "Run" at bounding box center [804, 547] width 99 height 41
click at [854, 401] on div "hero . moveLeft ( 3 ) hero . moveUp ( 2 ) hero . moveLeft ( ) hero . use ( "lev…" at bounding box center [826, 365] width 361 height 405
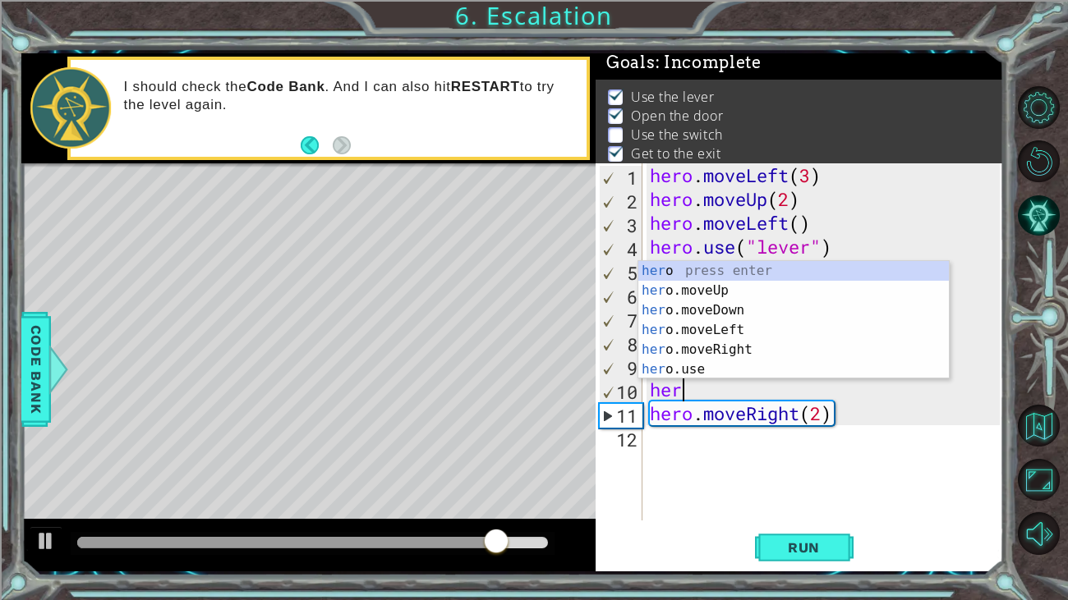
scroll to position [0, 0]
type textarea "h"
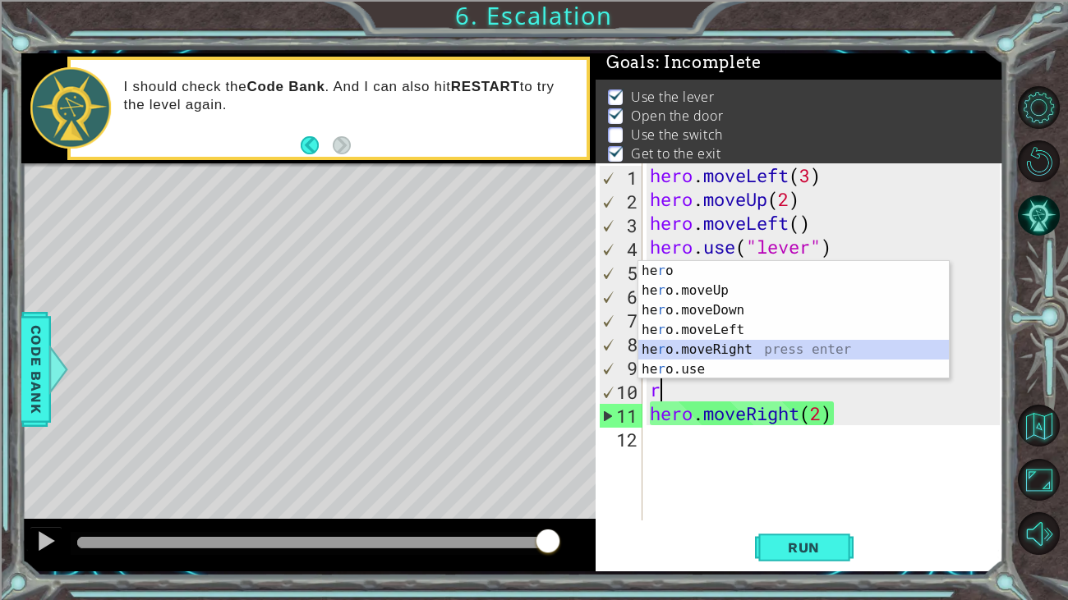
click at [748, 357] on div "he r o press enter he r o.moveUp press enter he r o.moveDown press enter he r o…" at bounding box center [793, 340] width 310 height 158
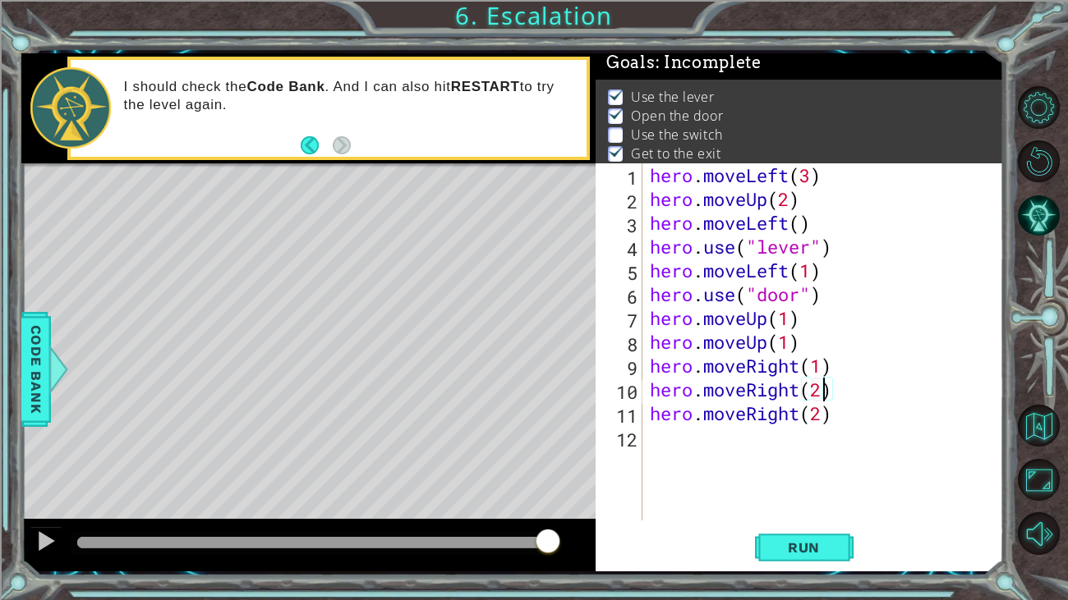
scroll to position [0, 7]
click at [848, 414] on div "hero . moveLeft ( 3 ) hero . moveUp ( 2 ) hero . moveLeft ( ) hero . use ( "lev…" at bounding box center [826, 365] width 361 height 405
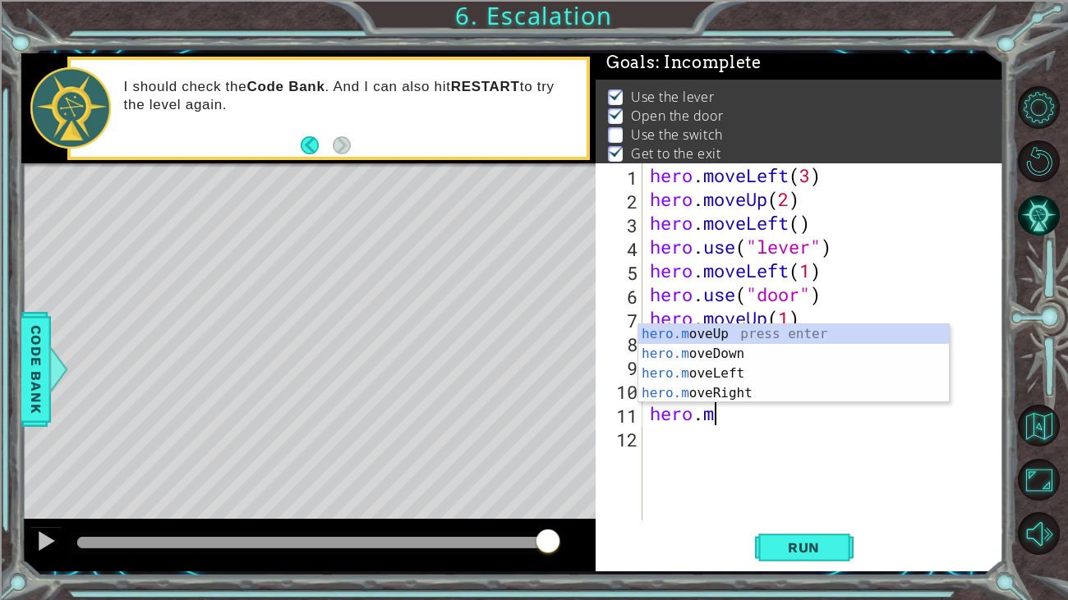
scroll to position [0, 1]
type textarea "h"
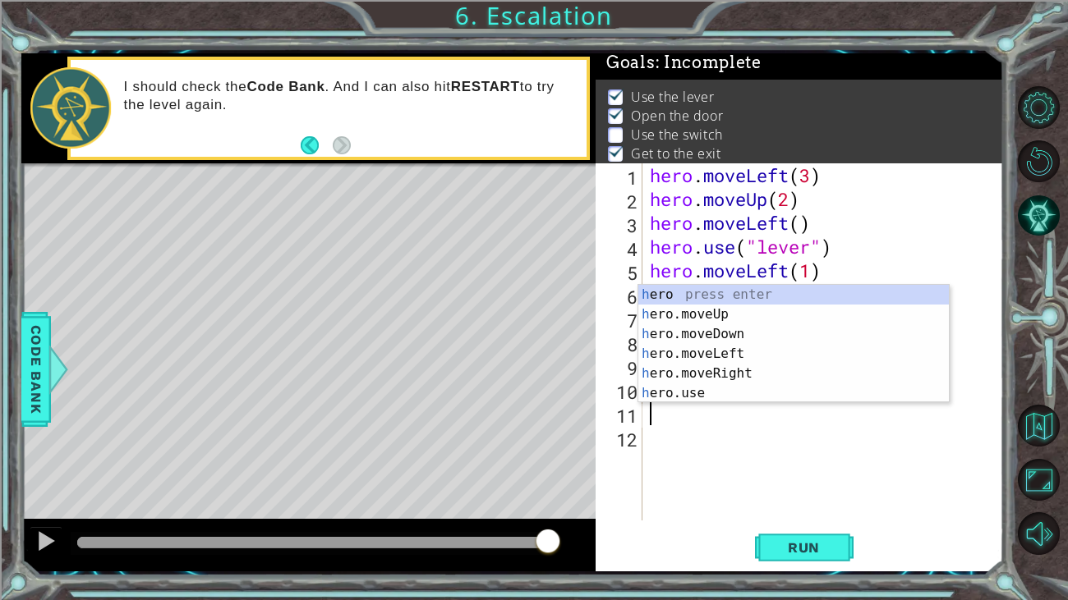
scroll to position [0, 0]
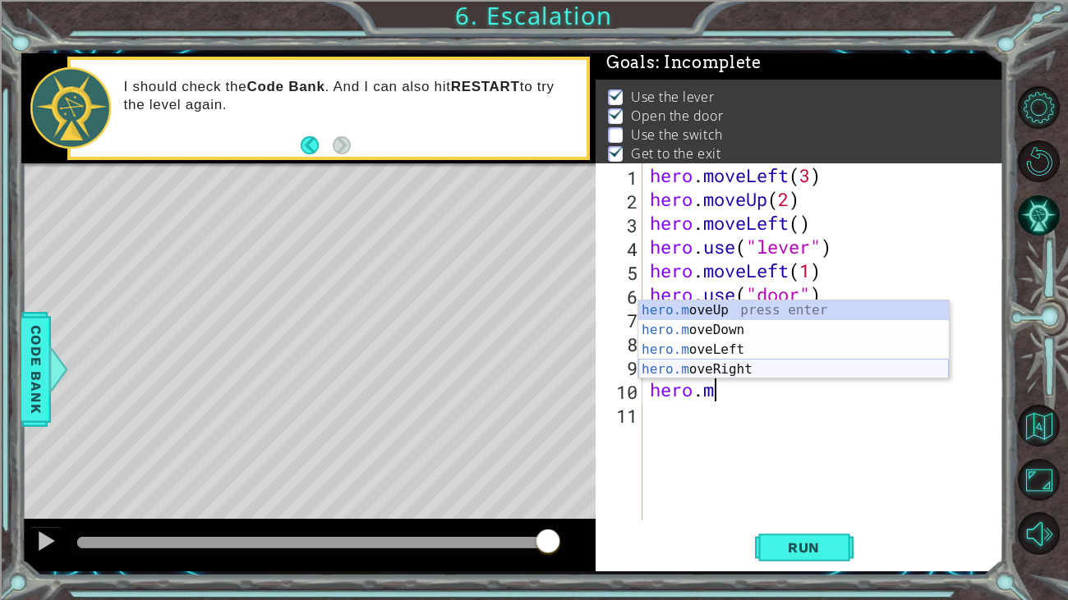
click at [783, 367] on div "hero.m oveUp press enter hero.m oveDown press enter hero.m oveLeft press enter …" at bounding box center [793, 360] width 310 height 118
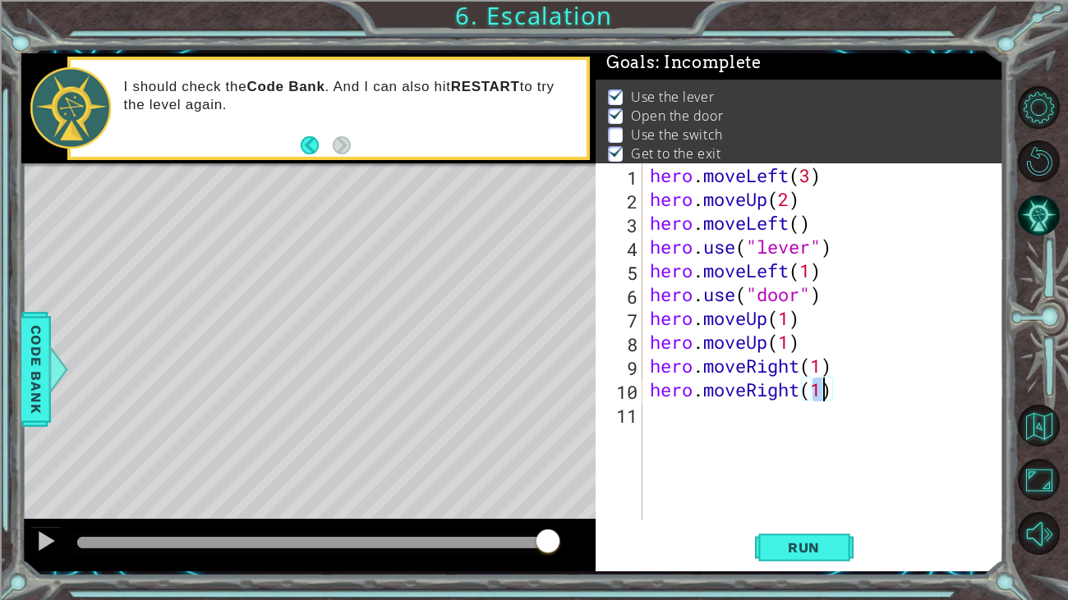
type textarea "hero.moveRight(2)"
click at [729, 416] on div "hero . moveLeft ( 3 ) hero . moveUp ( 2 ) hero . moveLeft ( ) hero . use ( "lev…" at bounding box center [826, 365] width 361 height 405
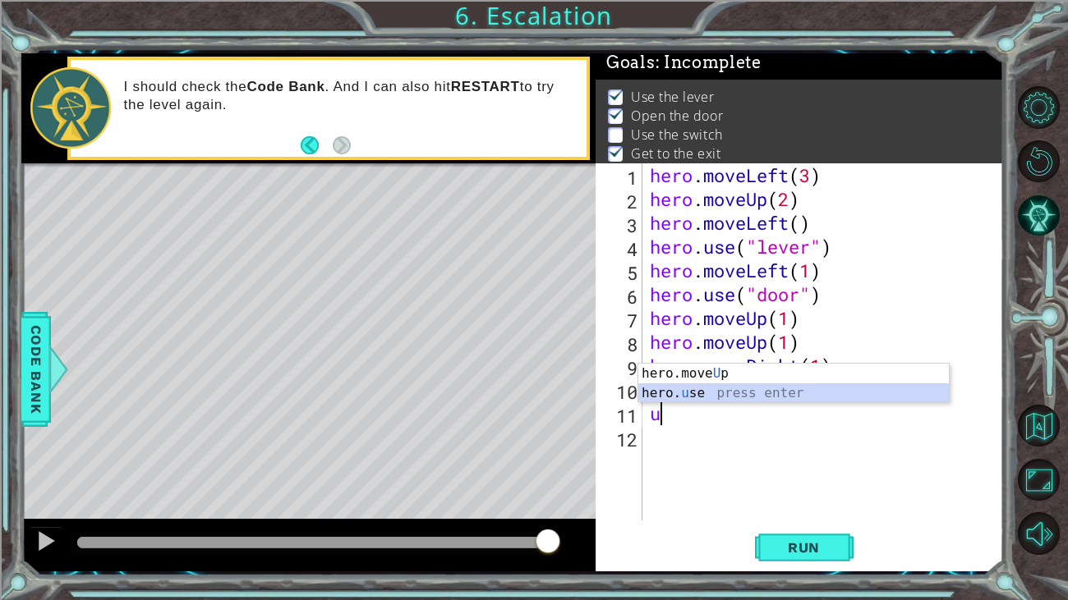
click at [680, 395] on div "hero.move U p press enter hero. u se press enter" at bounding box center [793, 403] width 310 height 79
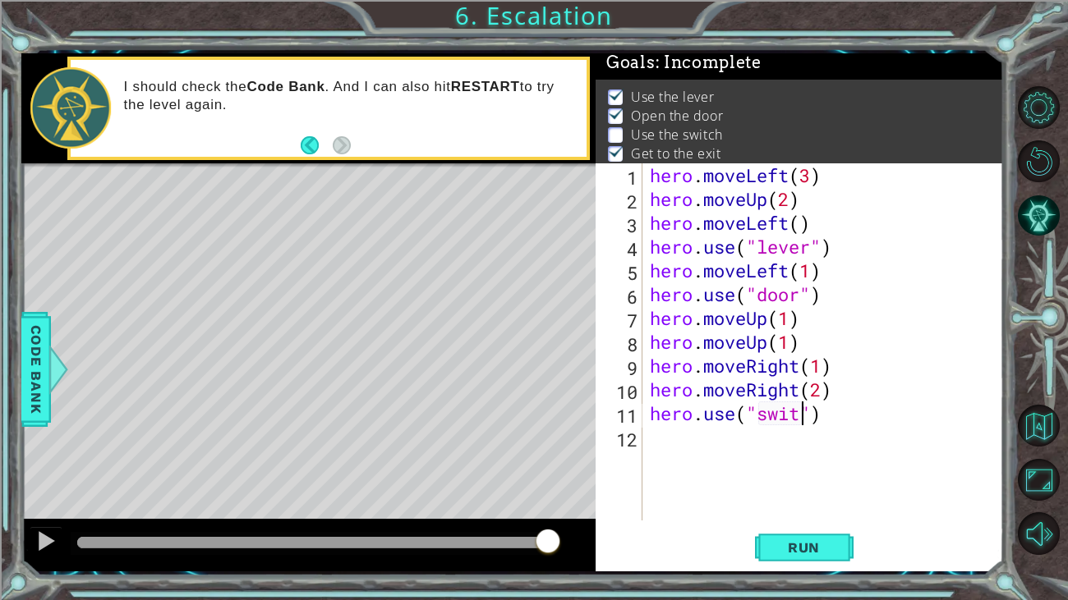
scroll to position [0, 7]
click at [834, 557] on button "Run" at bounding box center [804, 547] width 99 height 41
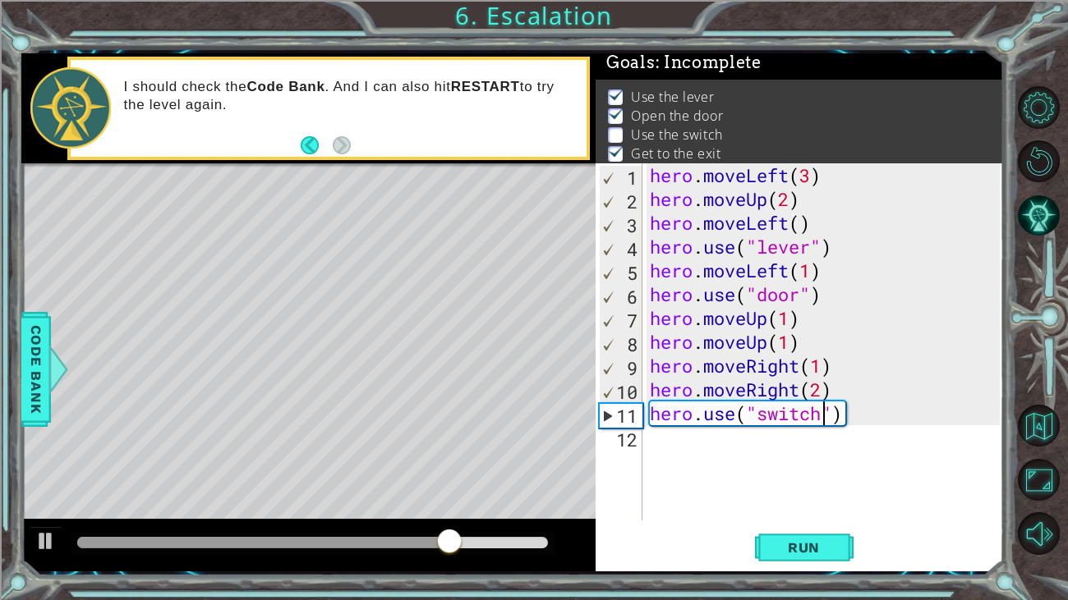
click at [817, 393] on div "hero . moveLeft ( 3 ) hero . moveUp ( 2 ) hero . moveLeft ( ) hero . use ( "lev…" at bounding box center [826, 365] width 361 height 405
click at [827, 386] on div "hero . moveLeft ( 3 ) hero . moveUp ( 2 ) hero . moveLeft ( ) hero . use ( "lev…" at bounding box center [826, 365] width 361 height 405
type textarea "hero.moveRight(1)"
click at [812, 536] on button "Run" at bounding box center [804, 547] width 99 height 41
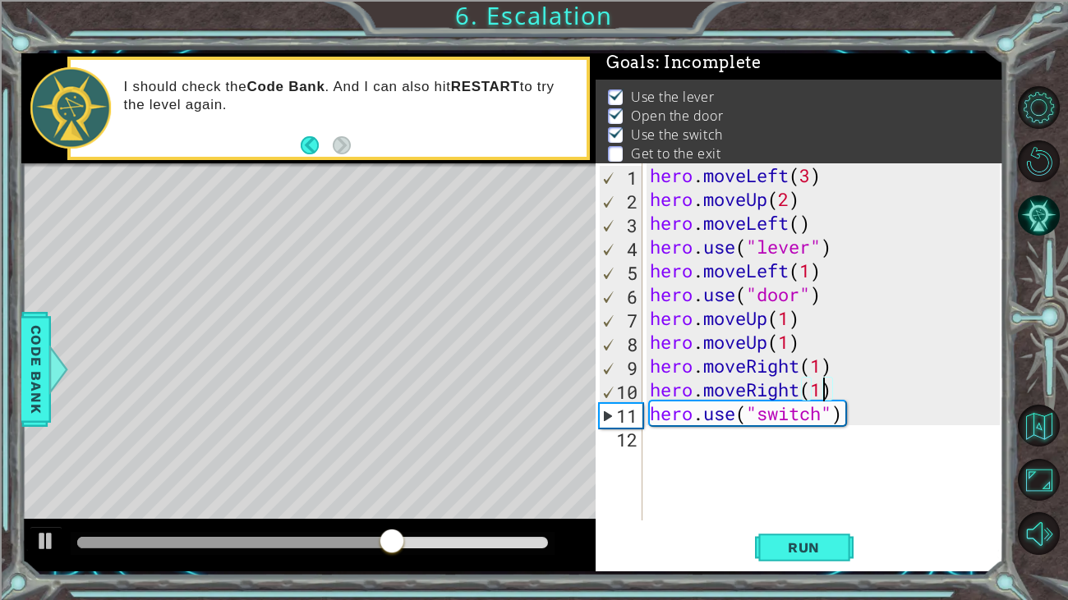
click at [635, 447] on div "12" at bounding box center [621, 440] width 44 height 24
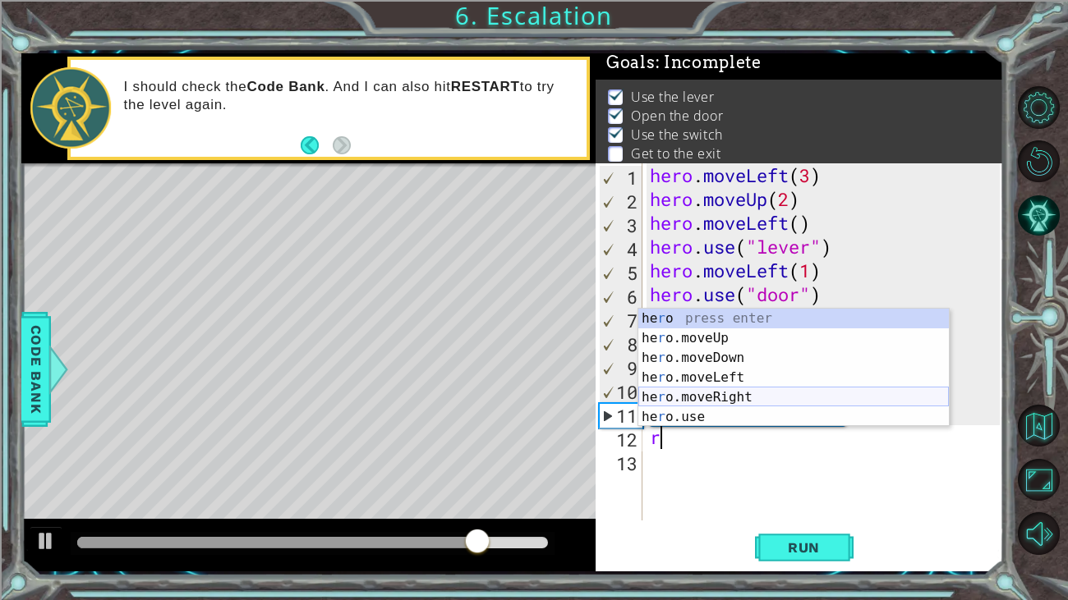
click at [747, 392] on div "he r o press enter he r o.moveUp press enter he r o.moveDown press enter he r o…" at bounding box center [793, 388] width 310 height 158
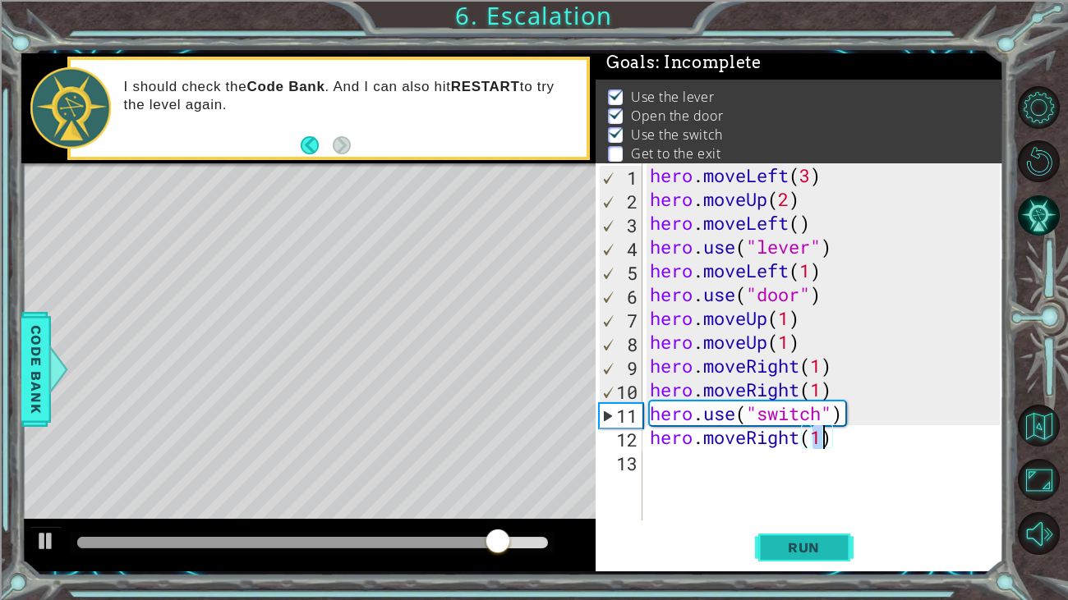
type textarea "hero.moveRight(1)"
click at [793, 547] on span "Run" at bounding box center [803, 548] width 65 height 16
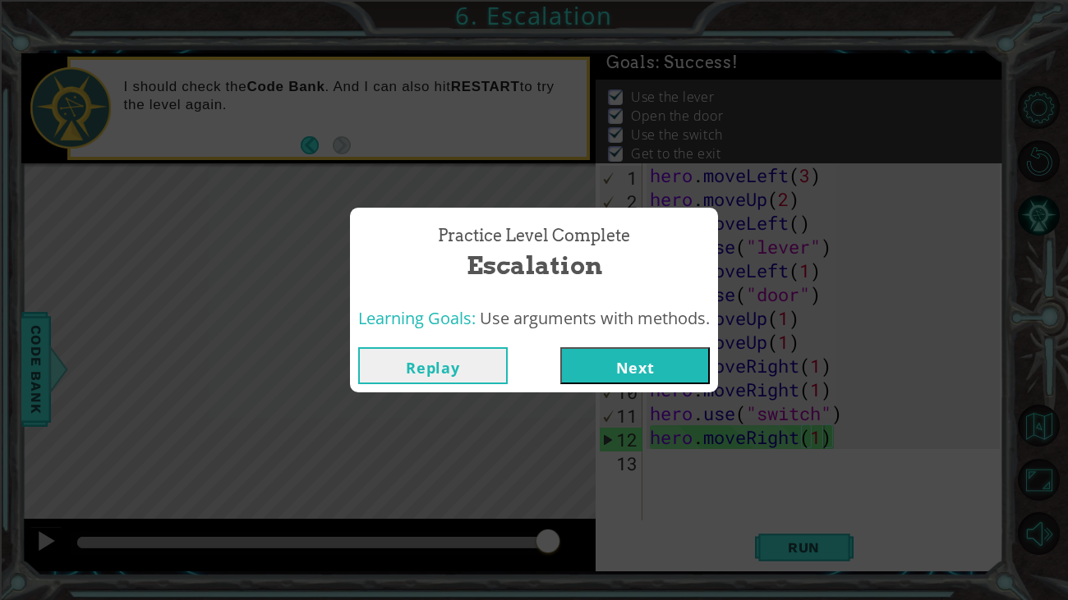
click at [655, 381] on button "Next" at bounding box center [634, 365] width 149 height 37
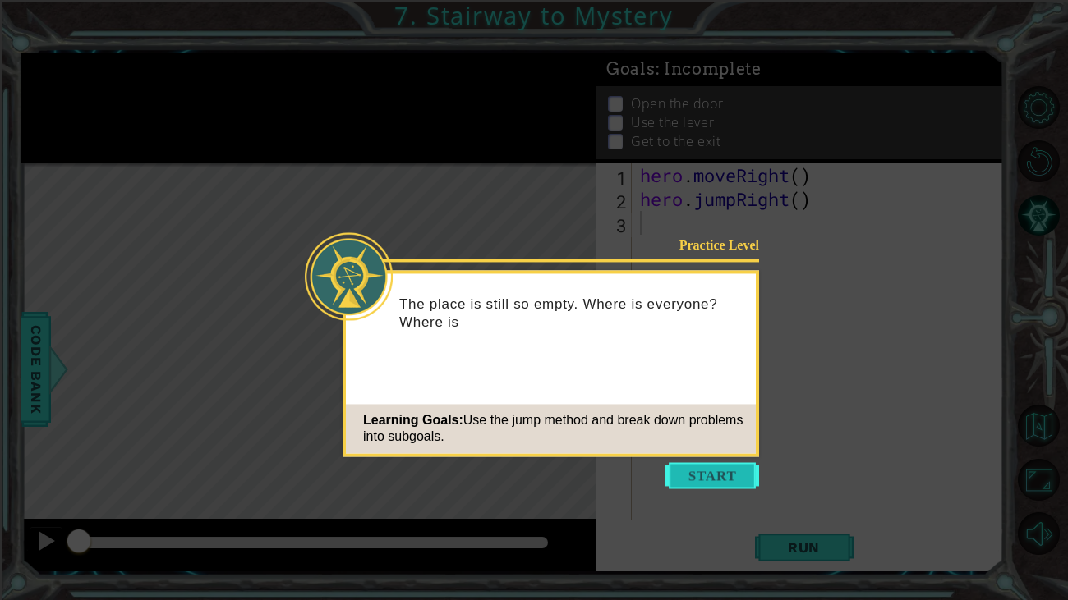
click at [678, 480] on button "Start" at bounding box center [712, 475] width 94 height 26
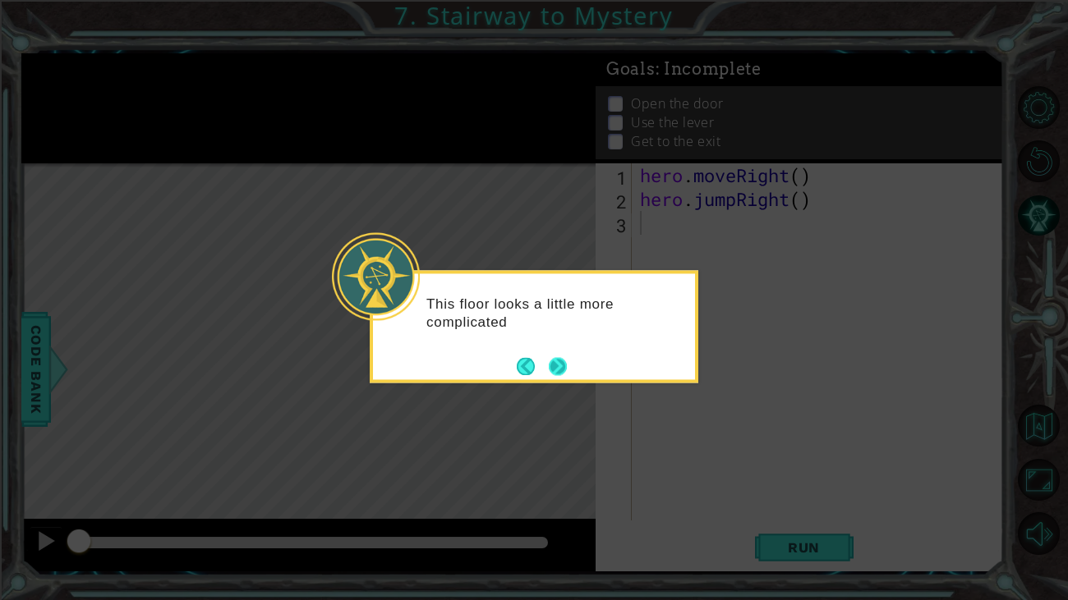
click at [567, 357] on button "Next" at bounding box center [558, 366] width 18 height 18
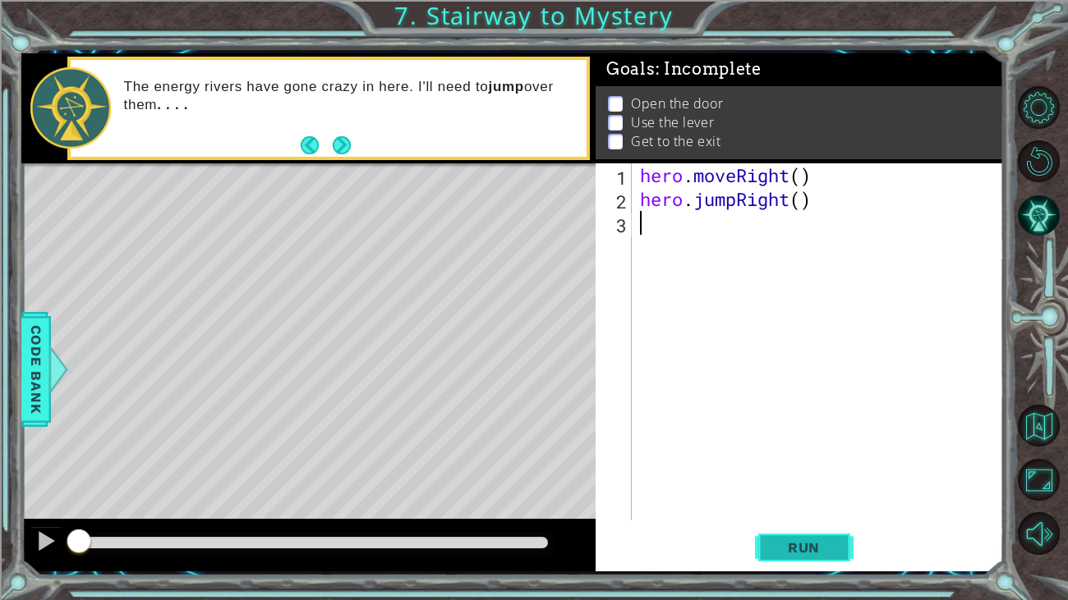
click at [833, 554] on span "Run" at bounding box center [803, 548] width 65 height 16
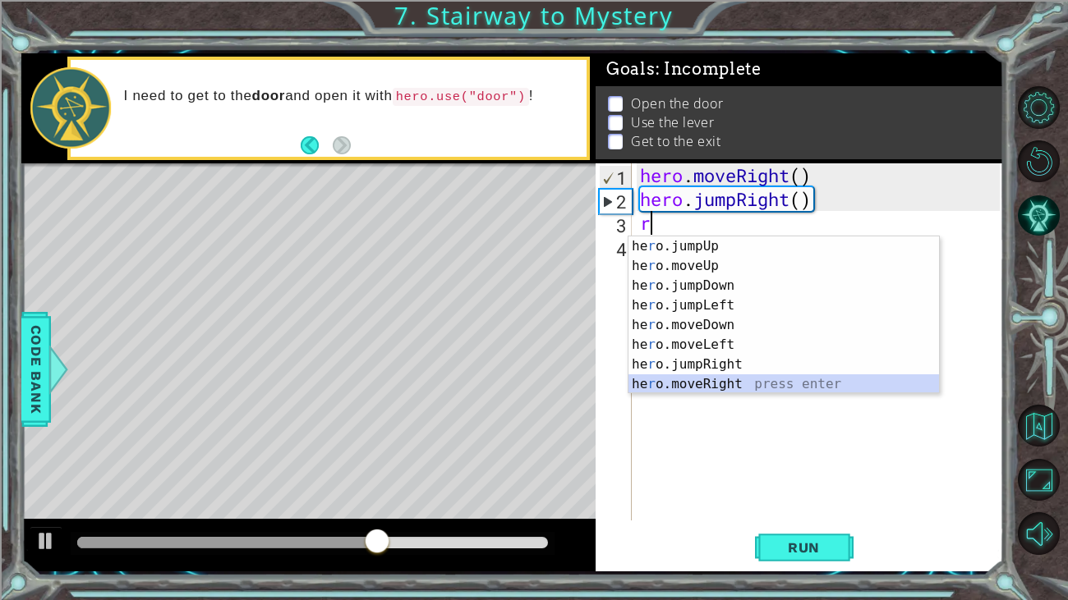
click at [740, 381] on div "he r o.jumpUp press enter he r o.moveUp press enter he r o.jumpDown press enter…" at bounding box center [783, 335] width 310 height 197
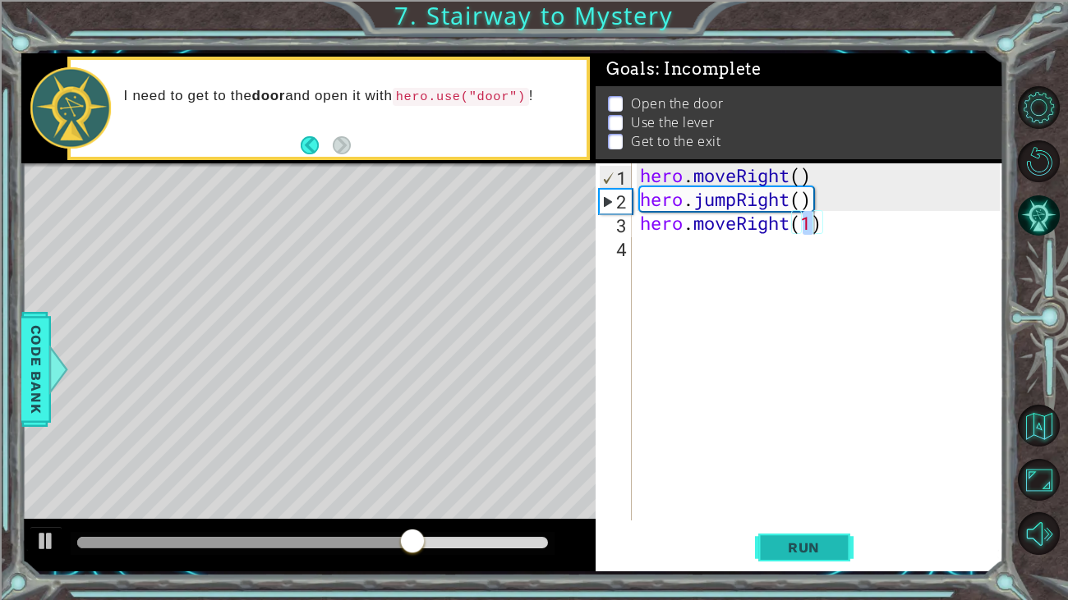
click at [798, 538] on button "Run" at bounding box center [804, 547] width 99 height 41
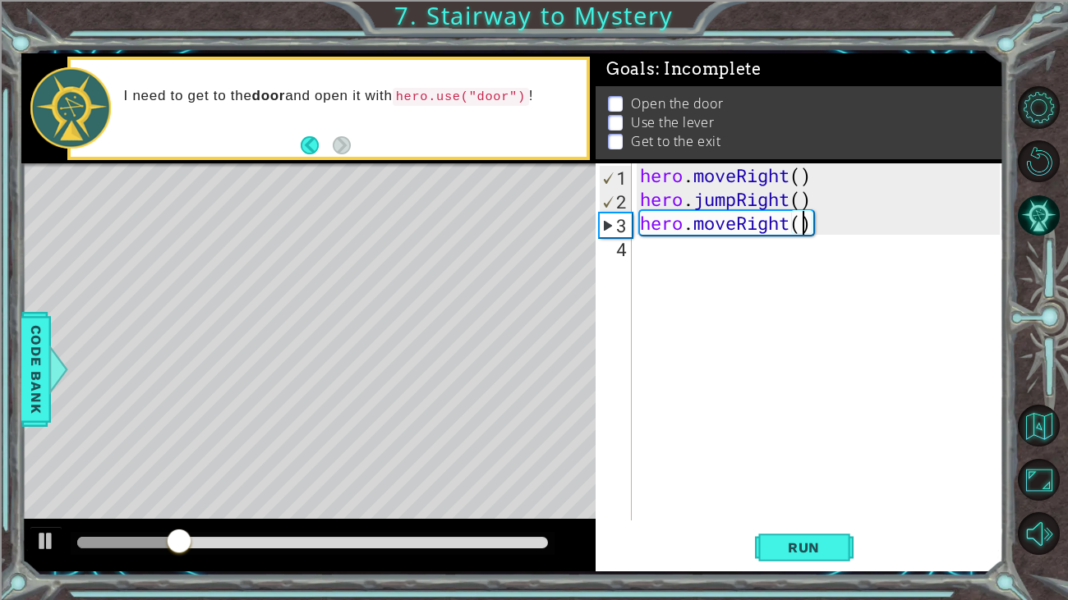
type textarea "hero.moveRight(2)"
click at [658, 268] on div "hero . moveRight ( ) hero . jumpRight ( ) hero . moveRight ( 2 )" at bounding box center [822, 365] width 371 height 405
type textarea "m"
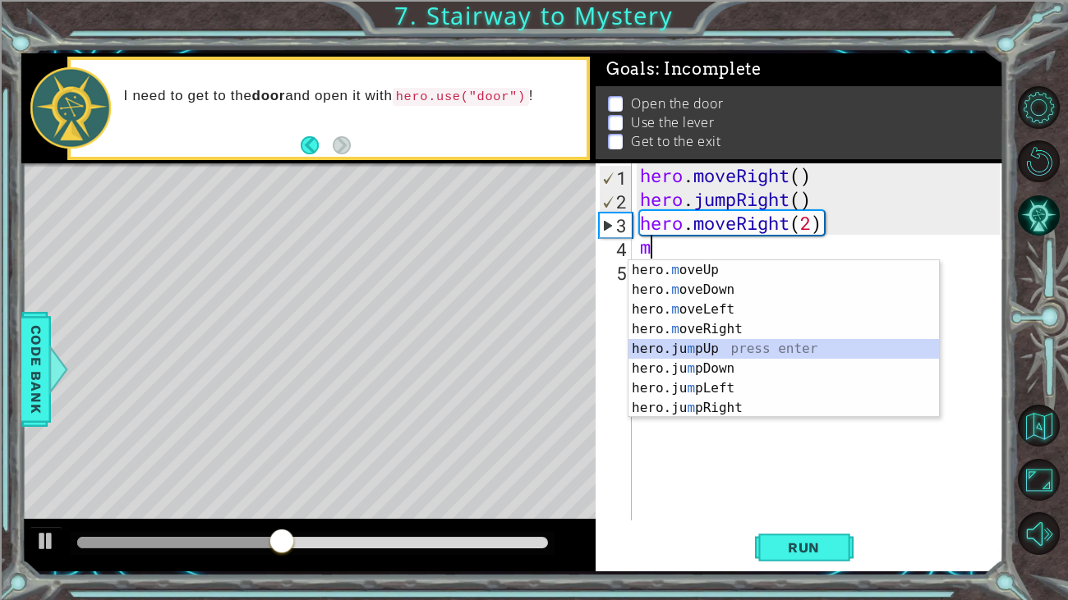
click at [760, 354] on div "hero. m oveUp press enter hero. m oveDown press enter hero. m oveLeft press ent…" at bounding box center [783, 358] width 310 height 197
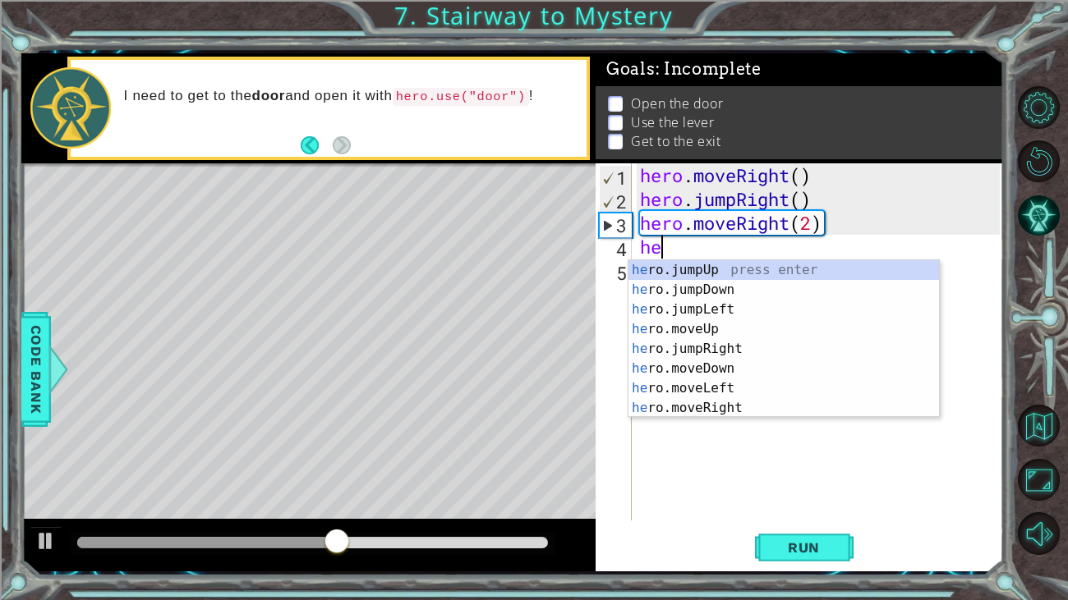
type textarea "h"
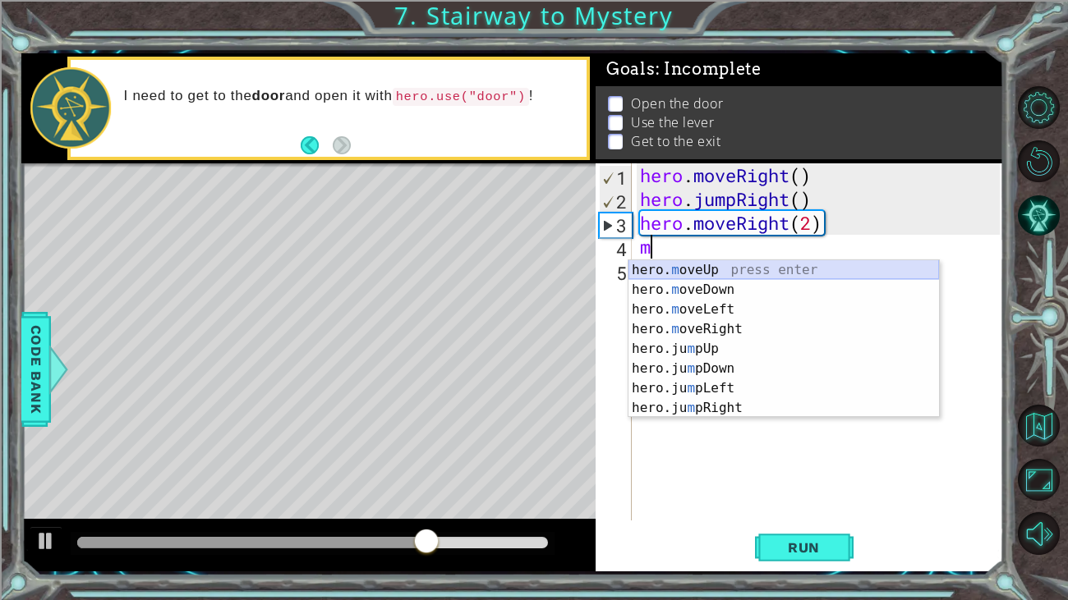
click at [798, 265] on div "hero. m oveUp press enter hero. m oveDown press enter hero. m oveLeft press ent…" at bounding box center [783, 358] width 310 height 197
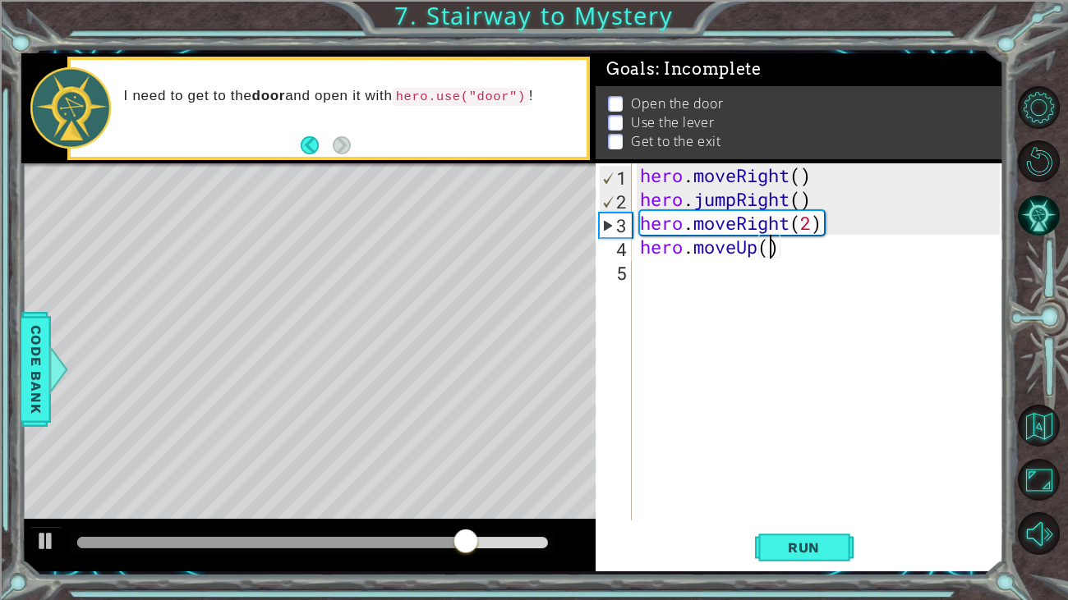
type textarea "hero.moveUp(2)"
click at [715, 282] on div "hero . moveRight ( ) hero . jumpRight ( ) hero . moveRight ( 2 ) hero . moveUp …" at bounding box center [822, 365] width 371 height 405
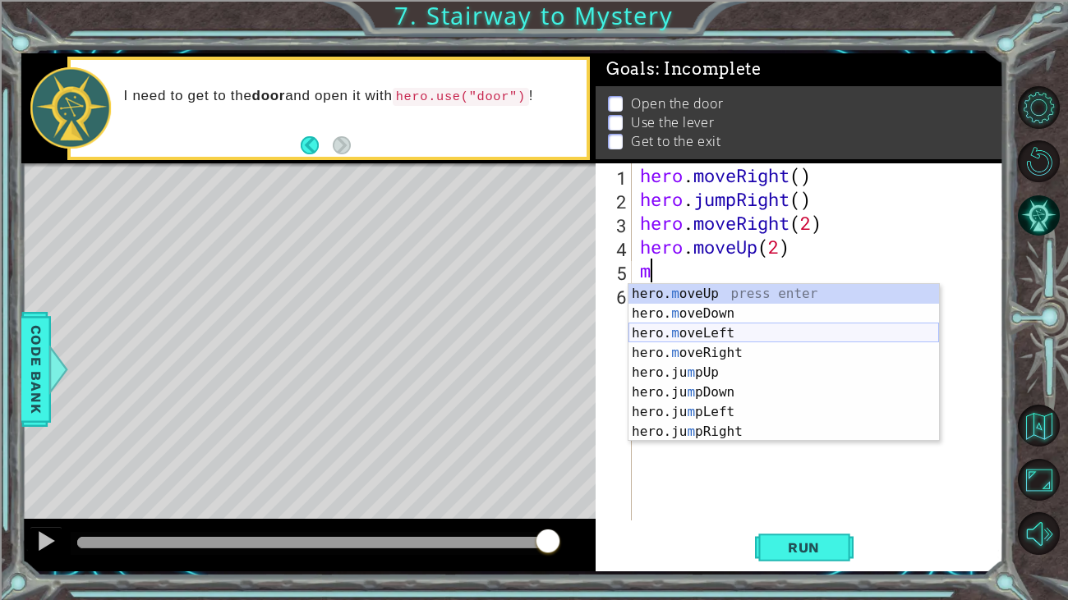
click at [767, 333] on div "hero. m oveUp press enter hero. m oveDown press enter hero. m oveLeft press ent…" at bounding box center [783, 382] width 310 height 197
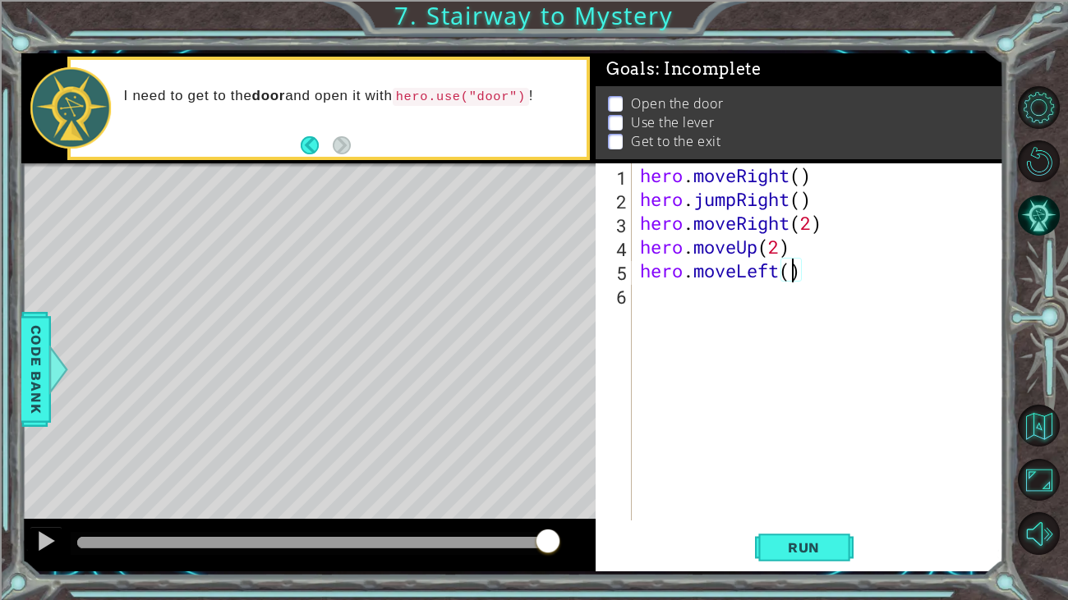
type textarea "hero.moveLeft(1)"
click at [658, 316] on div "hero . moveRight ( ) hero . jumpRight ( ) hero . moveRight ( 2 ) hero . moveUp …" at bounding box center [822, 365] width 371 height 405
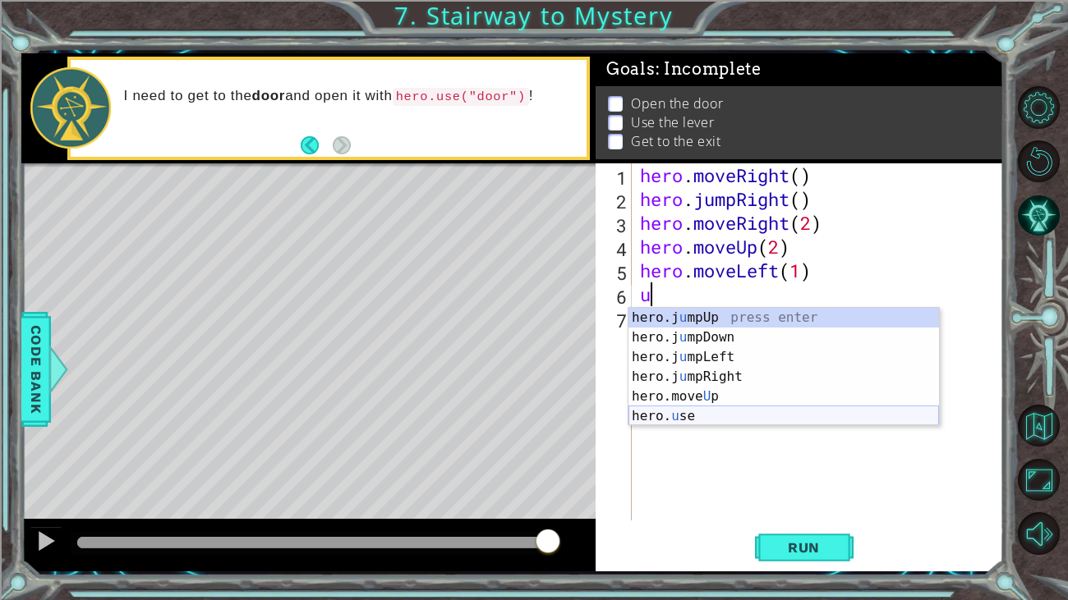
click at [722, 417] on div "hero.j u mpUp press enter hero.j u mpDown press enter hero.j u mpLeft press ent…" at bounding box center [783, 387] width 310 height 158
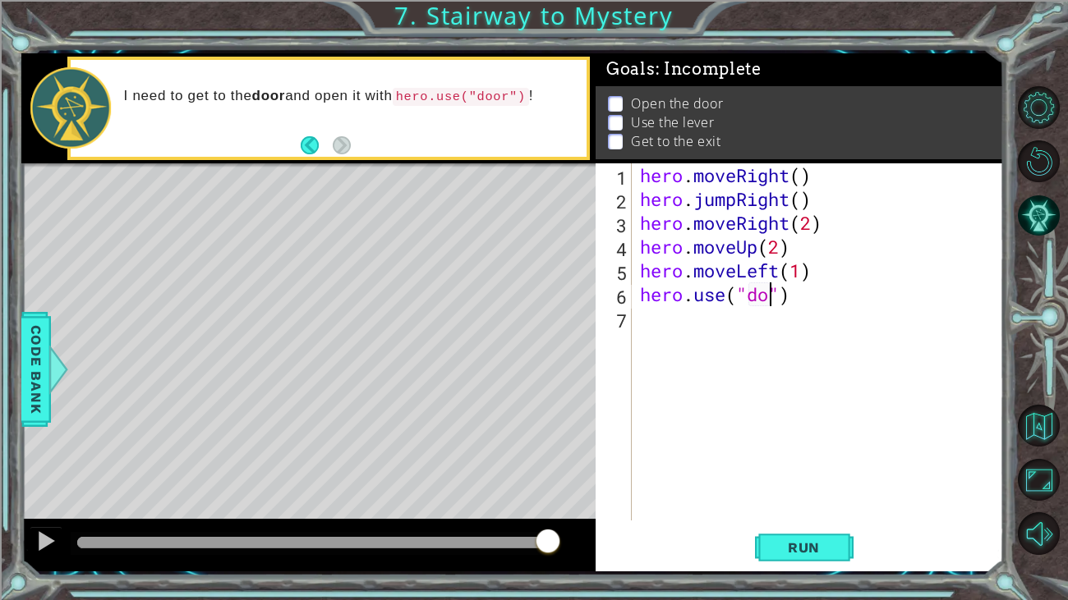
scroll to position [0, 6]
type textarea "hero.use("door")"
click at [655, 338] on div "hero . moveRight ( ) hero . jumpRight ( ) hero . moveRight ( 2 ) hero . moveUp …" at bounding box center [822, 365] width 371 height 405
click at [797, 529] on button "Run" at bounding box center [804, 547] width 99 height 41
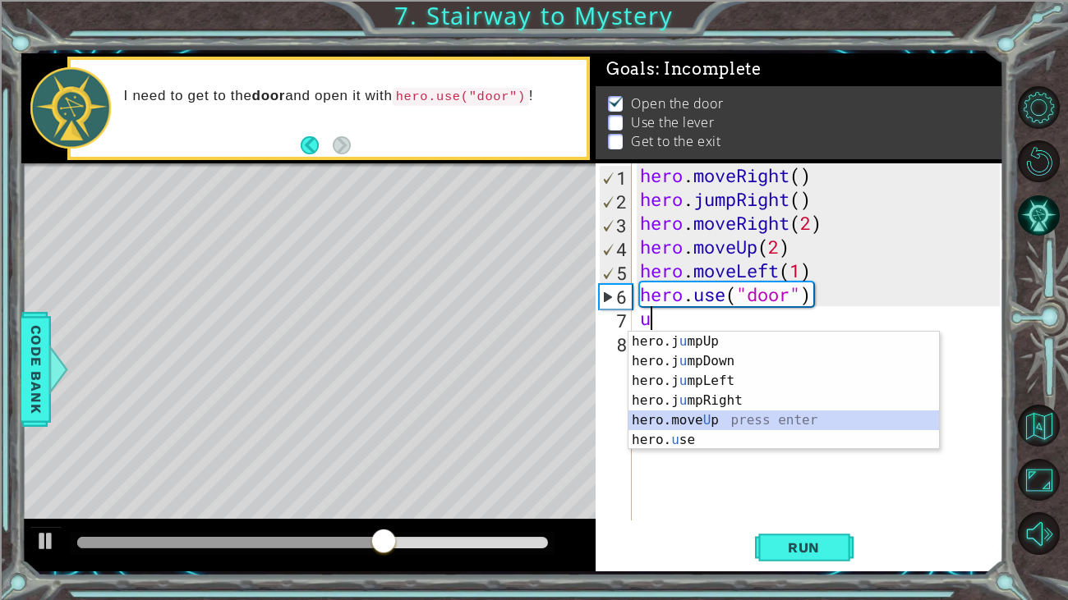
click at [729, 417] on div "hero.j u mpUp press enter hero.j u mpDown press enter hero.j u mpLeft press ent…" at bounding box center [783, 411] width 310 height 158
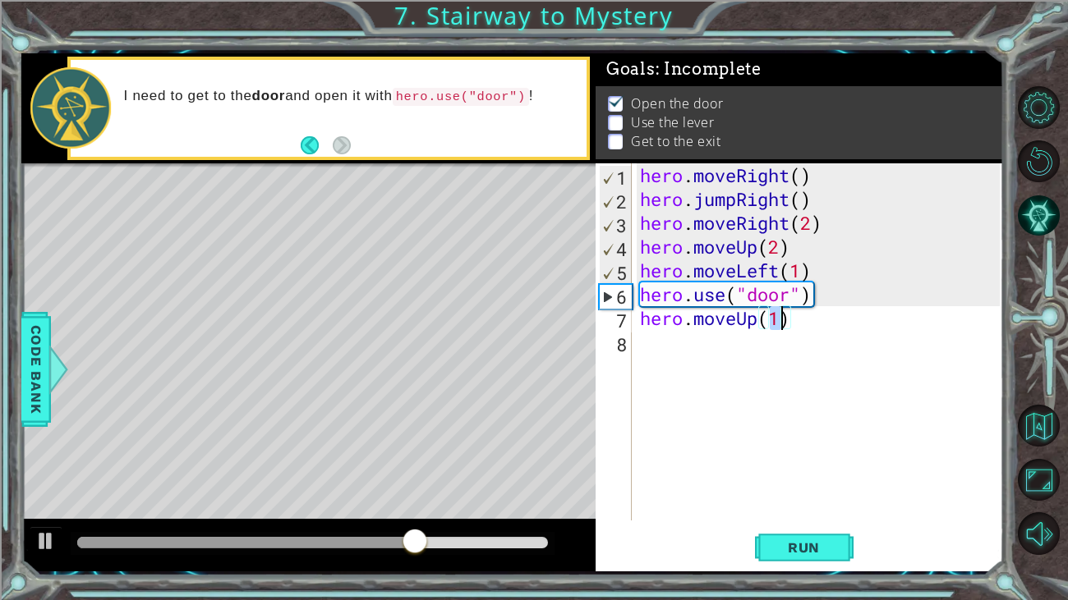
type textarea "hero.moveUp(2)"
click at [716, 351] on div "hero . moveRight ( ) hero . jumpRight ( ) hero . moveRight ( 2 ) hero . moveUp …" at bounding box center [822, 365] width 371 height 405
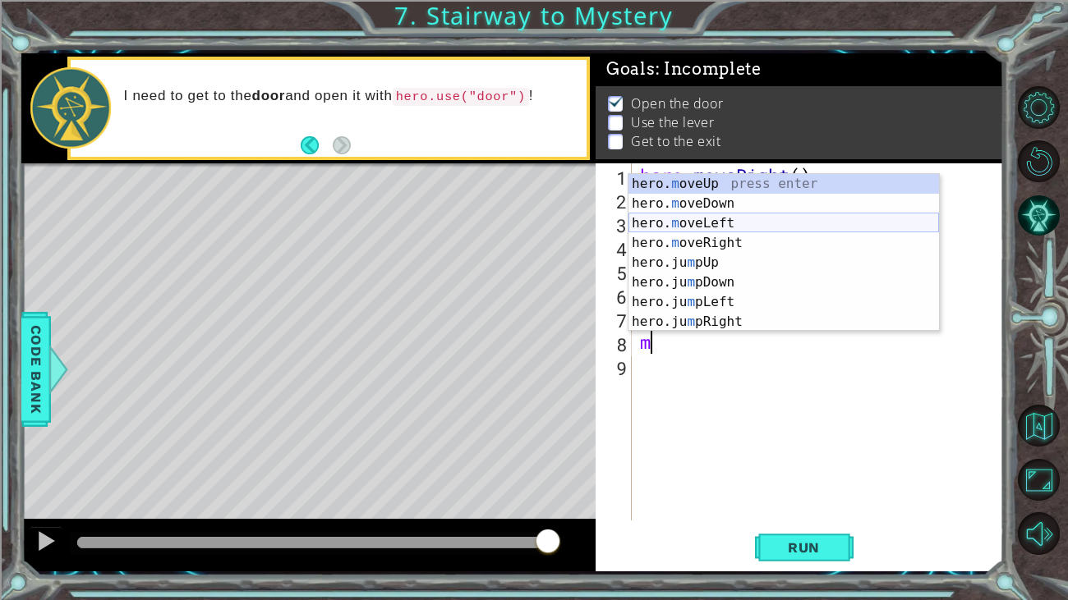
click at [744, 218] on div "hero. m oveUp press enter hero. m oveDown press enter hero. m oveLeft press ent…" at bounding box center [783, 272] width 310 height 197
type textarea "hero.moveLeft(1)"
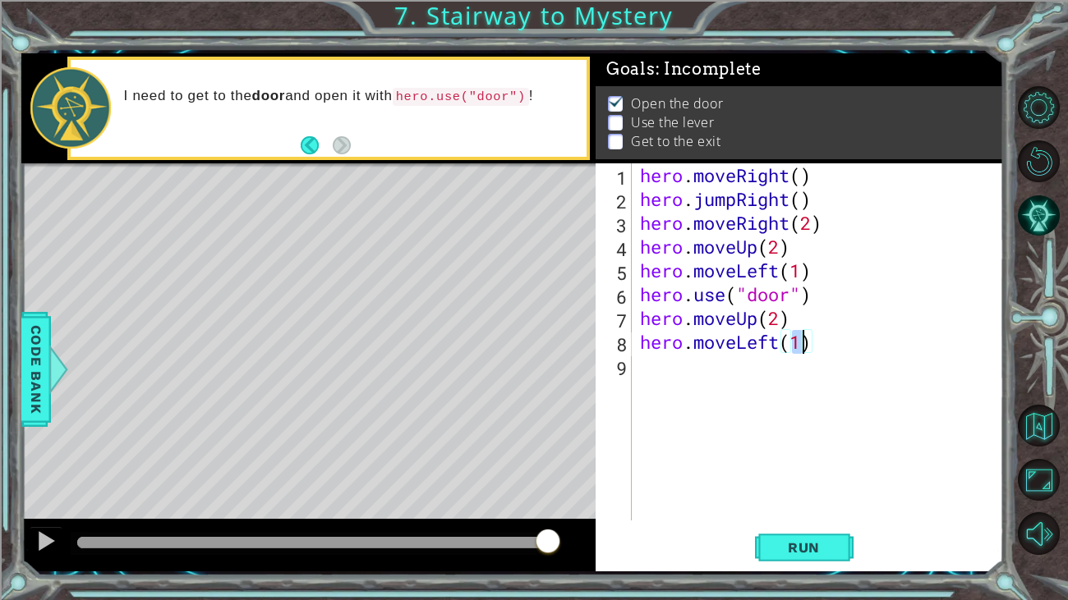
click at [676, 366] on div "hero . moveRight ( ) hero . jumpRight ( ) hero . moveRight ( 2 ) hero . moveUp …" at bounding box center [822, 365] width 371 height 405
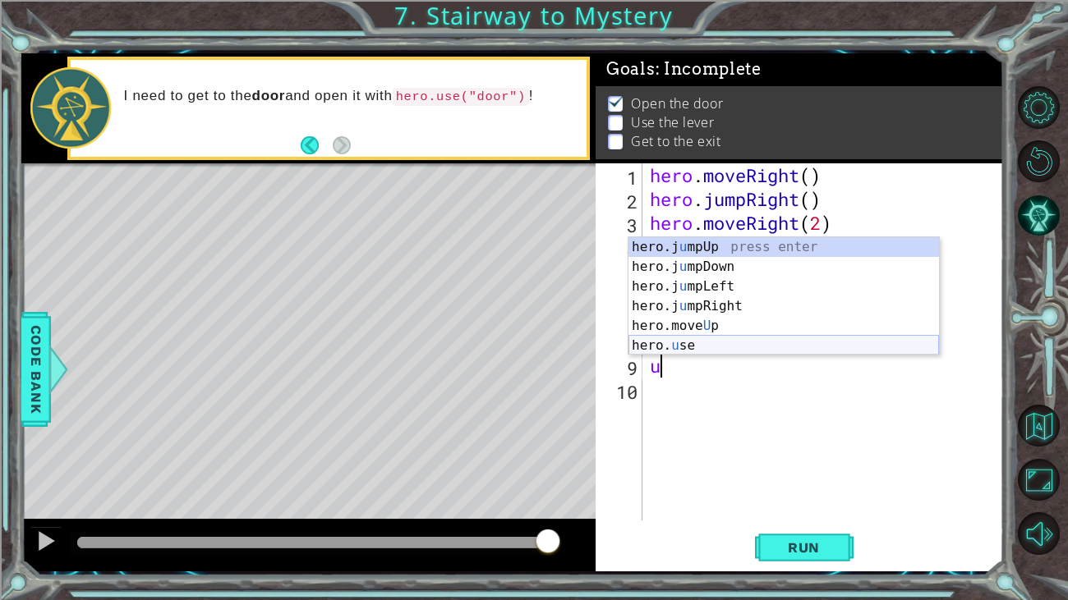
click at [679, 341] on div "hero.j u mpUp press enter hero.j u mpDown press enter hero.j u mpLeft press ent…" at bounding box center [783, 316] width 310 height 158
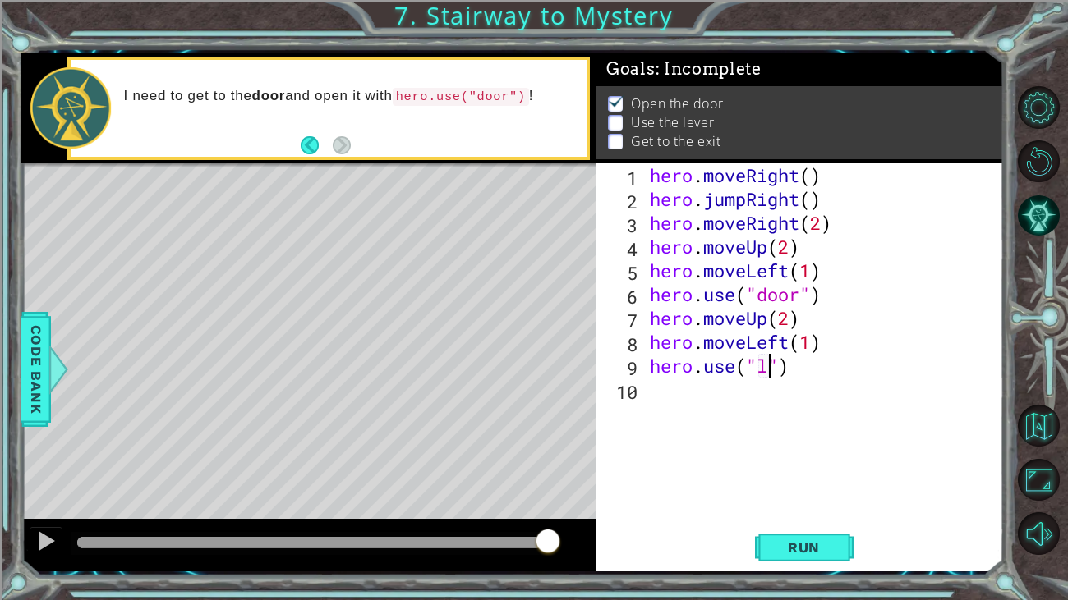
scroll to position [0, 6]
type textarea "hero.use("lever")"
click at [664, 394] on div "hero . moveRight ( ) hero . jumpRight ( ) hero . moveRight ( 2 ) hero . moveUp …" at bounding box center [826, 365] width 361 height 405
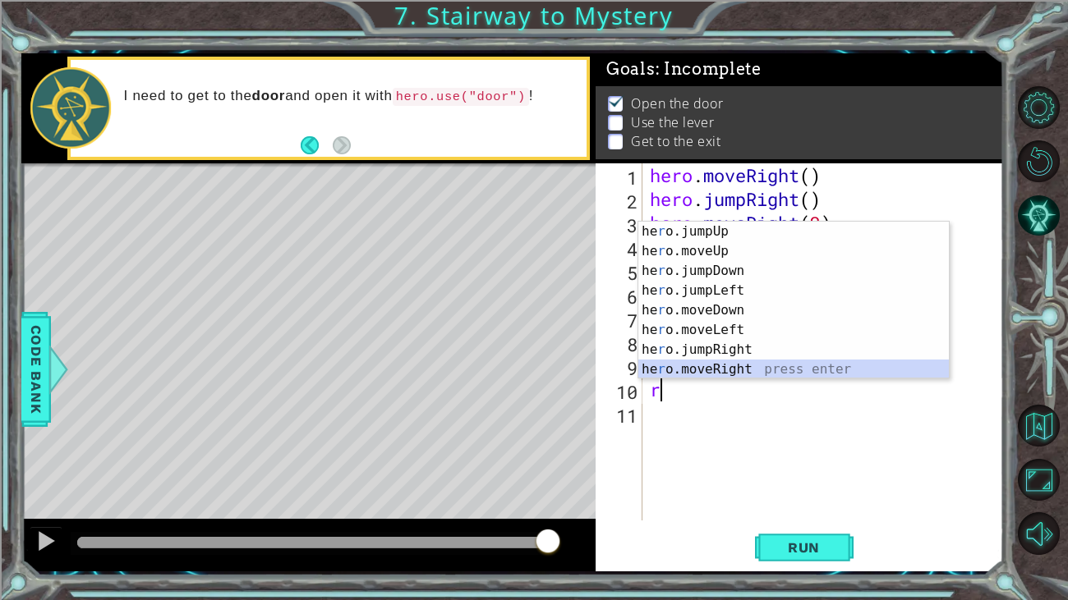
click at [755, 364] on div "he r o.jumpUp press enter he r o.moveUp press enter he r o.jumpDown press enter…" at bounding box center [793, 320] width 310 height 197
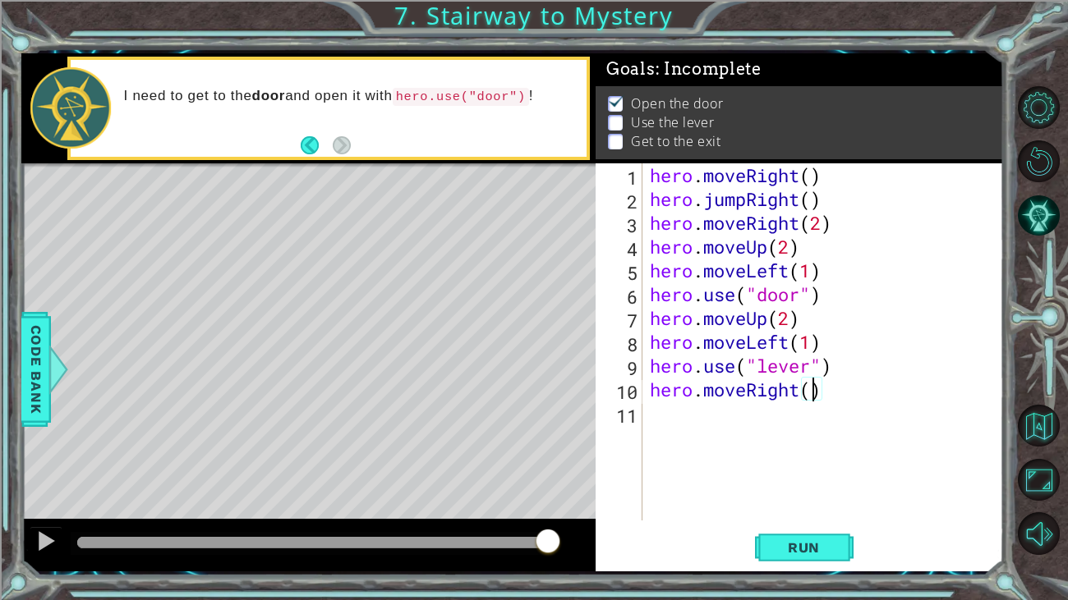
type textarea "hero.moveRight(2)"
click at [712, 417] on div "hero . moveRight ( ) hero . jumpRight ( ) hero . moveRight ( 2 ) hero . moveUp …" at bounding box center [826, 365] width 361 height 405
type textarea "j"
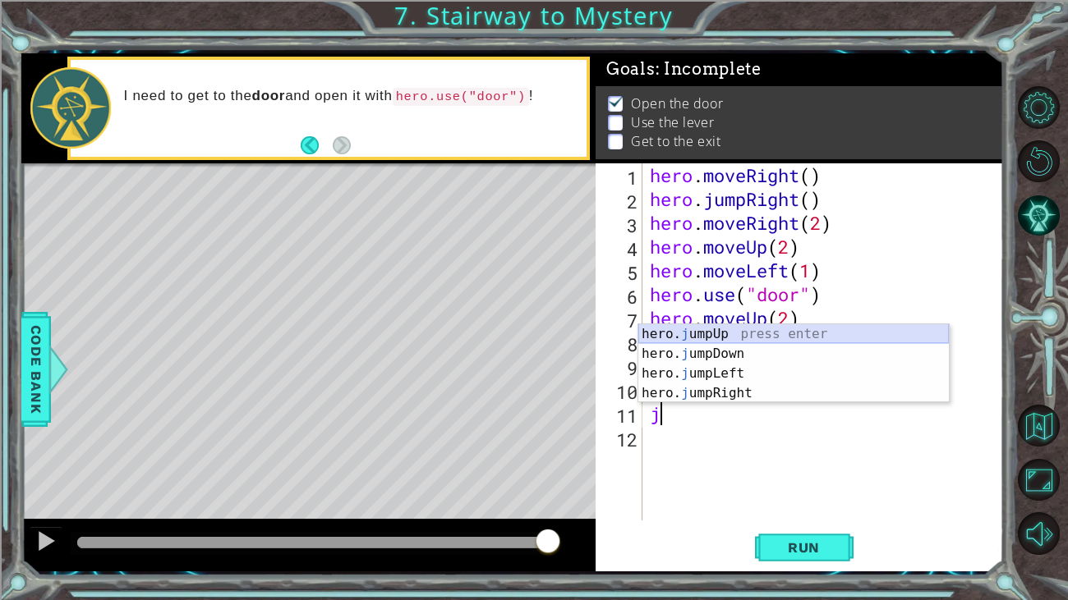
click at [839, 328] on div "hero. j umpUp press enter hero. j umpDown press enter hero. j umpLeft press ent…" at bounding box center [793, 383] width 310 height 118
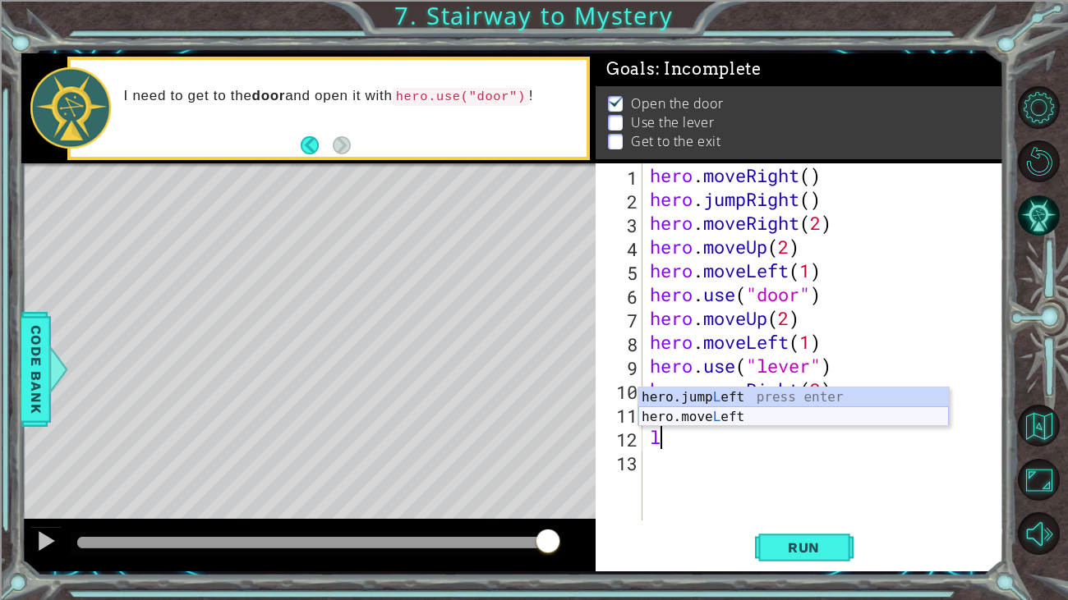
click at [793, 415] on div "hero.jump L eft press enter hero.move L eft press enter" at bounding box center [793, 427] width 310 height 79
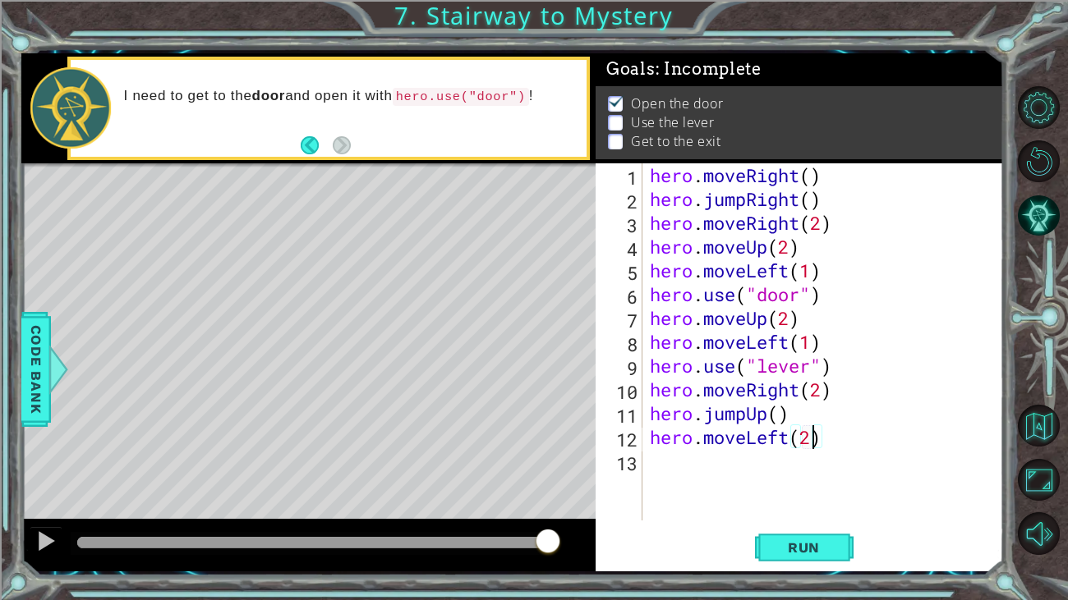
scroll to position [0, 7]
type textarea "hero.moveLeft(2)"
click at [821, 543] on span "Run" at bounding box center [803, 548] width 65 height 16
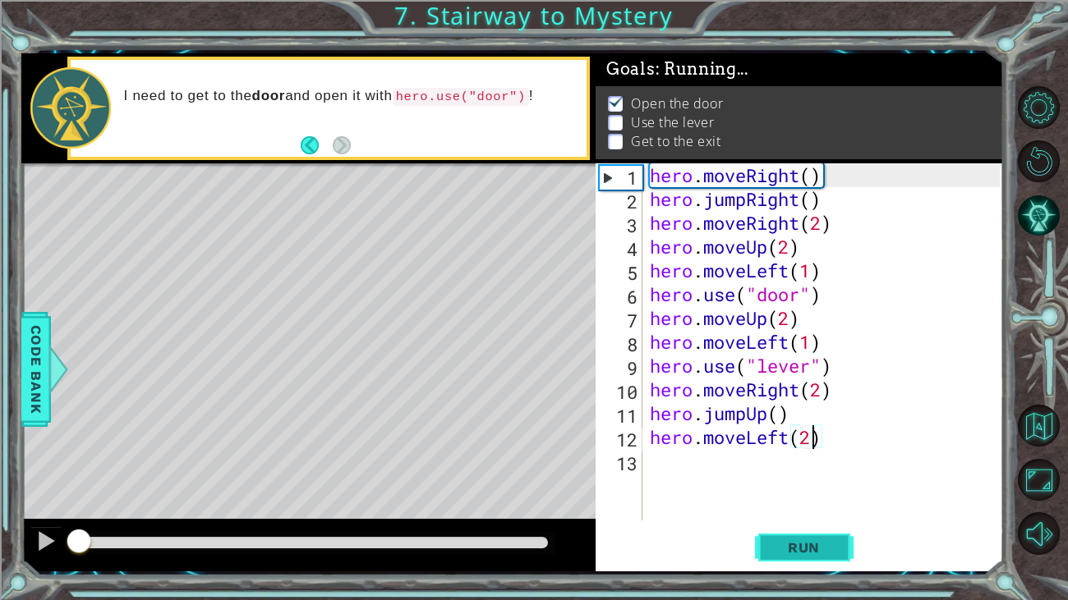
click at [821, 543] on span "Run" at bounding box center [803, 548] width 65 height 16
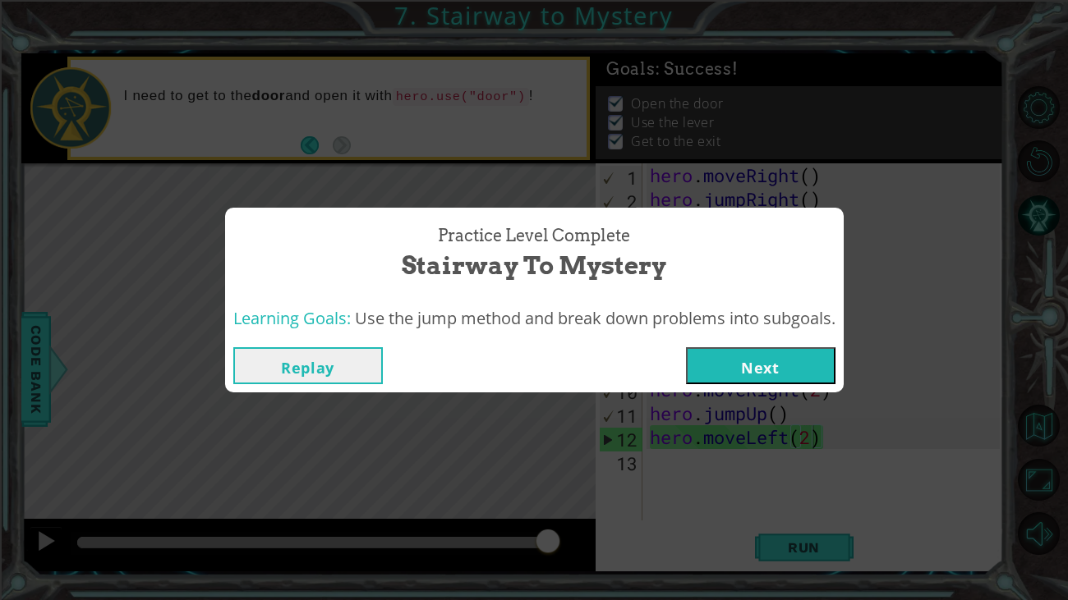
click at [724, 370] on button "Next" at bounding box center [760, 365] width 149 height 37
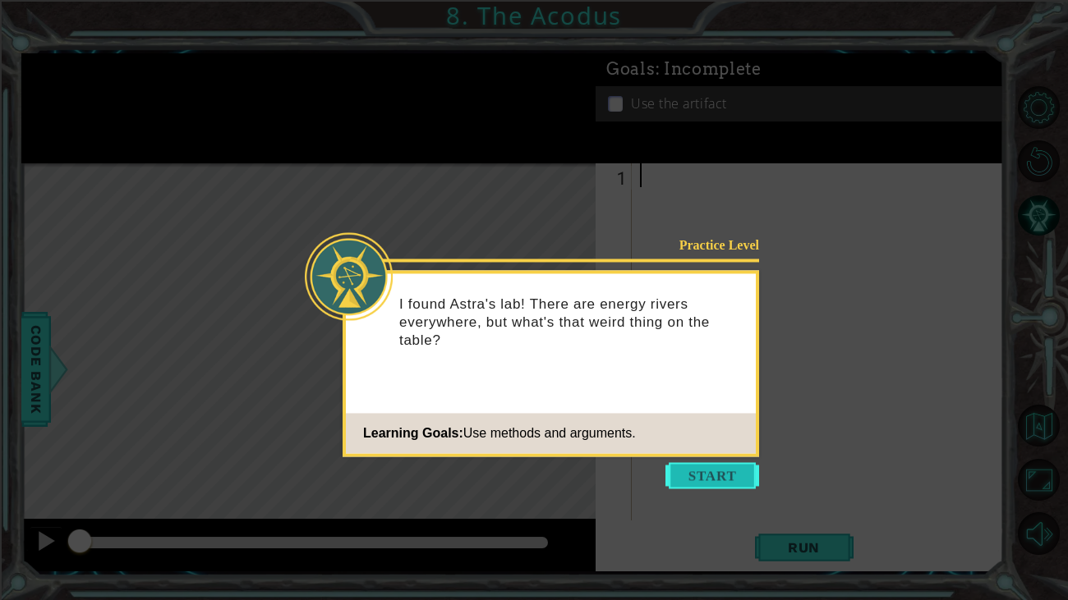
click at [674, 477] on button "Start" at bounding box center [712, 475] width 94 height 26
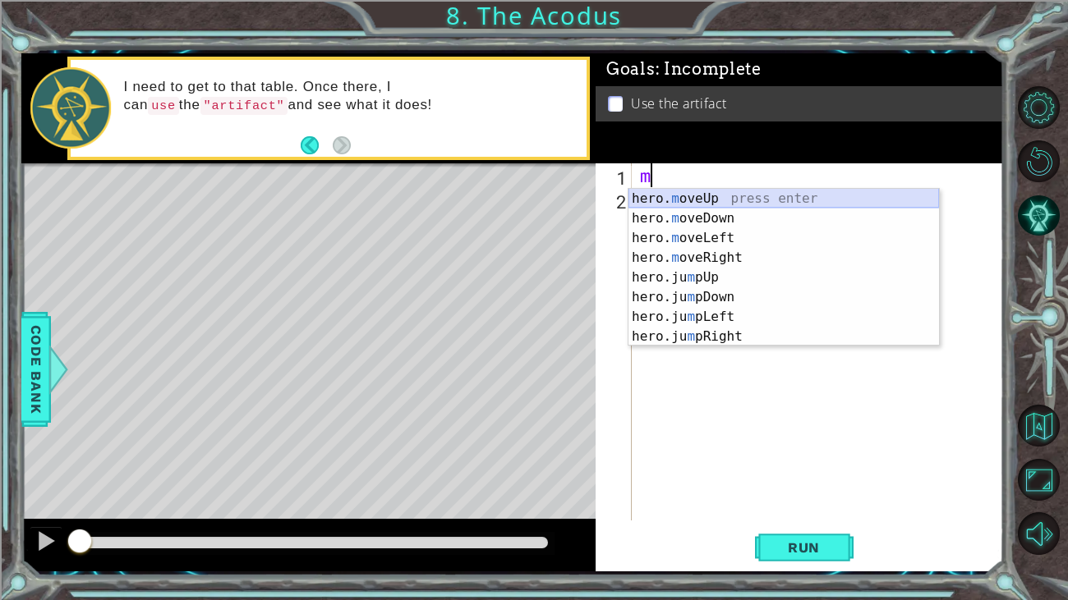
click at [720, 193] on div "hero. m oveUp press enter hero. m oveDown press enter hero. m oveLeft press ent…" at bounding box center [783, 287] width 310 height 197
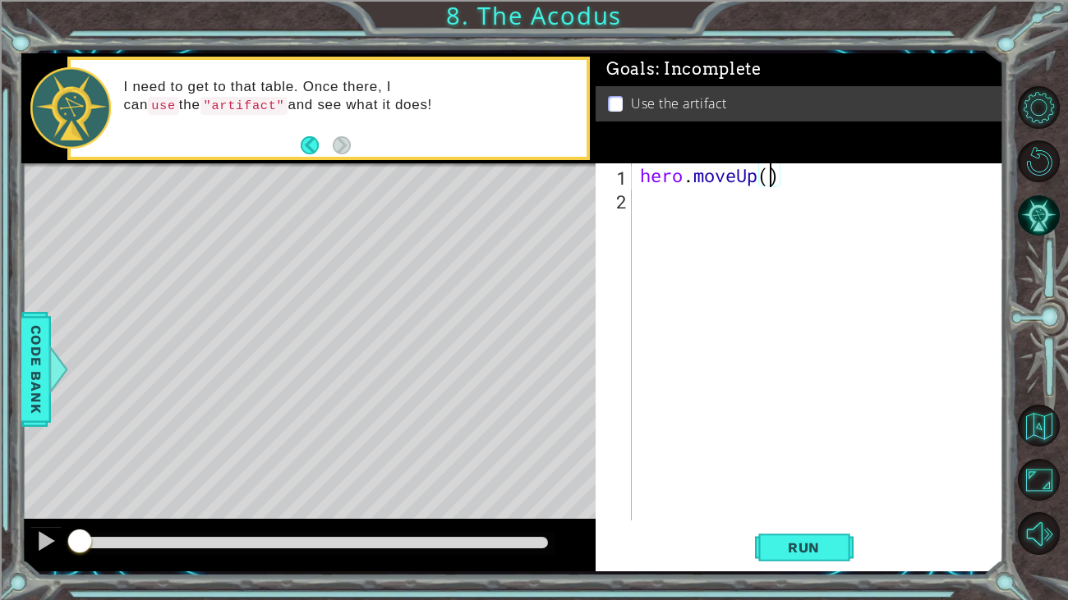
type textarea "hero.moveUp(2)"
click at [667, 209] on div "hero . moveUp ( 2 )" at bounding box center [822, 365] width 371 height 405
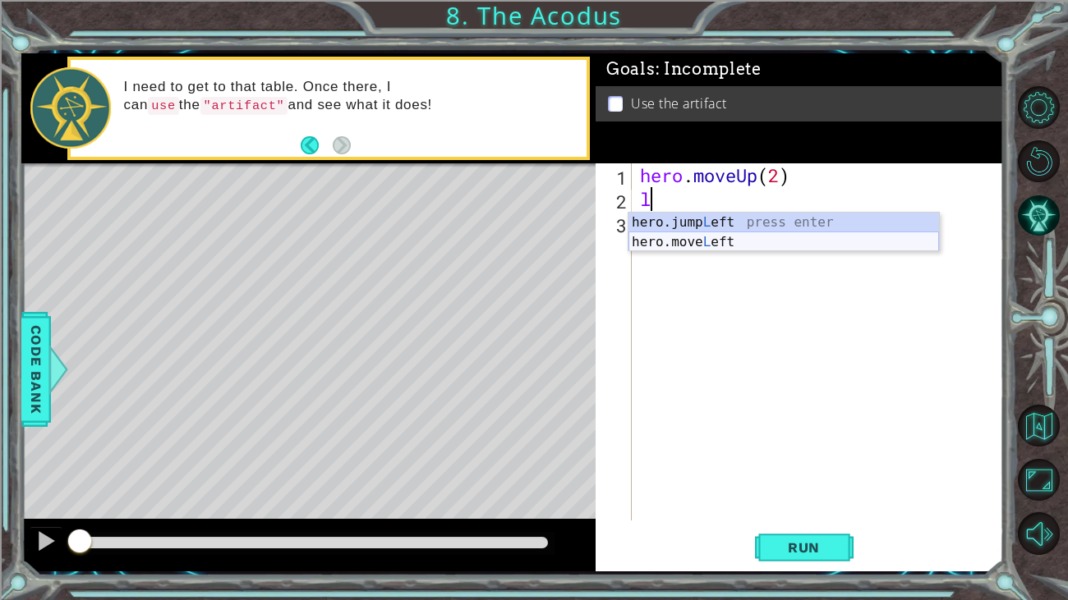
click at [729, 233] on div "hero.jump L eft press enter hero.move L eft press enter" at bounding box center [783, 252] width 310 height 79
type textarea "hero.moveLeft(1)"
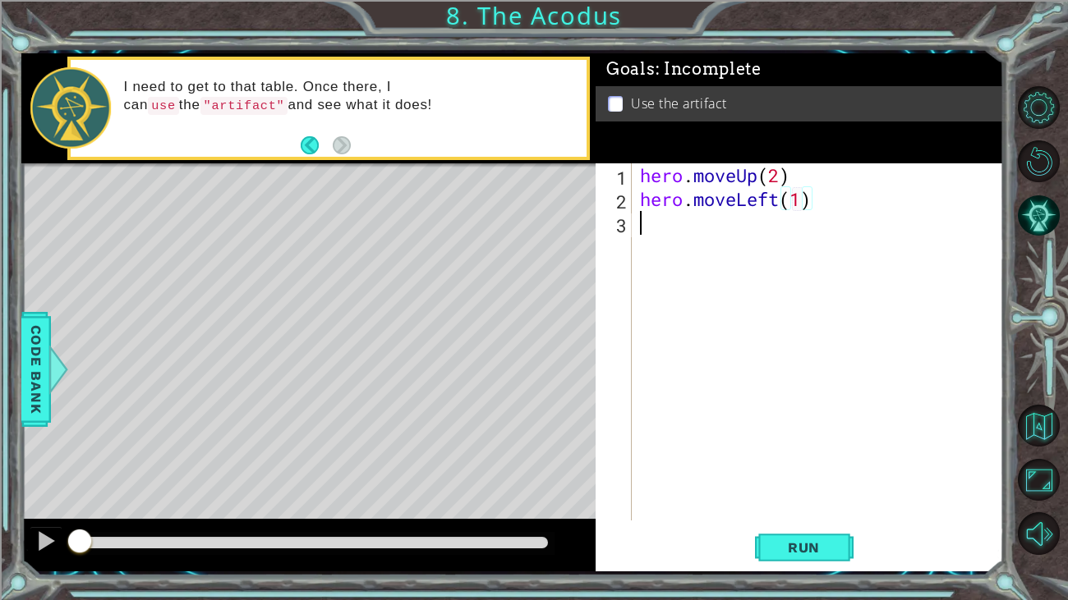
click at [701, 242] on div "hero . moveUp ( 2 ) hero . moveLeft ( 1 )" at bounding box center [822, 365] width 371 height 405
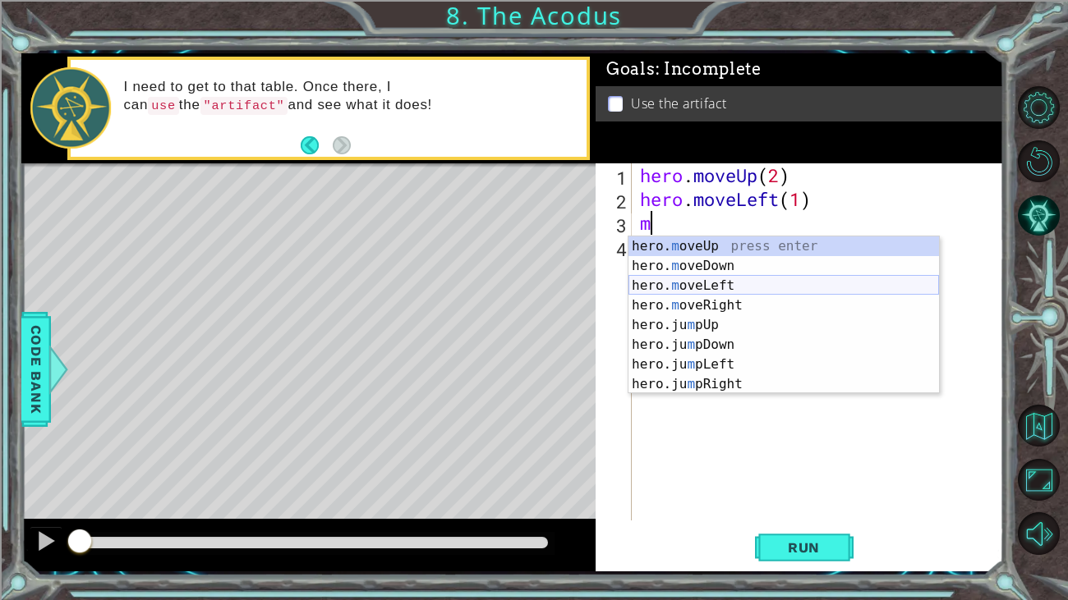
click at [694, 288] on div "hero. m oveUp press enter hero. m oveDown press enter hero. m oveLeft press ent…" at bounding box center [783, 335] width 310 height 197
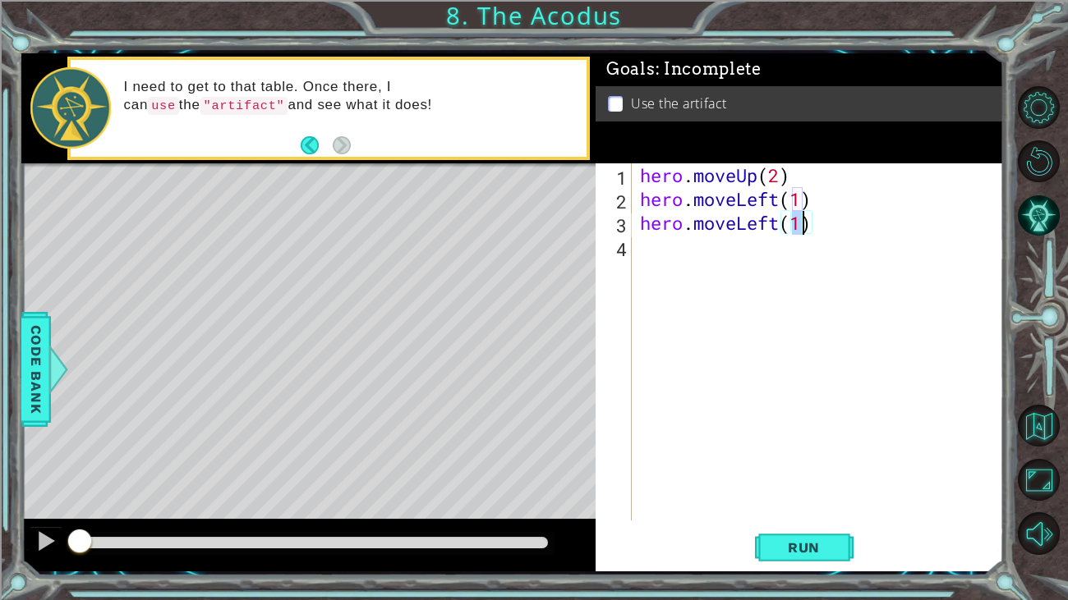
type textarea "hero.moveLeft(2)"
click at [690, 260] on div "hero . moveUp ( 2 ) hero . moveLeft ( 1 ) hero . moveLeft ( 2 )" at bounding box center [822, 365] width 371 height 405
type textarea "j"
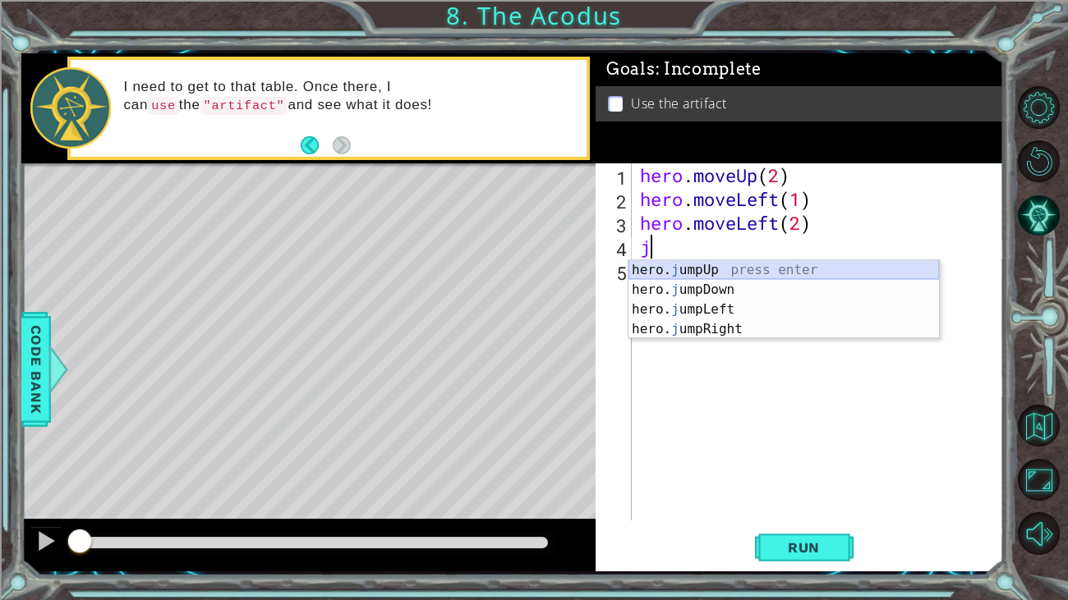
click at [758, 270] on div "hero. j umpUp press enter hero. j umpDown press enter hero. j umpLeft press ent…" at bounding box center [783, 319] width 310 height 118
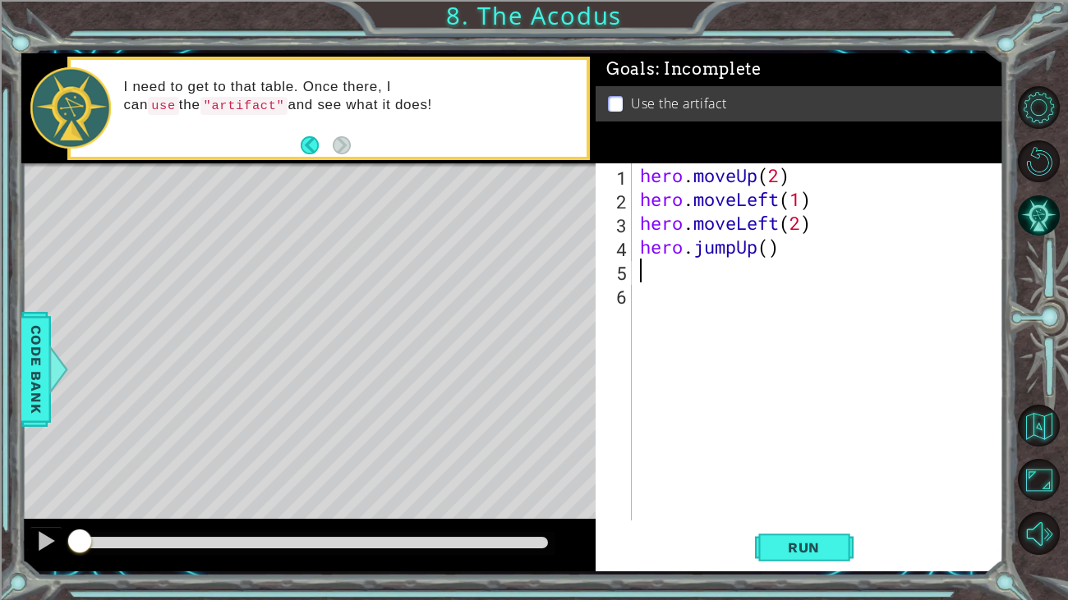
type textarea "m"
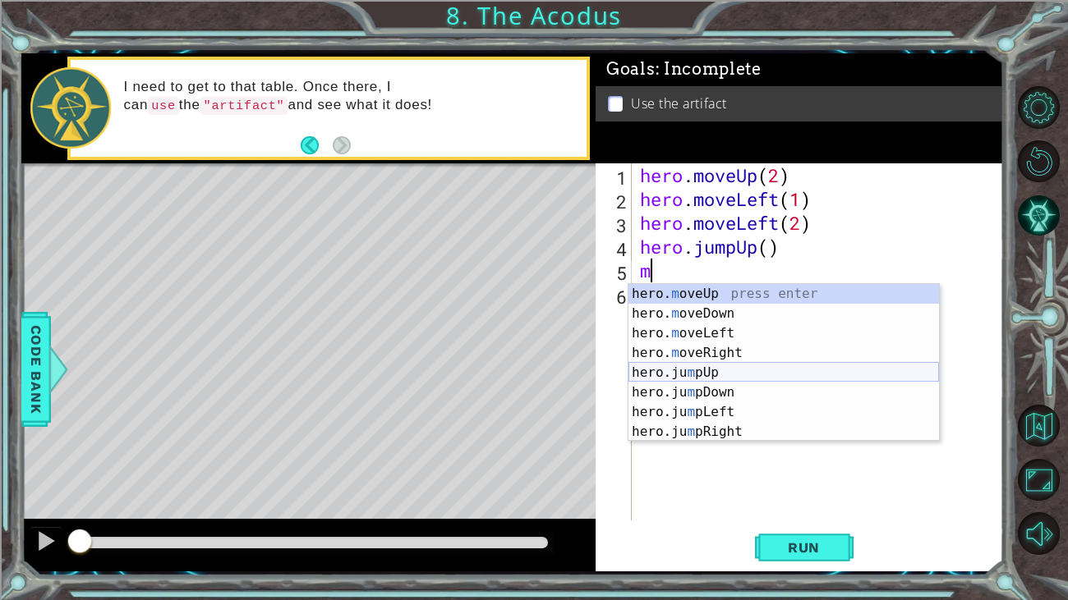
click at [729, 368] on div "hero. m oveUp press enter hero. m oveDown press enter hero. m oveLeft press ent…" at bounding box center [783, 382] width 310 height 197
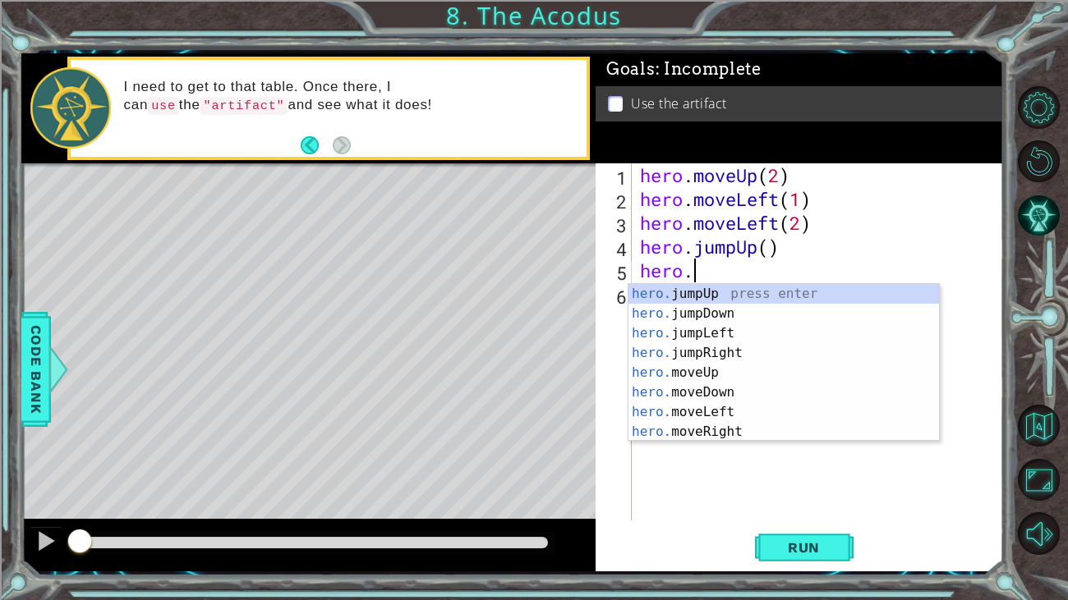
type textarea "h"
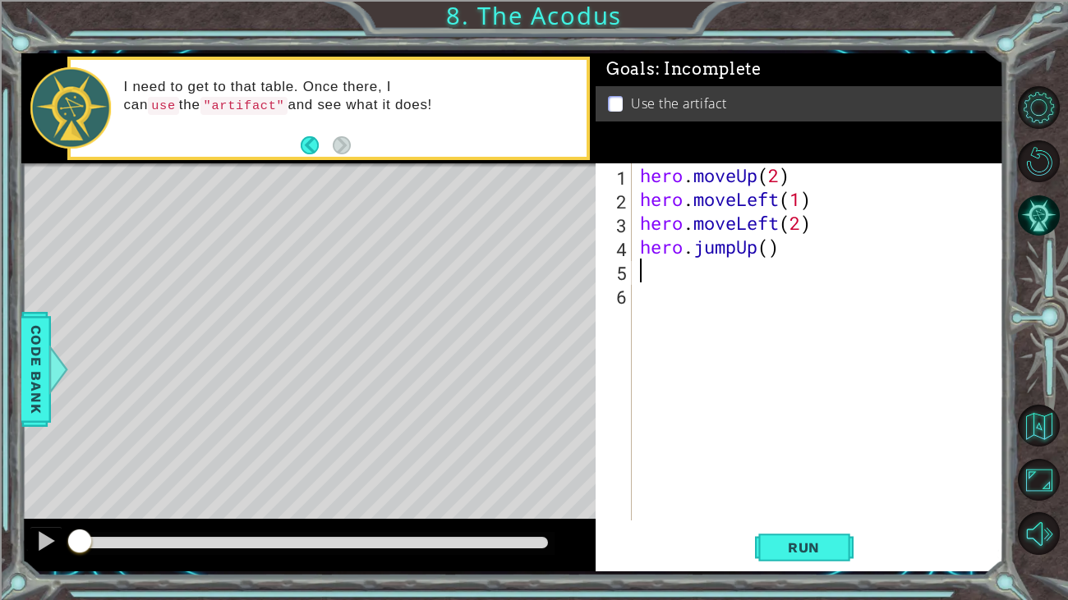
type textarea "hero.jumpUp()"
type textarea "m"
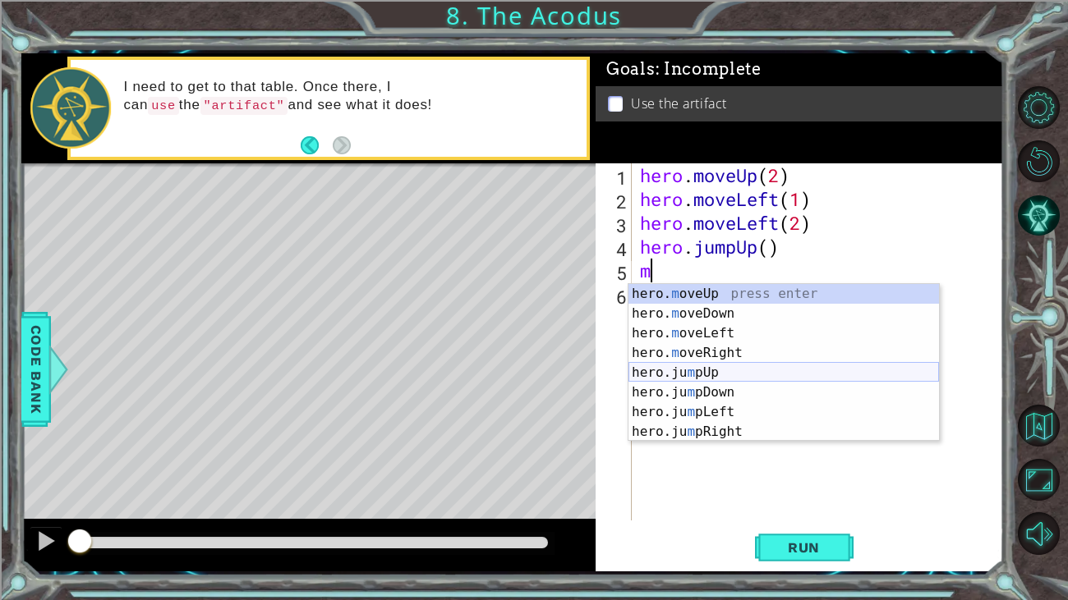
click at [706, 366] on div "hero. m oveUp press enter hero. m oveDown press enter hero. m oveLeft press ent…" at bounding box center [783, 382] width 310 height 197
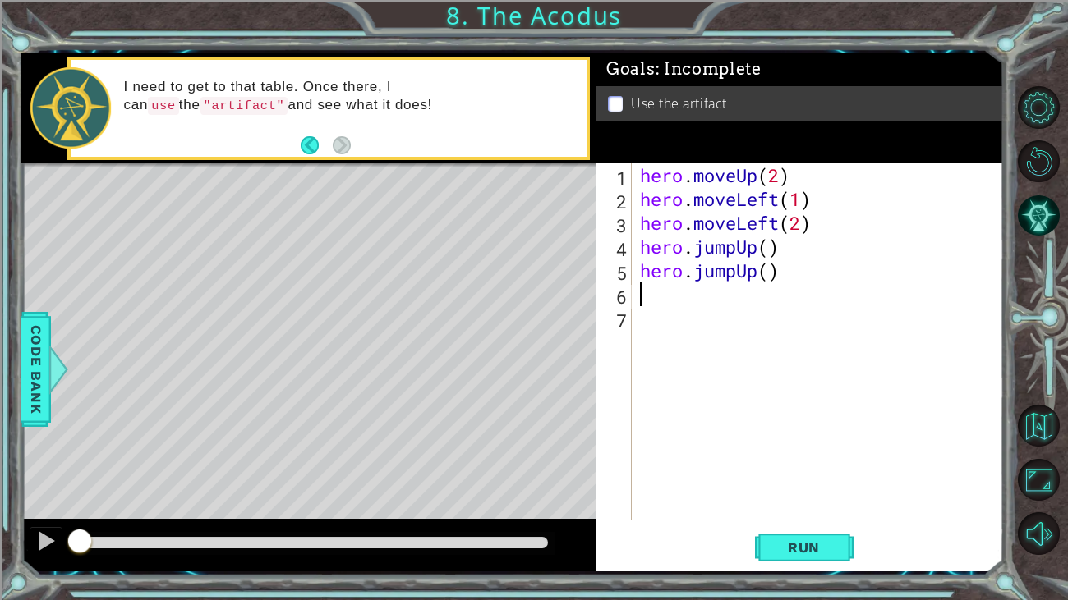
type textarea "\"
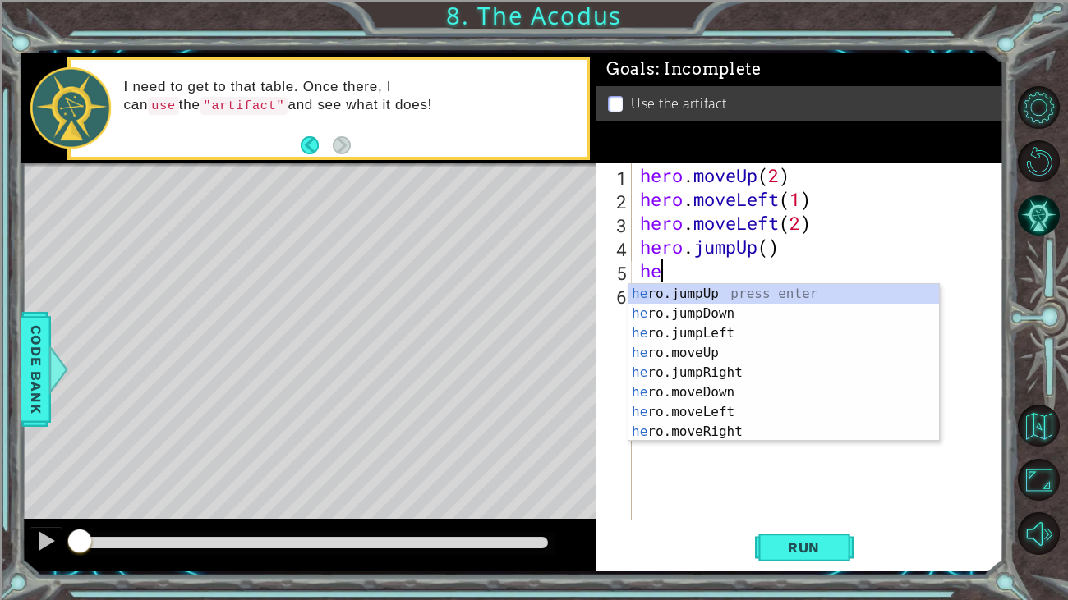
type textarea "h"
type textarea "hero.jumpUp()"
click at [709, 289] on div "hero. m oveUp press enter hero. m oveDown press enter hero. m oveLeft press ent…" at bounding box center [783, 382] width 310 height 197
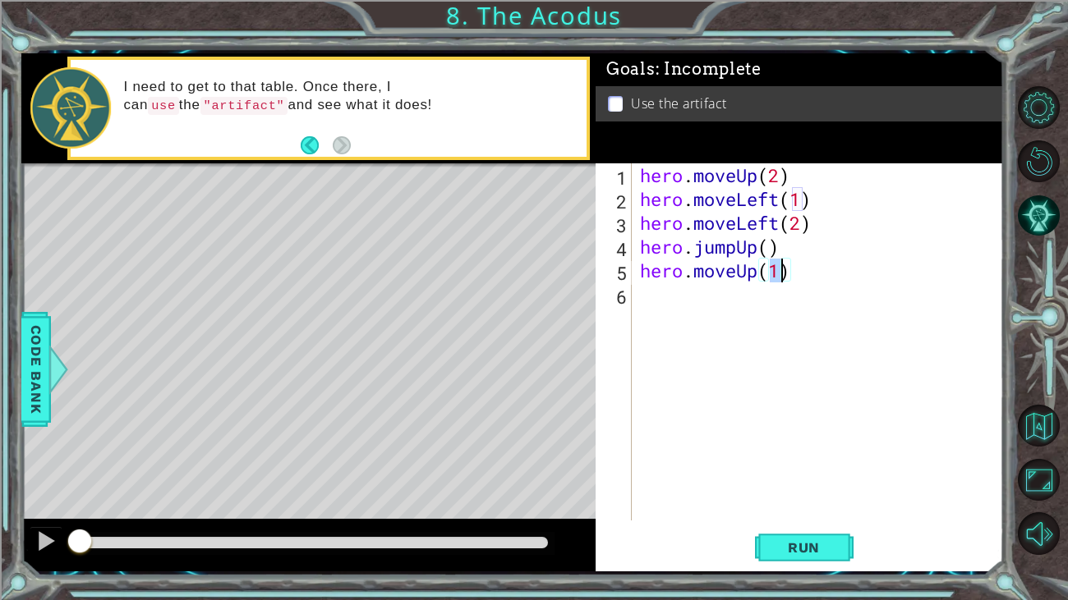
type textarea "hero.moveUp(3)"
click at [671, 292] on div "hero . moveUp ( 2 ) hero . moveLeft ( 1 ) hero . moveLeft ( 2 ) hero . jumpUp (…" at bounding box center [822, 365] width 371 height 405
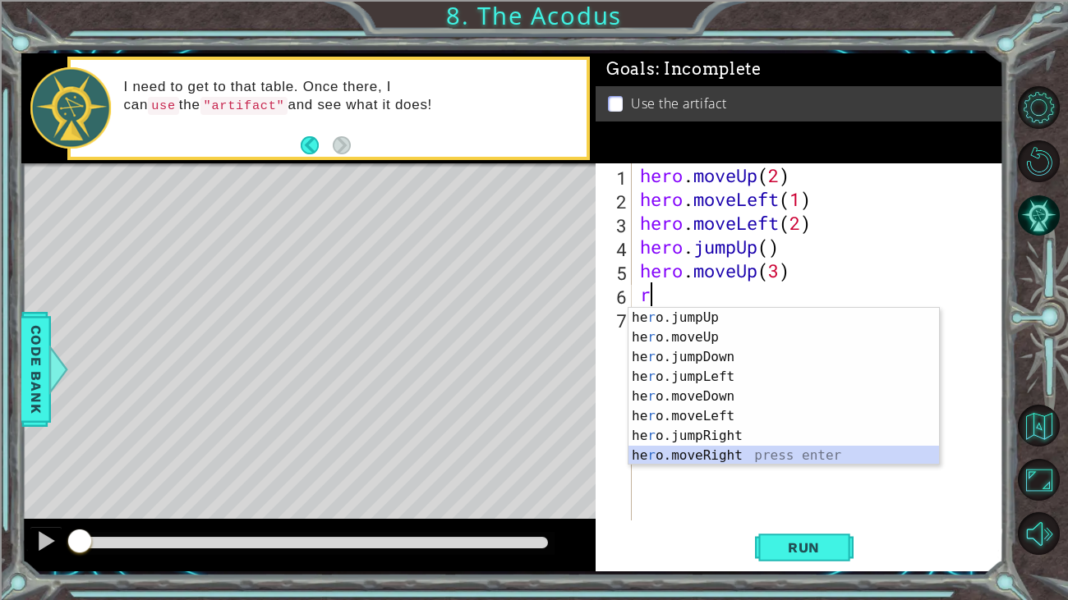
click at [750, 456] on div "he r o.jumpUp press enter he r o.moveUp press enter he r o.jumpDown press enter…" at bounding box center [783, 406] width 310 height 197
type textarea "hero.moveRight(1)"
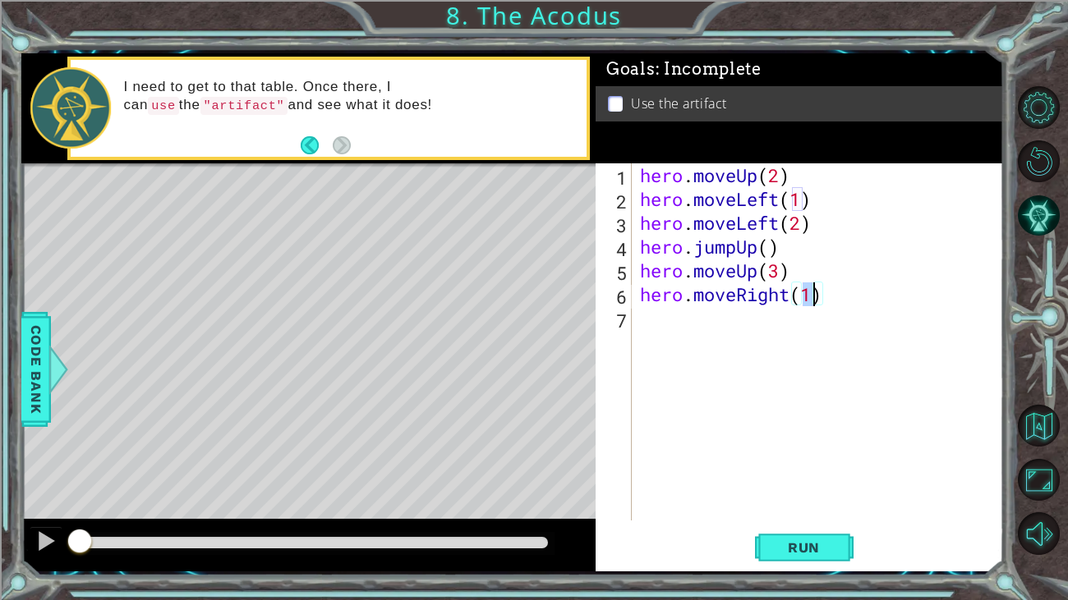
click at [665, 330] on div "hero . moveUp ( 2 ) hero . moveLeft ( 1 ) hero . moveLeft ( 2 ) hero . jumpUp (…" at bounding box center [822, 365] width 371 height 405
type textarea "u"
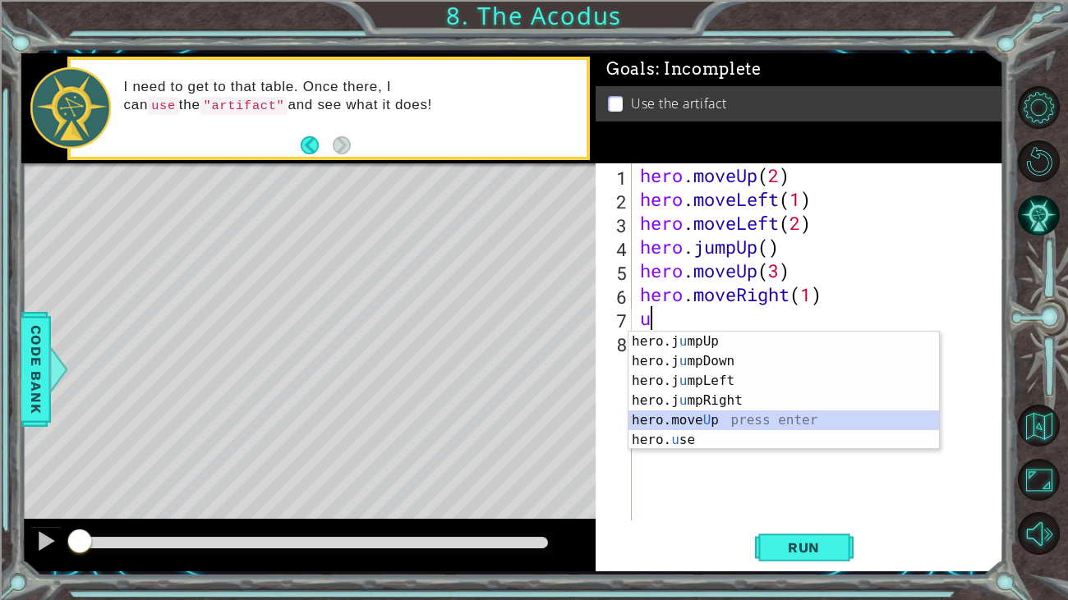
drag, startPoint x: 733, startPoint y: 424, endPoint x: 735, endPoint y: 449, distance: 25.6
click at [735, 449] on body "1 ההההההההההההההההההההההההההההההההההההההההההההההההההההההההההההההההההההההההההההה…" at bounding box center [534, 300] width 1068 height 600
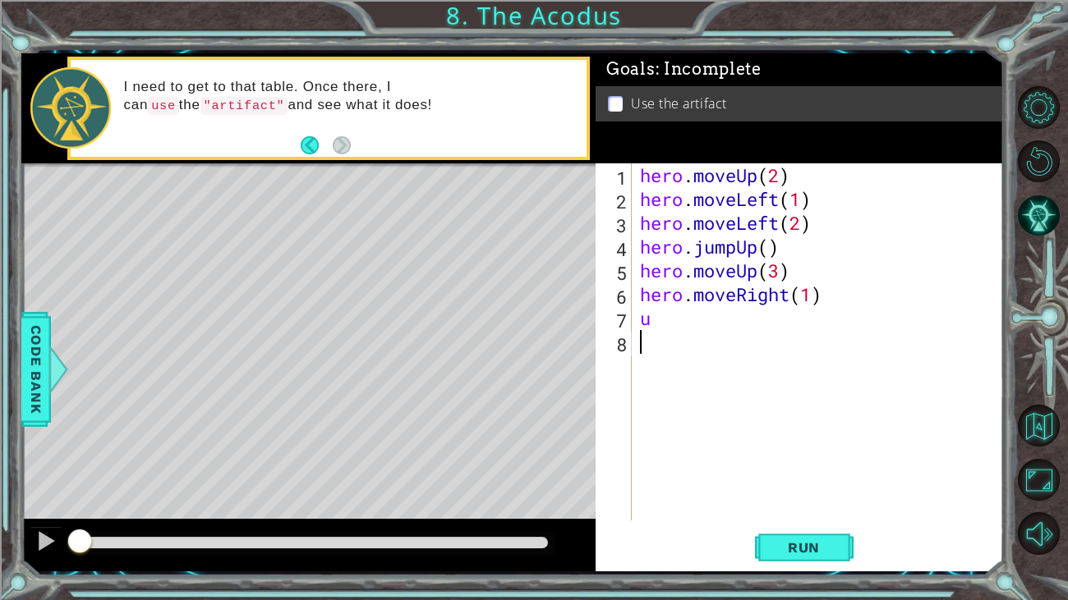
click at [735, 449] on div "hero . moveUp ( 2 ) hero . moveLeft ( 1 ) hero . moveLeft ( 2 ) hero . jumpUp (…" at bounding box center [822, 365] width 371 height 405
click at [699, 313] on div "hero . moveUp ( 2 ) hero . moveLeft ( 1 ) hero . moveLeft ( 2 ) hero . jumpUp (…" at bounding box center [822, 365] width 371 height 405
type textarea "u"
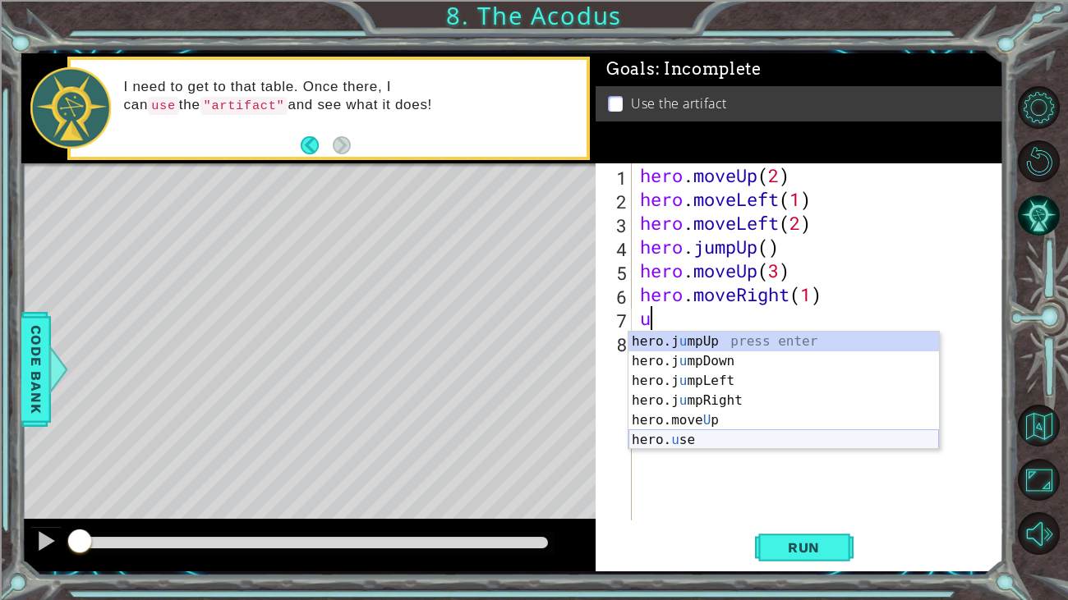
click at [701, 445] on div "hero.j u mpUp press enter hero.j u mpDown press enter hero.j u mpLeft press ent…" at bounding box center [783, 411] width 310 height 158
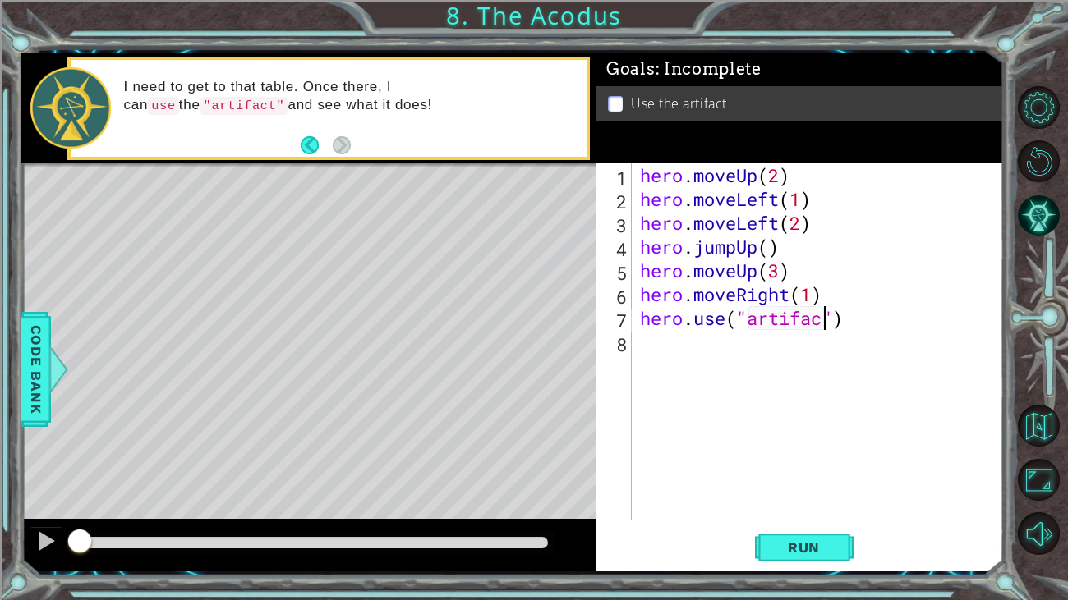
scroll to position [0, 8]
type textarea "hero.use("artifact")"
click at [762, 555] on button "Run" at bounding box center [804, 547] width 99 height 41
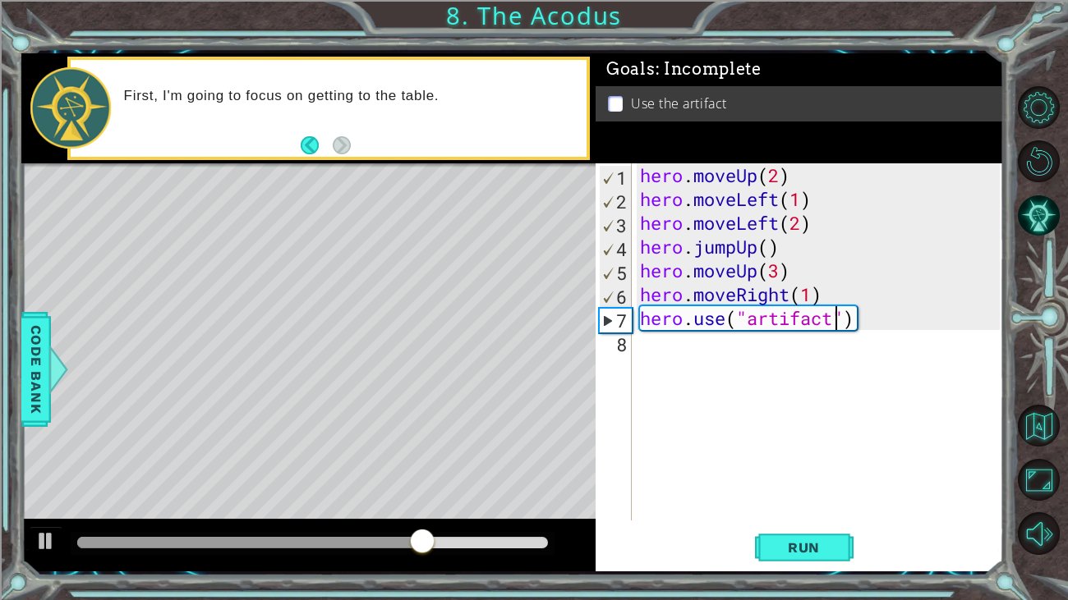
click at [724, 348] on div "hero . moveUp ( 2 ) hero . moveLeft ( 1 ) hero . moveLeft ( 2 ) hero . jumpUp (…" at bounding box center [822, 365] width 371 height 405
type textarea "d"
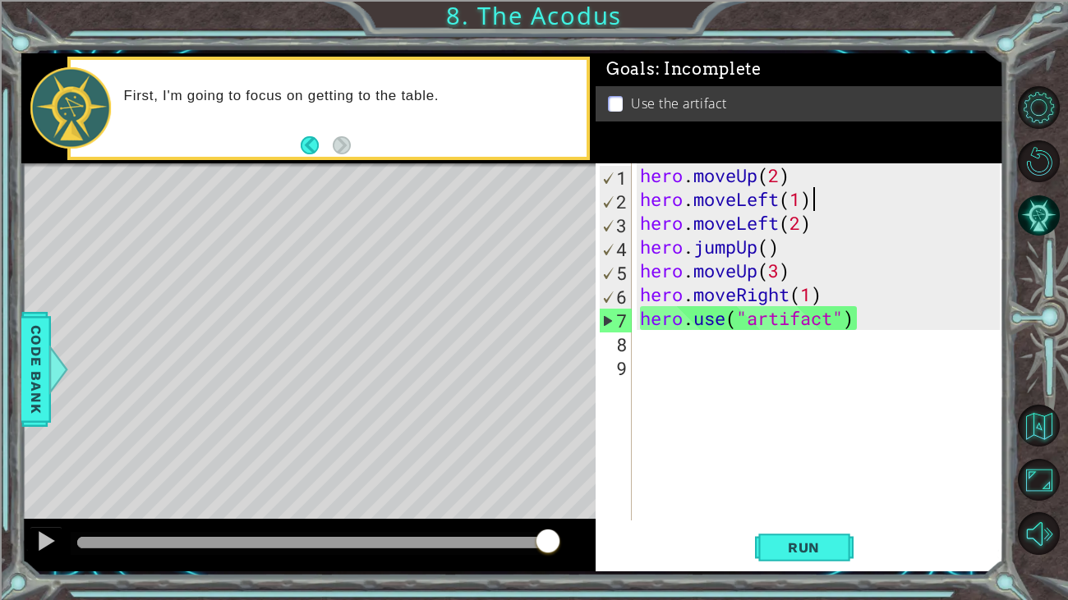
click at [863, 200] on div "hero . moveUp ( 2 ) hero . moveLeft ( 1 ) hero . moveLeft ( 2 ) hero . jumpUp (…" at bounding box center [822, 365] width 371 height 405
click at [812, 241] on div "hero . moveUp ( 2 ) hero . moveLeft ( 1 ) hero . moveLeft ( 2 ) hero . jumpUp (…" at bounding box center [822, 365] width 371 height 405
click at [816, 222] on div "hero . moveUp ( 2 ) hero . moveLeft ( 1 ) hero . moveLeft ( 2 ) hero . jumpUp (…" at bounding box center [822, 365] width 371 height 405
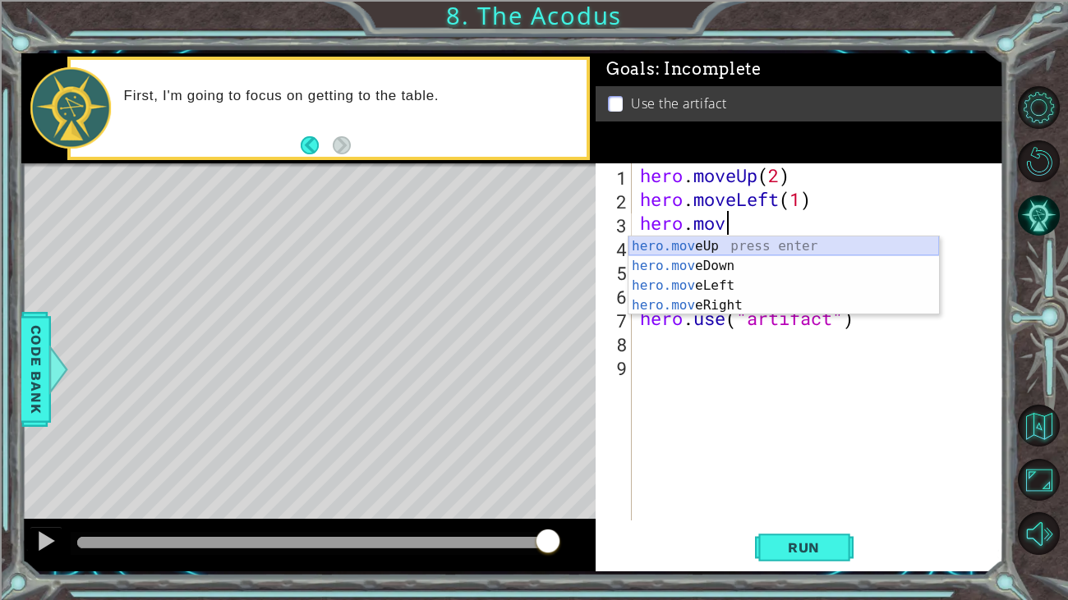
click at [770, 256] on div "hero.mov eUp press enter hero.mov eDown press enter hero.mov eLeft press enter …" at bounding box center [783, 296] width 310 height 118
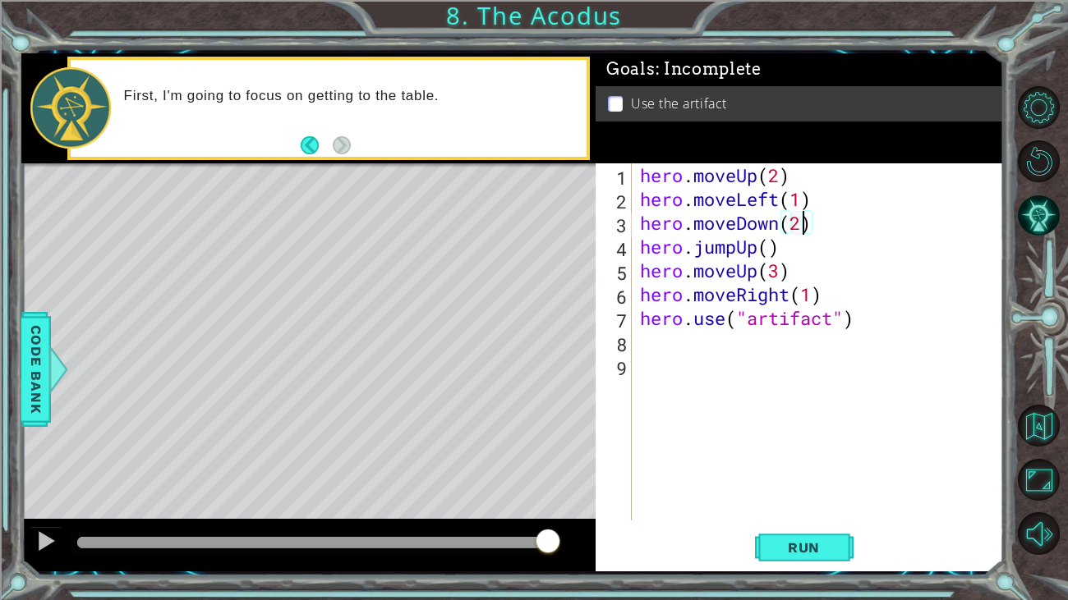
scroll to position [0, 7]
click at [812, 557] on button "Run" at bounding box center [804, 547] width 99 height 41
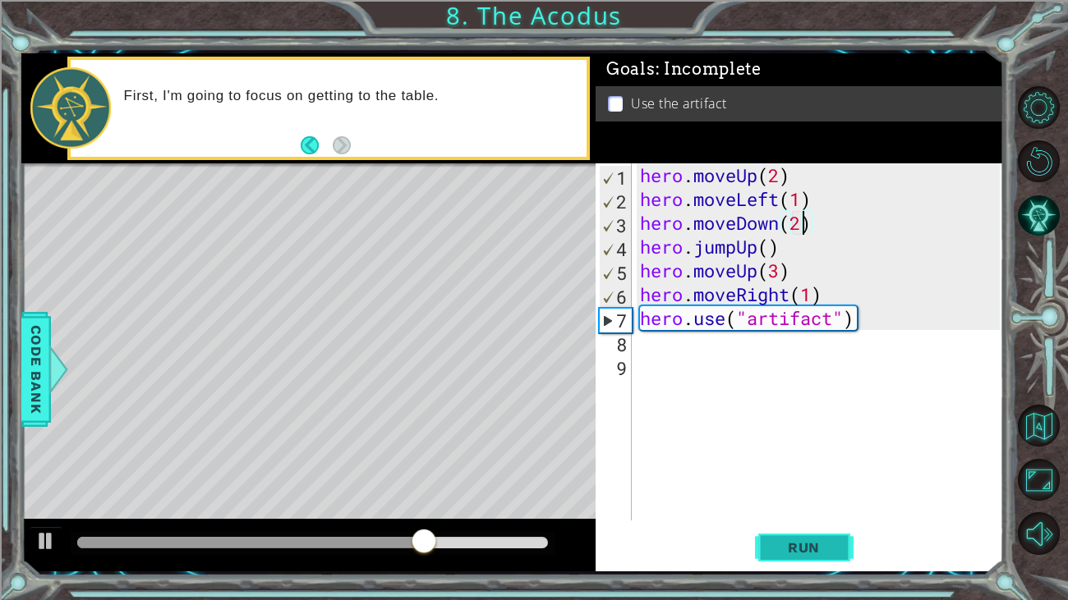
click at [812, 557] on button "Run" at bounding box center [804, 547] width 99 height 41
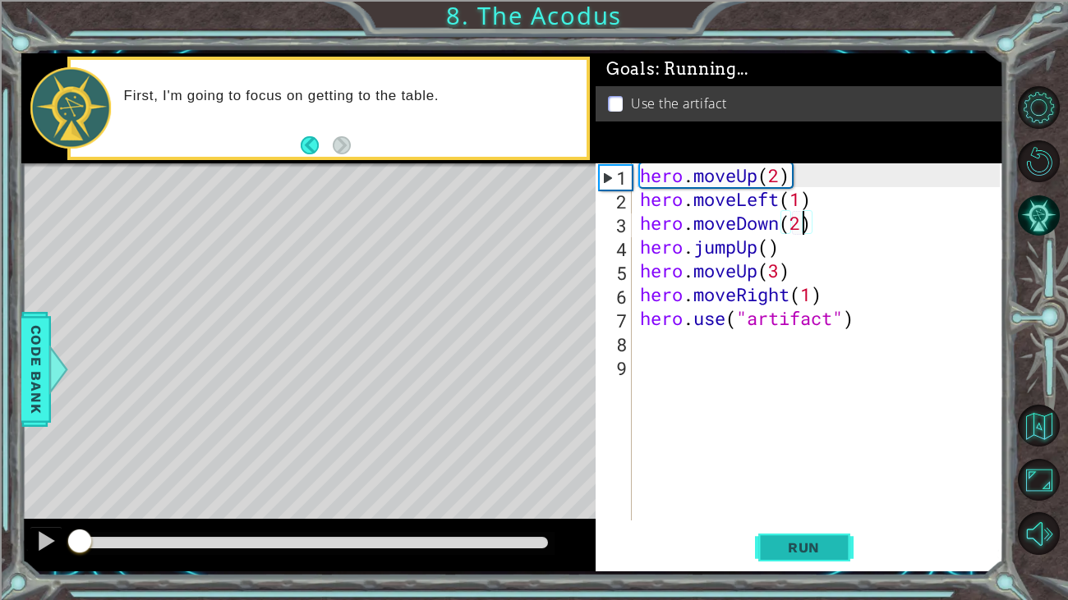
click at [812, 557] on button "Run" at bounding box center [804, 547] width 99 height 41
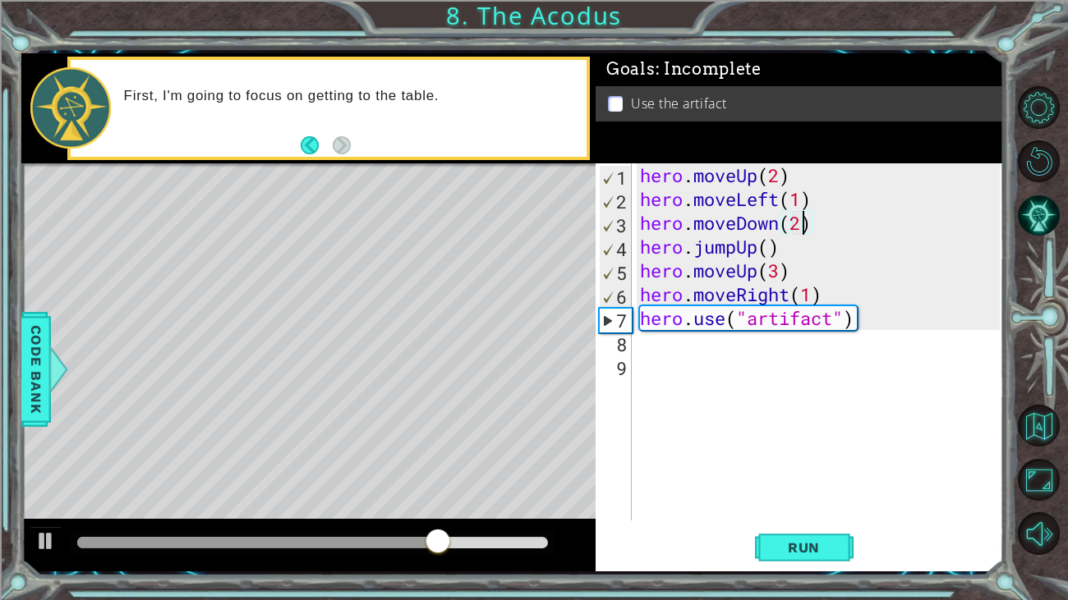
click at [805, 255] on div "hero . moveUp ( 2 ) hero . moveLeft ( 1 ) hero . moveDown ( 2 ) hero . jumpUp (…" at bounding box center [822, 365] width 371 height 405
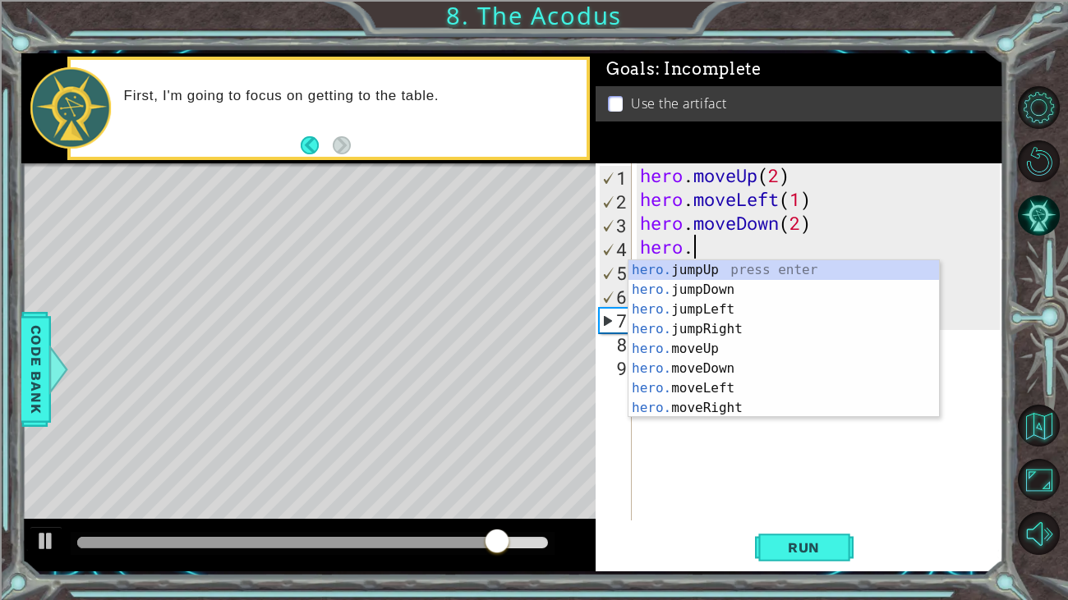
scroll to position [0, 1]
type textarea "hero"
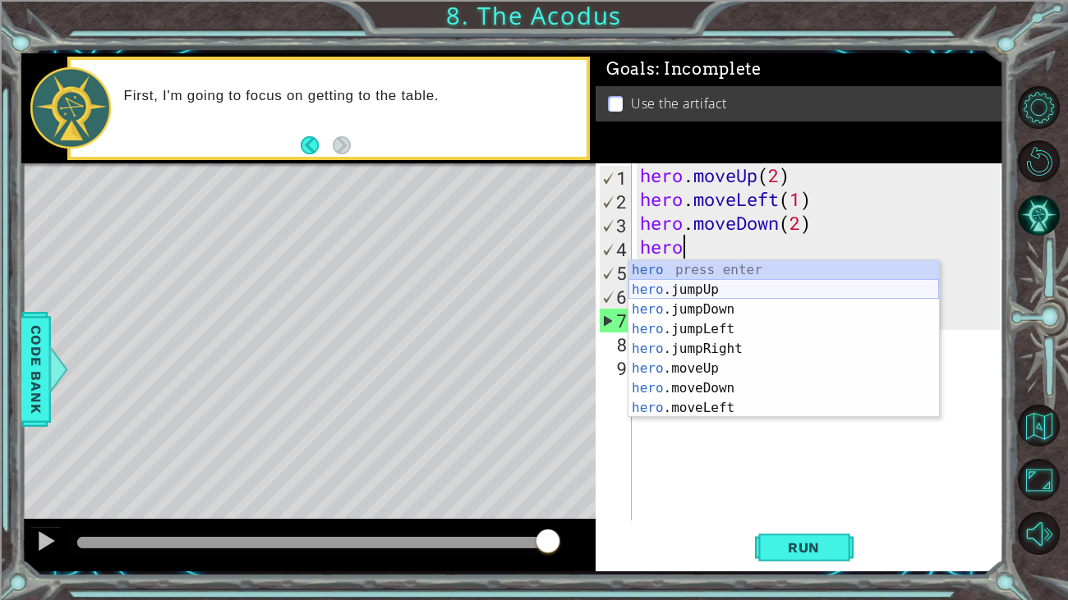
click at [772, 285] on div "hero press enter hero .jumpUp press enter hero .jumpDown press enter hero .jump…" at bounding box center [783, 358] width 310 height 197
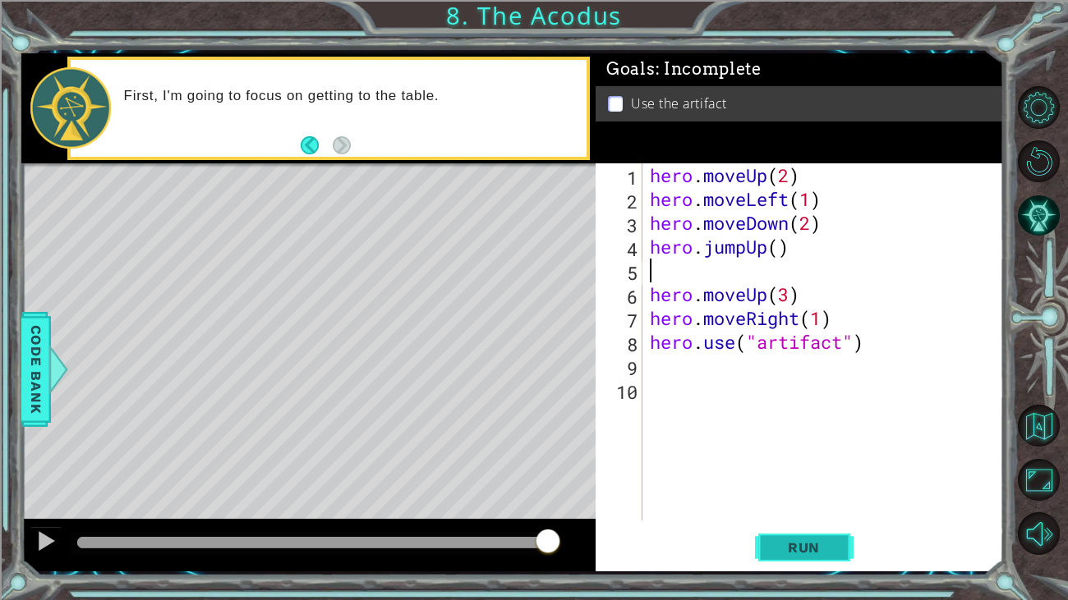
click at [831, 549] on span "Run" at bounding box center [803, 548] width 65 height 16
